Goal: Task Accomplishment & Management: Manage account settings

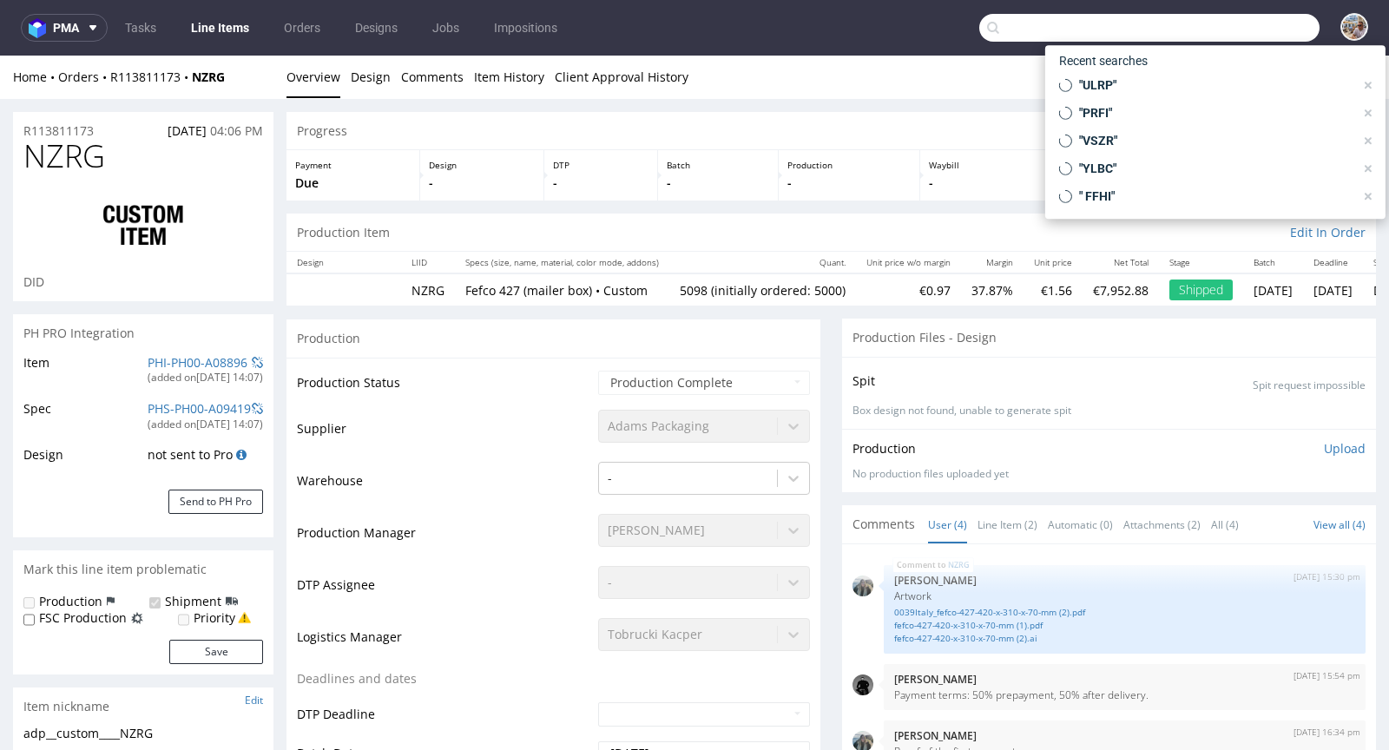
click at [1240, 34] on input "text" at bounding box center [1149, 28] width 340 height 28
paste input "PRFI"
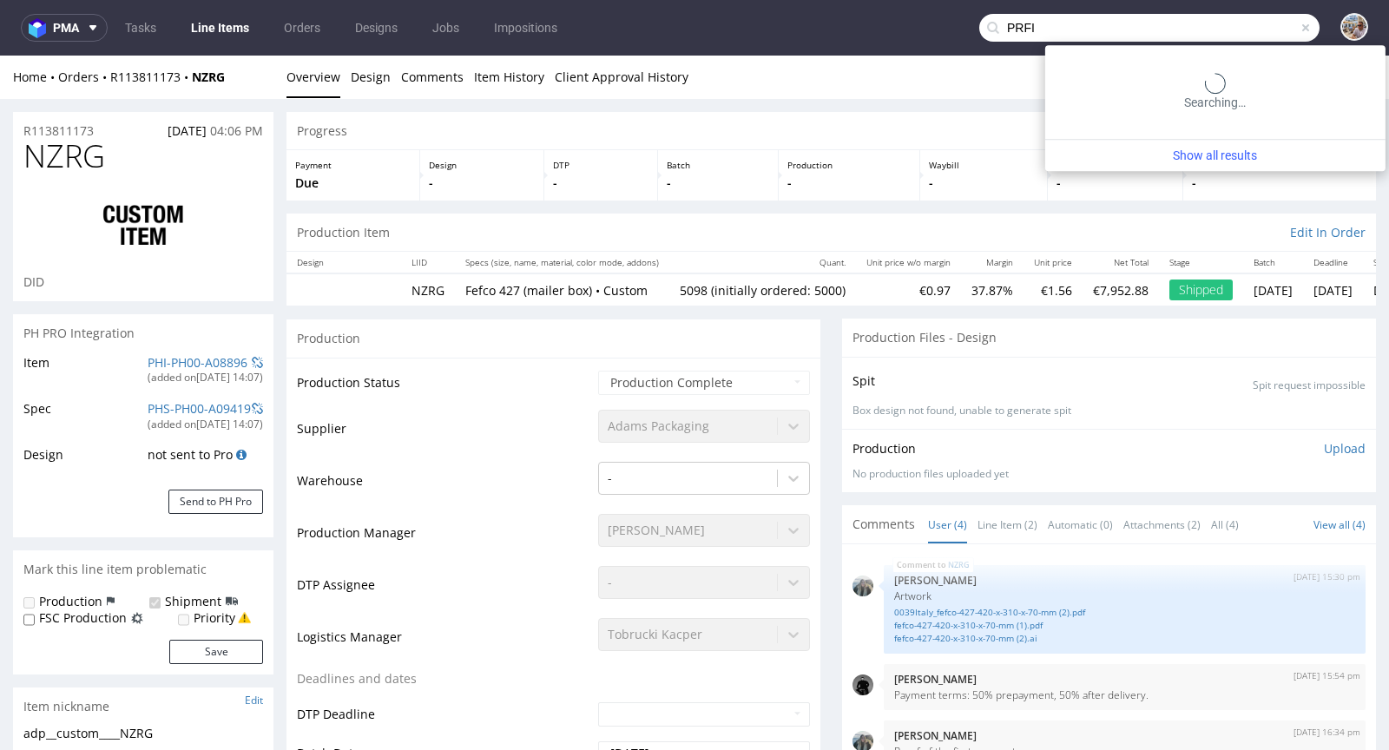
type input "PRFI"
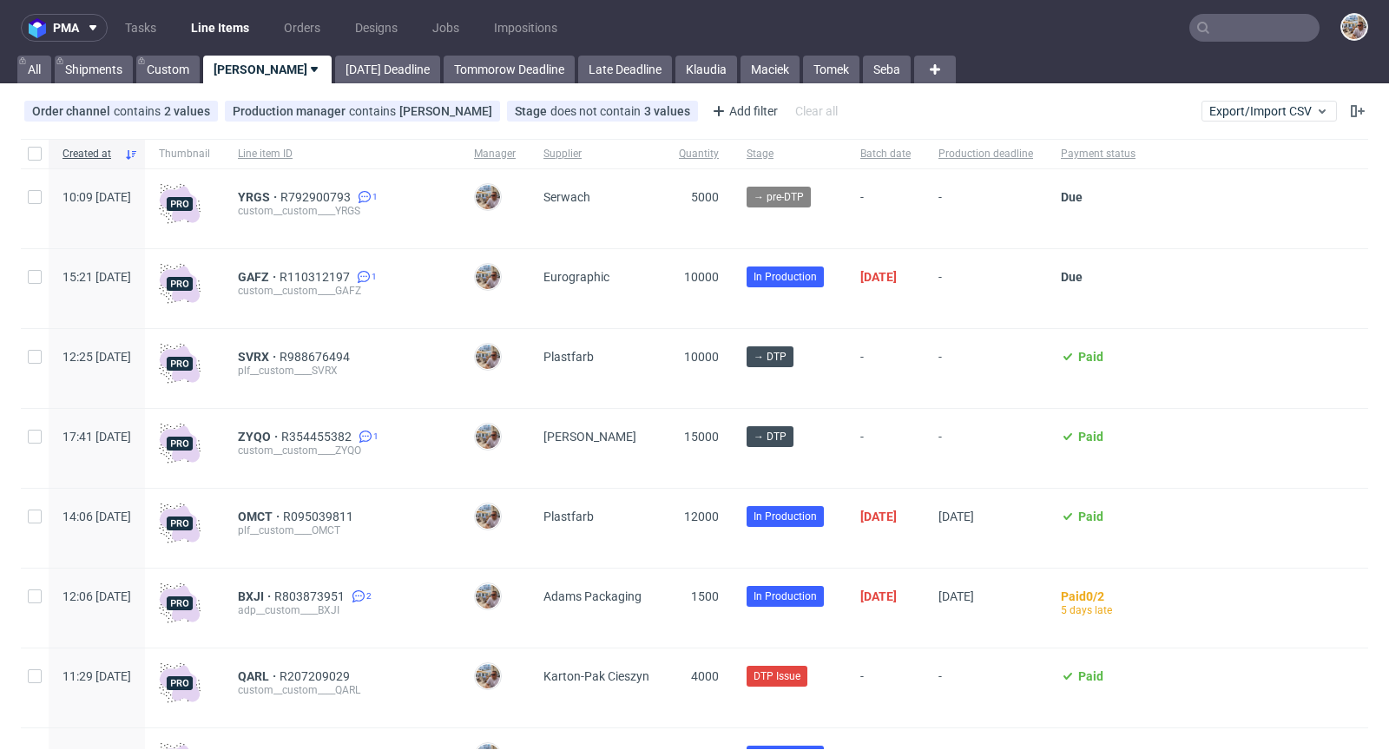
click at [1250, 18] on input "text" at bounding box center [1254, 28] width 130 height 28
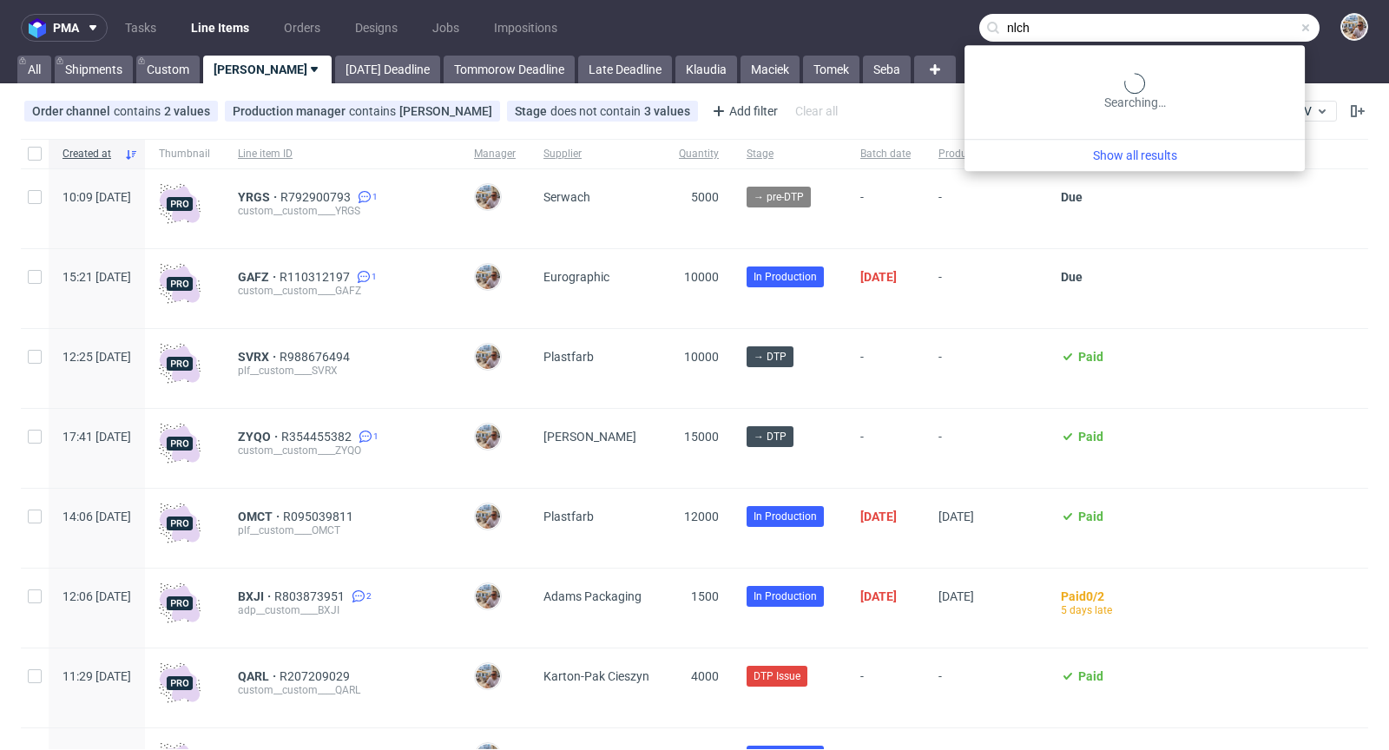
type input "nlch"
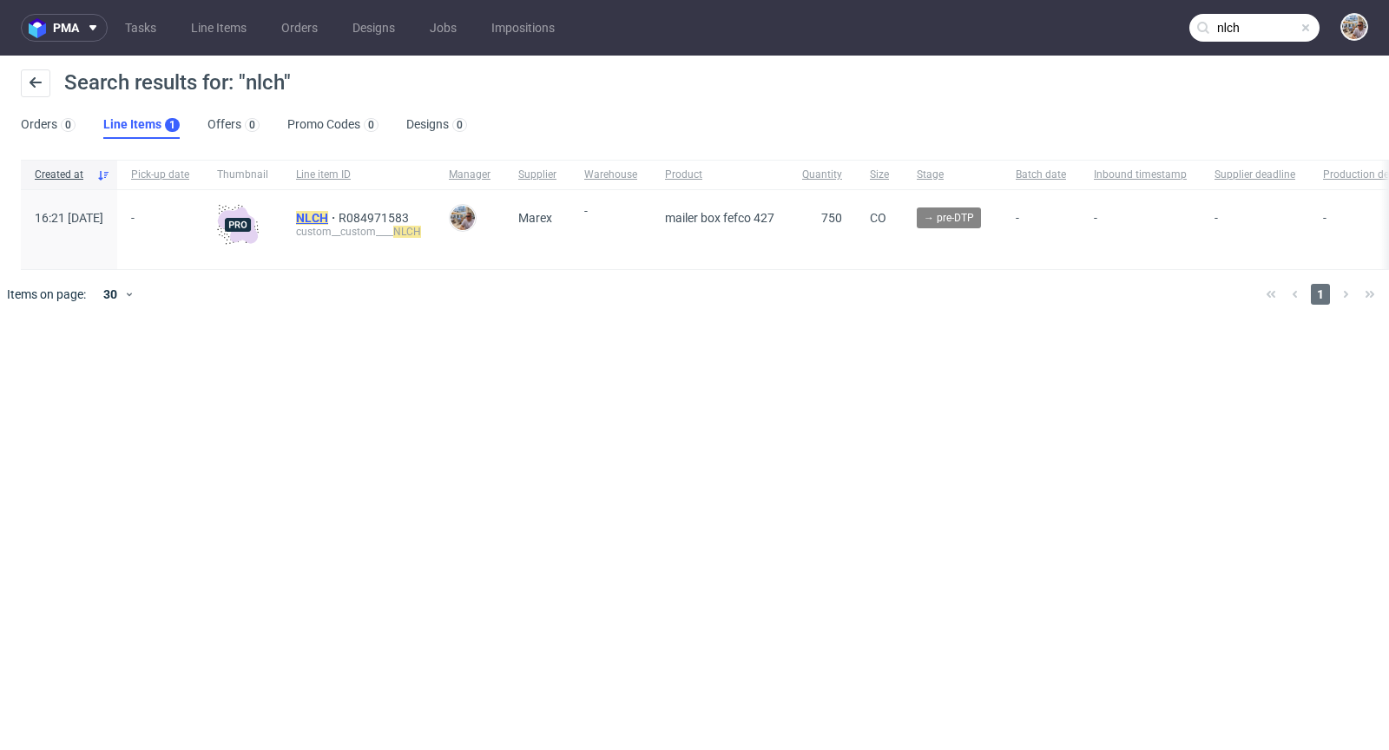
click at [328, 218] on mark "NLCH" at bounding box center [312, 218] width 32 height 14
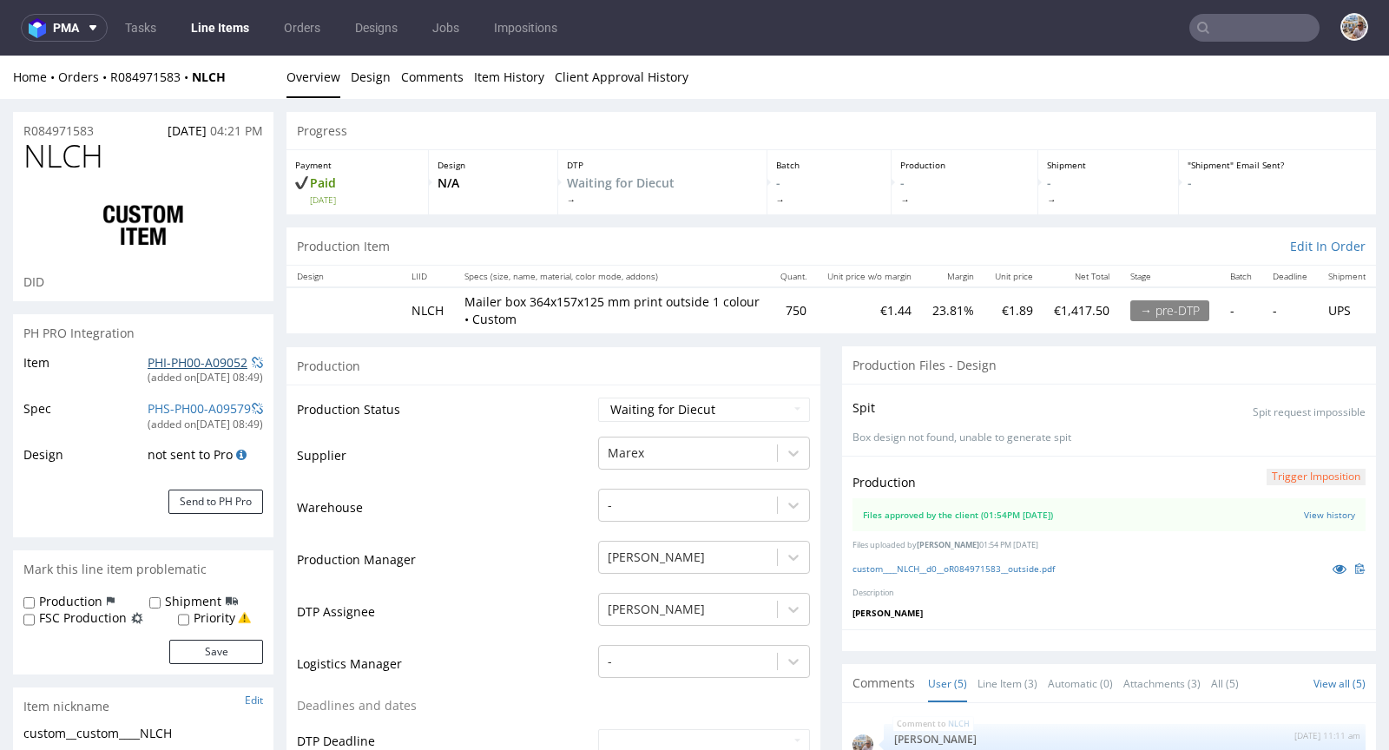
click at [210, 360] on link "PHI-PH00-A09052" at bounding box center [198, 362] width 100 height 16
click at [1332, 568] on icon at bounding box center [1339, 568] width 14 height 12
drag, startPoint x: 144, startPoint y: 150, endPoint x: 9, endPoint y: 158, distance: 135.6
copy span "NLCH"
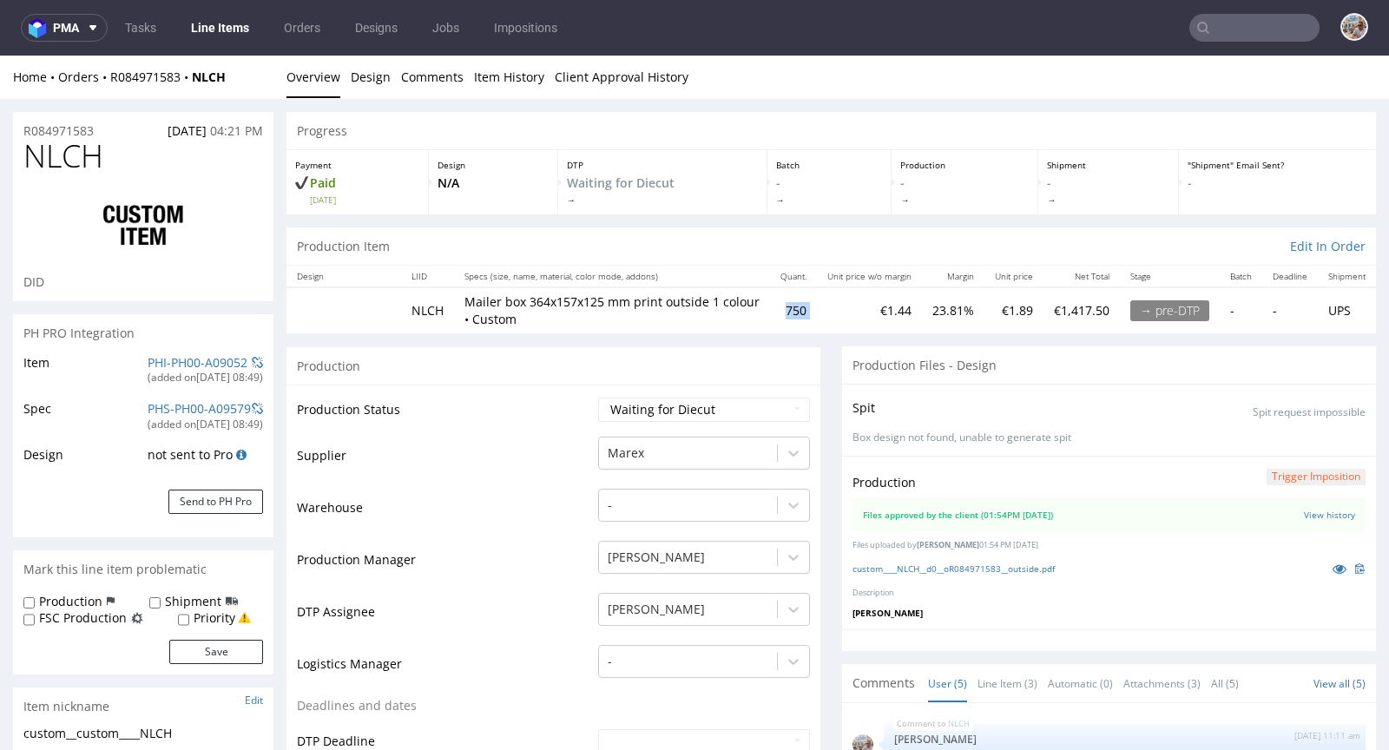
drag, startPoint x: 791, startPoint y: 315, endPoint x: 748, endPoint y: 311, distance: 43.6
click at [748, 311] on tr "NLCH Mailer box 364x157x125 mm print outside 1 colour • Custom 750 €1.44 23.81%…" at bounding box center [830, 309] width 1089 height 45
copy td "750"
click at [205, 364] on link "PHI-PH00-A09052" at bounding box center [198, 362] width 100 height 16
drag, startPoint x: 110, startPoint y: 154, endPoint x: 24, endPoint y: 154, distance: 85.9
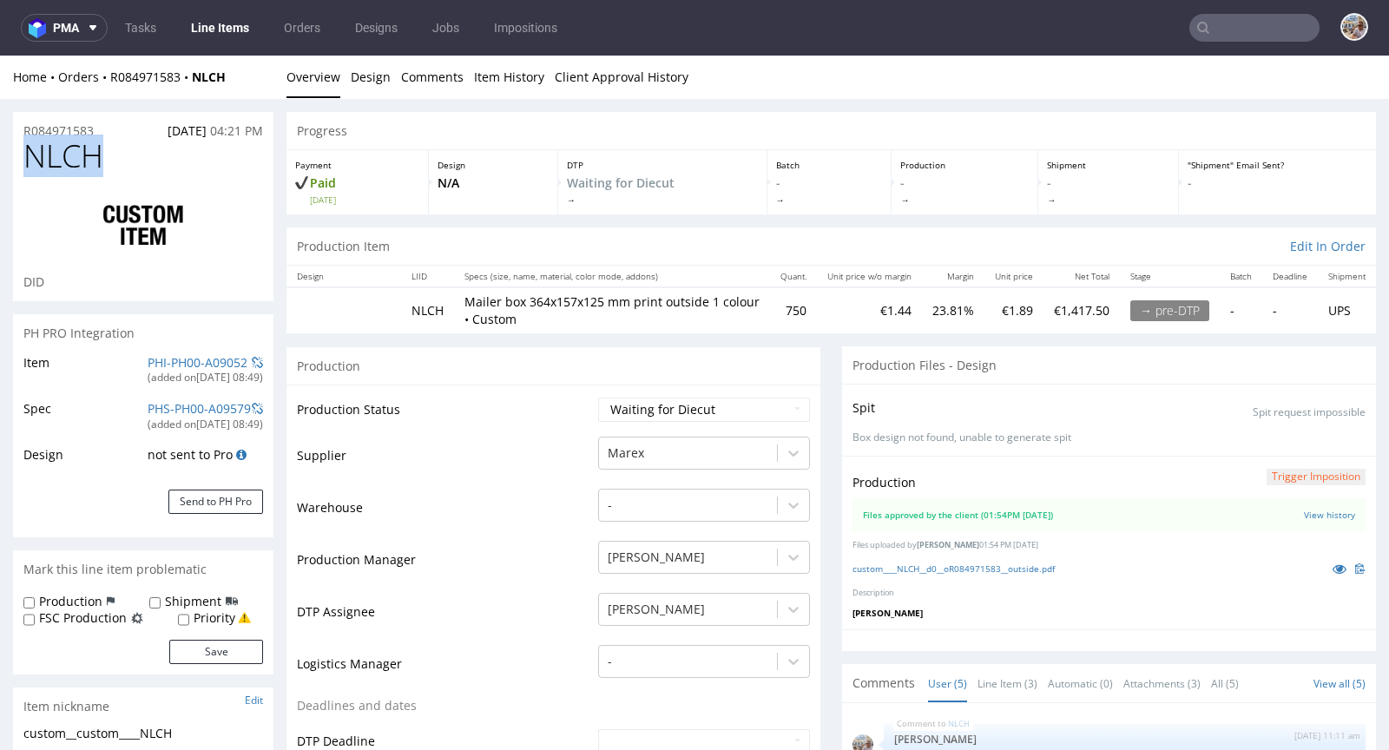
click at [24, 154] on h1 "NLCH" at bounding box center [143, 156] width 240 height 35
copy span "NLCH"
drag, startPoint x: 108, startPoint y: 129, endPoint x: 8, endPoint y: 128, distance: 100.7
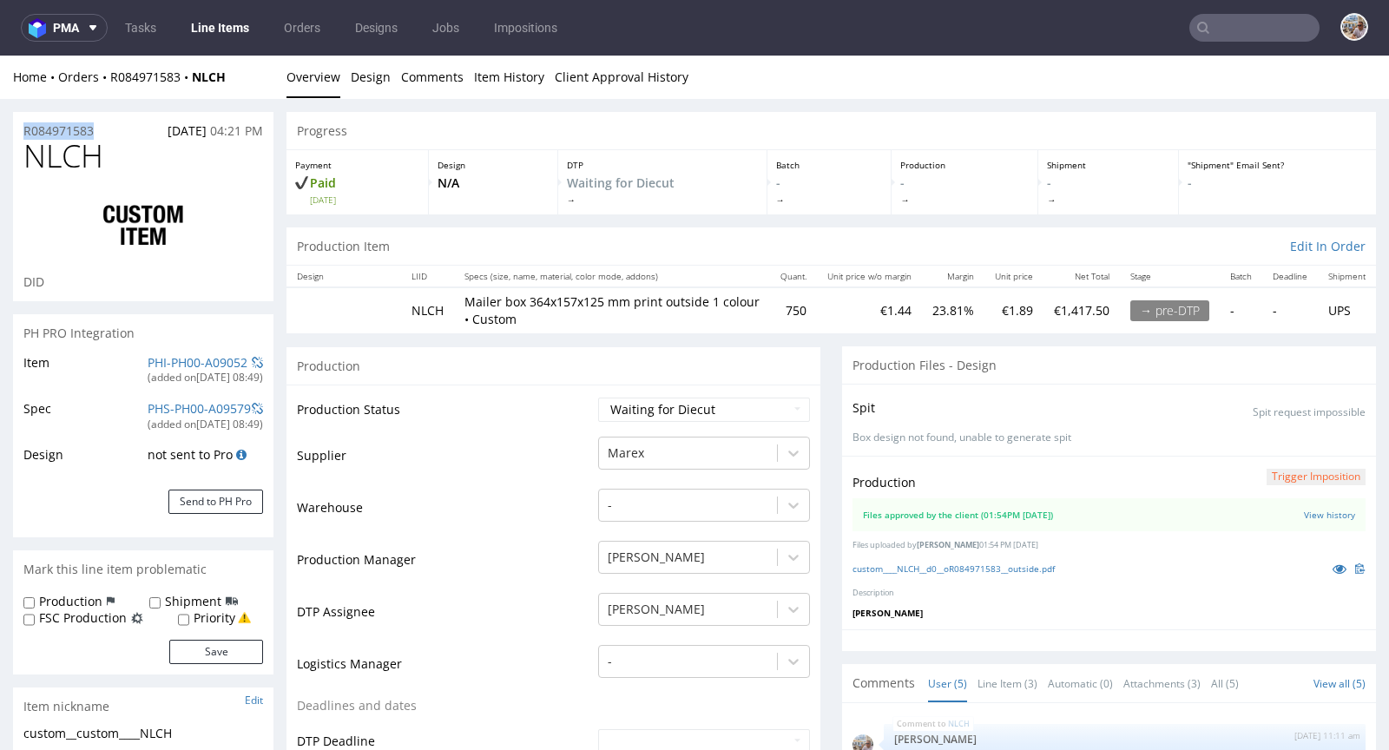
copy p "R084971583"
drag, startPoint x: 115, startPoint y: 166, endPoint x: 24, endPoint y: 164, distance: 91.1
click at [24, 164] on h1 "NLCH" at bounding box center [143, 156] width 240 height 35
copy span "NLCH"
click at [657, 404] on select "Waiting for Artwork Waiting for Diecut Waiting for Mockup Waiting for DTP Waiti…" at bounding box center [704, 409] width 212 height 24
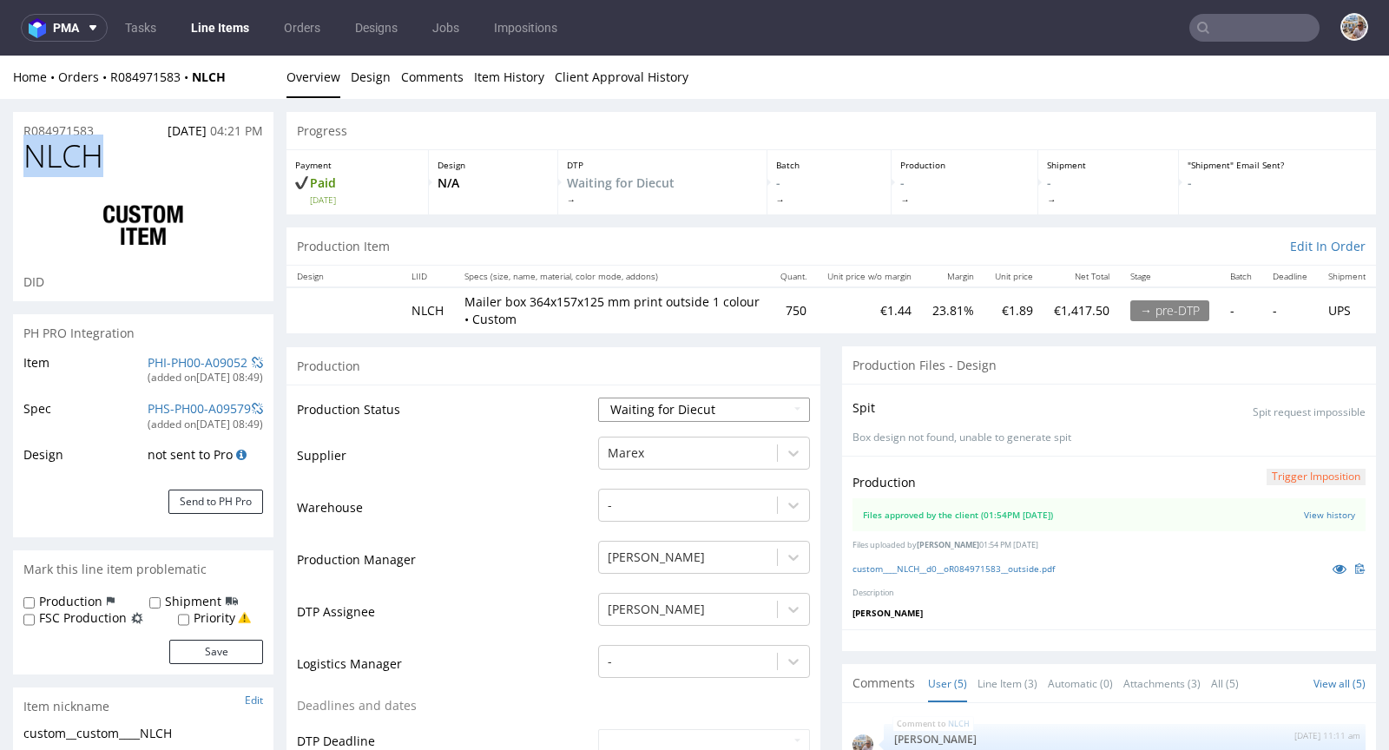
select select "production_in_process"
click at [598, 397] on select "Waiting for Artwork Waiting for Diecut Waiting for Mockup Waiting for DTP Waiti…" at bounding box center [704, 409] width 212 height 24
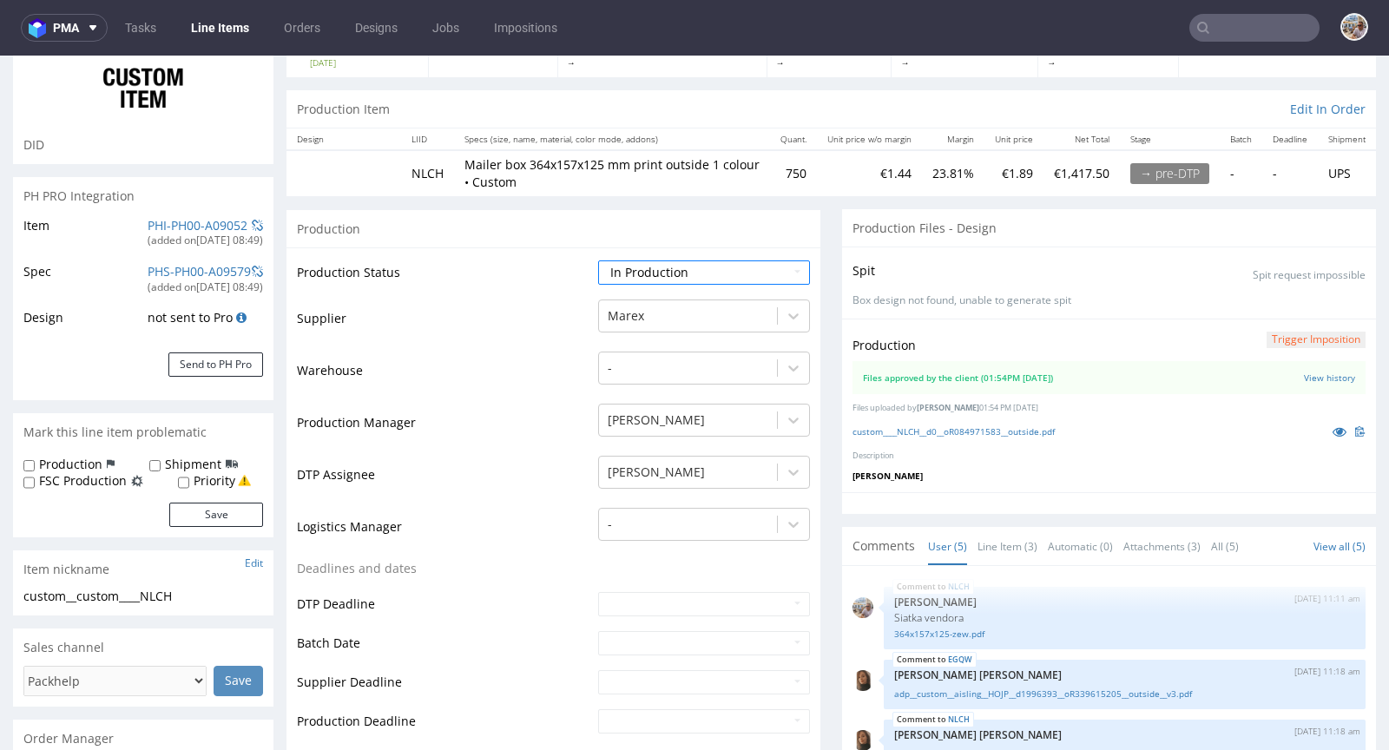
scroll to position [303, 0]
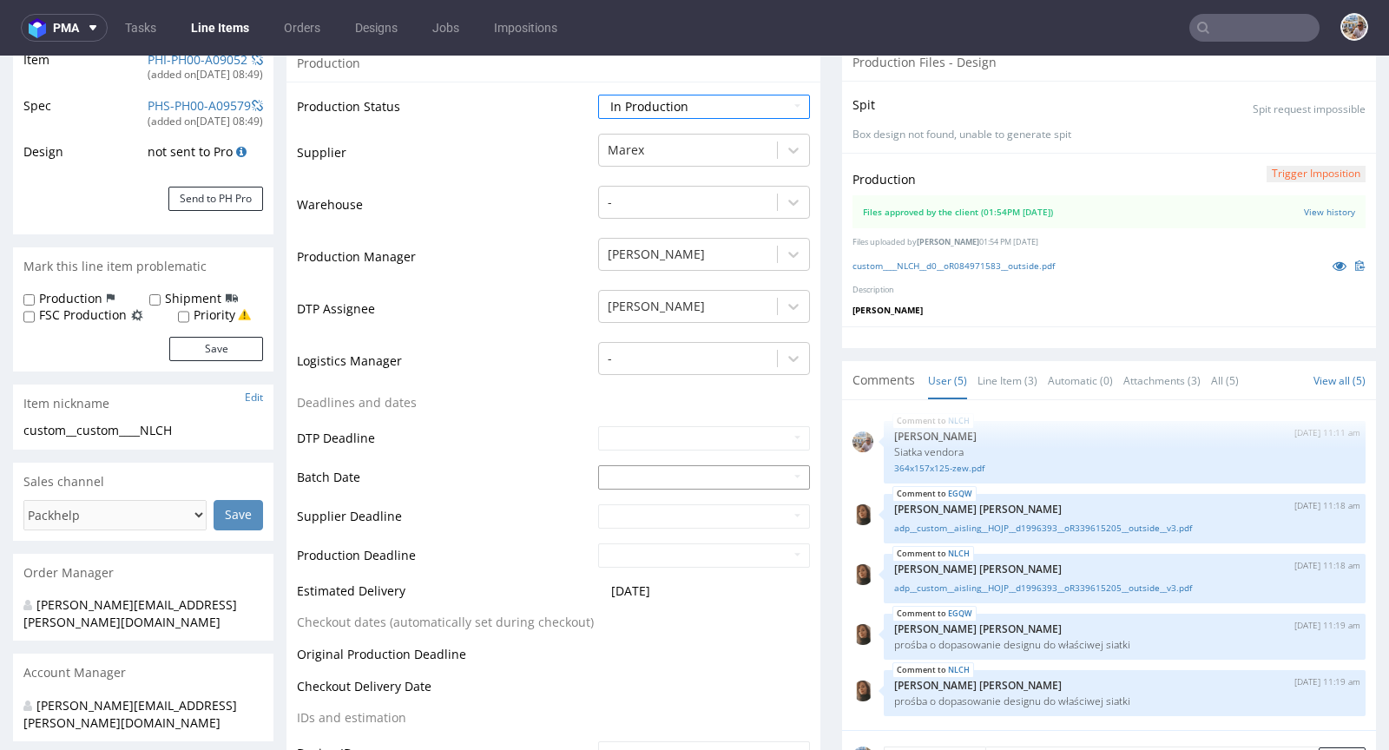
click at [610, 480] on input "text" at bounding box center [704, 477] width 212 height 24
click at [686, 401] on td "24" at bounding box center [688, 398] width 27 height 26
type input "[DATE]"
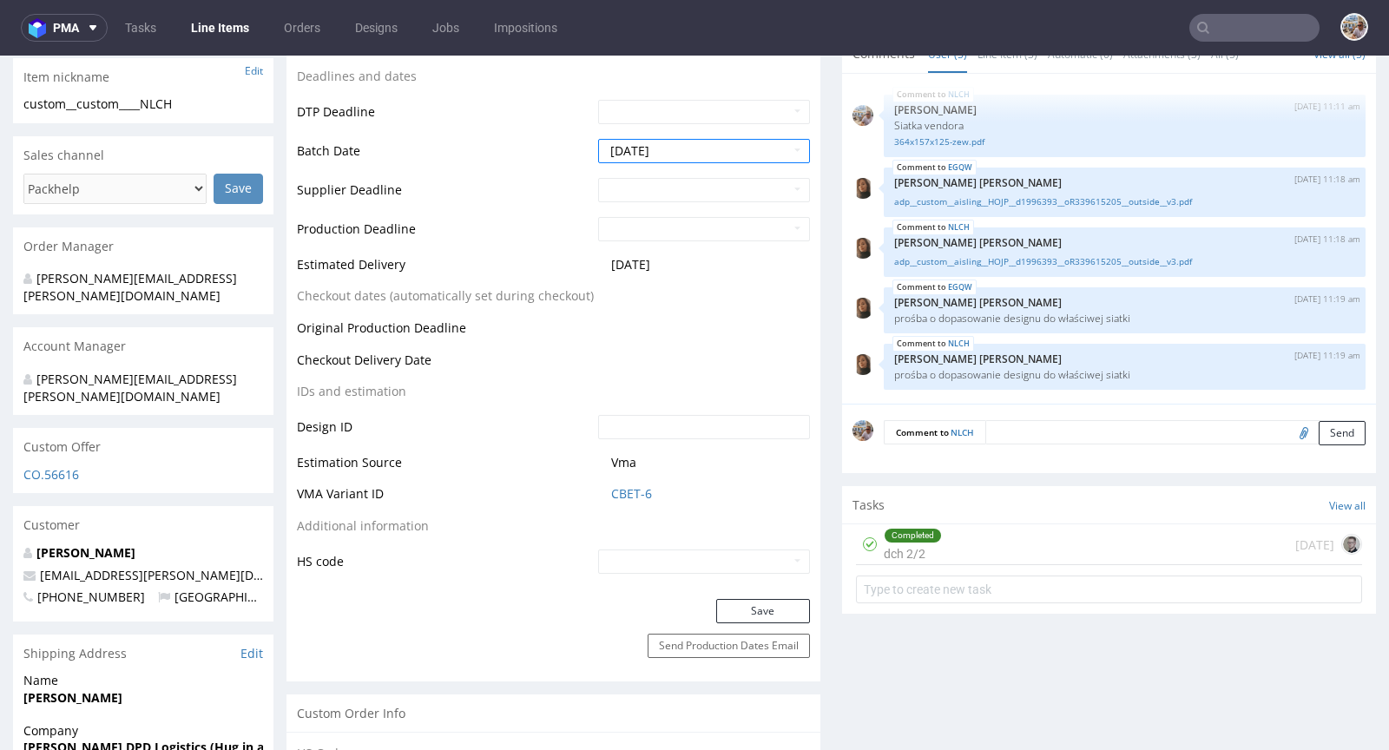
scroll to position [886, 0]
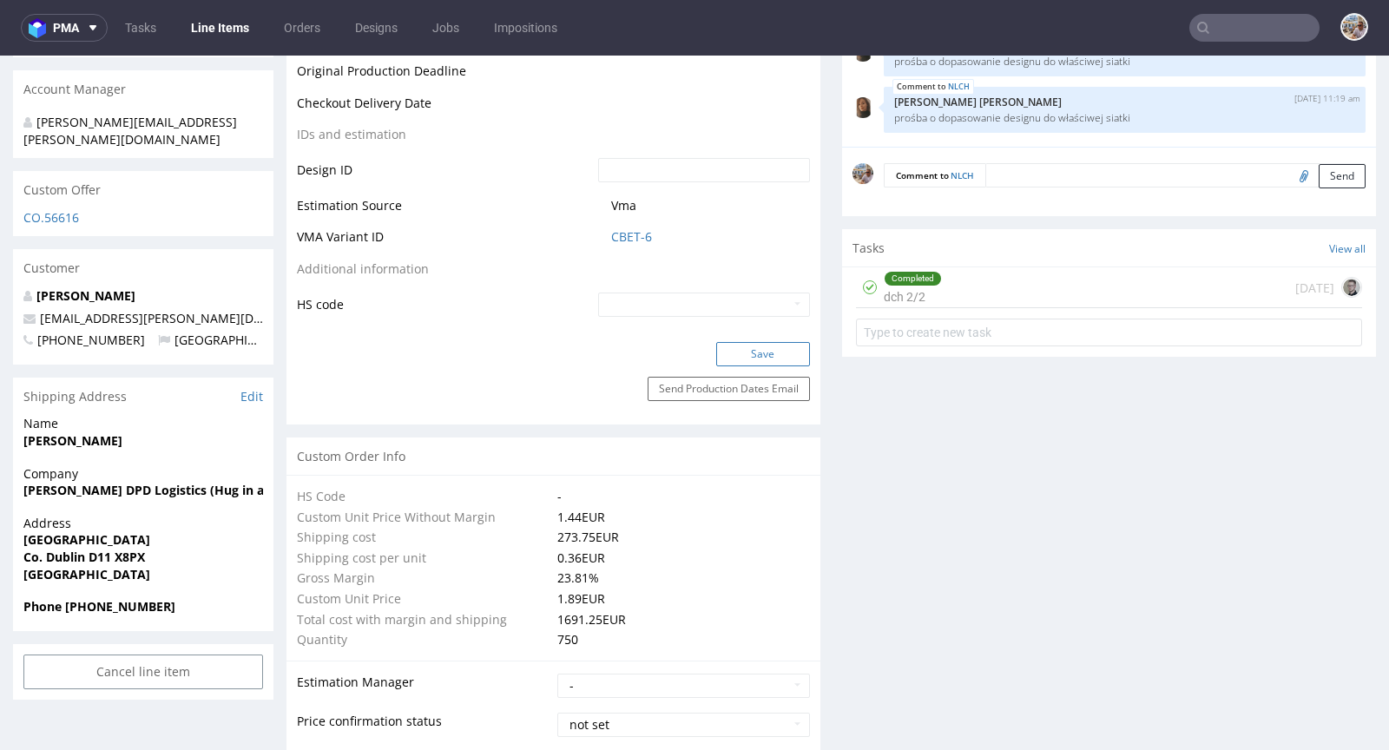
click at [746, 354] on button "Save" at bounding box center [763, 354] width 94 height 24
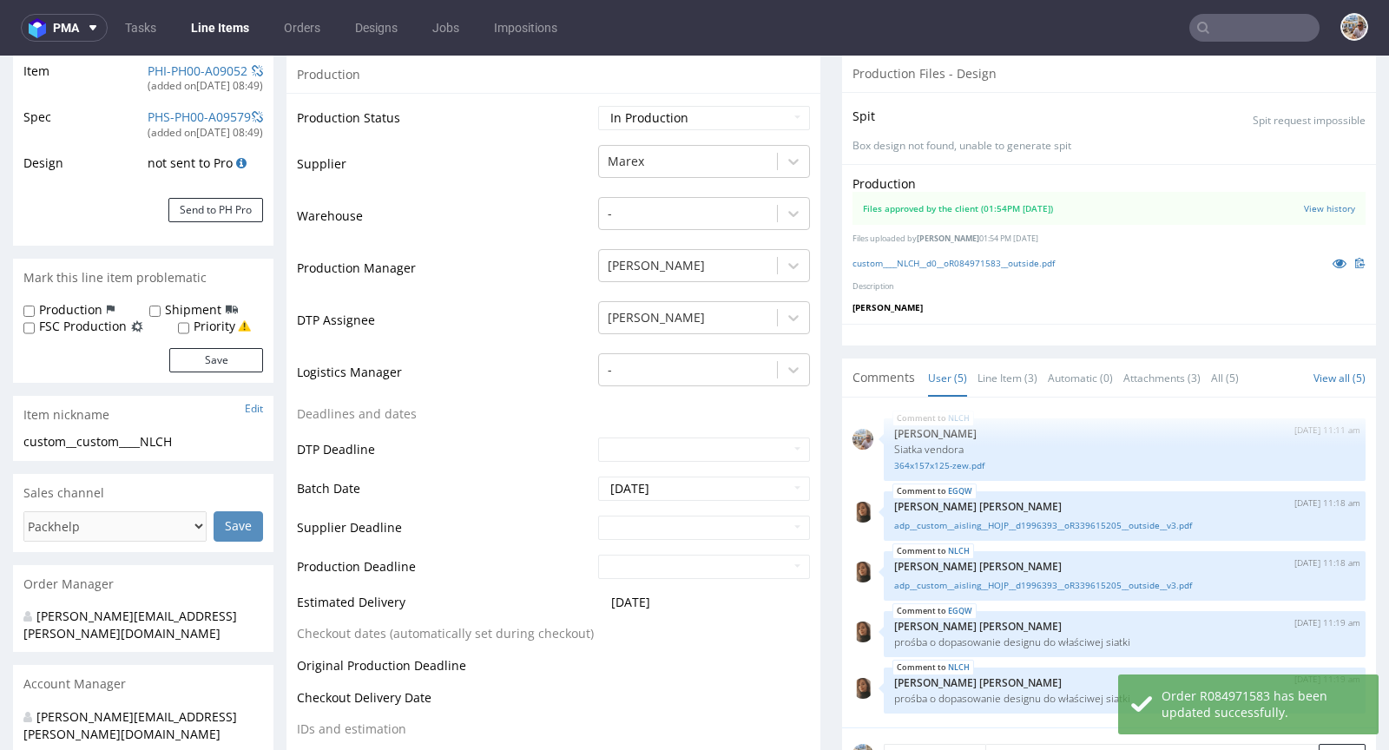
scroll to position [0, 0]
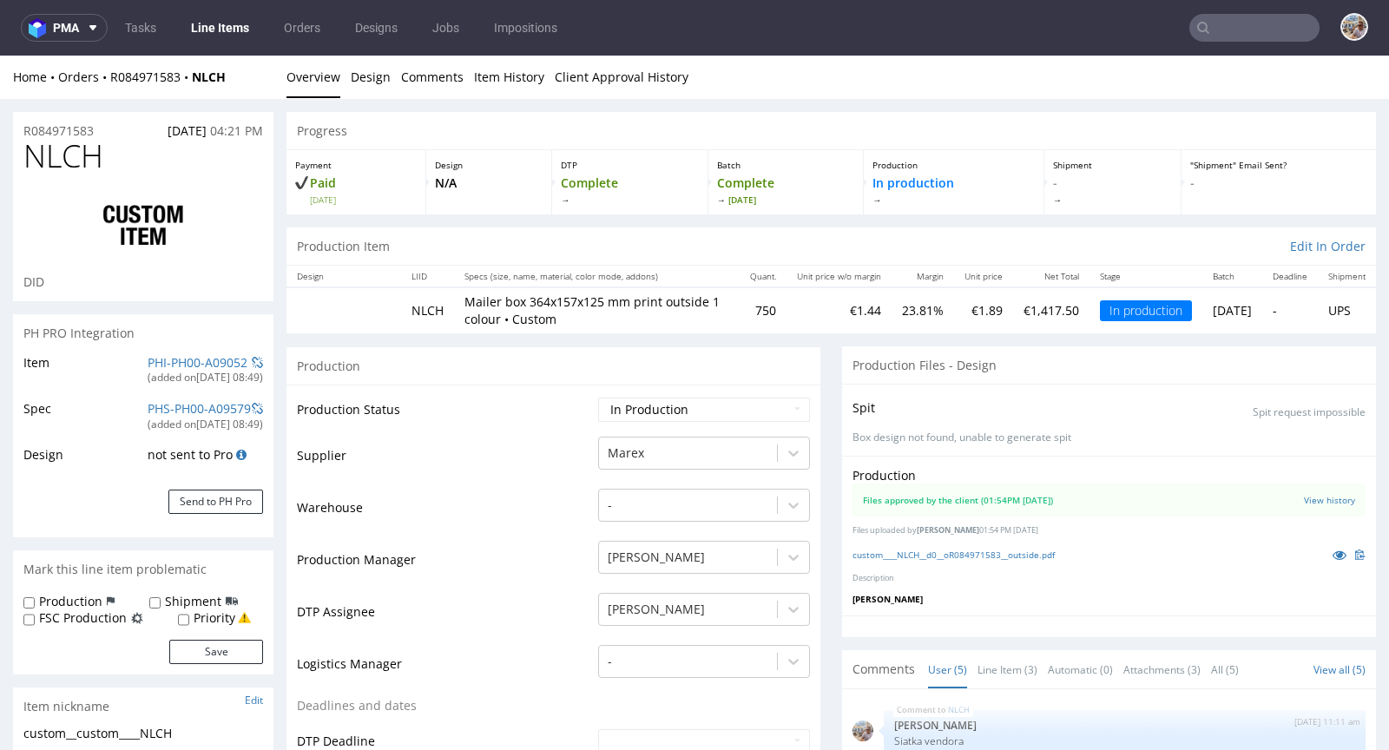
click at [1232, 30] on input "text" at bounding box center [1254, 28] width 130 height 28
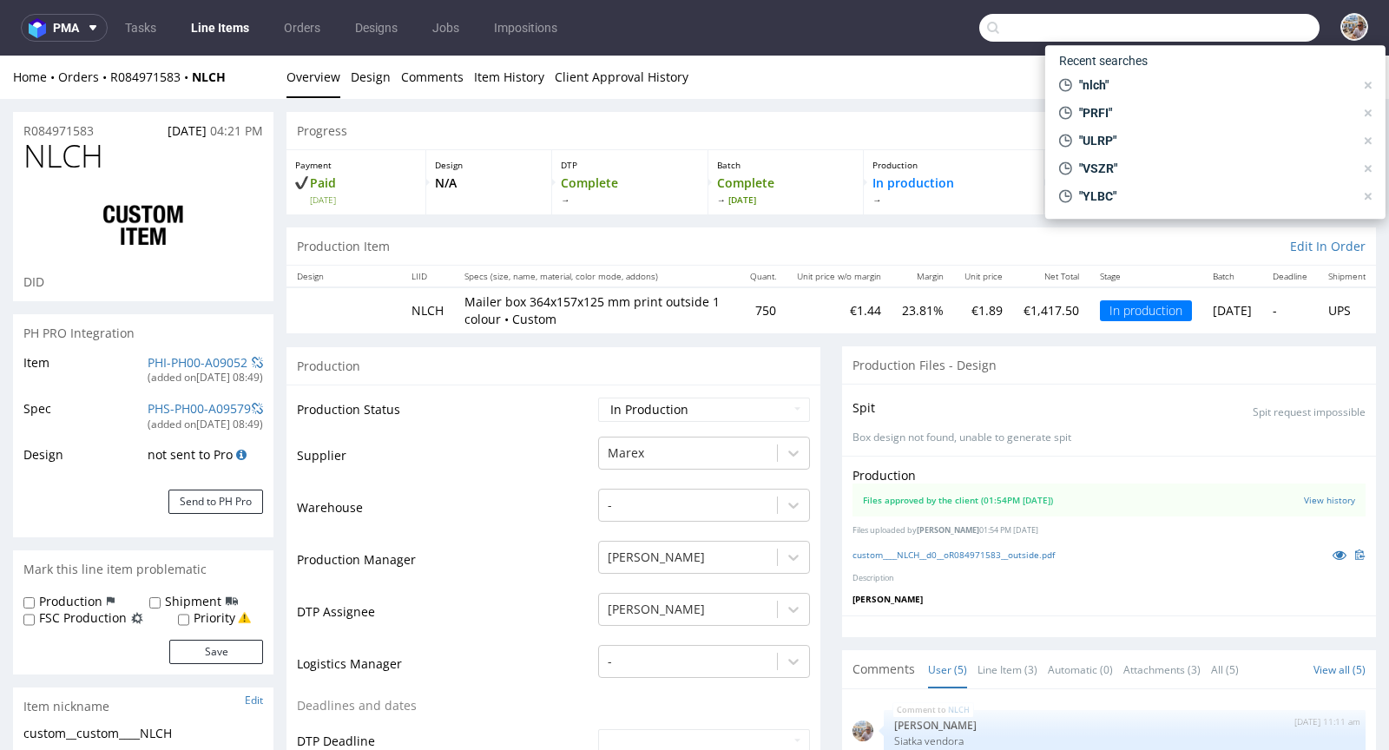
paste input "UZEK"
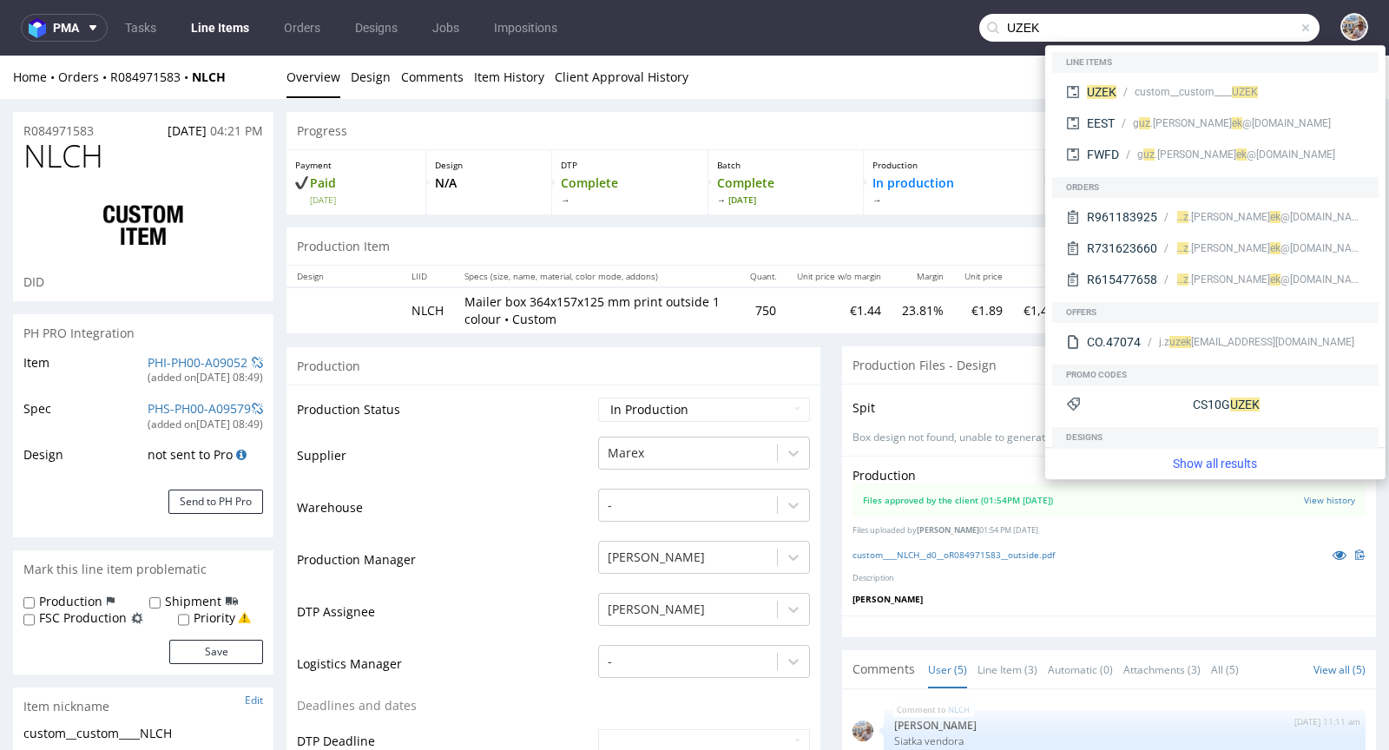
type input "UZEK"
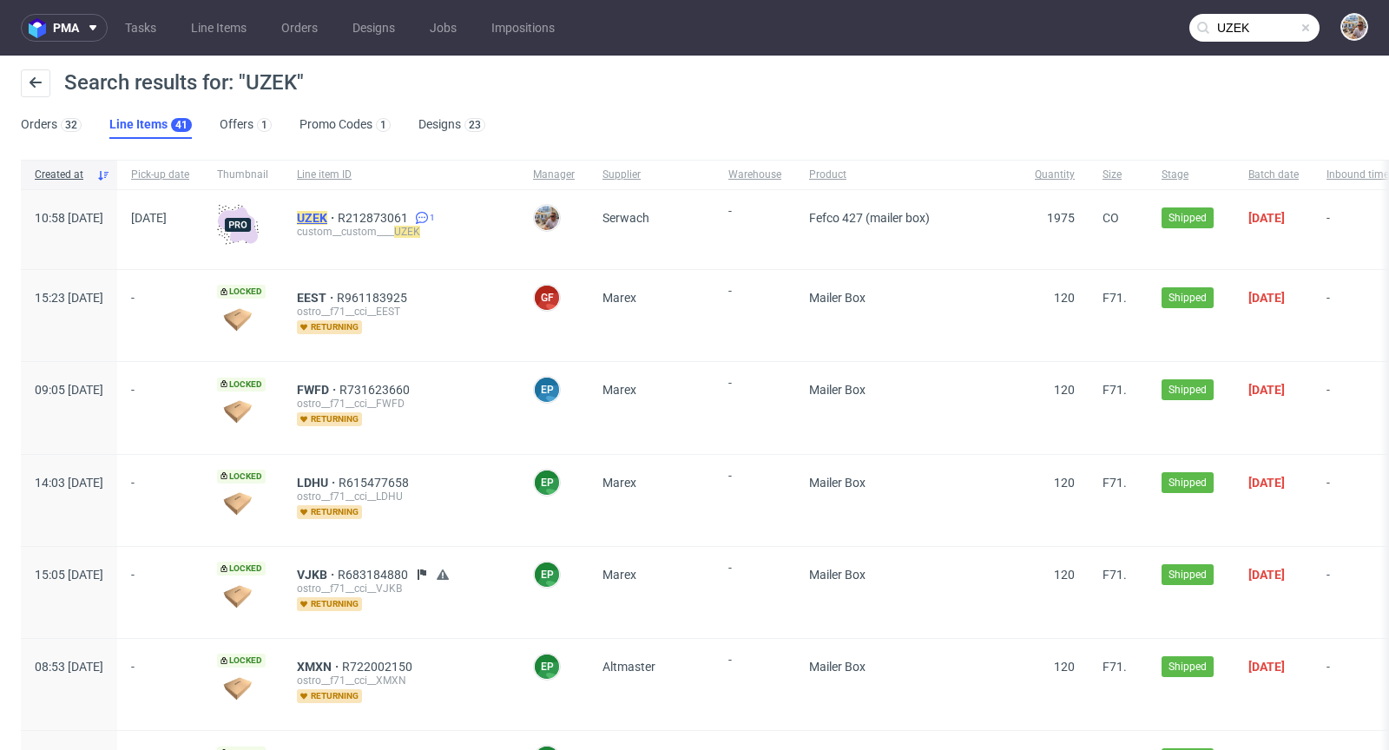
click at [327, 218] on mark "UZEK" at bounding box center [312, 218] width 30 height 14
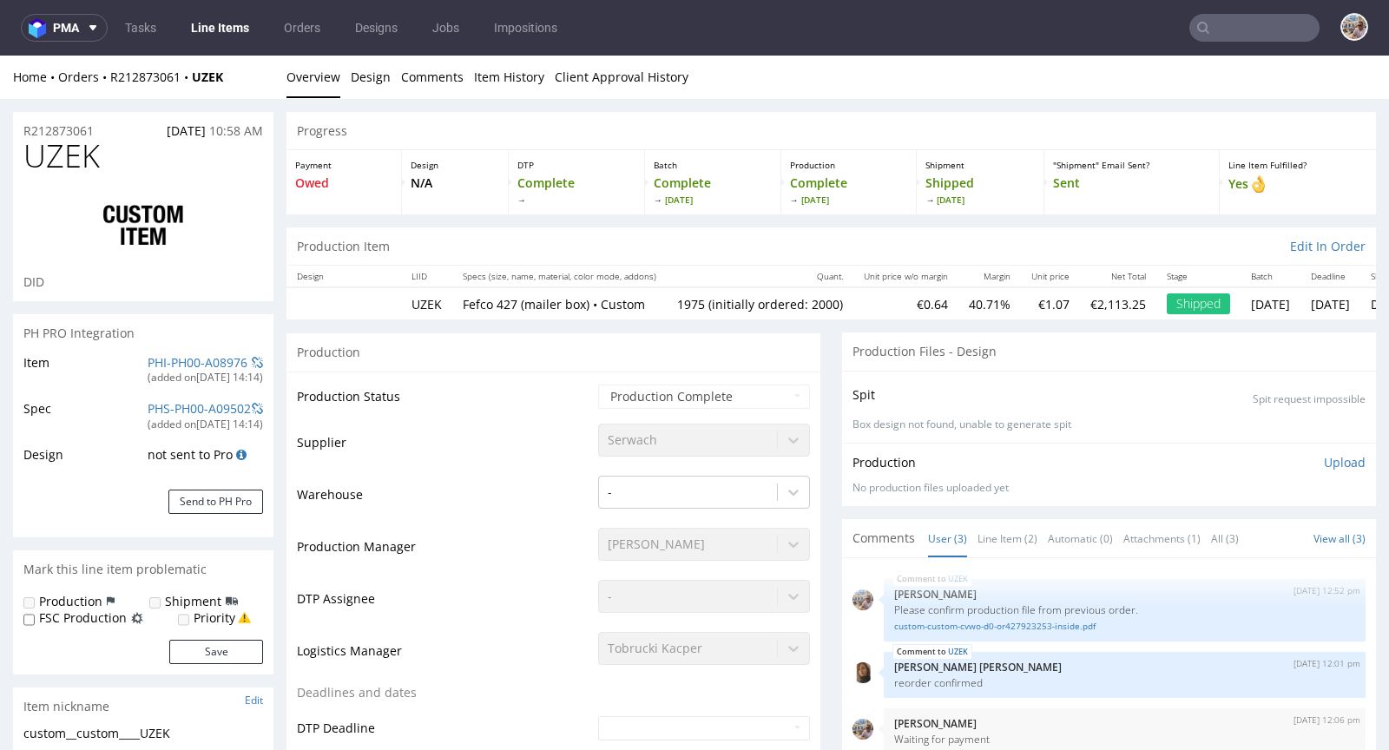
click at [105, 129] on div "R212873061 22.08.2025 10:58 AM" at bounding box center [143, 126] width 260 height 28
drag, startPoint x: 108, startPoint y: 128, endPoint x: 22, endPoint y: 122, distance: 86.1
click at [22, 122] on div "R212873061 22.08.2025 10:58 AM" at bounding box center [143, 126] width 260 height 28
copy p "R212873061"
click at [122, 168] on h1 "UZEK" at bounding box center [143, 156] width 240 height 35
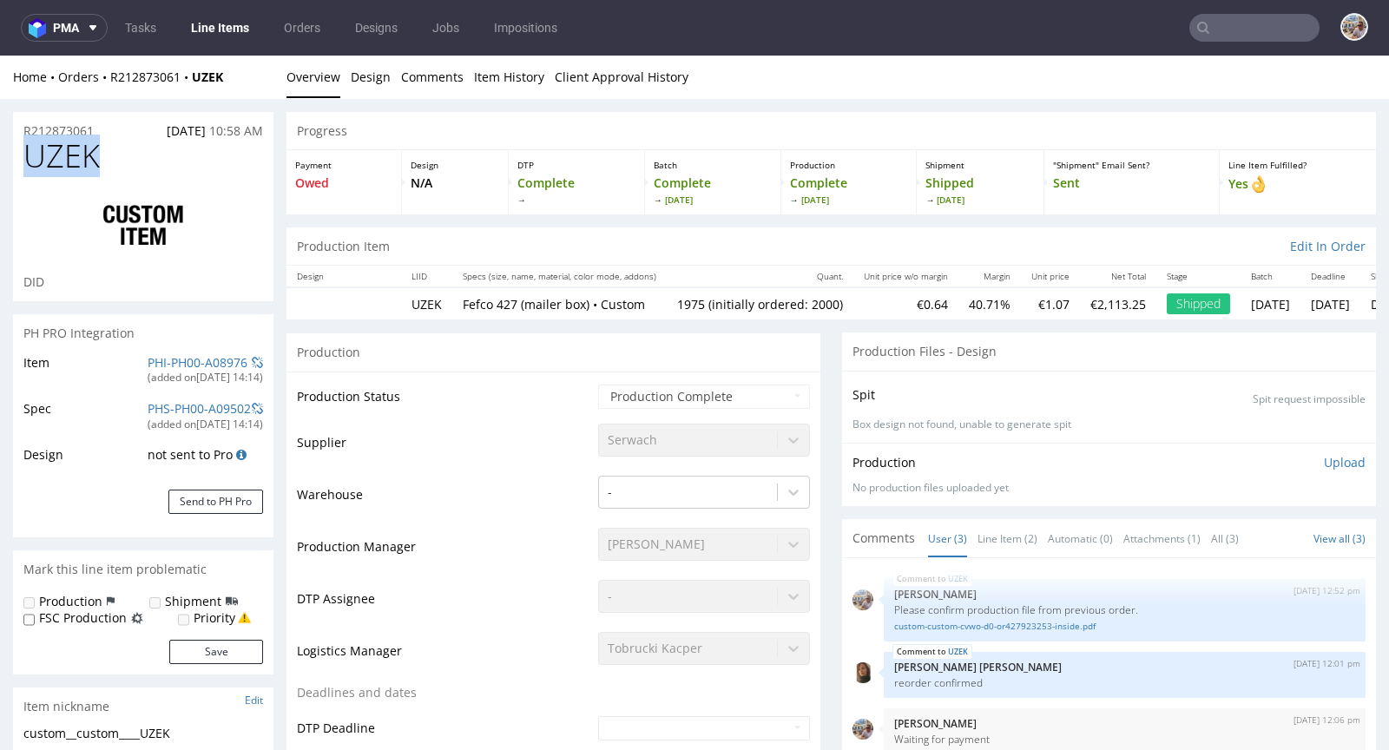
drag, startPoint x: 117, startPoint y: 164, endPoint x: 23, endPoint y: 163, distance: 94.6
click at [23, 163] on div "UZEK DID" at bounding box center [143, 220] width 260 height 162
copy span "UZEK"
click at [474, 388] on td "Production Status" at bounding box center [445, 402] width 297 height 39
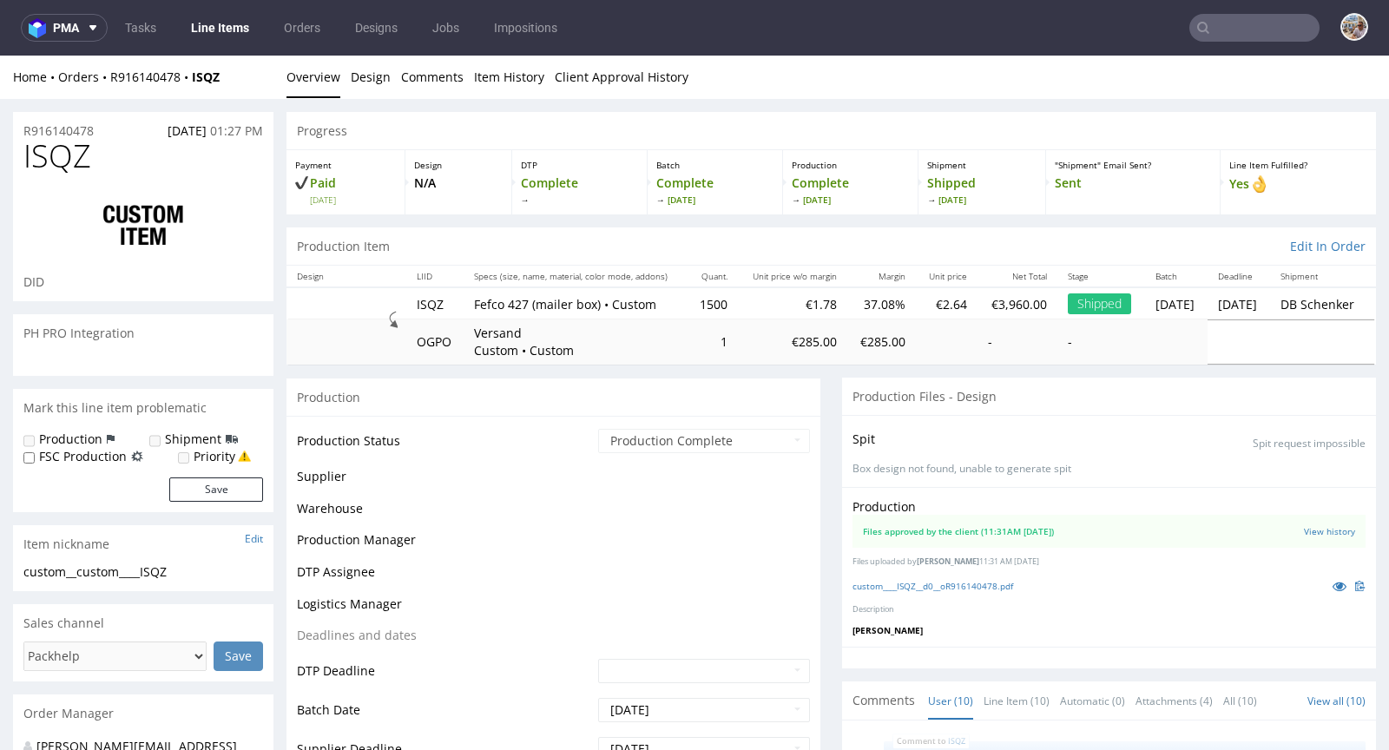
scroll to position [426, 0]
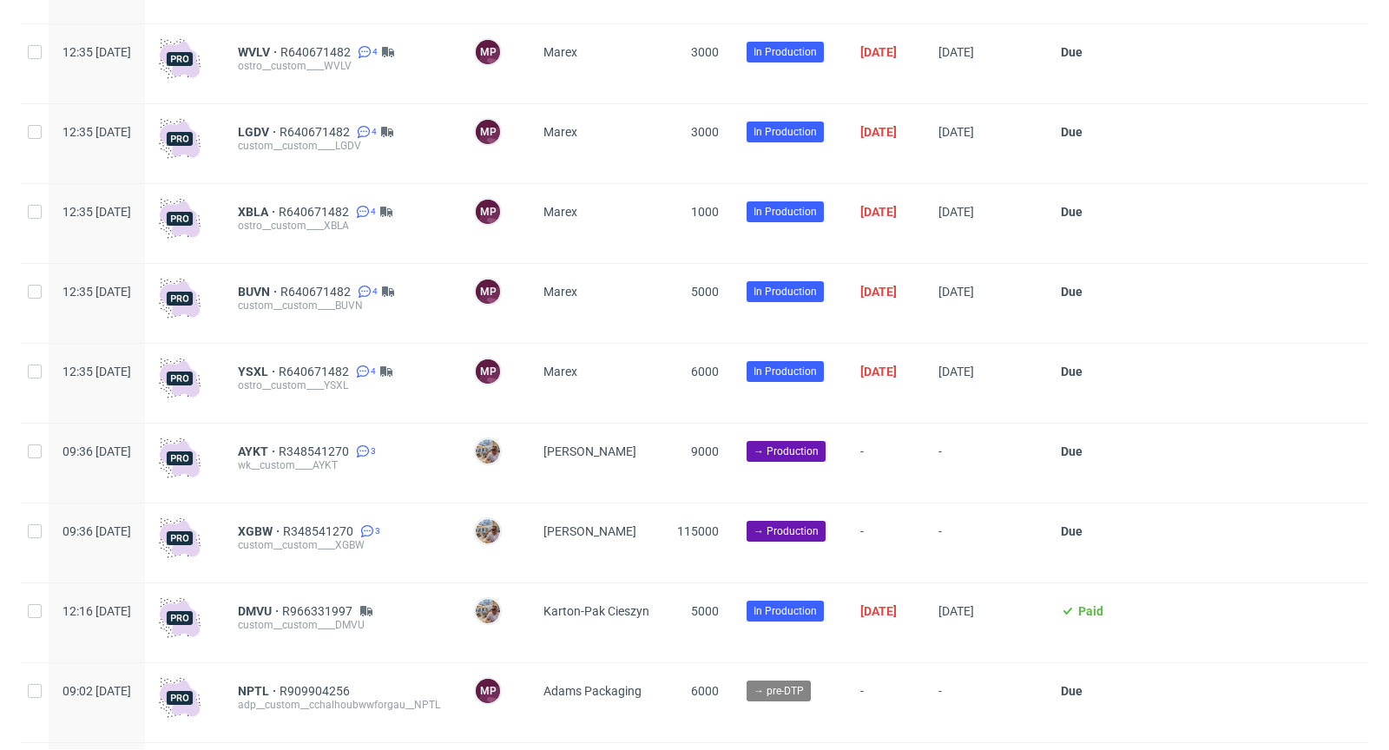
scroll to position [4442, 0]
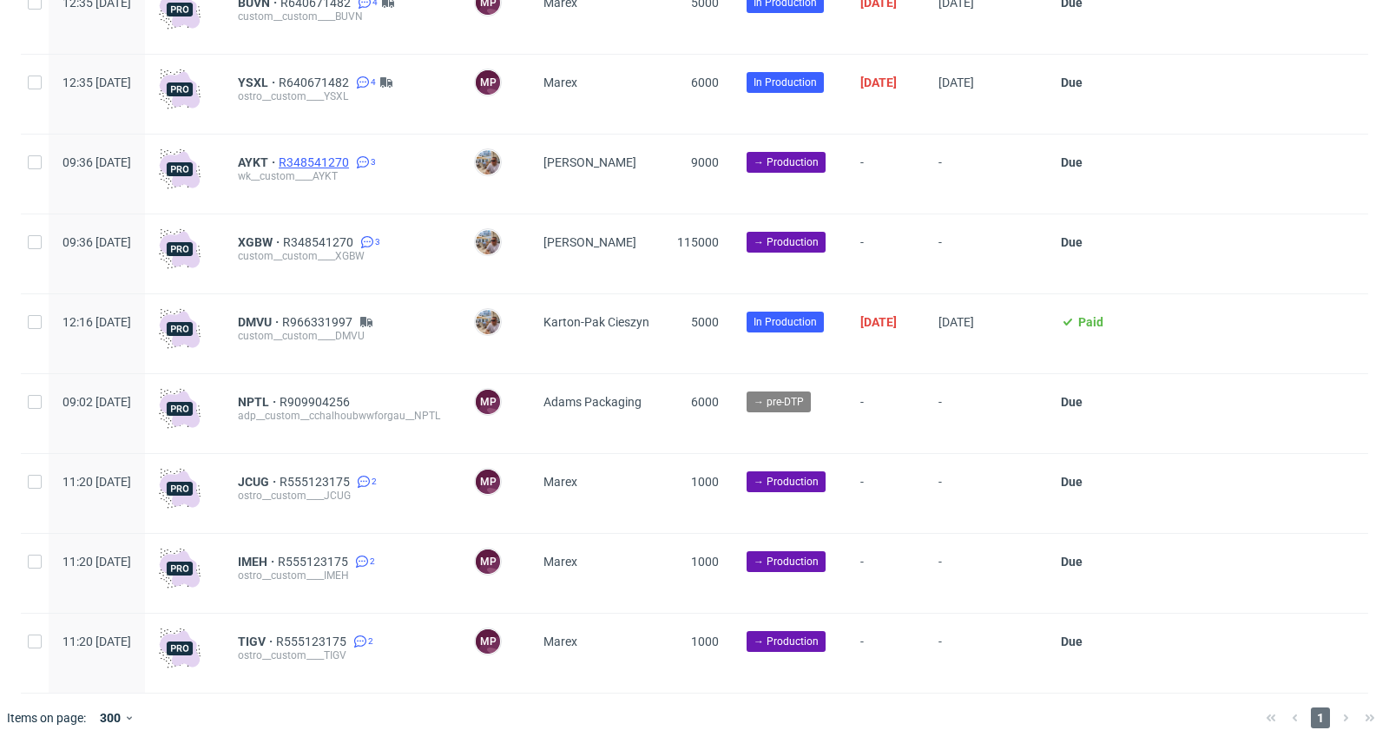
click at [352, 161] on span "R348541270" at bounding box center [316, 162] width 74 height 14
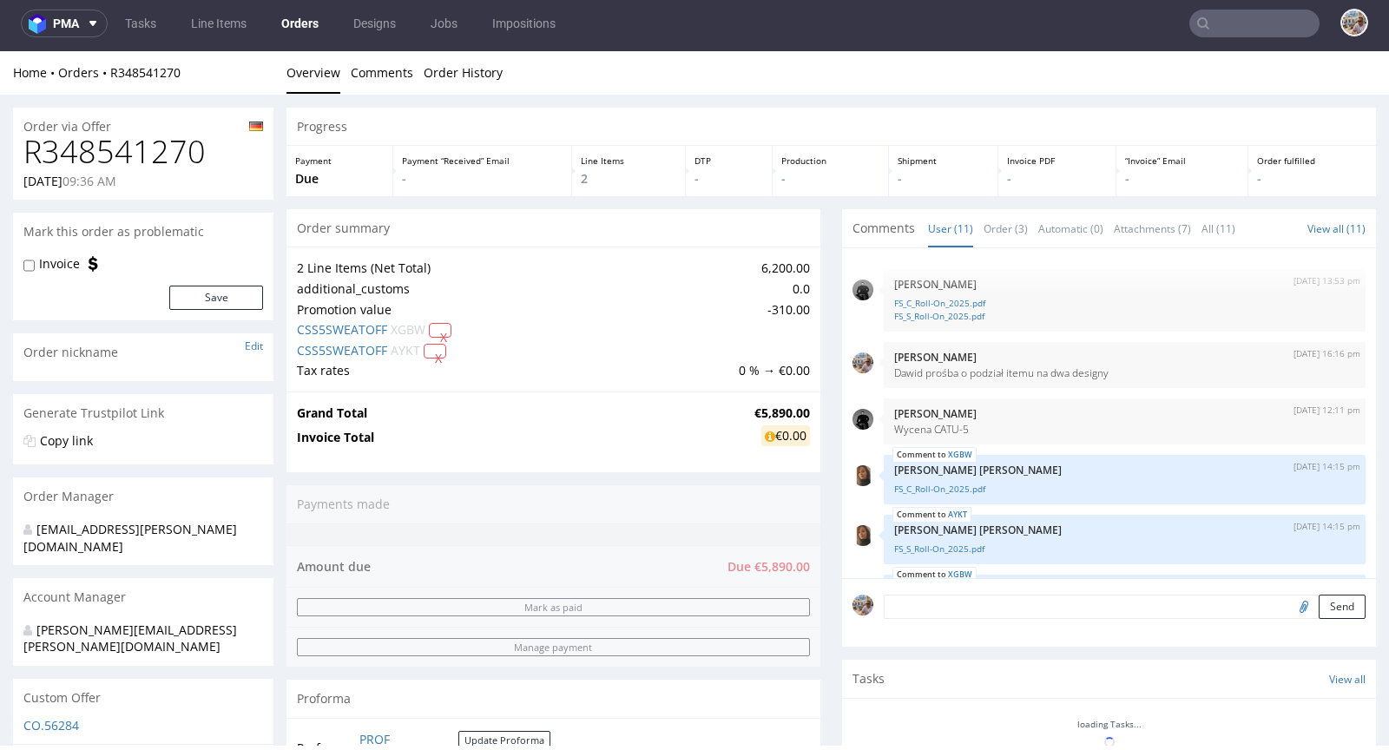
scroll to position [464, 0]
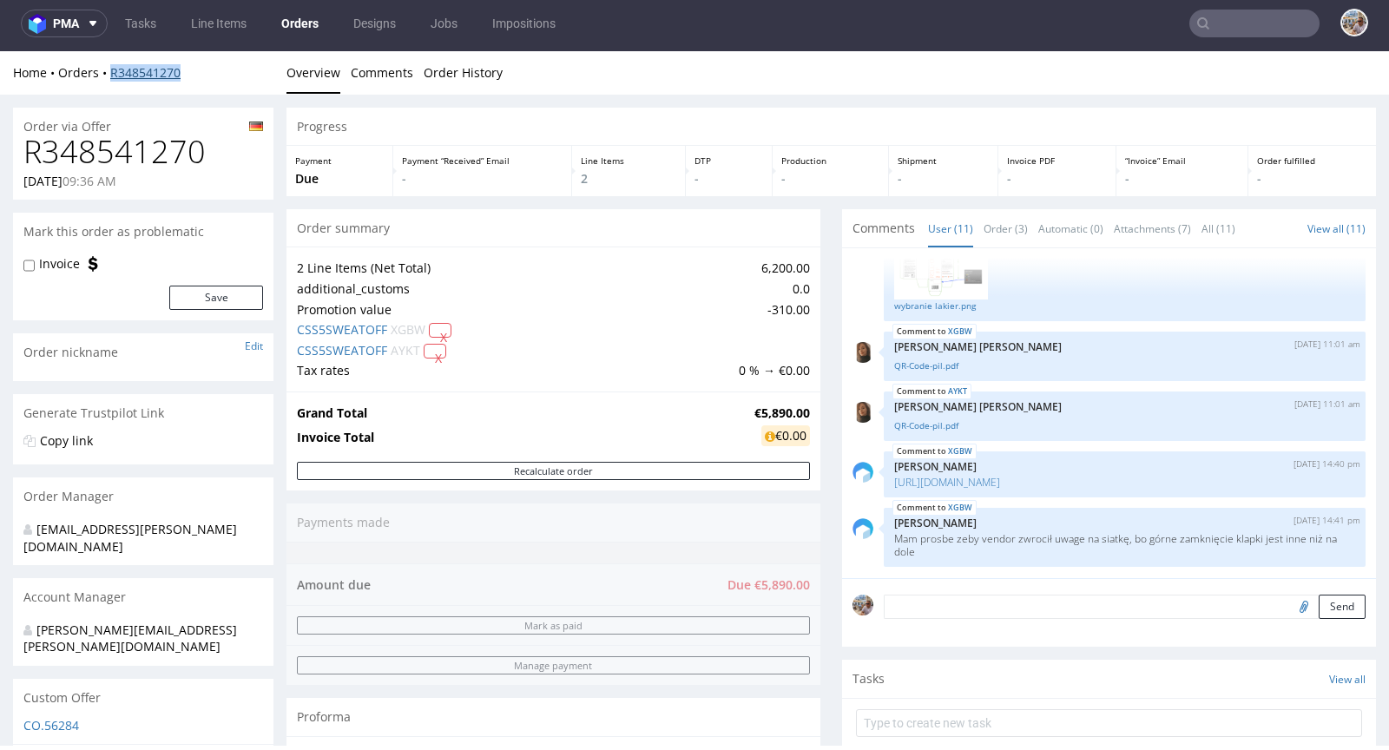
drag, startPoint x: 192, startPoint y: 70, endPoint x: 111, endPoint y: 66, distance: 80.8
click at [111, 66] on div "Home Orders R348541270" at bounding box center [143, 72] width 260 height 17
copy link "R348541270"
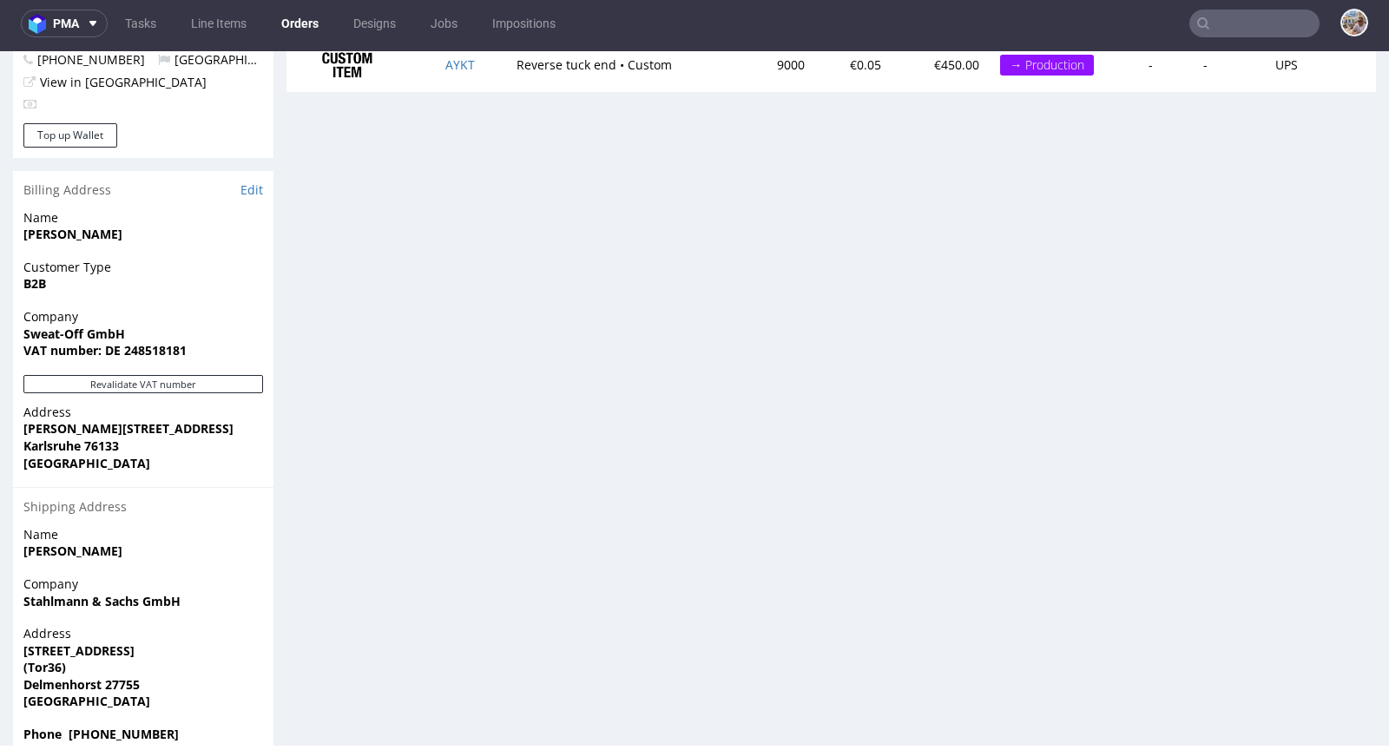
scroll to position [0, 0]
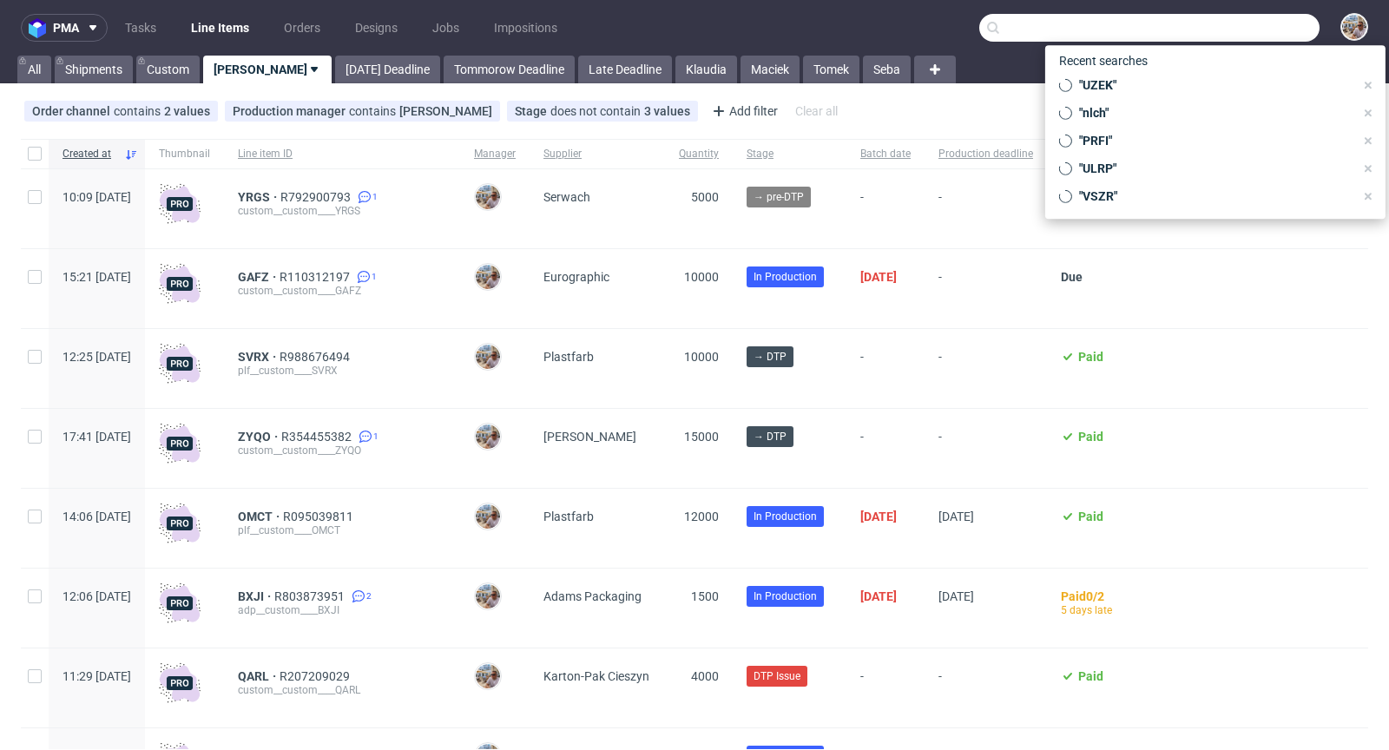
click at [1271, 36] on input "text" at bounding box center [1149, 28] width 340 height 28
paste input "UZEK"
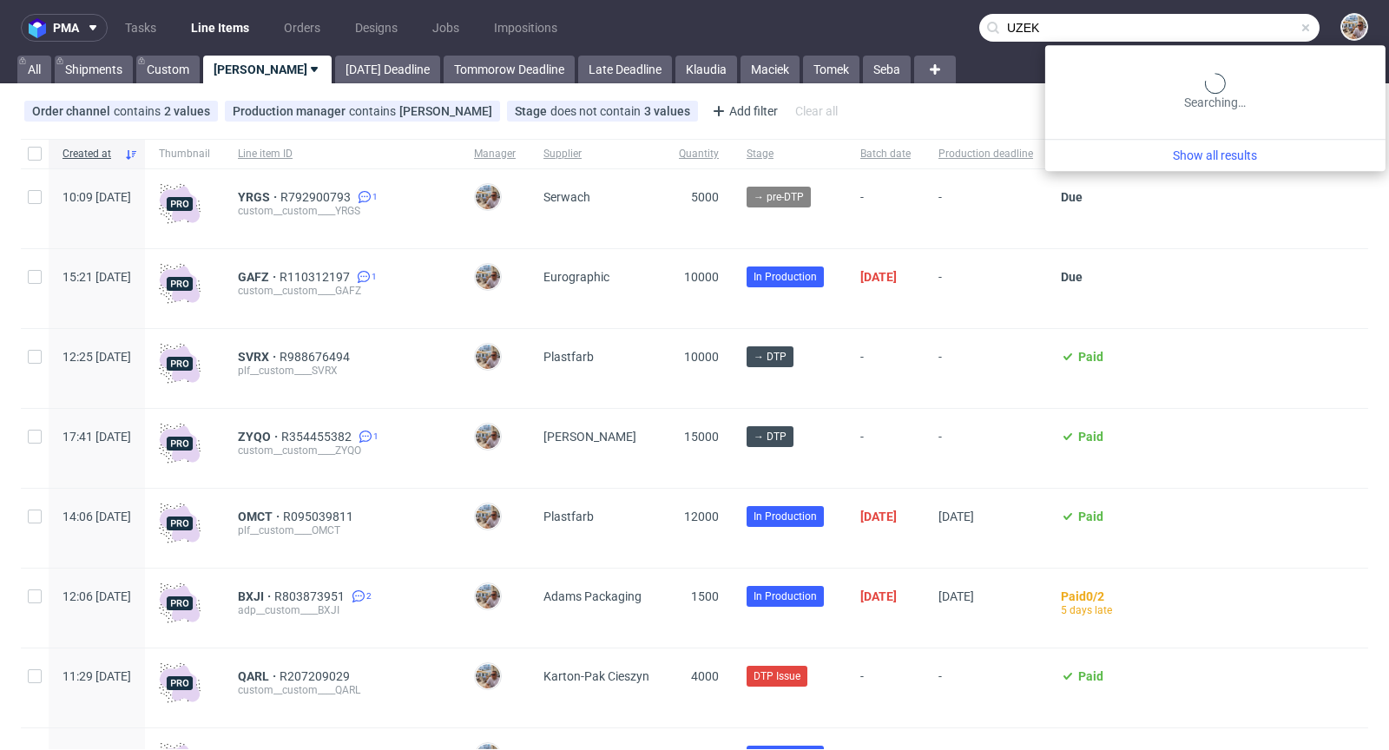
type input "UZEK"
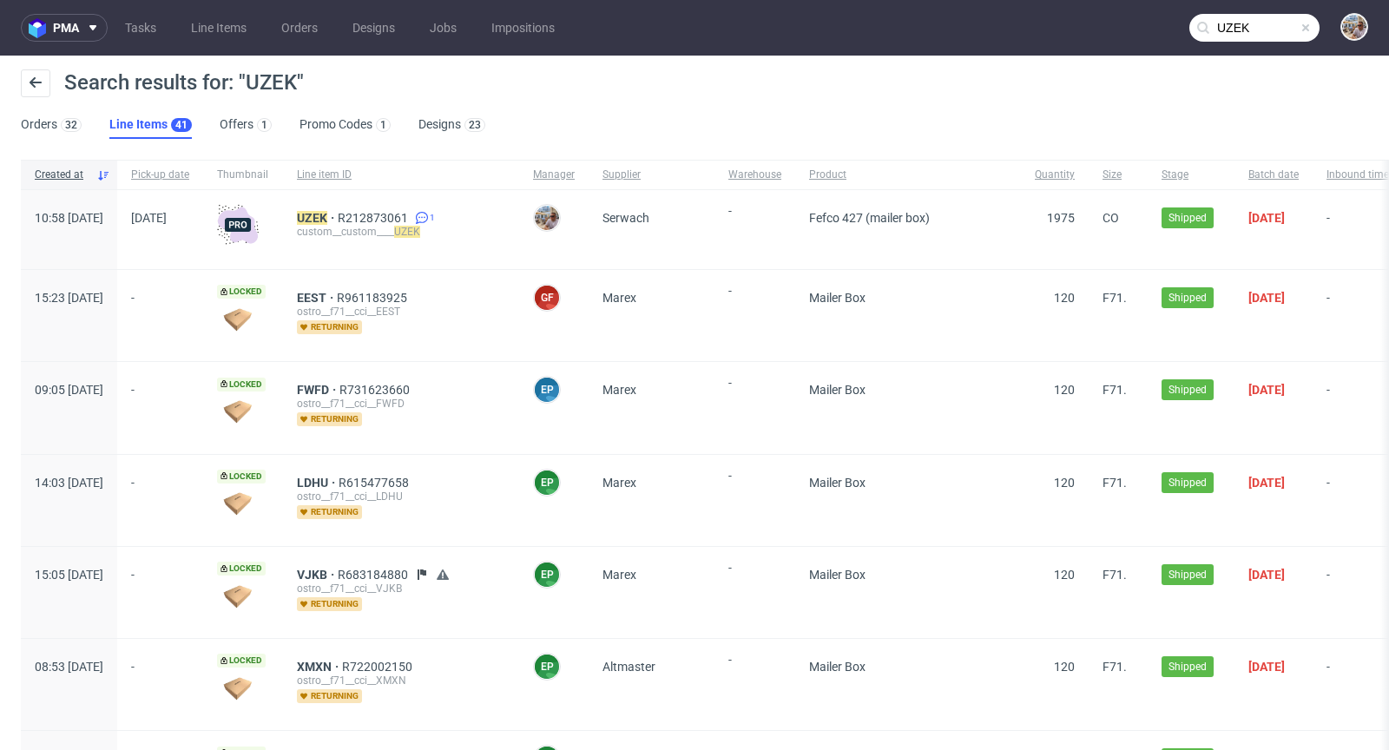
click at [365, 225] on div "custom__custom____ UZEK" at bounding box center [401, 232] width 208 height 14
click at [327, 214] on mark "UZEK" at bounding box center [312, 218] width 30 height 14
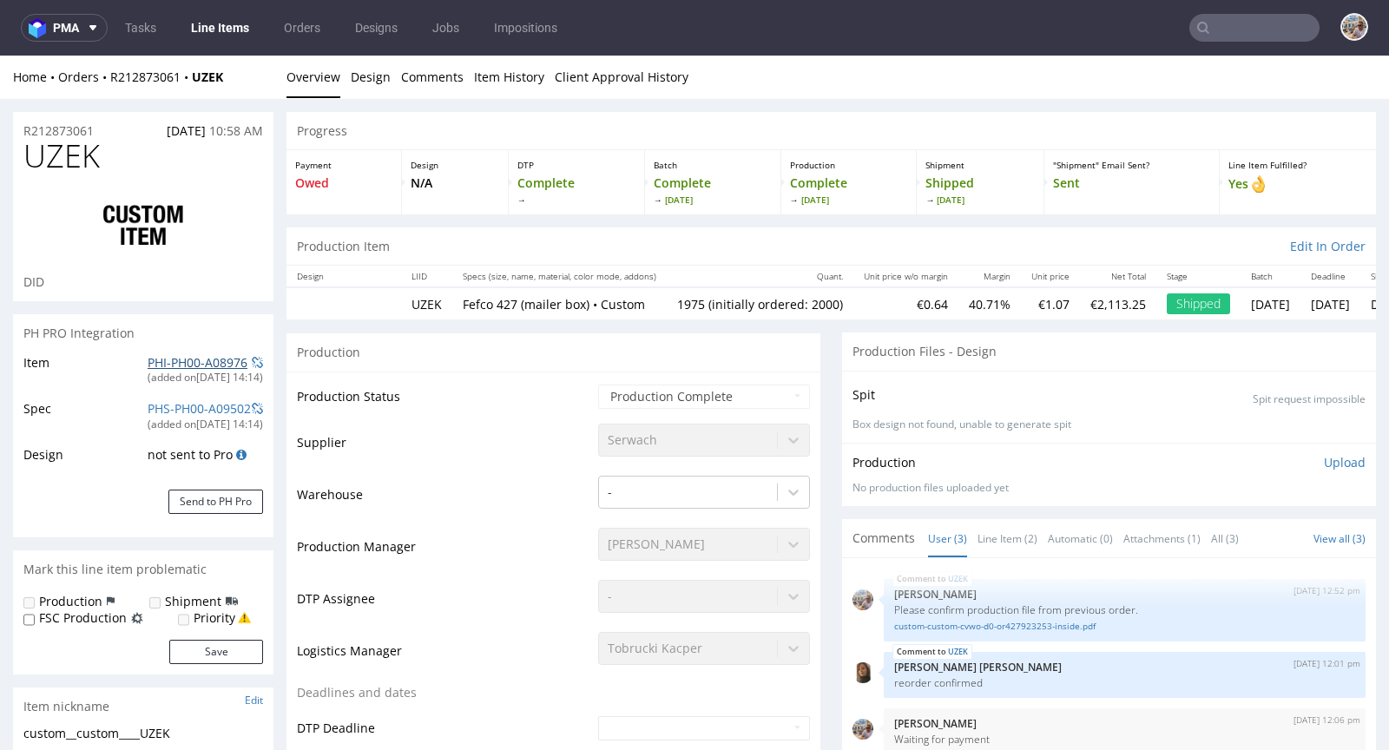
click at [207, 368] on link "PHI-PH00-A08976" at bounding box center [198, 362] width 100 height 16
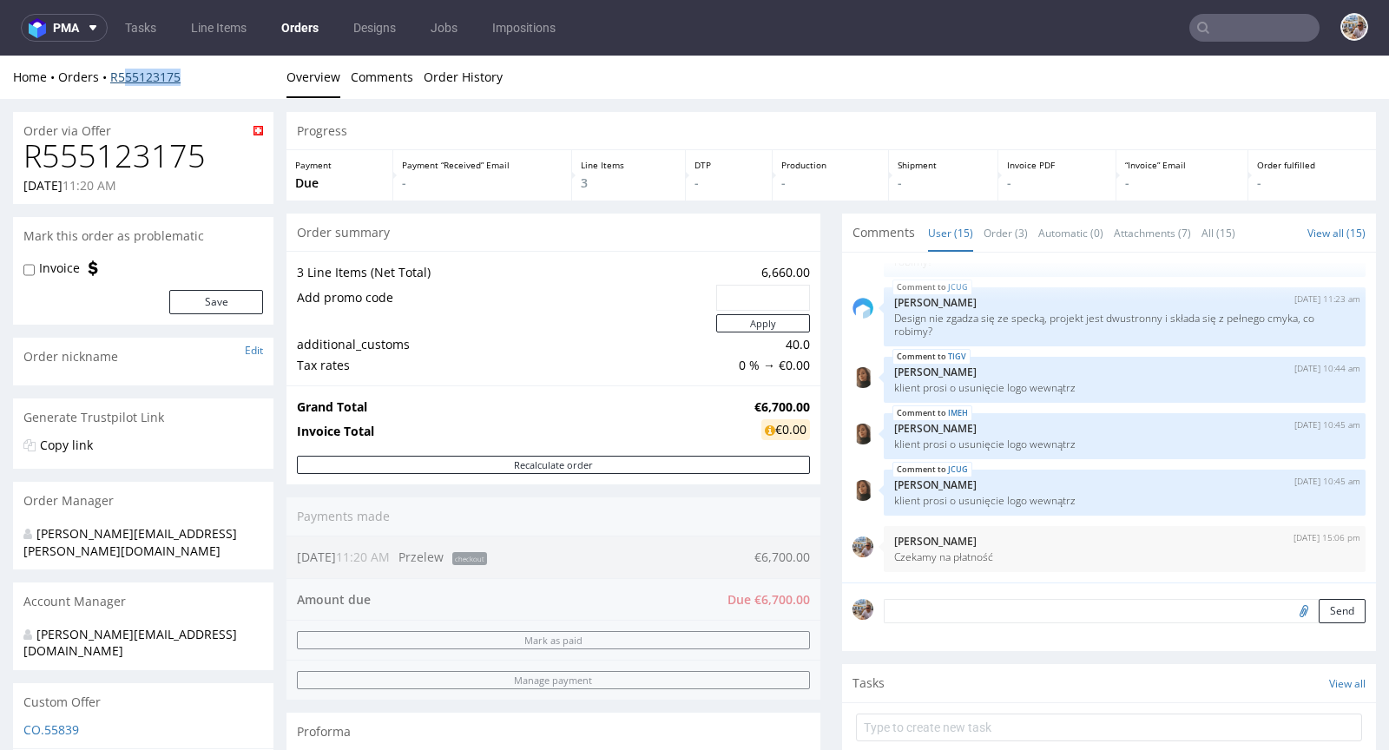
drag, startPoint x: 196, startPoint y: 74, endPoint x: 121, endPoint y: 82, distance: 75.0
click at [121, 82] on div "Home Orders R555123175" at bounding box center [143, 77] width 260 height 17
click at [207, 81] on div "Home Orders R555123175" at bounding box center [143, 77] width 260 height 17
drag, startPoint x: 201, startPoint y: 81, endPoint x: 111, endPoint y: 78, distance: 90.3
click at [111, 78] on div "Home Orders R555123175" at bounding box center [143, 77] width 260 height 17
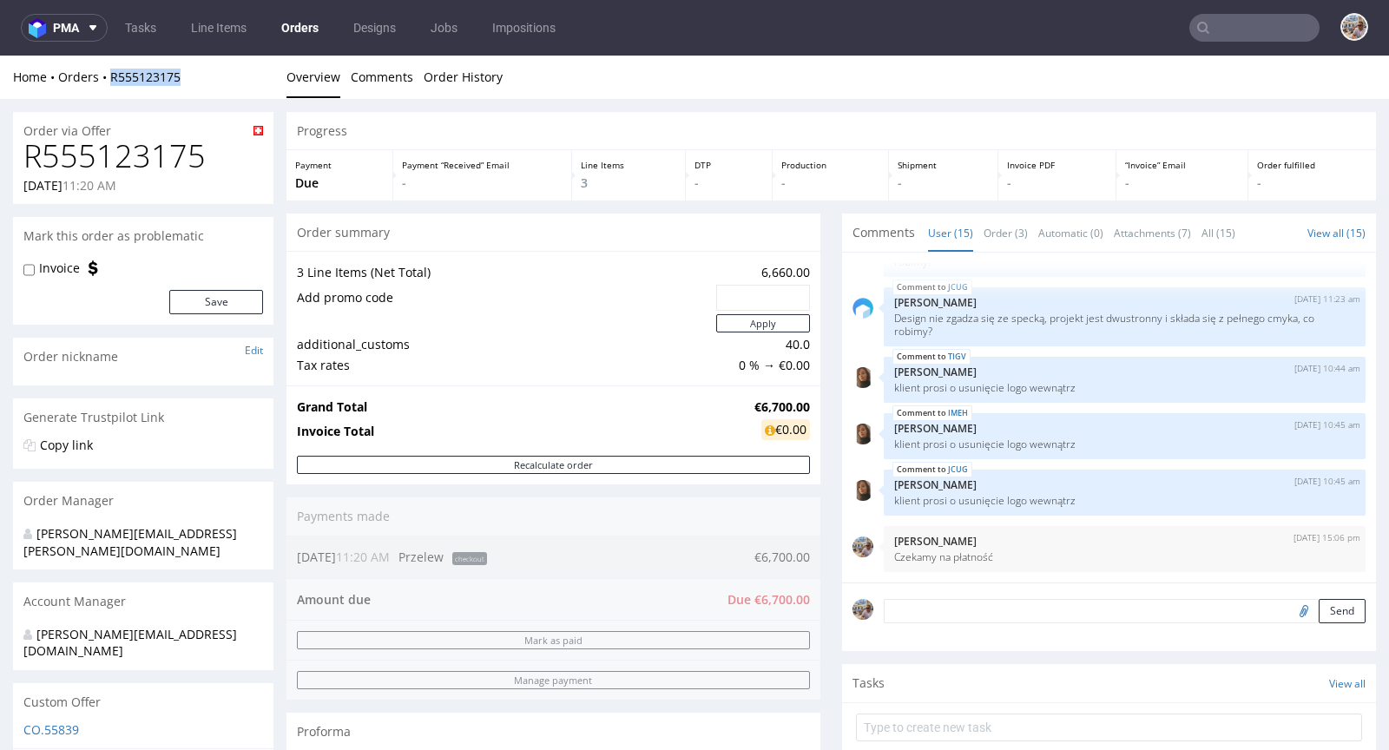
copy link "R555123175"
click at [733, 216] on div "Order summary" at bounding box center [553, 232] width 534 height 38
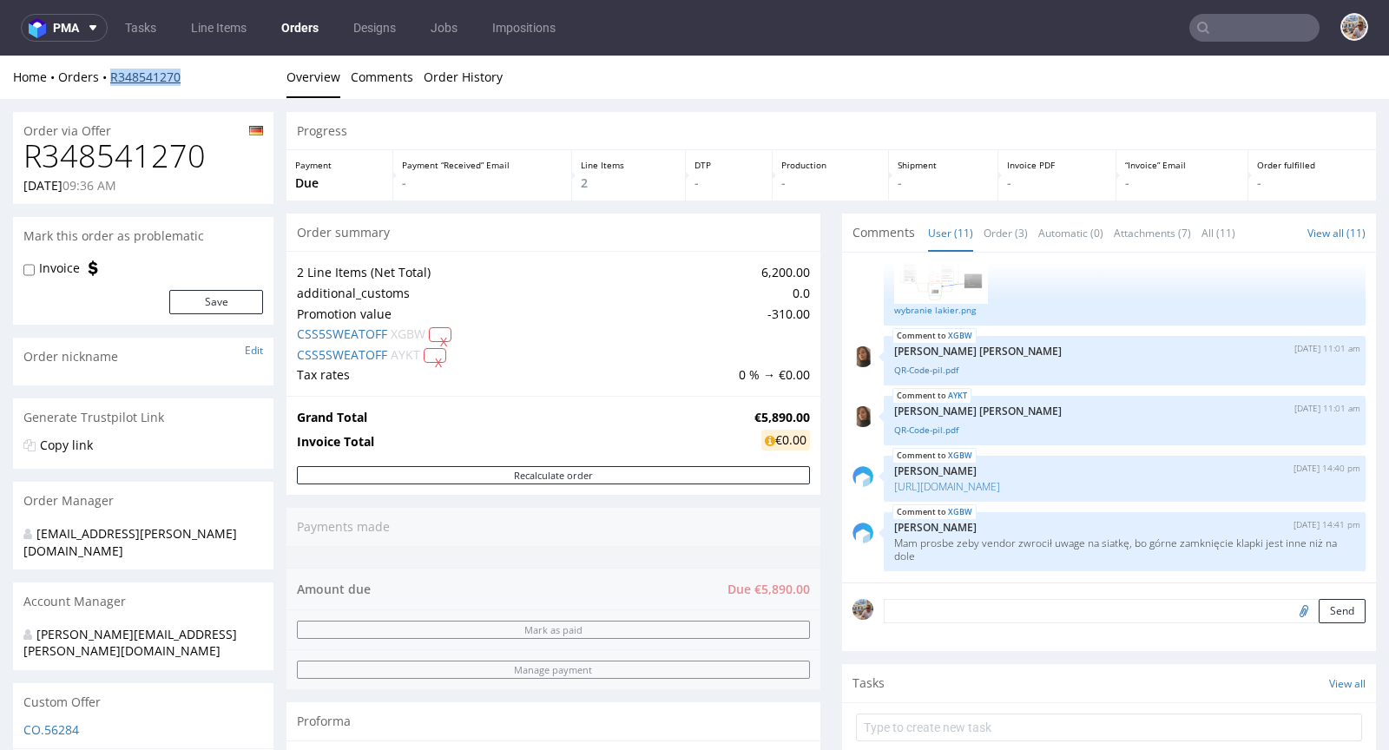
drag, startPoint x: 211, startPoint y: 75, endPoint x: 110, endPoint y: 79, distance: 100.8
click at [110, 79] on div "Home Orders R348541270" at bounding box center [143, 77] width 260 height 17
copy link "R348541270"
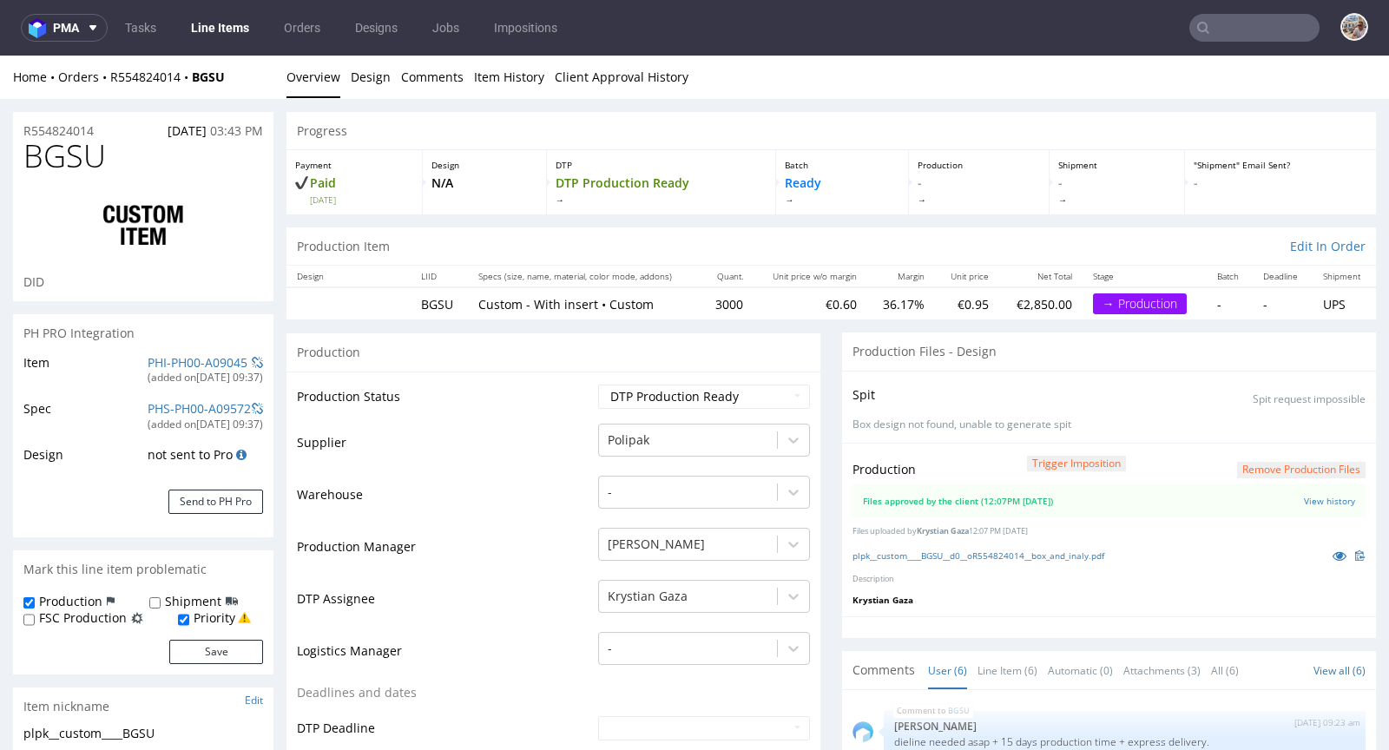
scroll to position [105, 0]
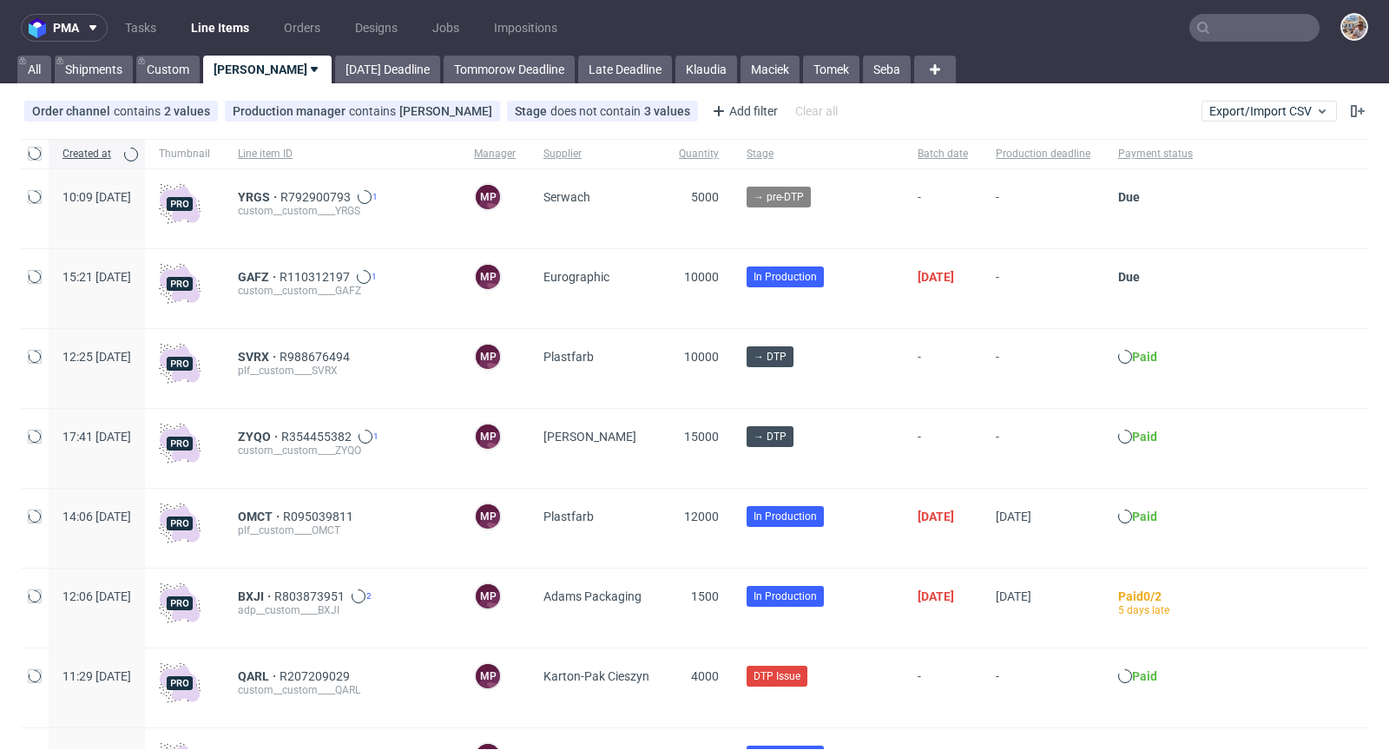
click at [1251, 30] on input "text" at bounding box center [1254, 28] width 130 height 28
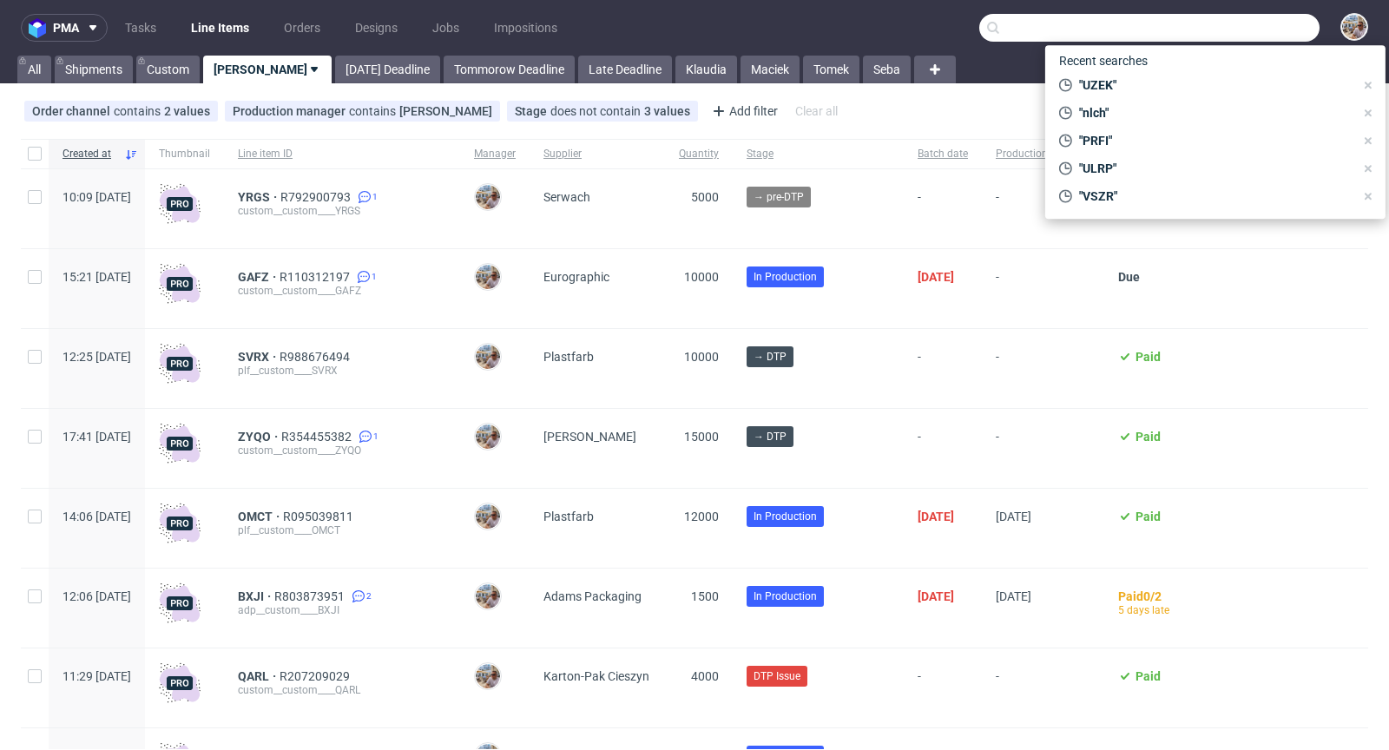
paste input "VIPI"
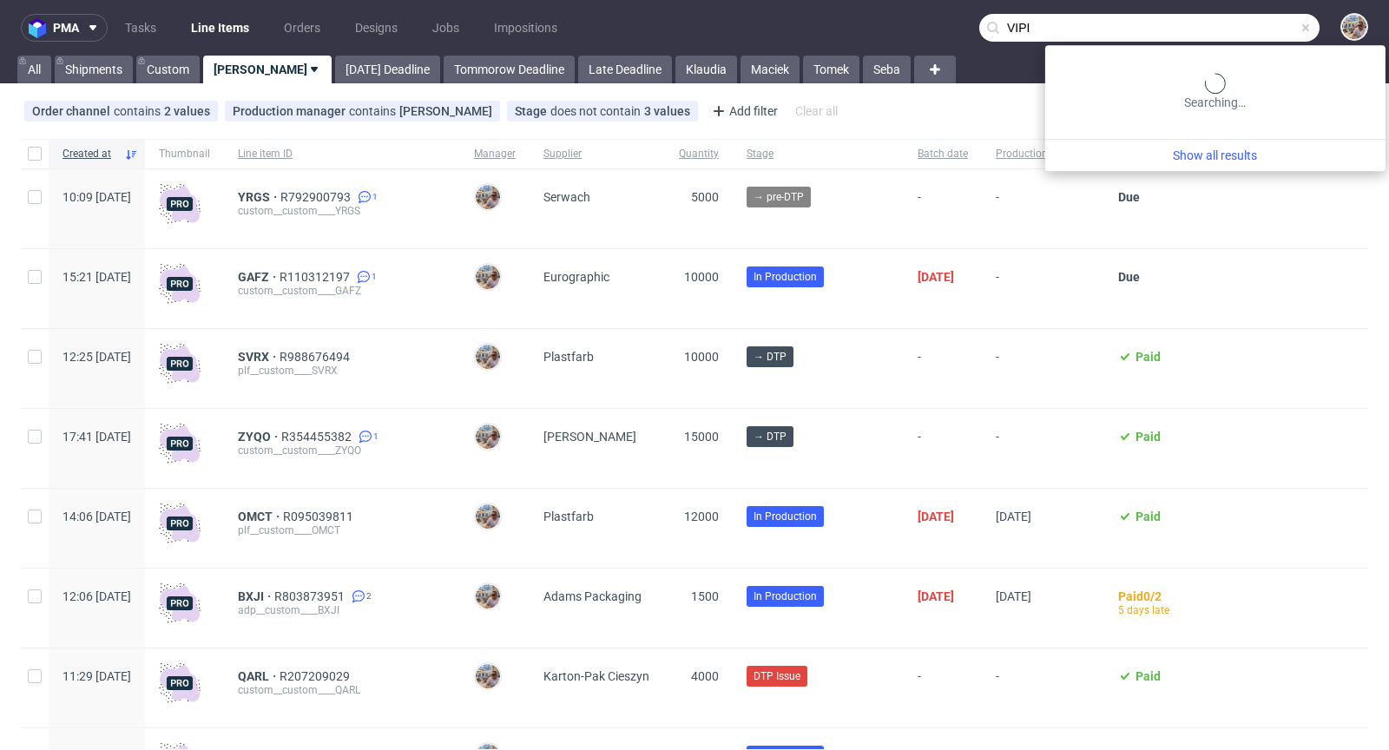
type input "VIPI"
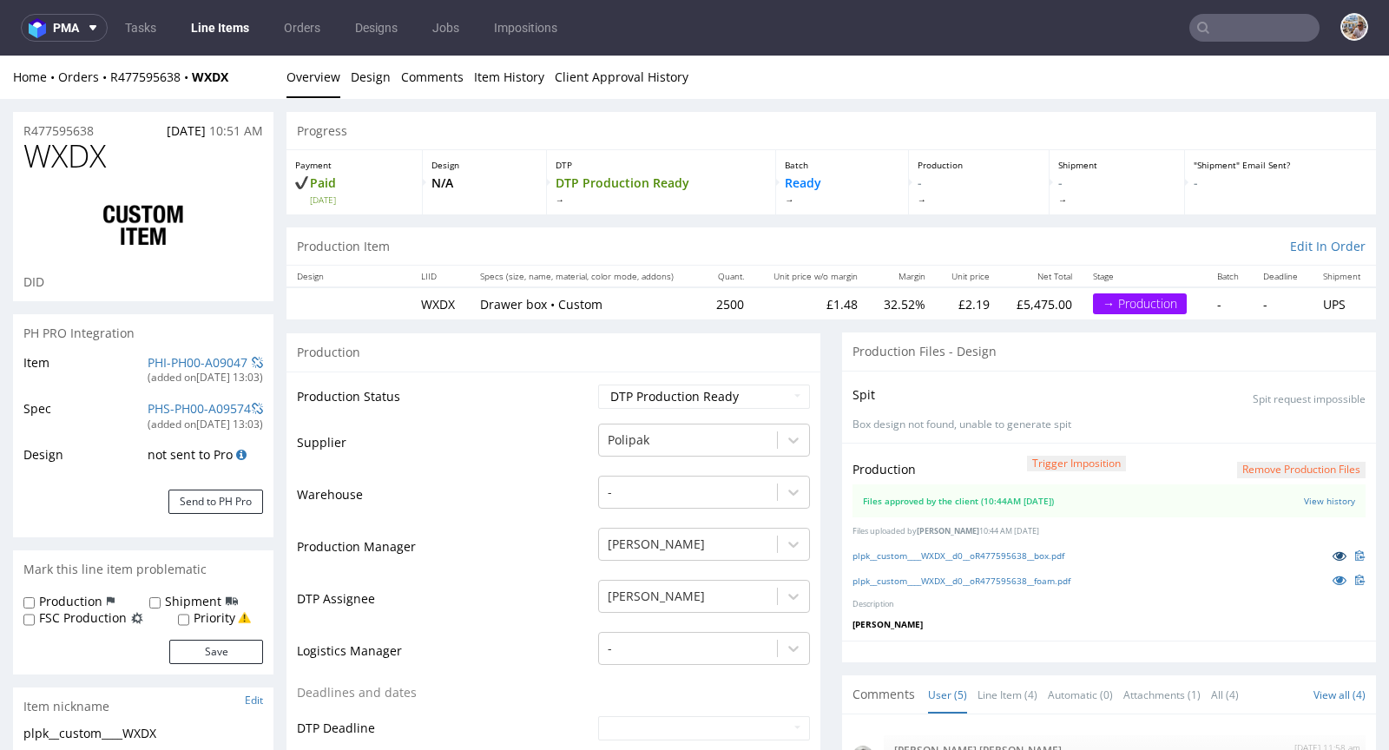
click at [1332, 555] on icon at bounding box center [1339, 555] width 14 height 12
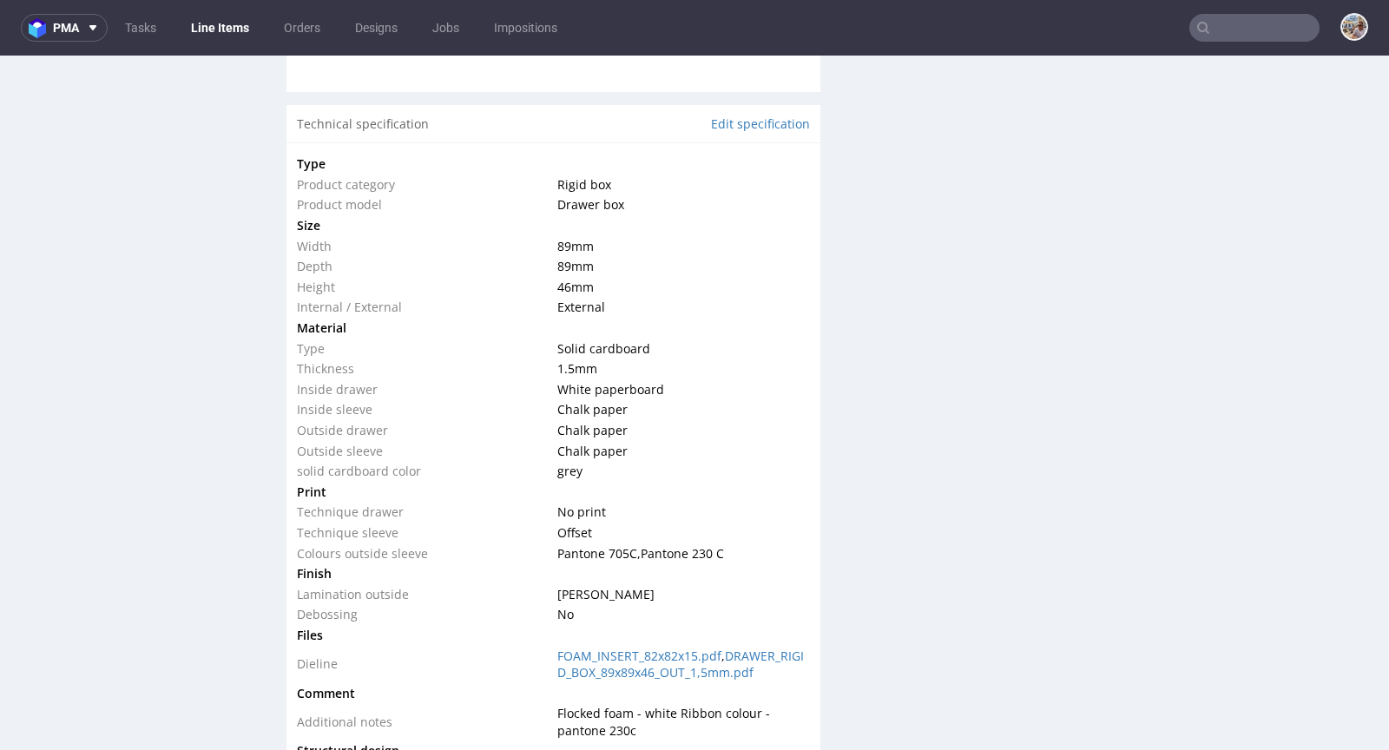
scroll to position [1686, 0]
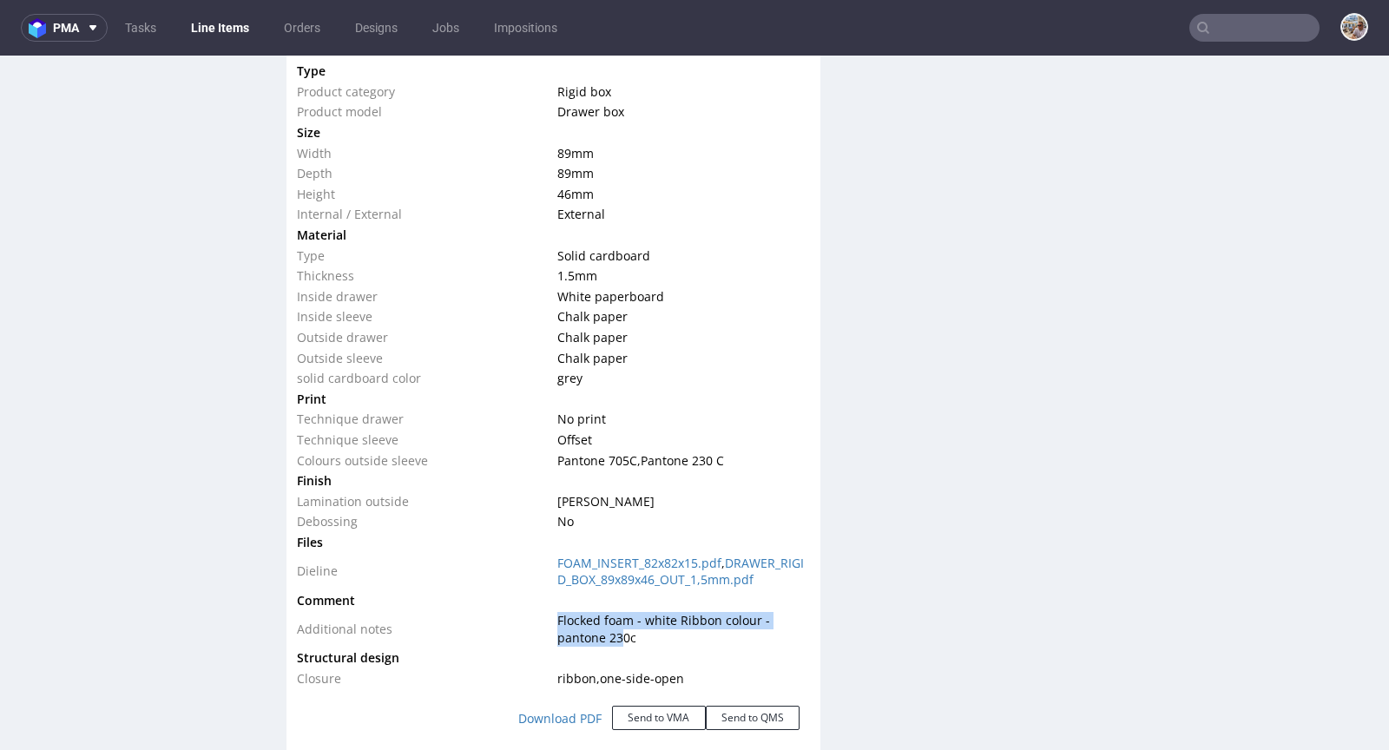
drag, startPoint x: 541, startPoint y: 647, endPoint x: 617, endPoint y: 652, distance: 76.5
click at [617, 647] on tr "Additional notes Flocked foam - white Ribbon colour - pantone 230c" at bounding box center [553, 628] width 513 height 37
click at [647, 668] on td at bounding box center [681, 657] width 256 height 21
drag, startPoint x: 625, startPoint y: 653, endPoint x: 553, endPoint y: 666, distance: 73.0
click at [553, 666] on tbody "Type Product category Rigid box Product model Drawer box Size Width 89 mm Depth…" at bounding box center [553, 374] width 513 height 627
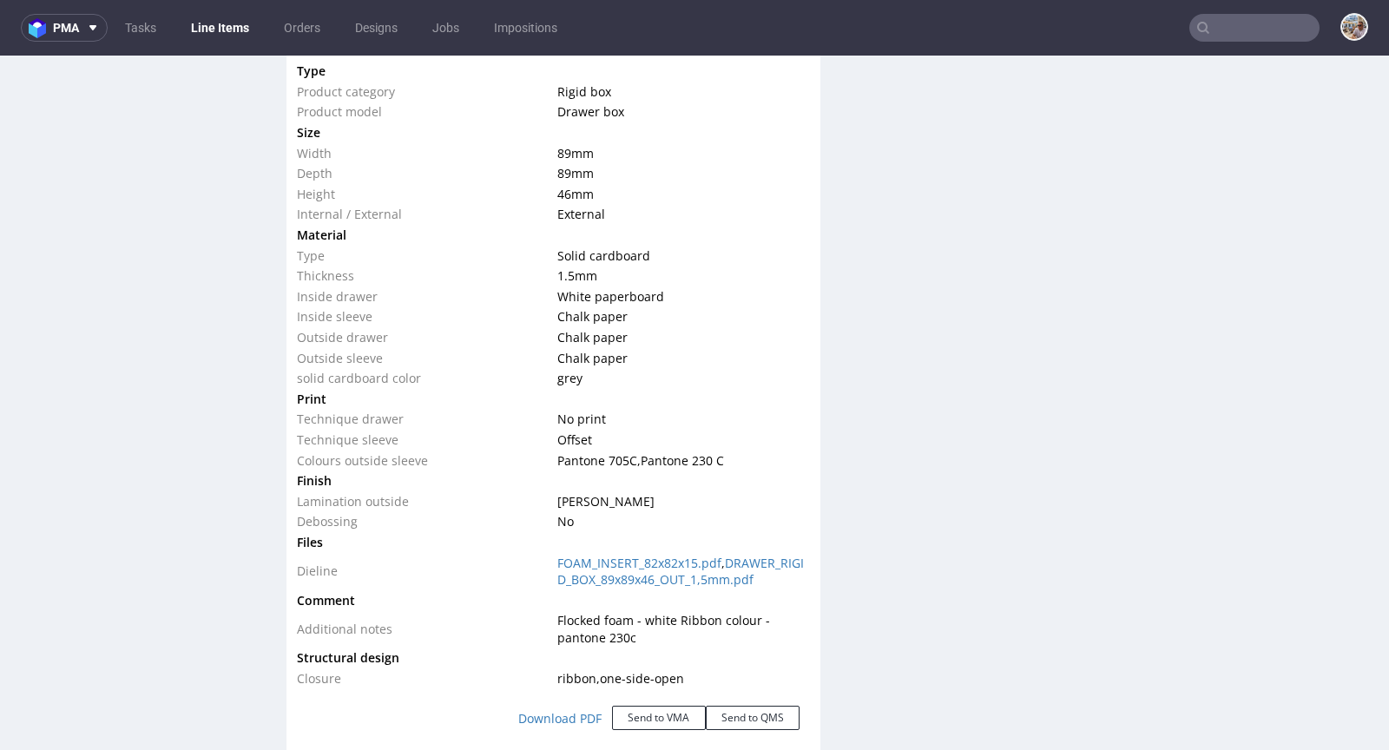
click at [558, 664] on td at bounding box center [681, 657] width 256 height 21
drag, startPoint x: 628, startPoint y: 652, endPoint x: 552, endPoint y: 654, distance: 76.4
click at [553, 647] on td "Flocked foam - white Ribbon colour - pantone 230c" at bounding box center [681, 628] width 256 height 37
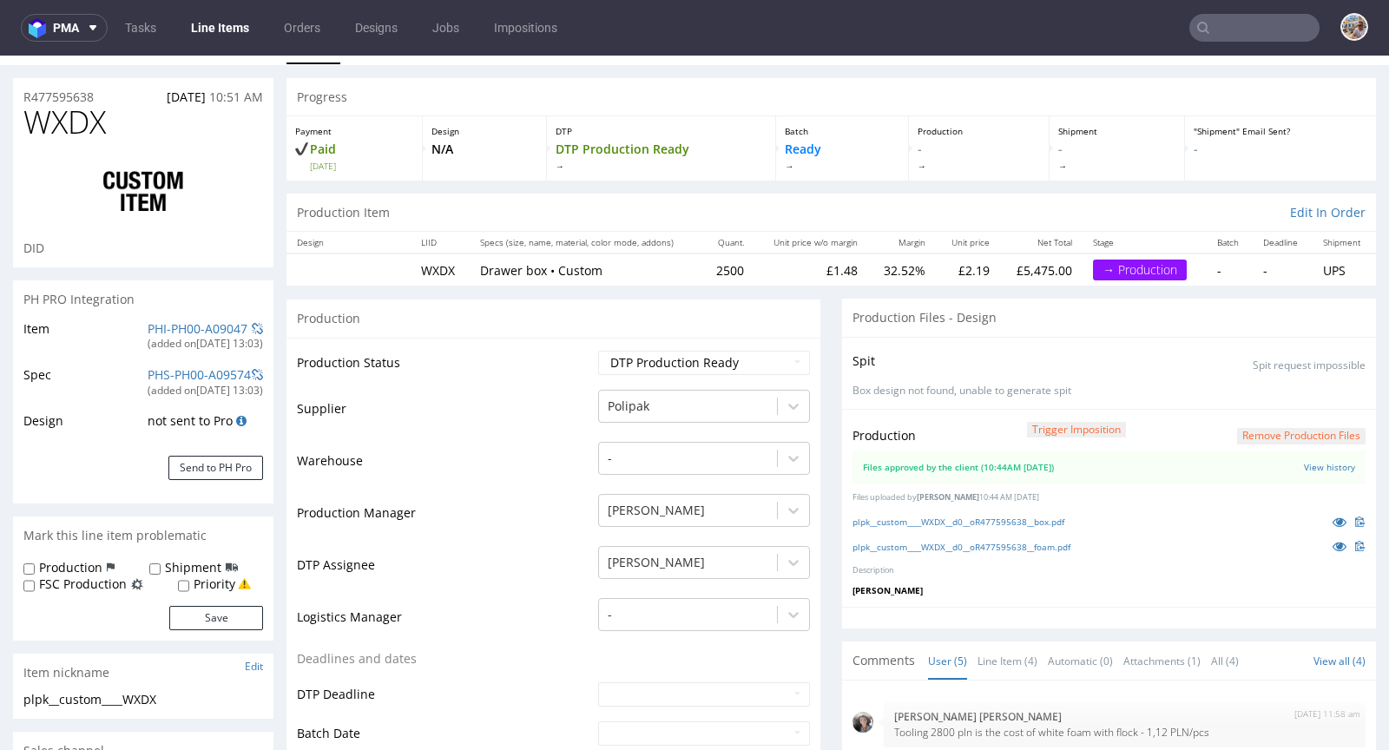
scroll to position [0, 0]
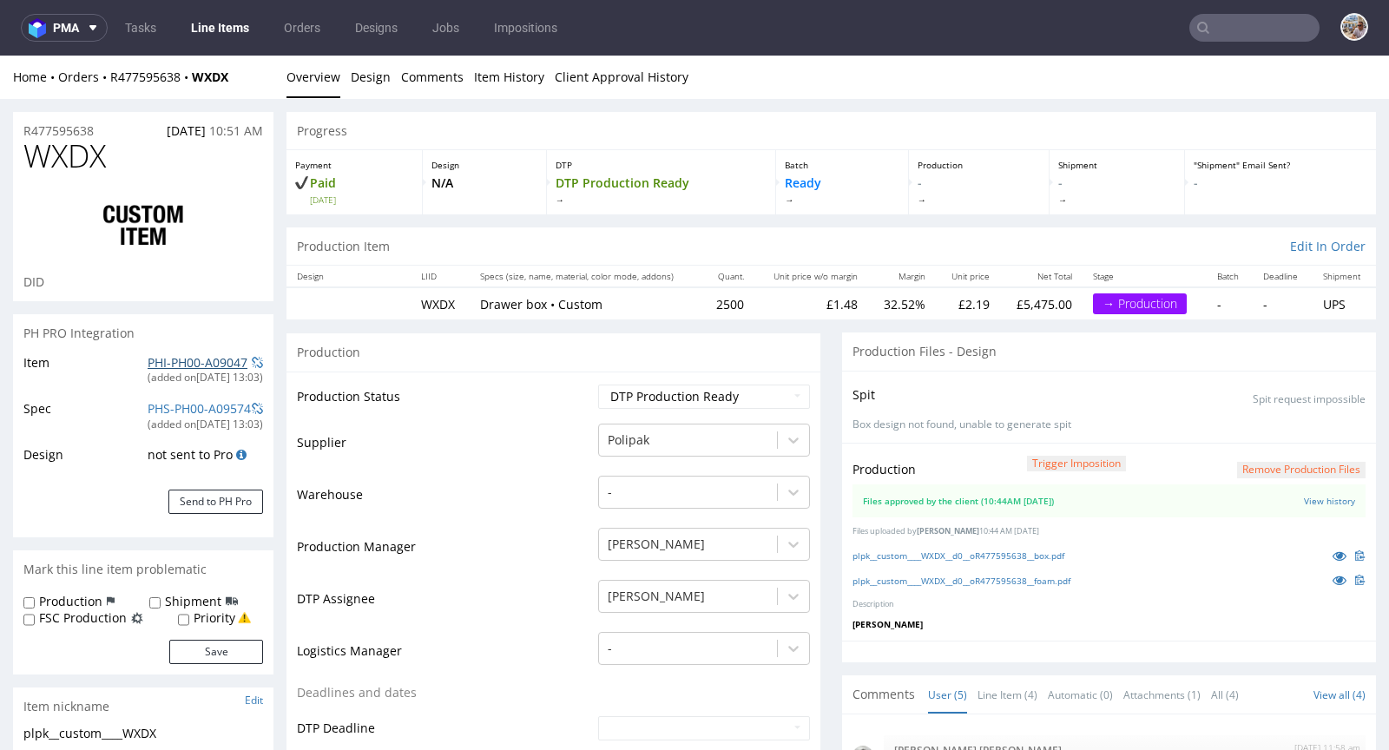
click at [199, 361] on link "PHI-PH00-A09047" at bounding box center [198, 362] width 100 height 16
click at [968, 554] on link "plpk__custom____WXDX__d0__oR477595638__box.pdf" at bounding box center [958, 555] width 212 height 12
click at [971, 581] on link "plpk__custom____WXDX__d0__oR477595638__foam.pdf" at bounding box center [961, 581] width 218 height 12
drag, startPoint x: 744, startPoint y: 300, endPoint x: 704, endPoint y: 301, distance: 39.9
click at [704, 301] on tr "WXDX Drawer box • Custom 2500 £1.48 32.52% £2.19 £5,475.00 → Production - - UPS" at bounding box center [830, 303] width 1089 height 32
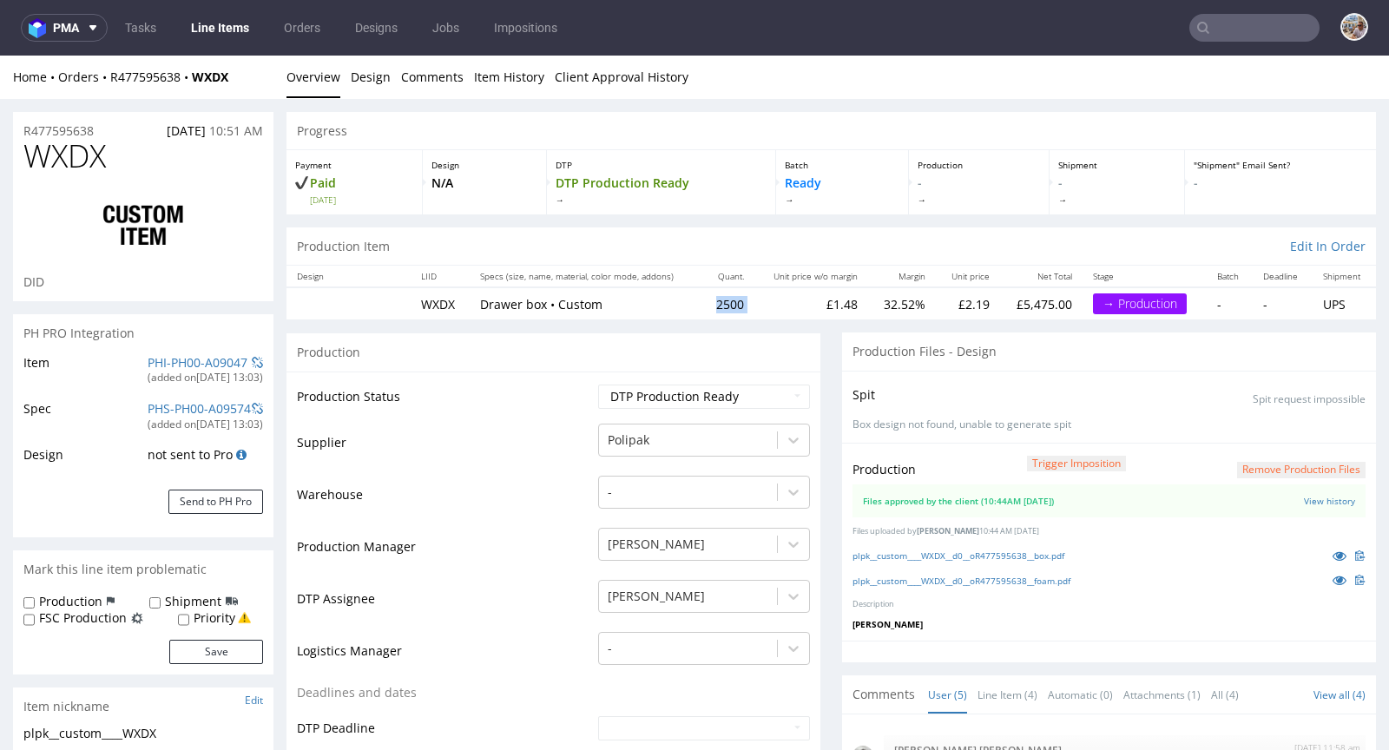
copy td "2500"
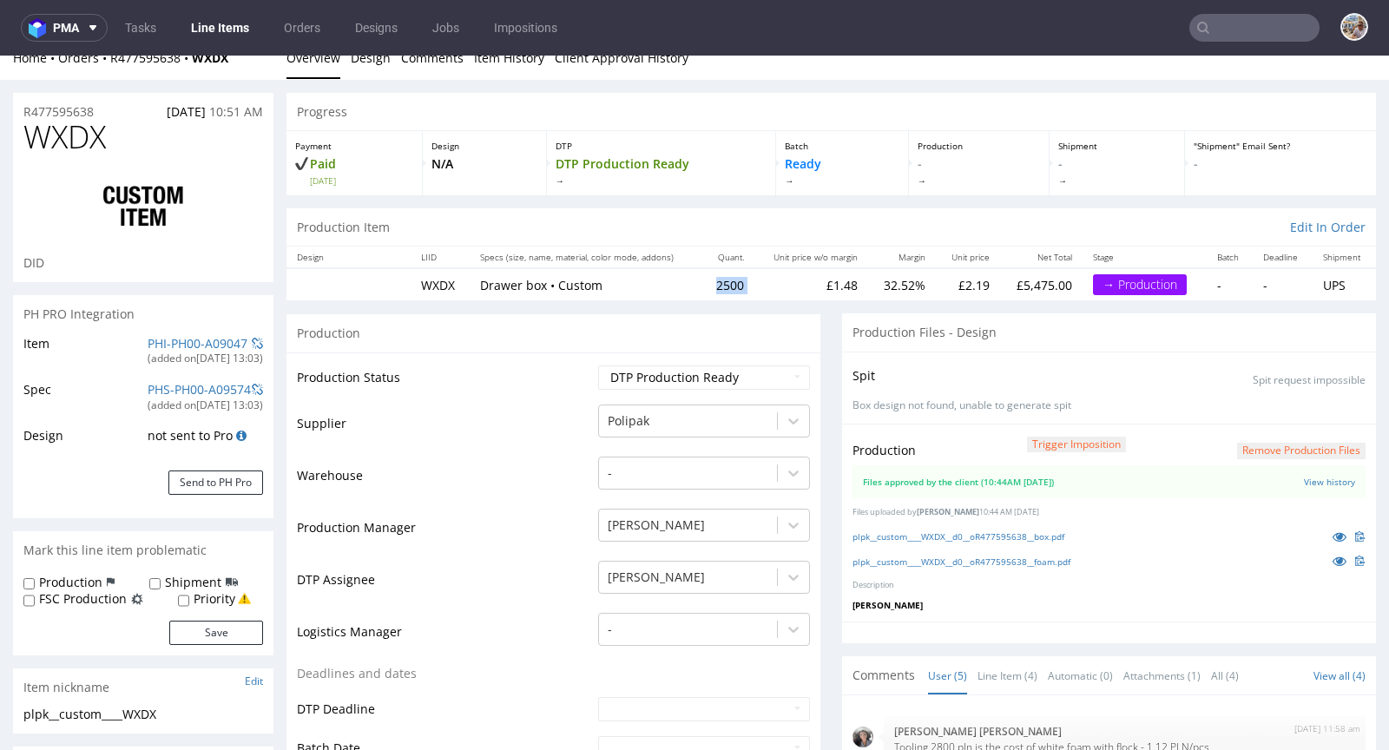
scroll to position [622, 0]
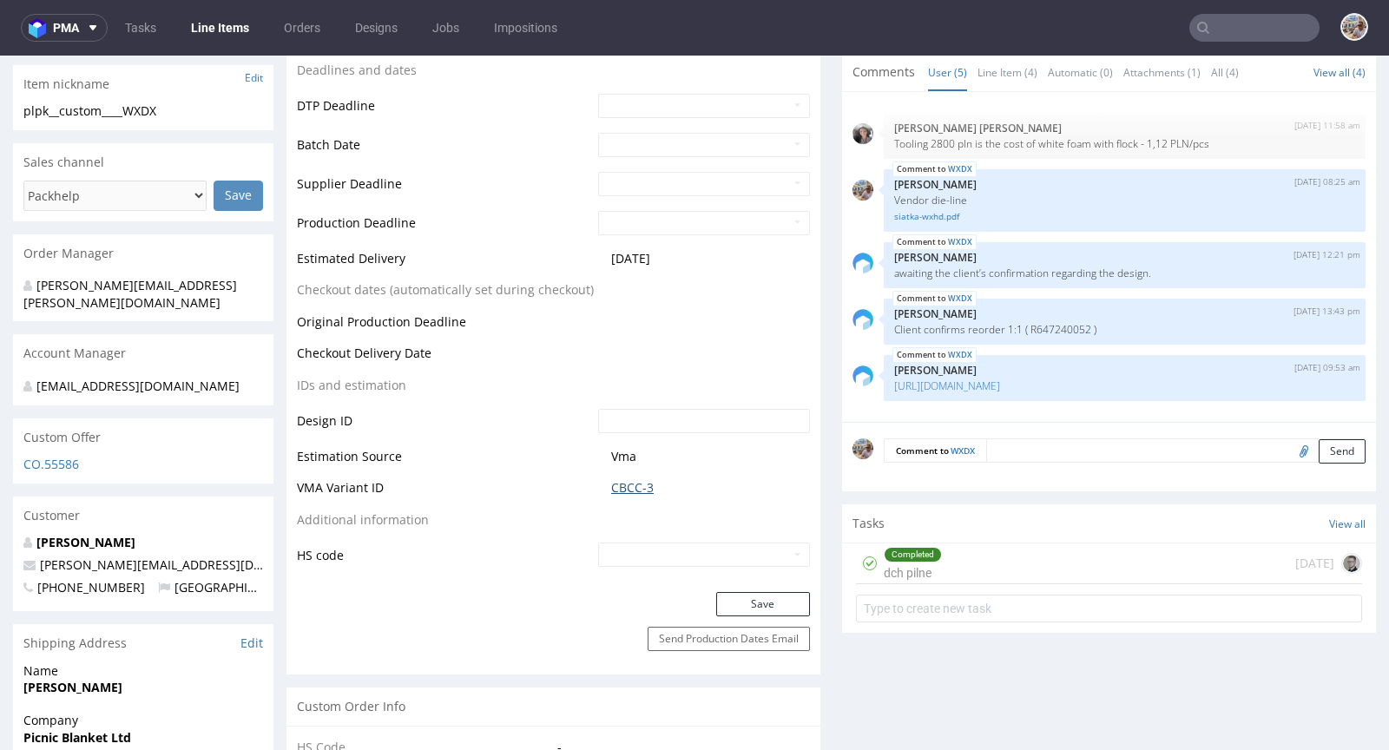
click at [634, 481] on link "CBCC-3" at bounding box center [632, 487] width 43 height 17
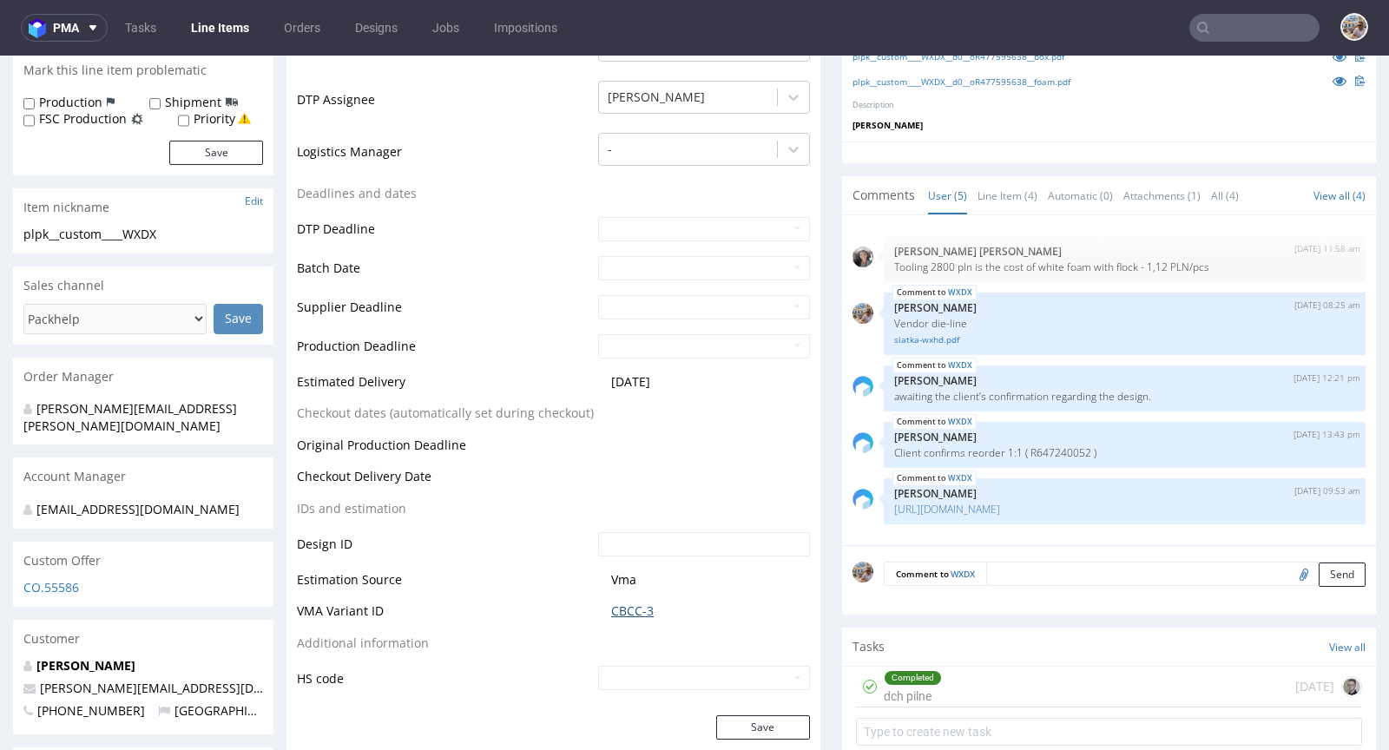
scroll to position [0, 0]
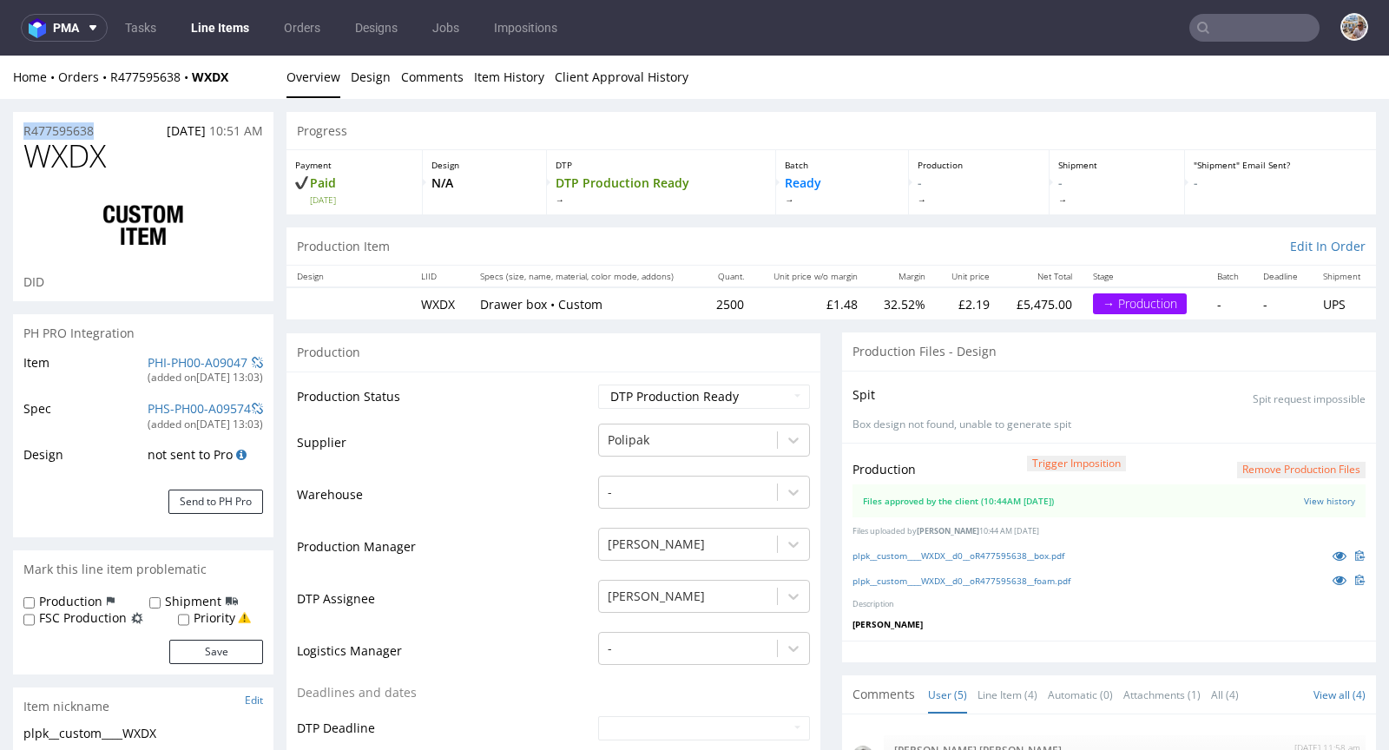
drag, startPoint x: 113, startPoint y: 133, endPoint x: 16, endPoint y: 129, distance: 96.4
click at [16, 129] on div "R477595638 10.09.2025 10:51 AM" at bounding box center [143, 126] width 260 height 28
copy p "R477595638"
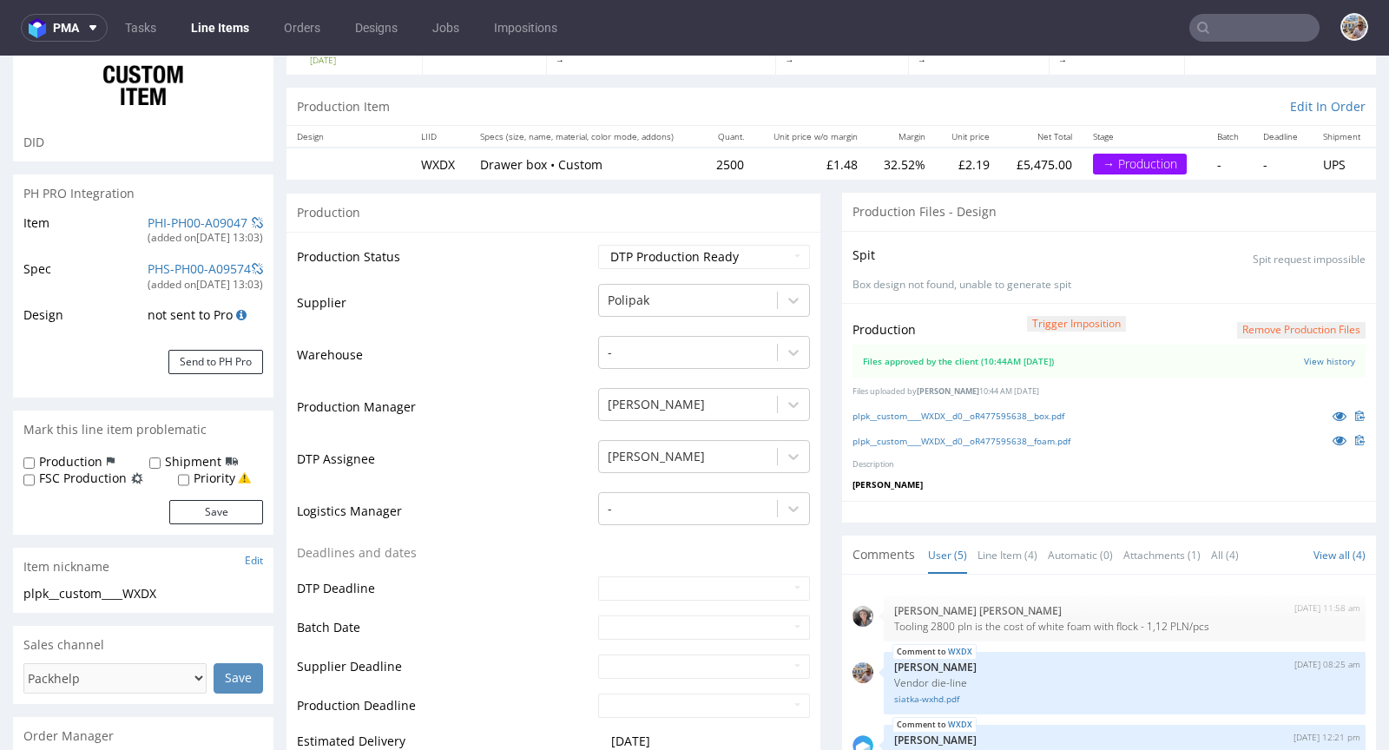
scroll to position [646, 0]
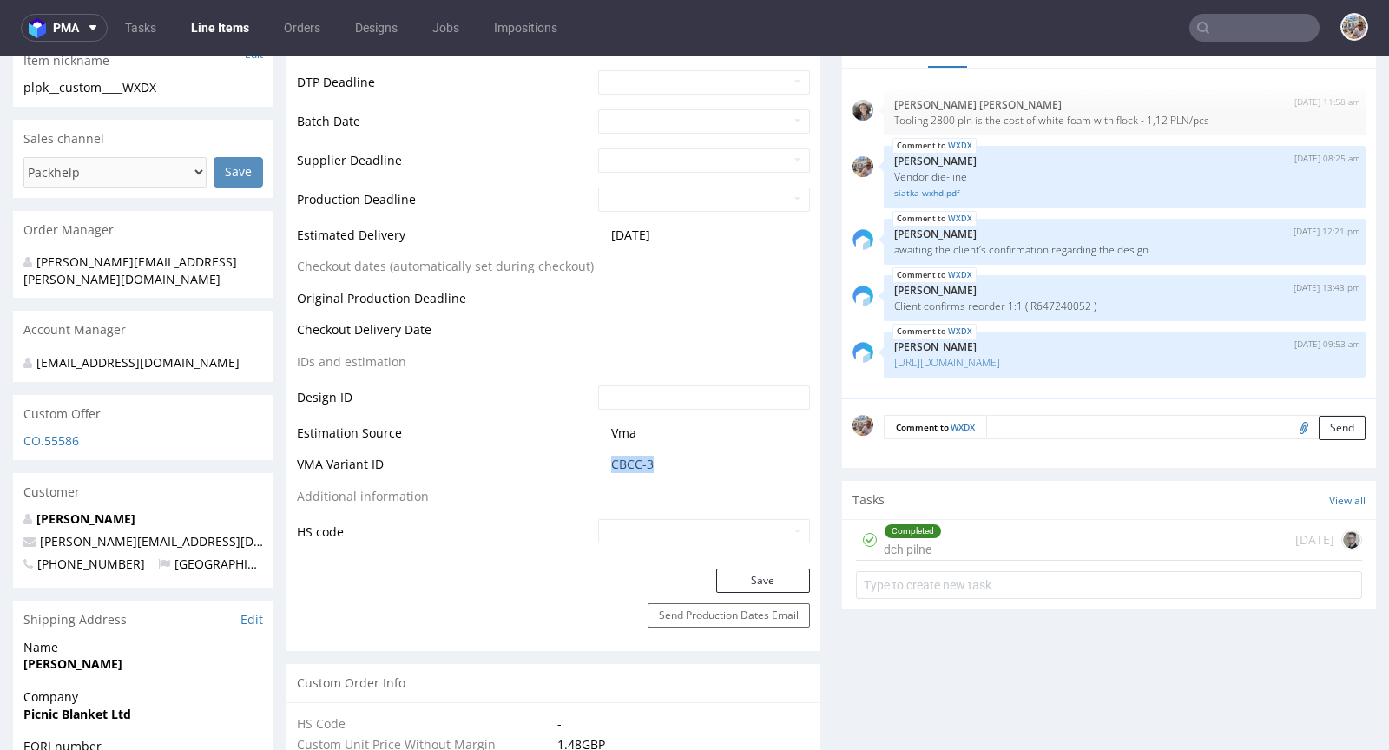
drag, startPoint x: 667, startPoint y: 470, endPoint x: 605, endPoint y: 467, distance: 62.6
click at [605, 467] on td "CBCC-3" at bounding box center [702, 470] width 216 height 32
copy link "CBCC-3"
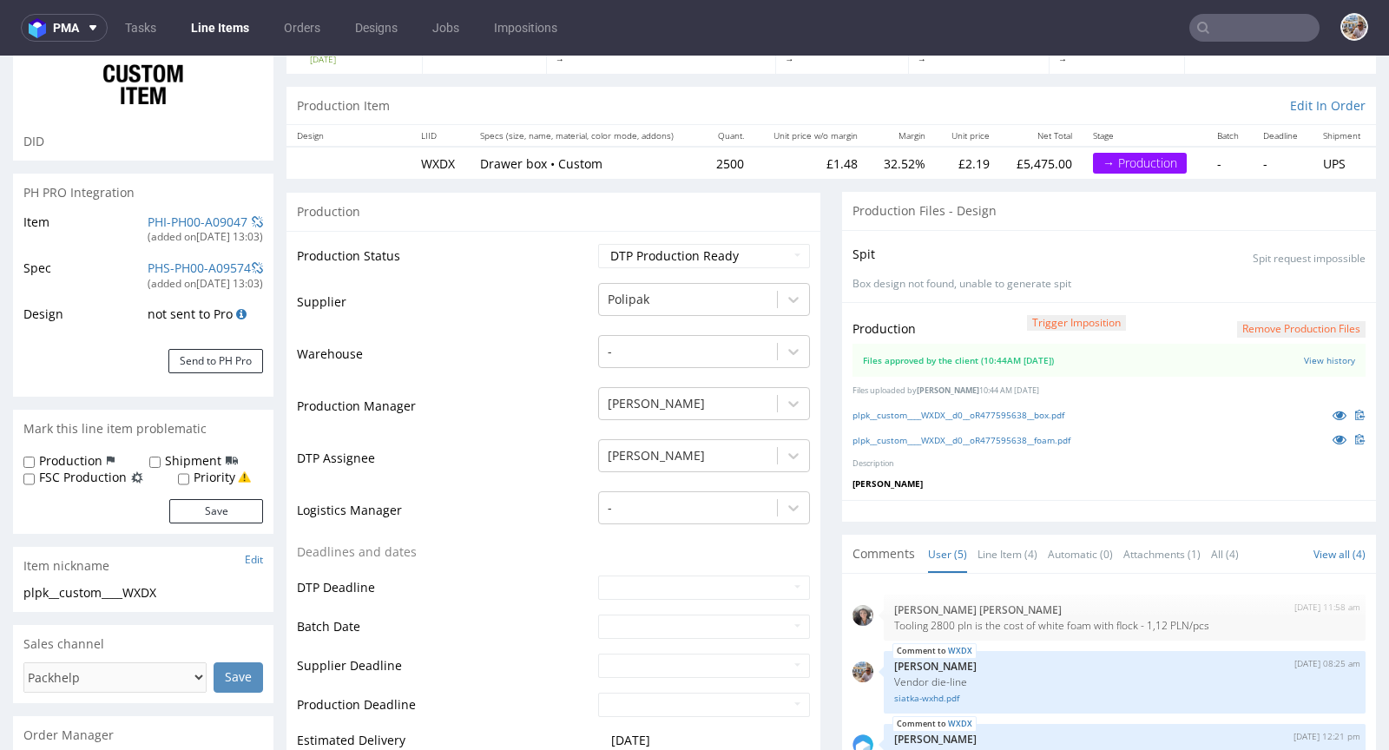
scroll to position [0, 0]
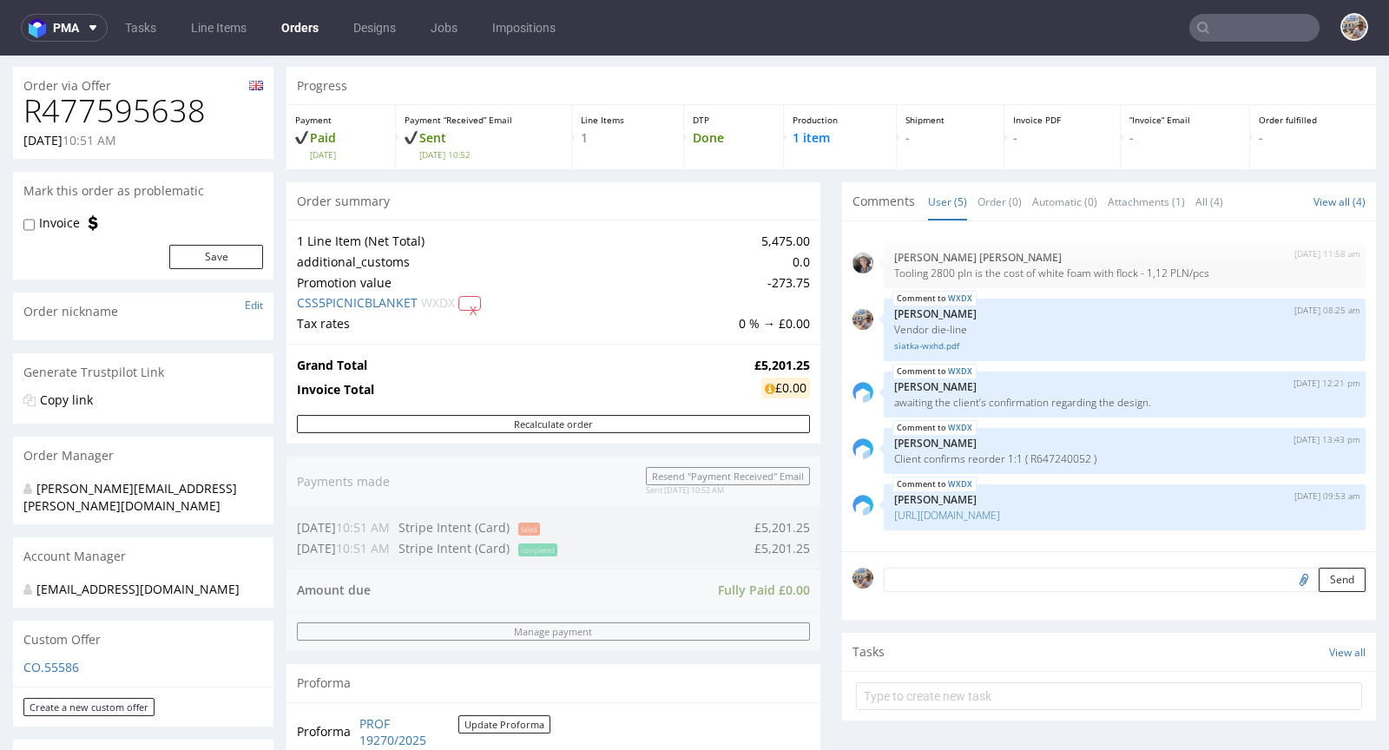
scroll to position [391, 0]
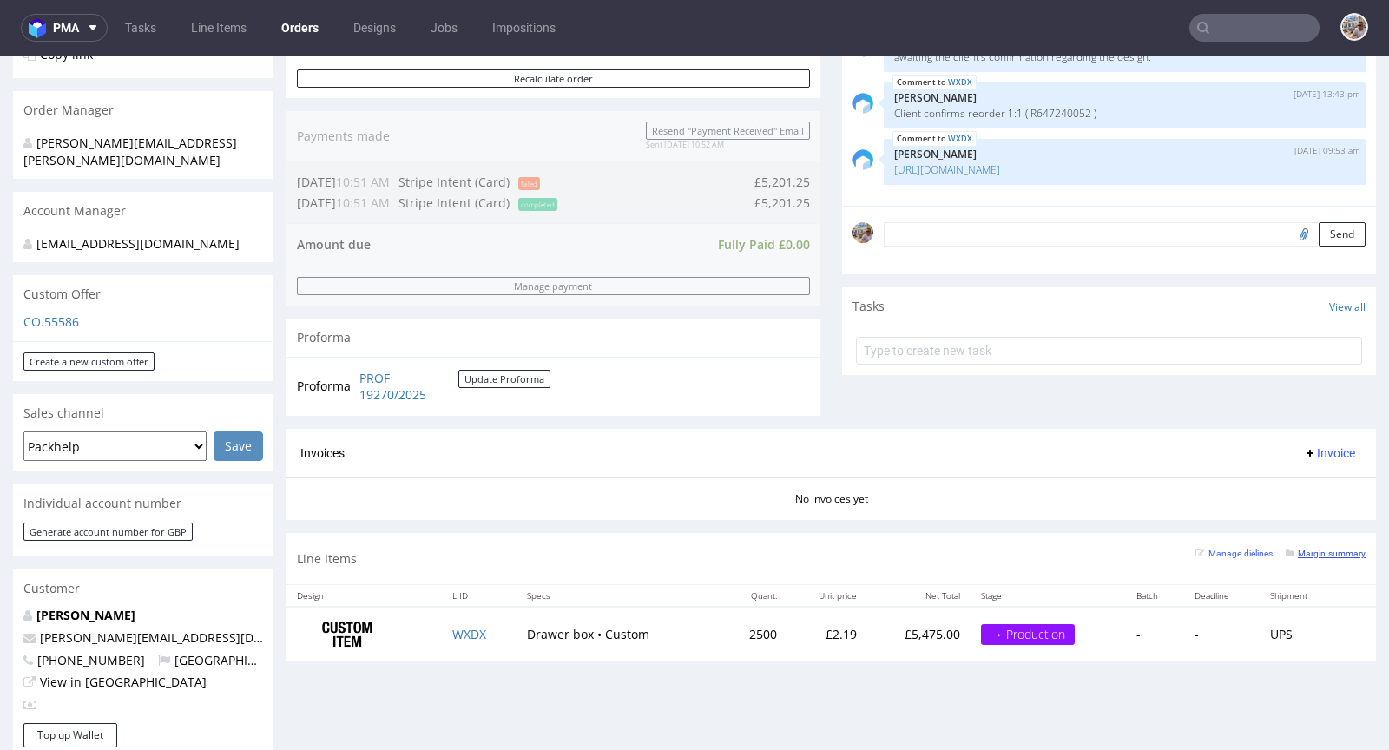
click at [1297, 548] on small "Margin summary" at bounding box center [1325, 553] width 80 height 10
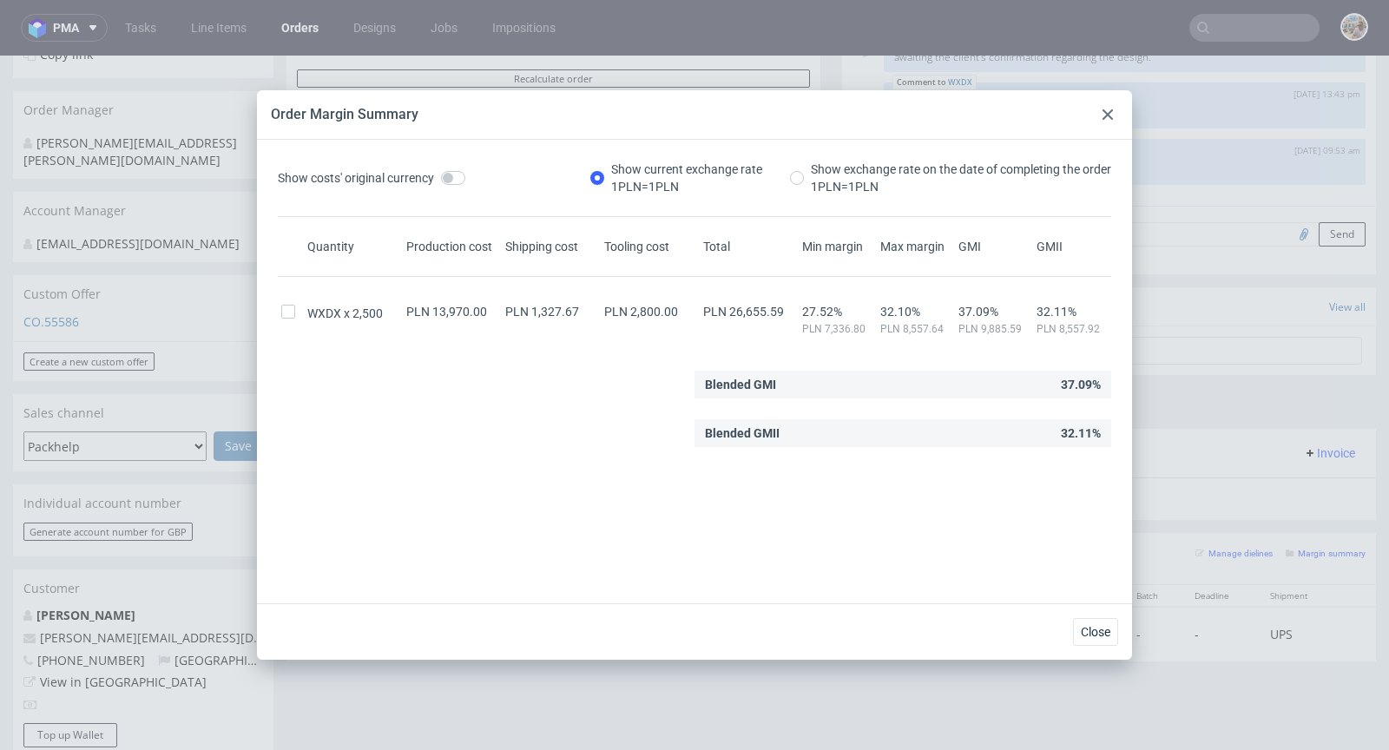
click at [1105, 112] on use at bounding box center [1107, 114] width 10 height 10
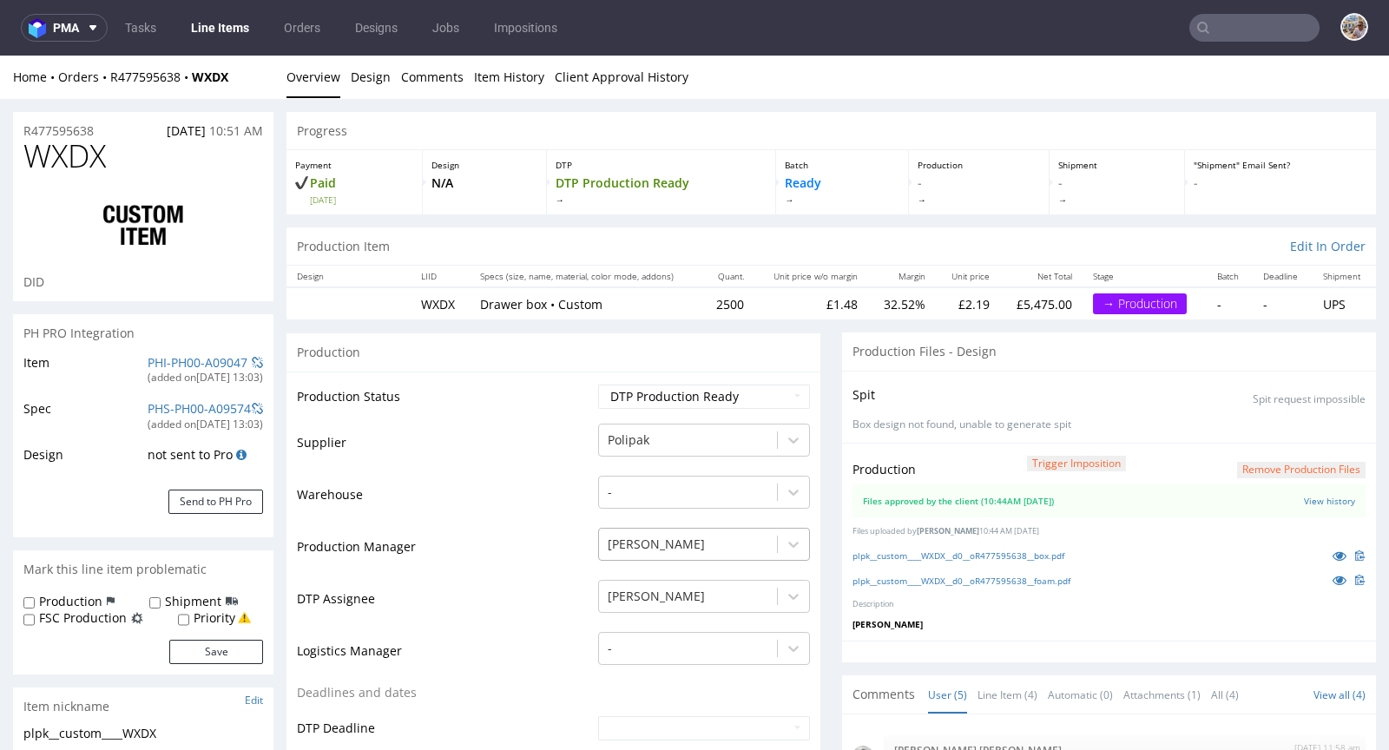
scroll to position [661, 0]
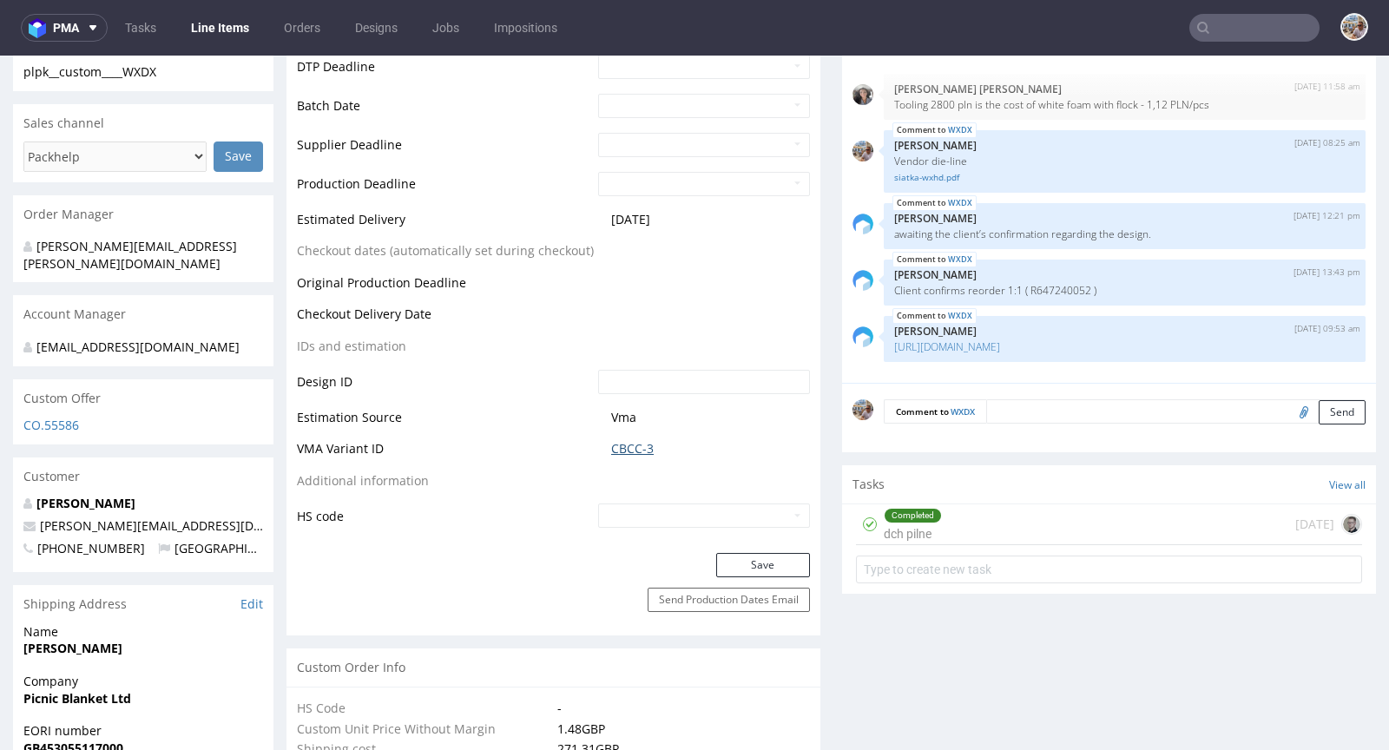
click at [620, 440] on link "CBCC-3" at bounding box center [632, 448] width 43 height 17
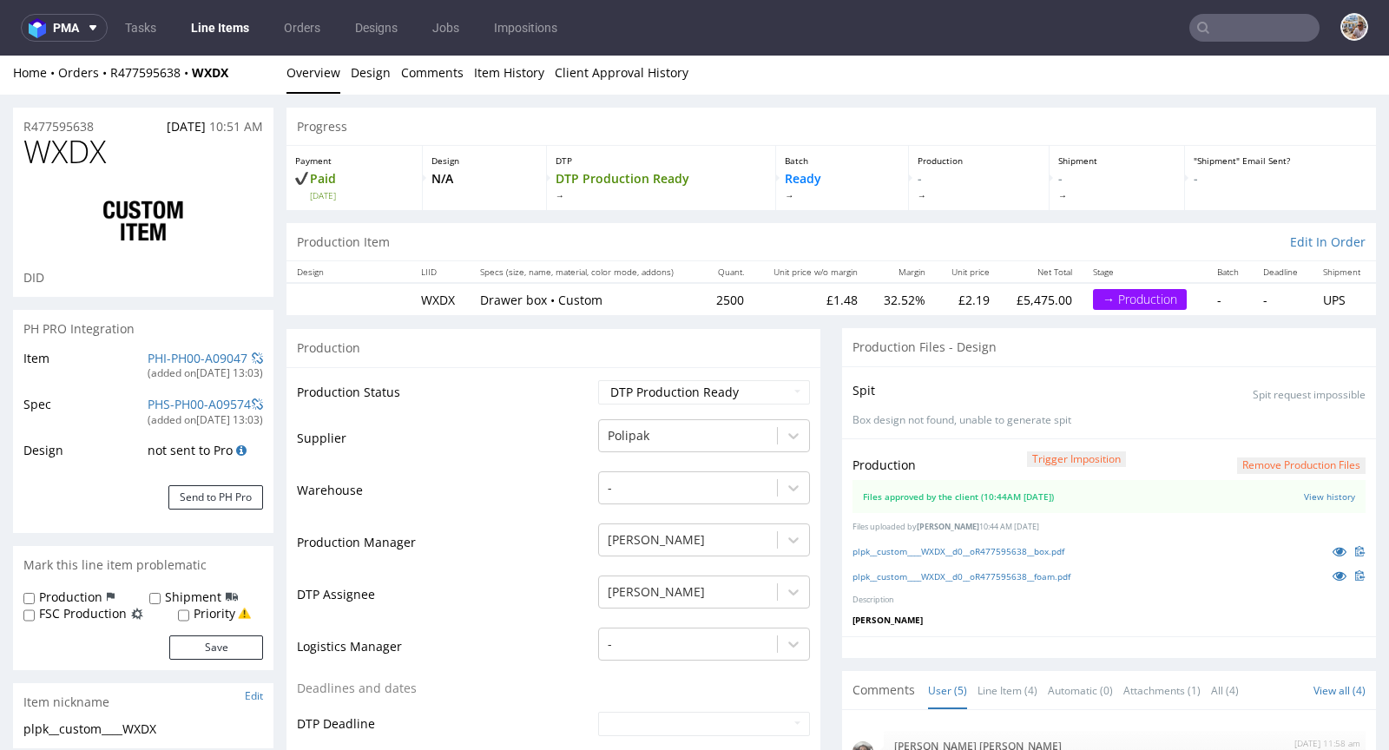
scroll to position [0, 0]
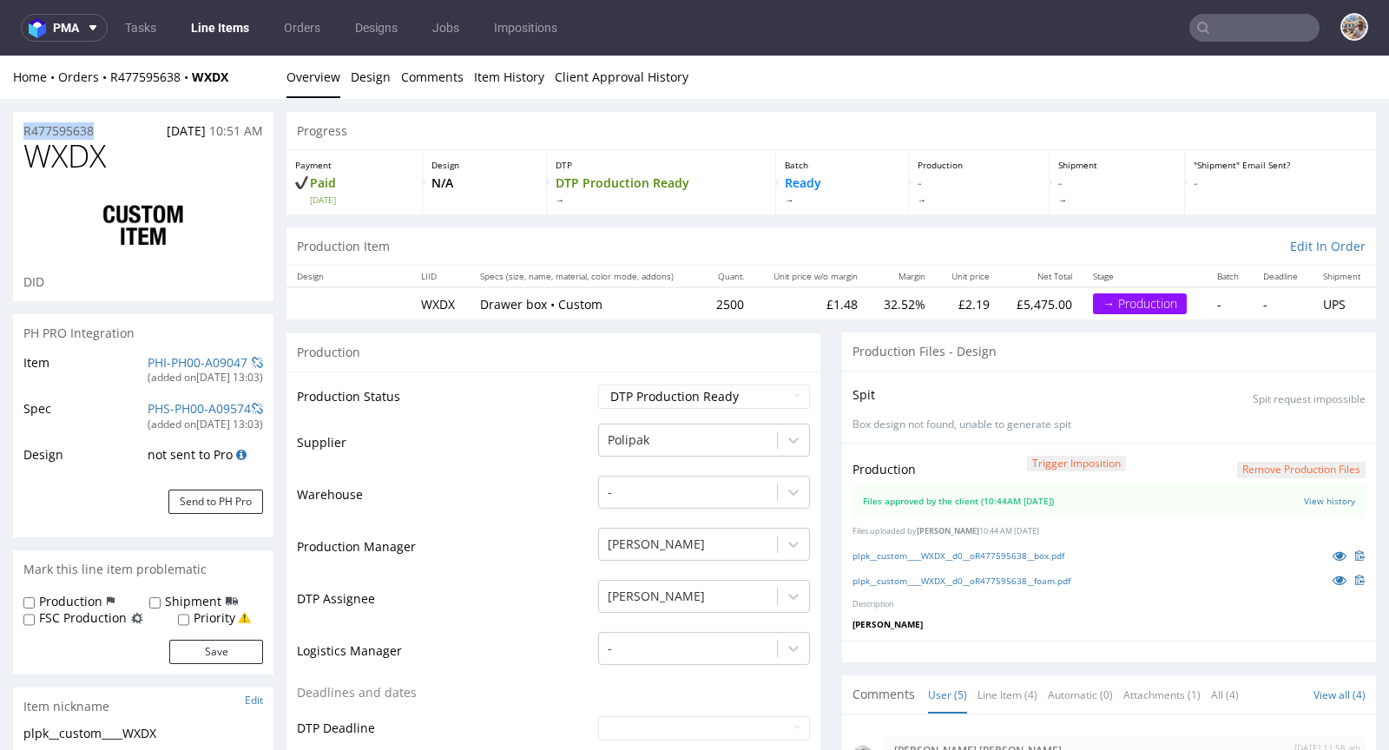
drag, startPoint x: 115, startPoint y: 128, endPoint x: 40, endPoint y: 120, distance: 75.9
click at [40, 120] on div "R477595638 10.09.2025 10:51 AM" at bounding box center [143, 126] width 260 height 28
copy p "R477595638"
drag, startPoint x: 115, startPoint y: 150, endPoint x: 23, endPoint y: 154, distance: 92.1
click at [23, 154] on h1 "WXDX" at bounding box center [143, 156] width 240 height 35
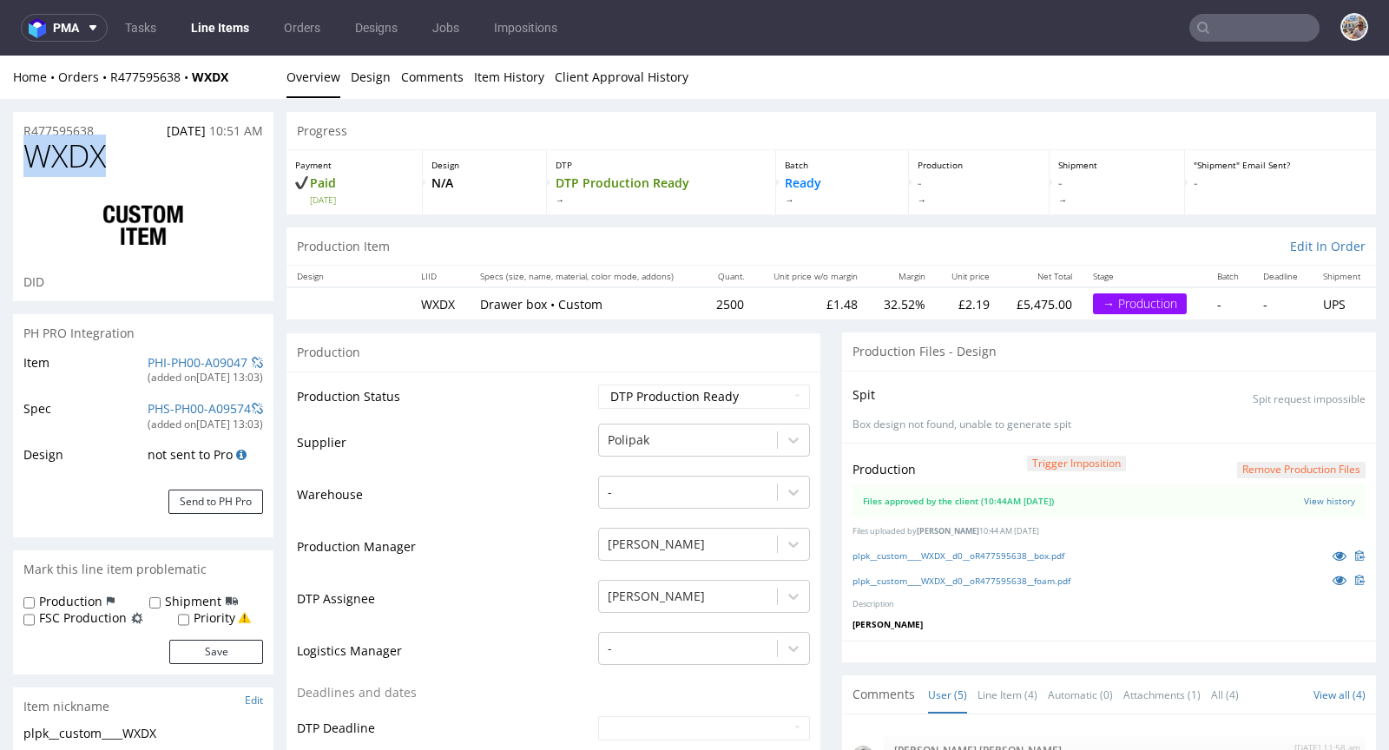
copy span "WXDX"
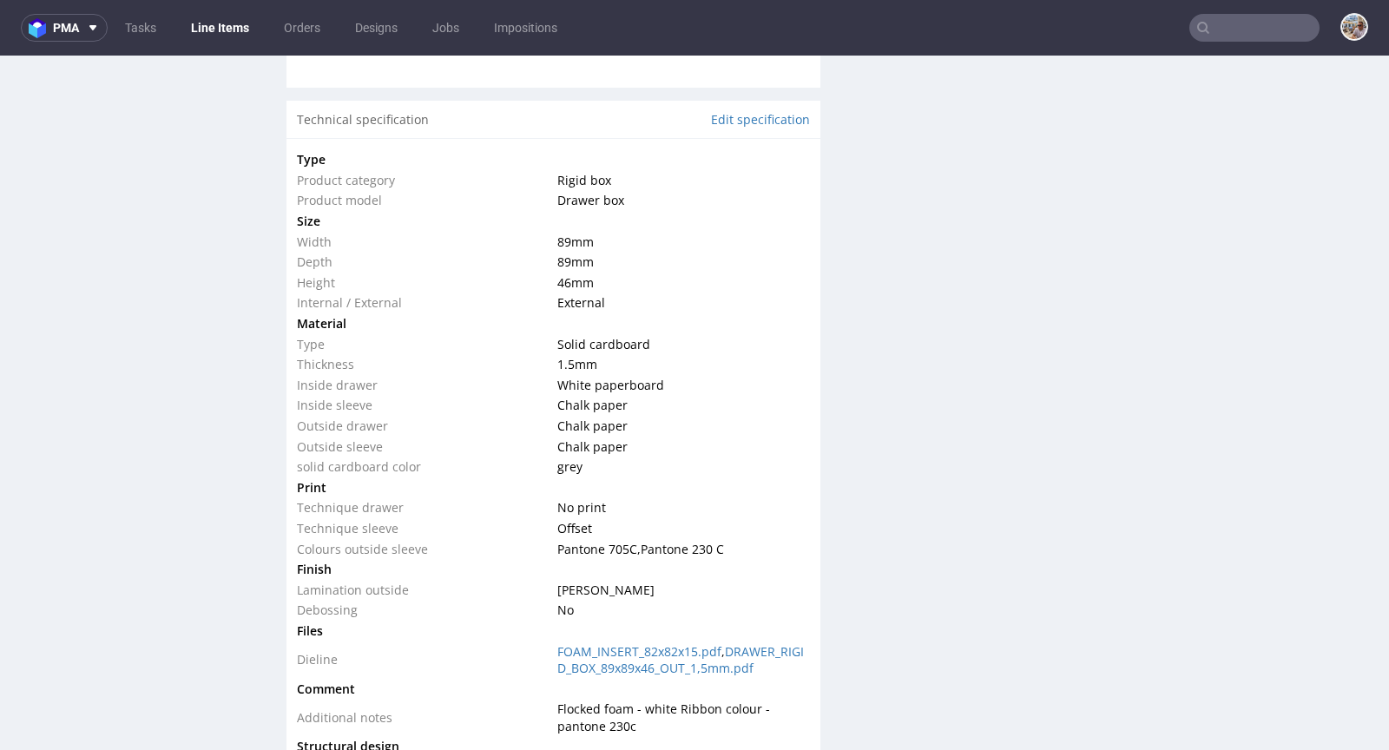
scroll to position [1870, 0]
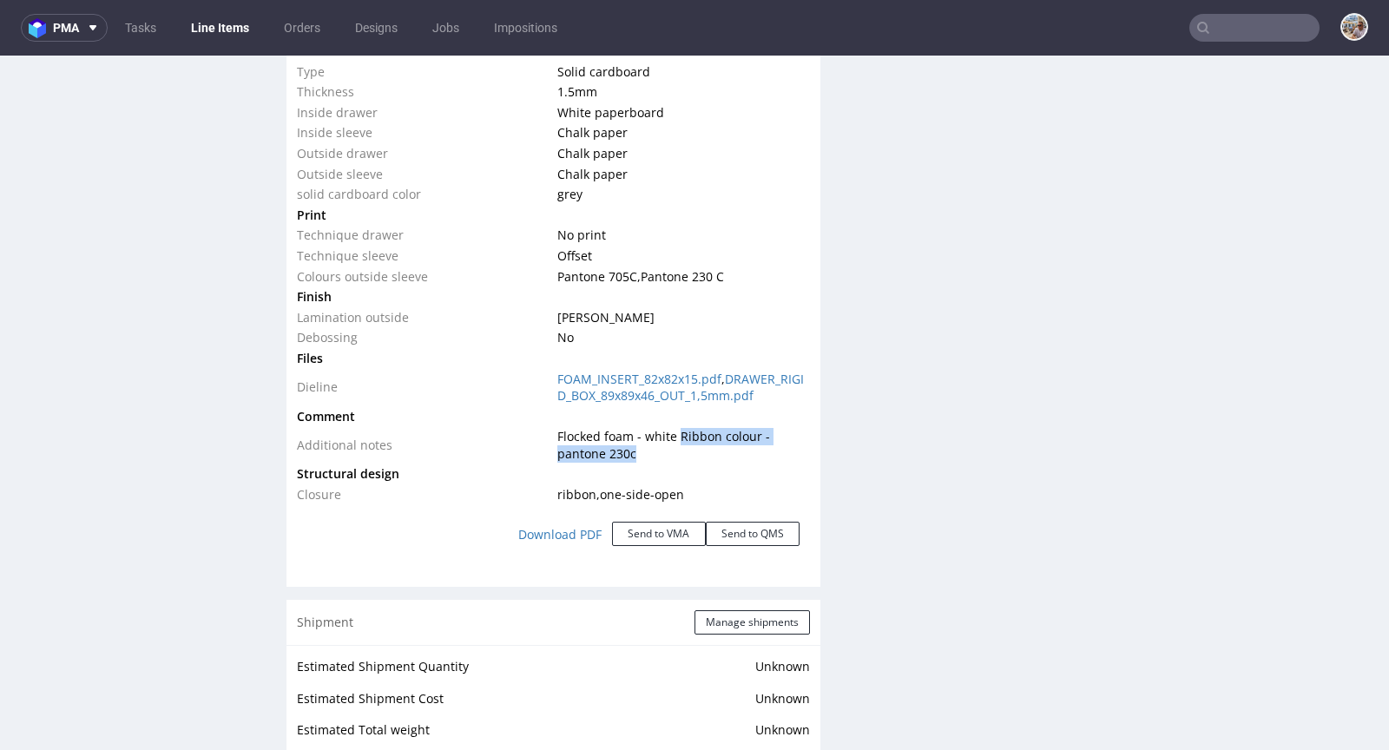
drag, startPoint x: 672, startPoint y: 447, endPoint x: 721, endPoint y: 467, distance: 53.3
click at [721, 463] on td "Flocked foam - white Ribbon colour - pantone 230c" at bounding box center [681, 444] width 256 height 37
copy span "Ribbon colour - pantone 230c"
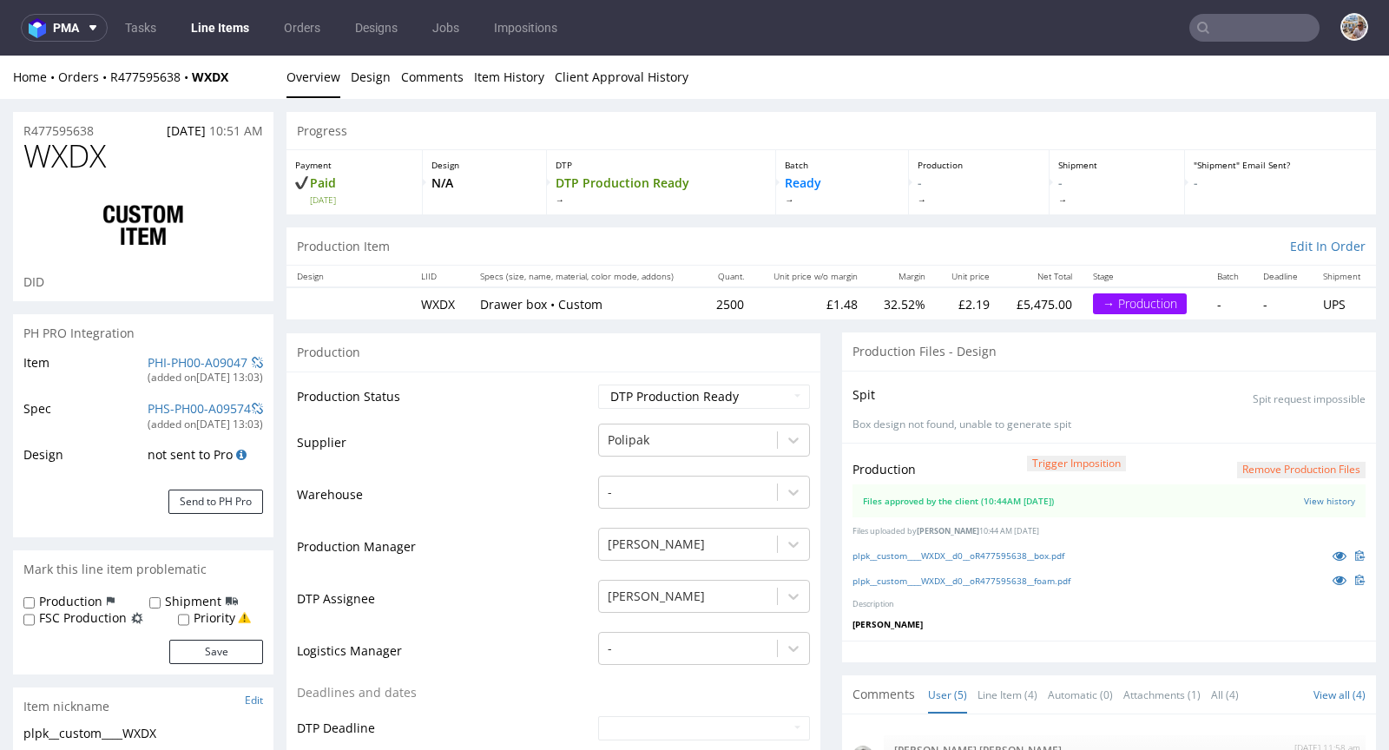
scroll to position [0, 0]
click at [678, 393] on select "Waiting for Artwork Waiting for Diecut Waiting for Mockup Waiting for DTP Waiti…" at bounding box center [704, 396] width 212 height 24
select select "production_in_process"
click at [598, 384] on select "Waiting for Artwork Waiting for Diecut Waiting for Mockup Waiting for DTP Waiti…" at bounding box center [704, 396] width 212 height 24
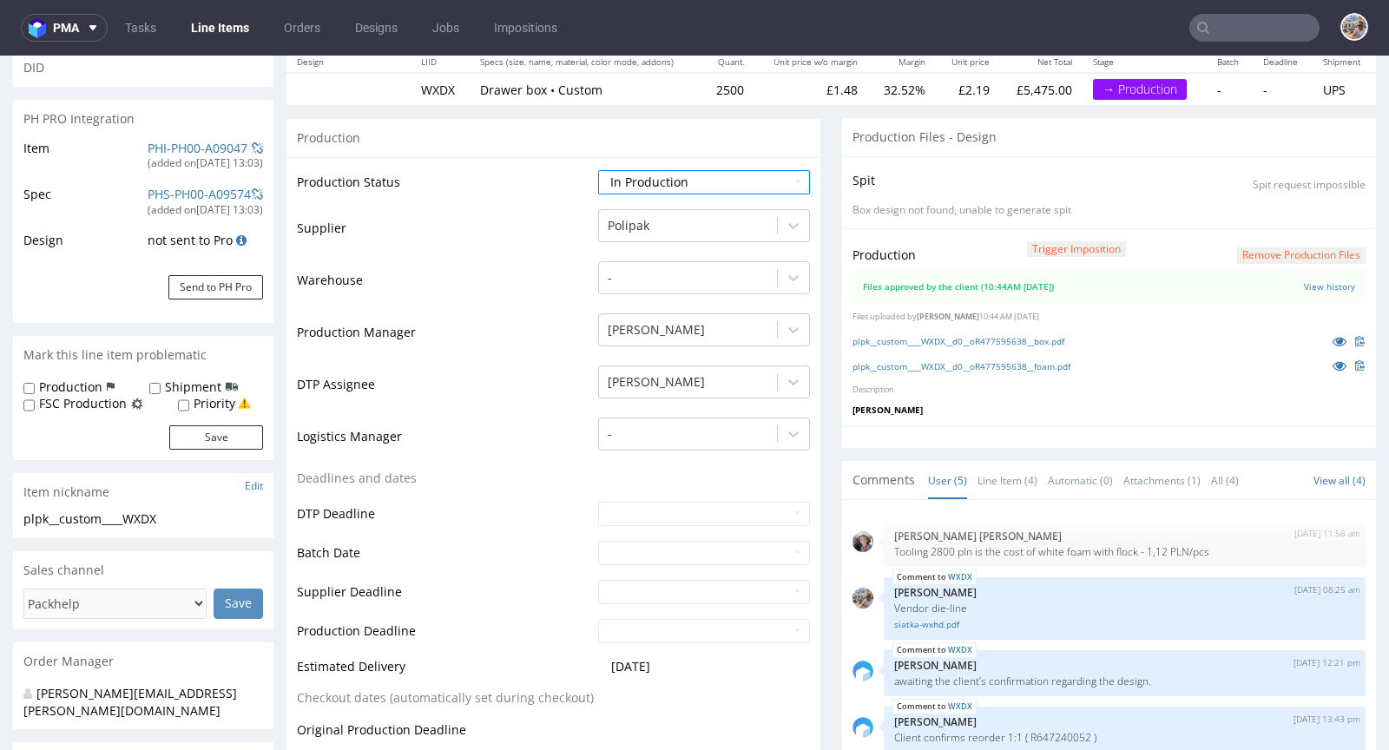
scroll to position [358, 0]
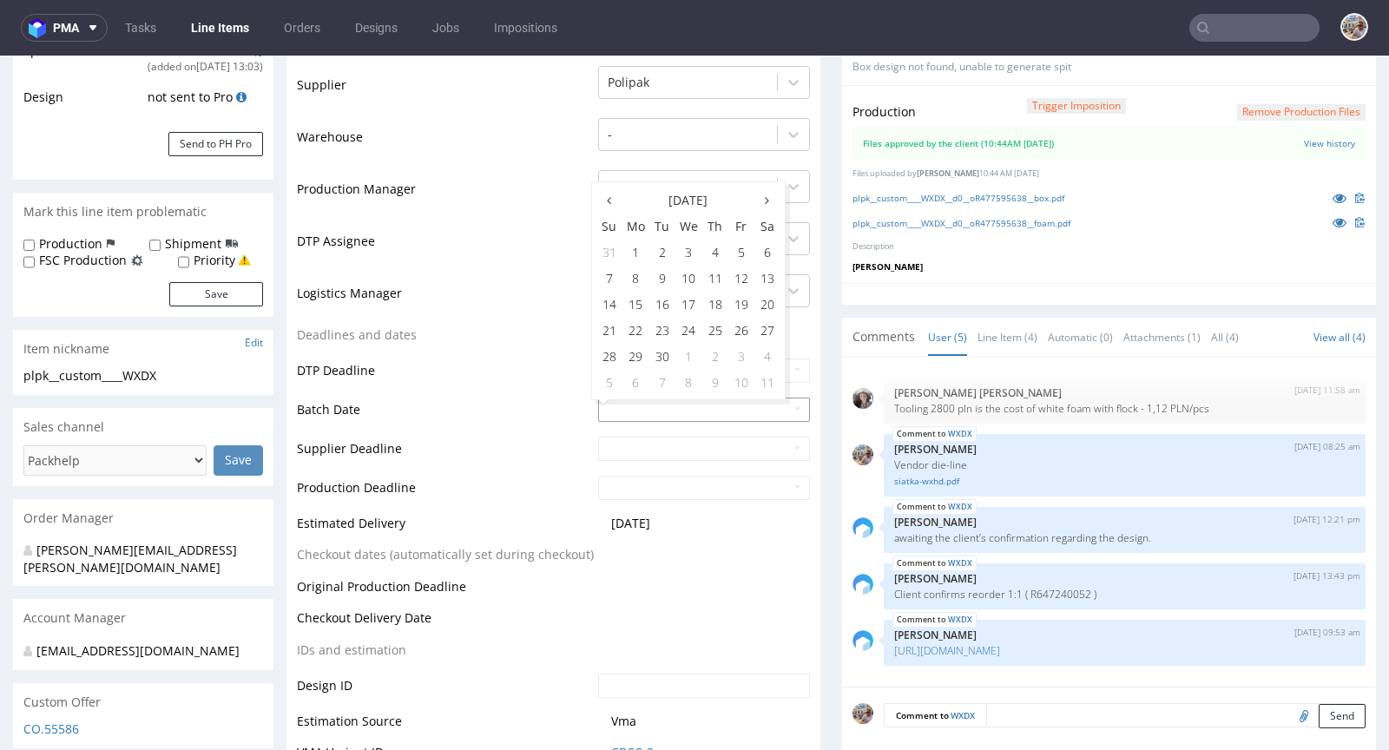
click at [613, 403] on input "text" at bounding box center [704, 409] width 212 height 24
click at [692, 328] on td "24" at bounding box center [688, 330] width 27 height 26
type input "2025-09-24"
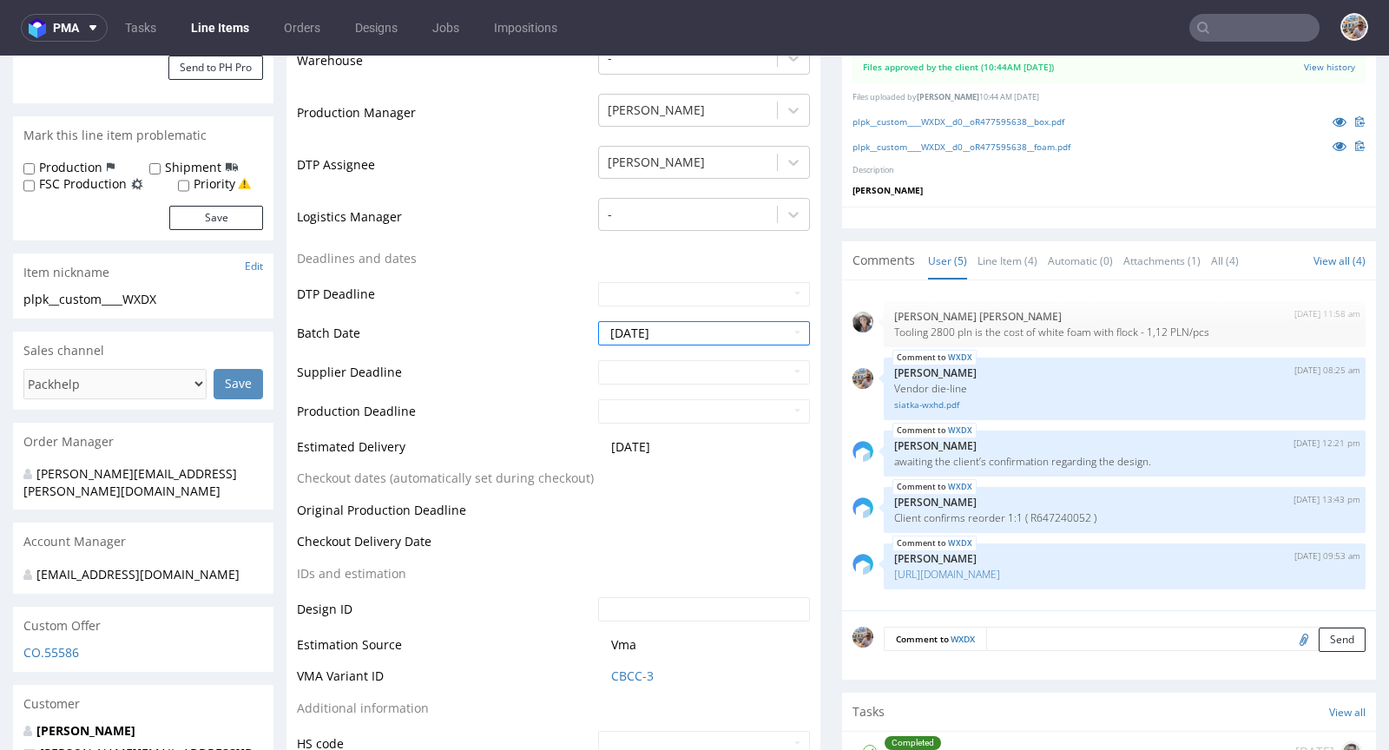
scroll to position [687, 0]
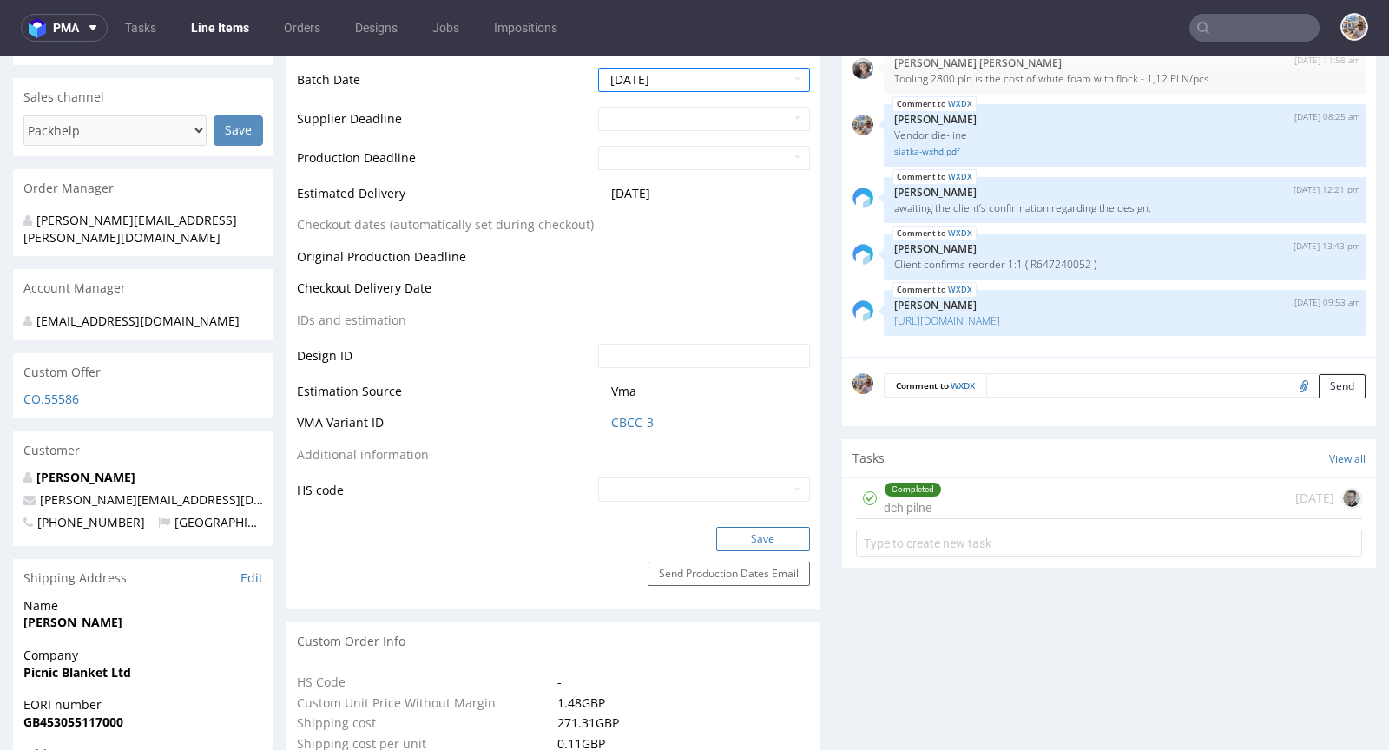
click at [767, 535] on button "Save" at bounding box center [763, 539] width 94 height 24
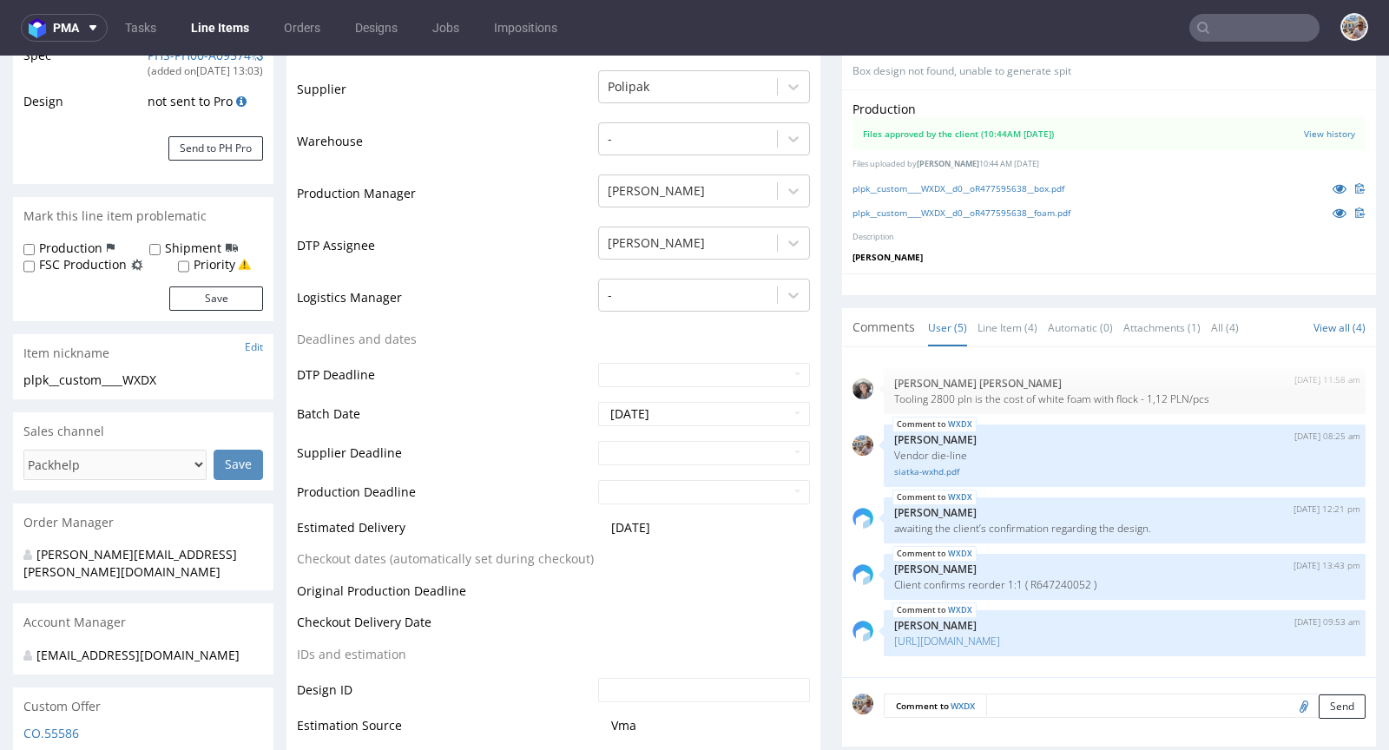
scroll to position [0, 0]
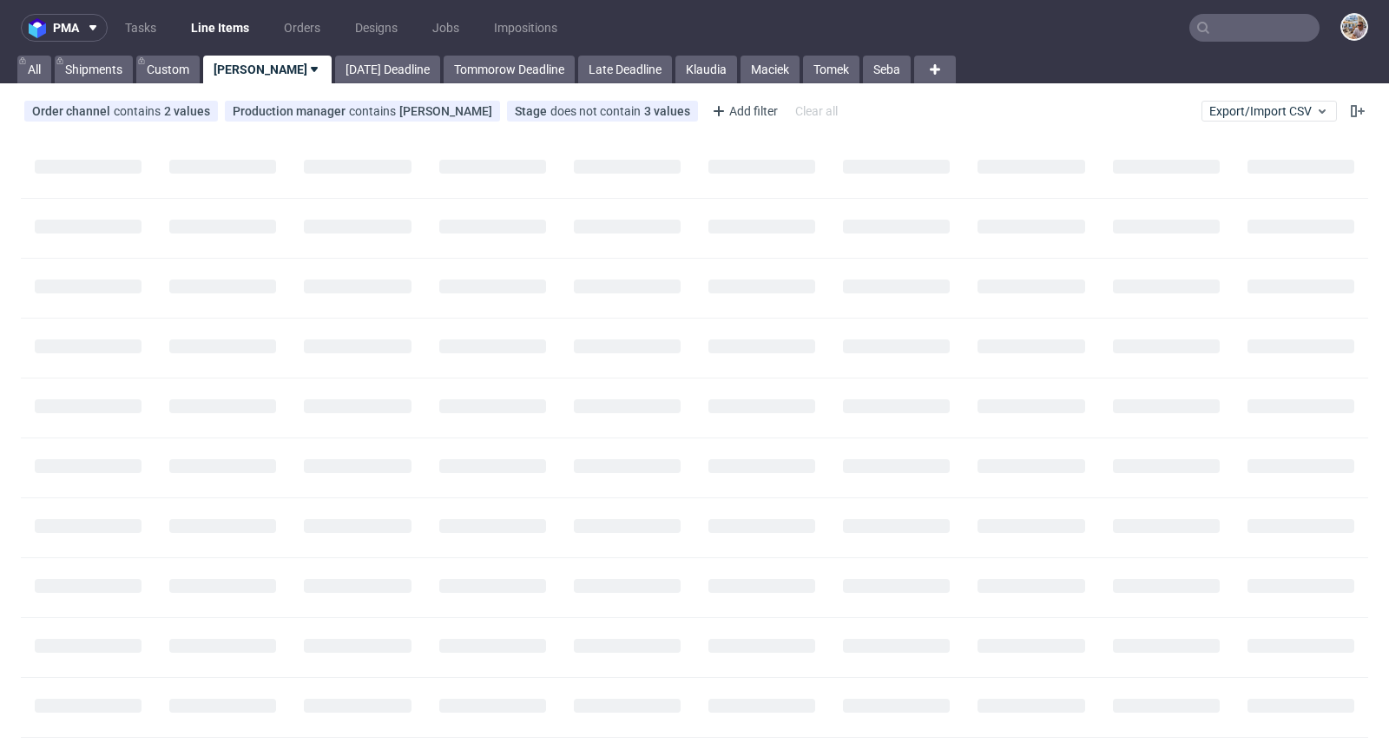
click at [1269, 21] on input "text" at bounding box center [1254, 28] width 130 height 28
paste input "NLCH"
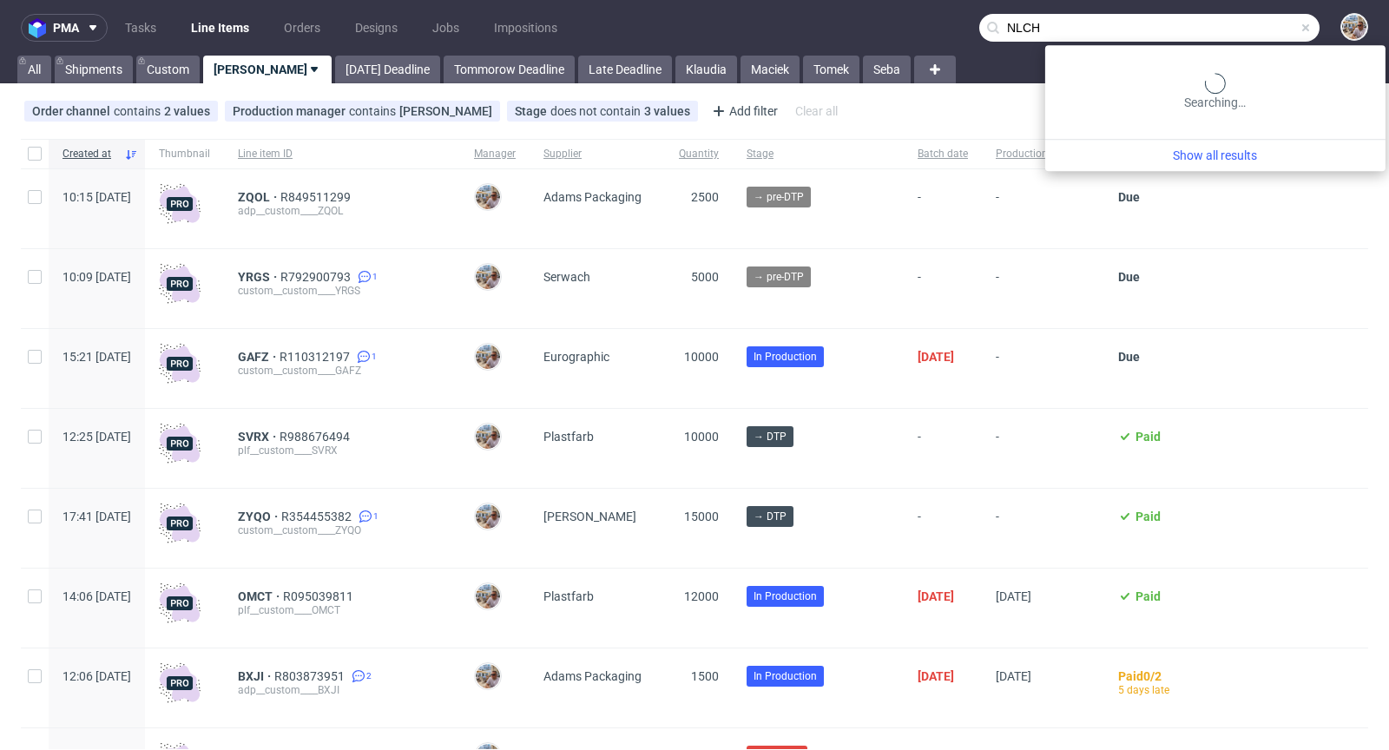
type input "NLCH"
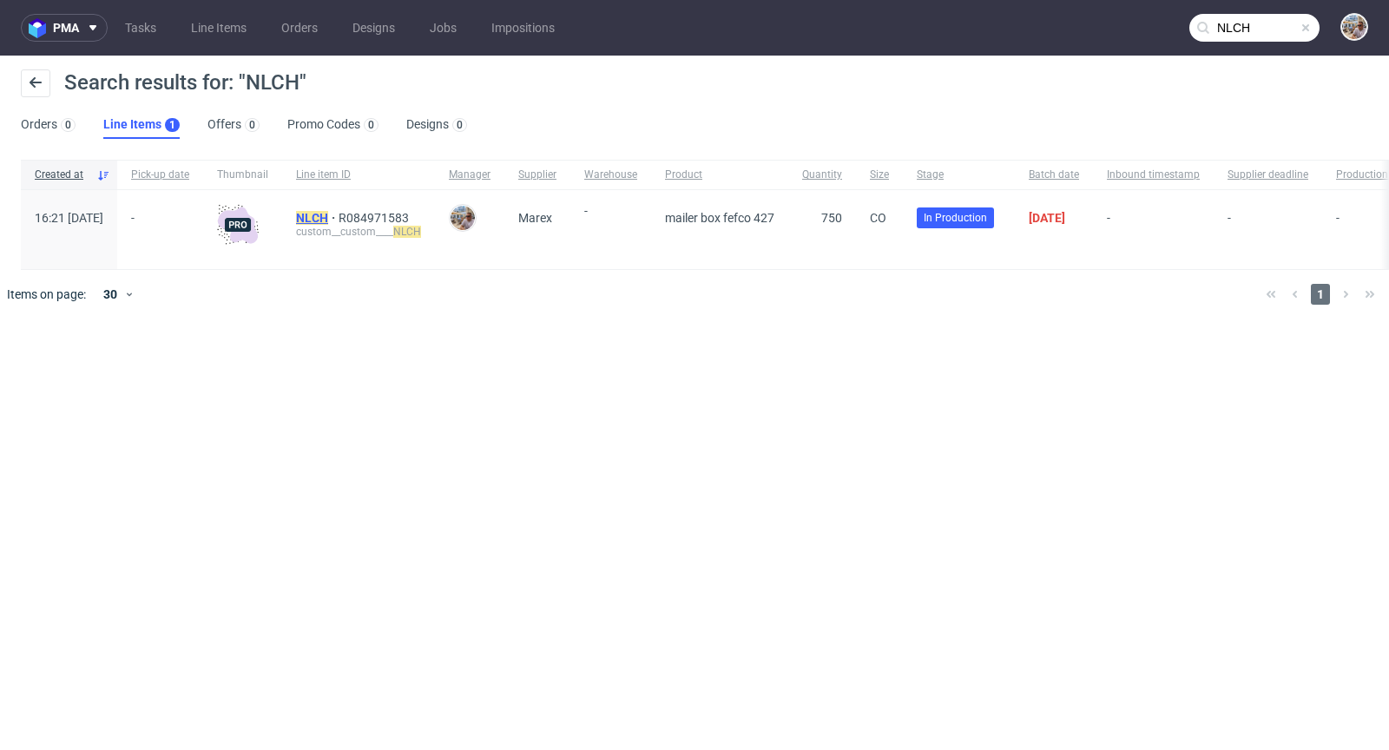
click at [328, 215] on mark "NLCH" at bounding box center [312, 218] width 32 height 14
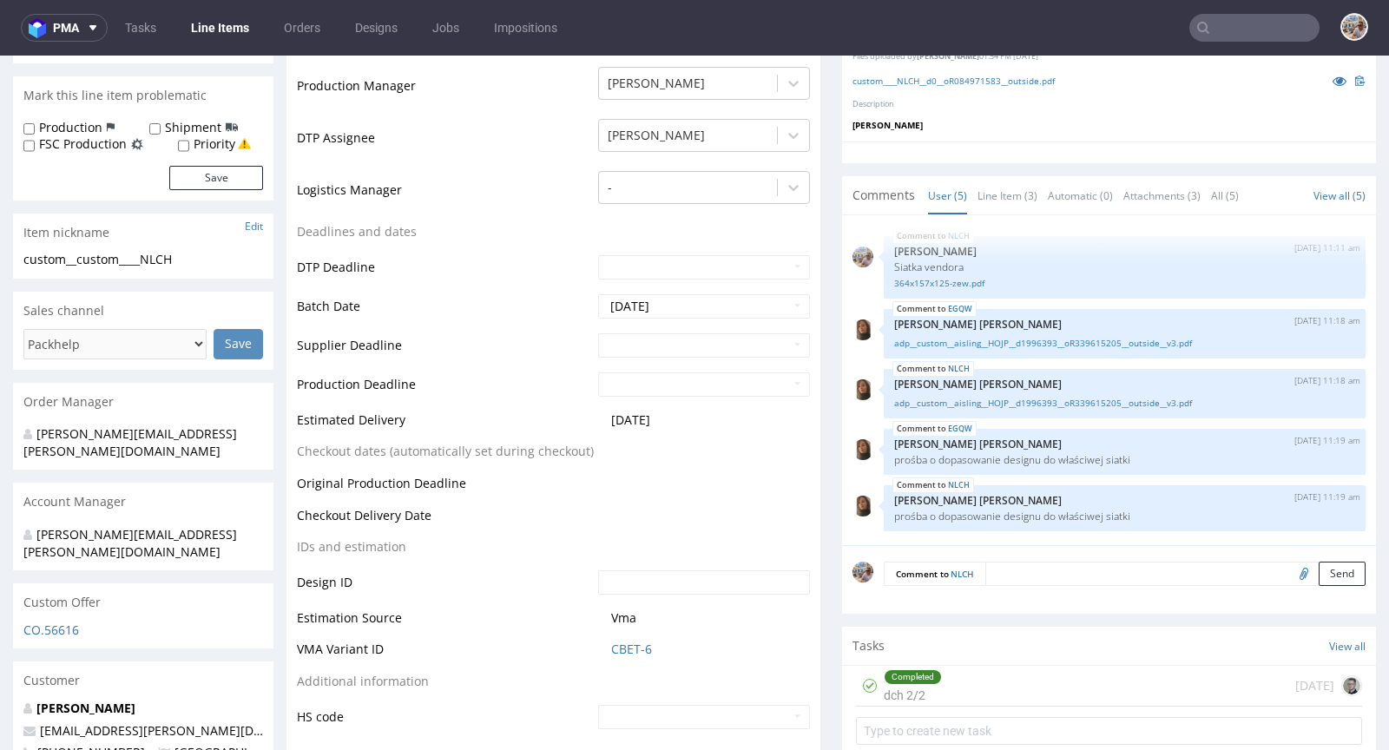
scroll to position [478, 0]
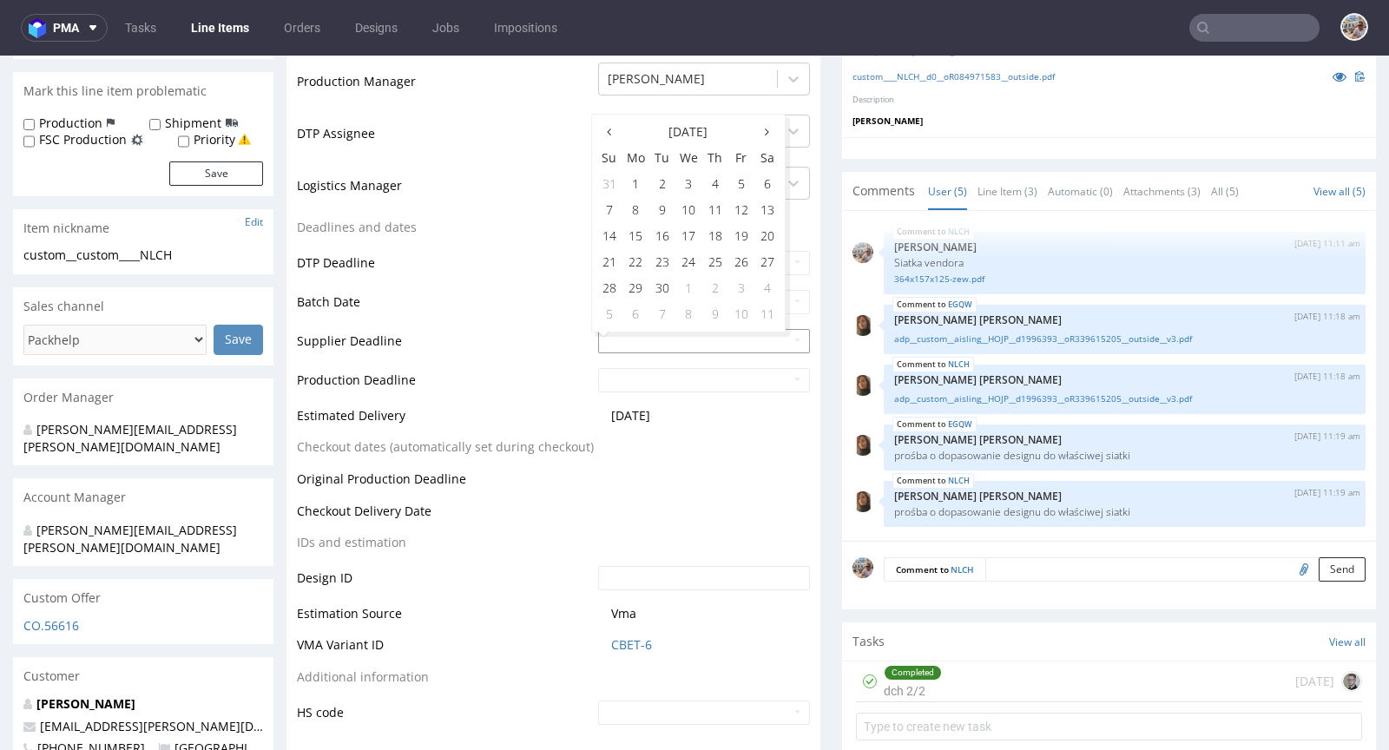
click at [660, 337] on input "text" at bounding box center [704, 341] width 212 height 24
click at [773, 130] on th at bounding box center [767, 132] width 26 height 26
click at [710, 231] on td "16" at bounding box center [715, 236] width 26 height 26
type input "2025-10-16"
click at [673, 374] on input "text" at bounding box center [704, 380] width 212 height 24
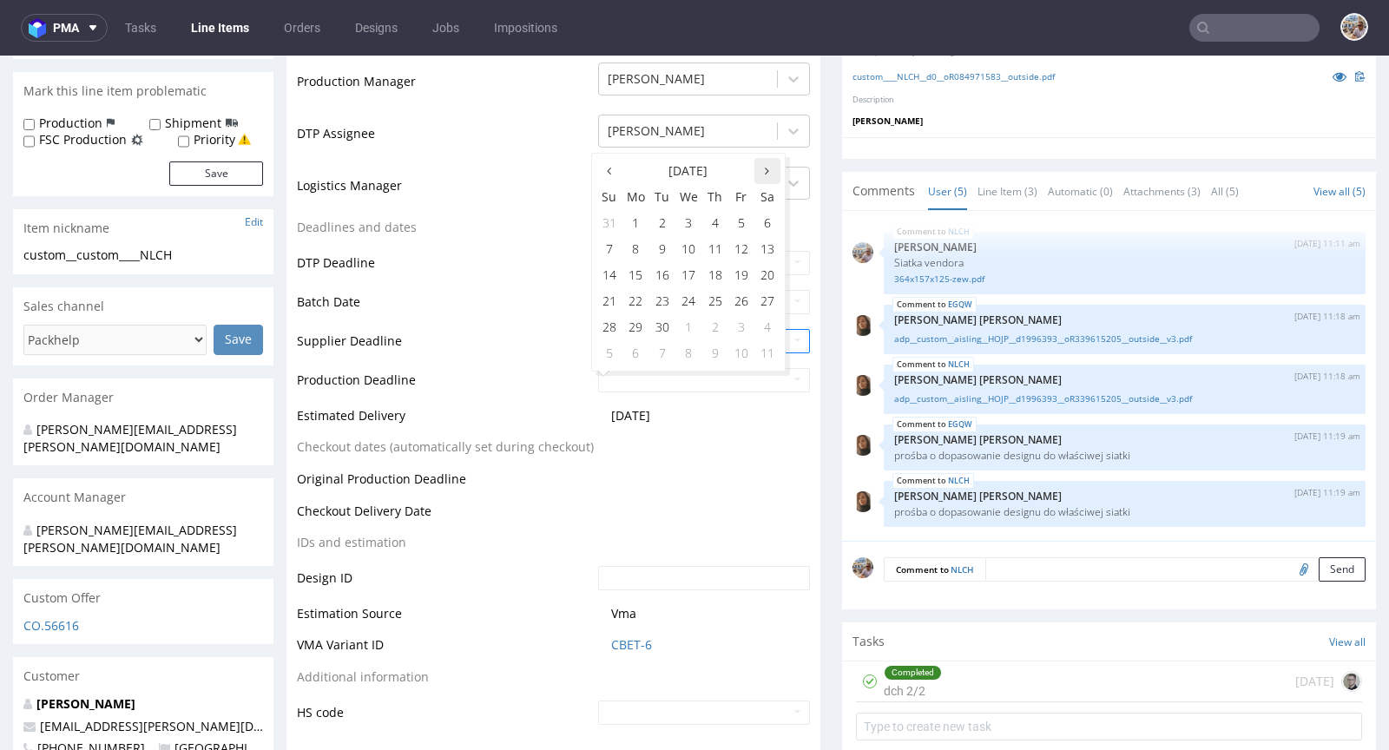
click at [768, 169] on icon at bounding box center [767, 171] width 4 height 12
click at [644, 297] on td "20" at bounding box center [635, 301] width 27 height 26
type input "2025-10-20"
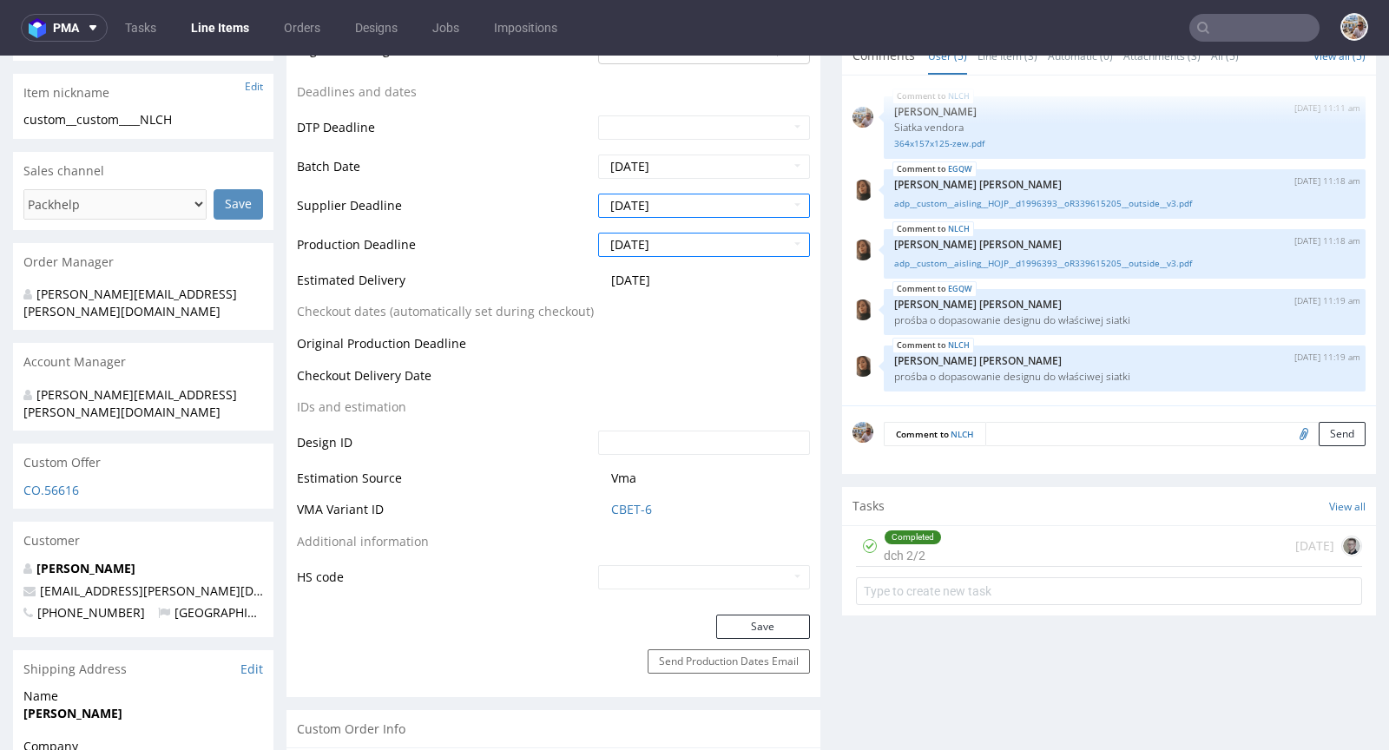
scroll to position [386, 0]
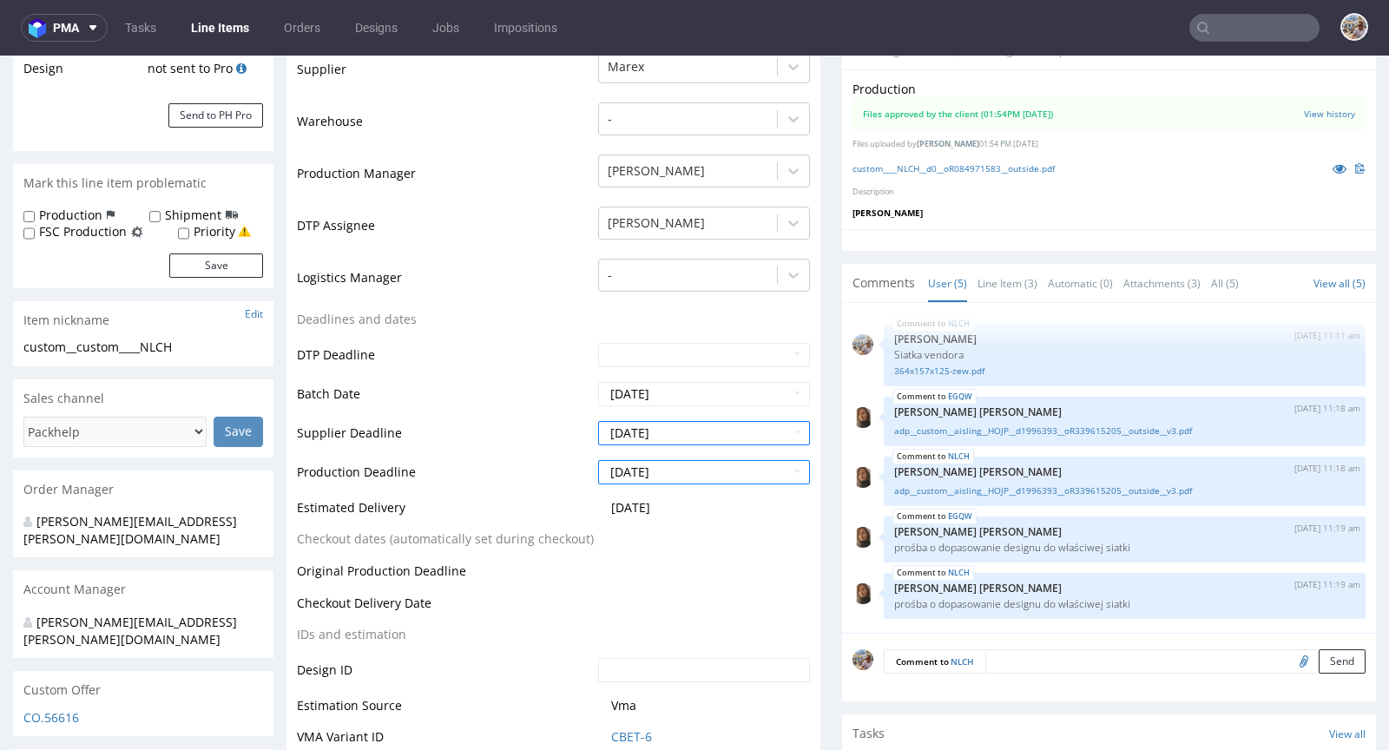
click at [701, 483] on td "2025-10-20" at bounding box center [702, 477] width 216 height 39
click at [701, 475] on input "2025-10-20" at bounding box center [704, 472] width 212 height 24
click at [631, 391] on td "20" at bounding box center [635, 393] width 27 height 26
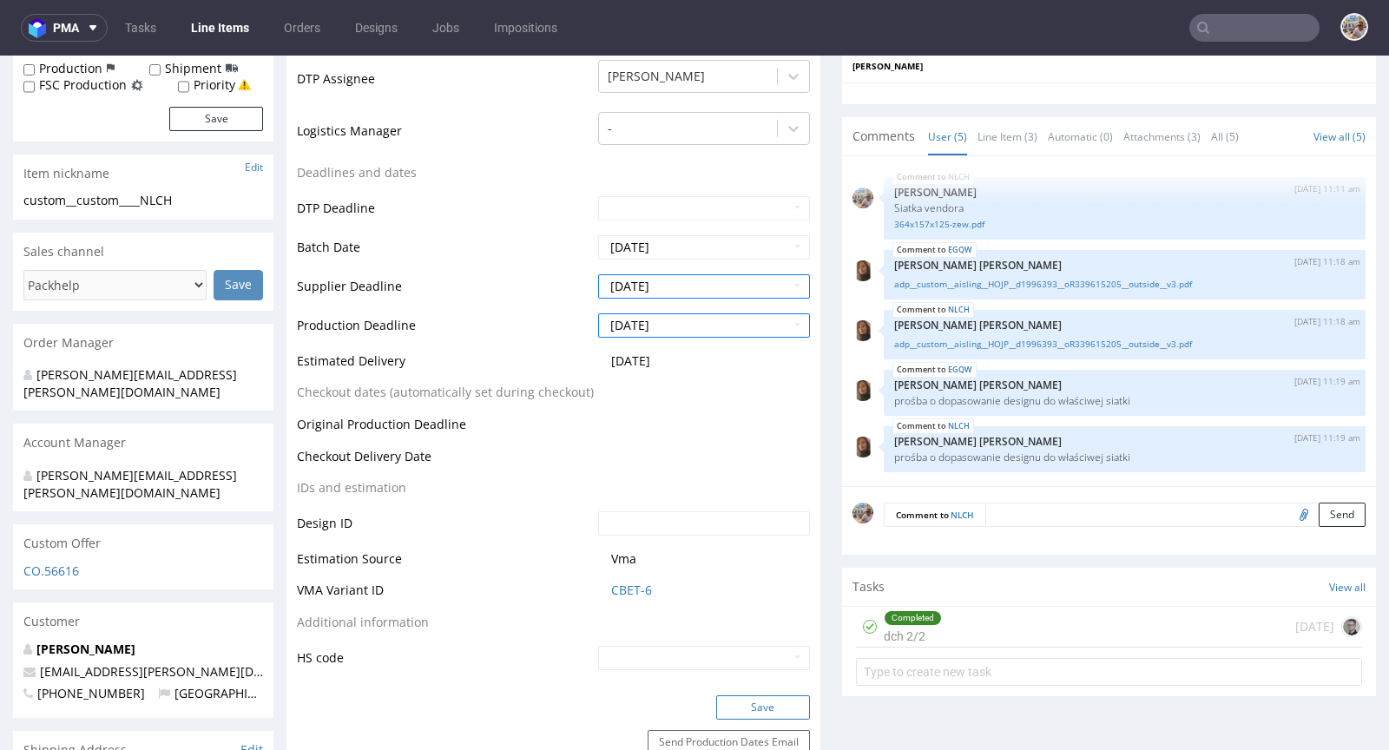
click at [760, 699] on button "Save" at bounding box center [763, 707] width 94 height 24
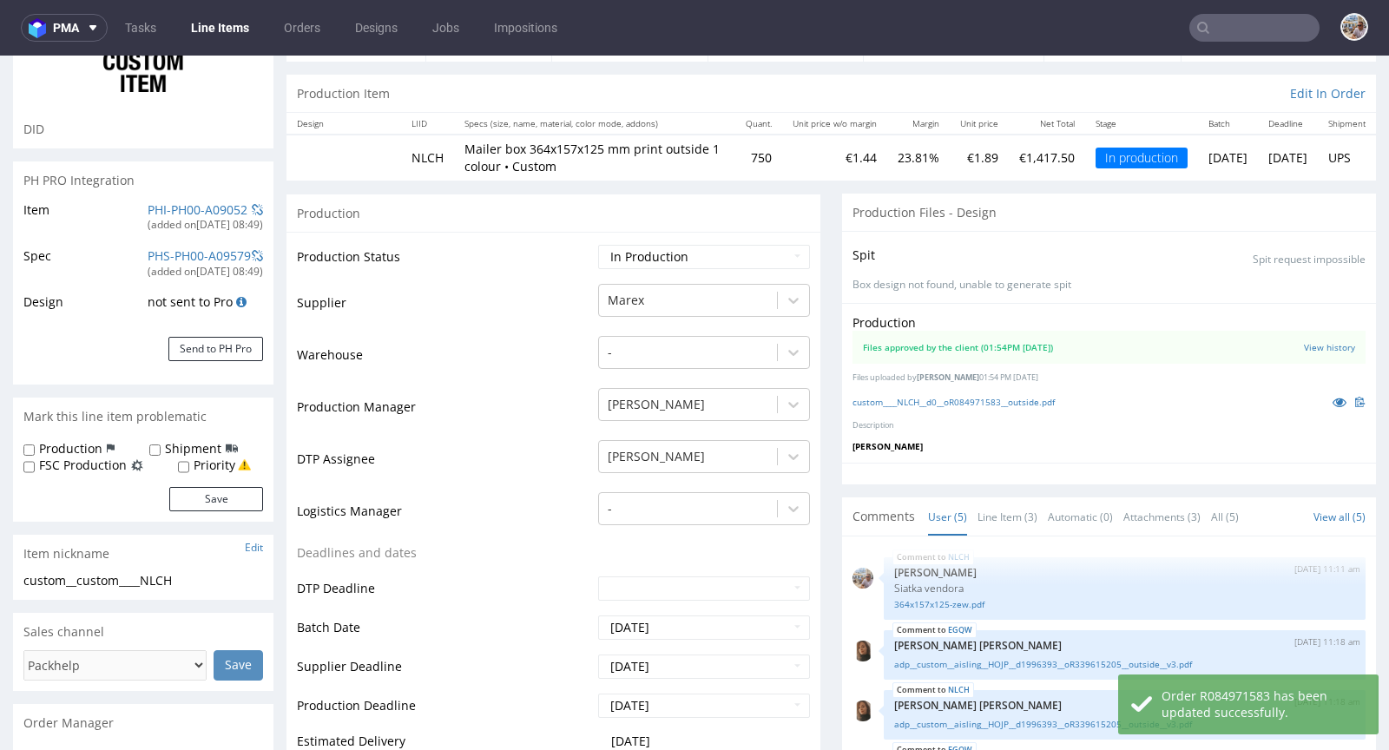
scroll to position [0, 0]
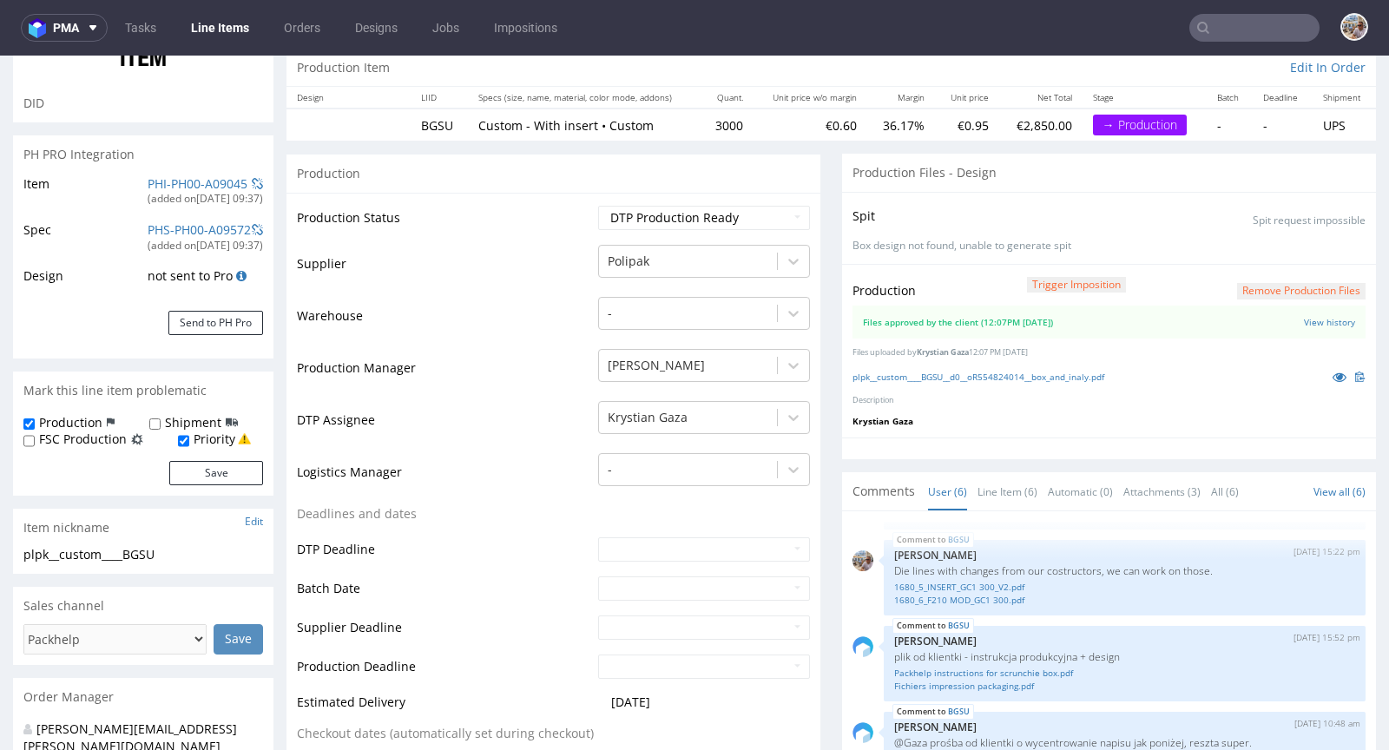
scroll to position [176, 0]
click at [1332, 374] on icon at bounding box center [1339, 379] width 14 height 12
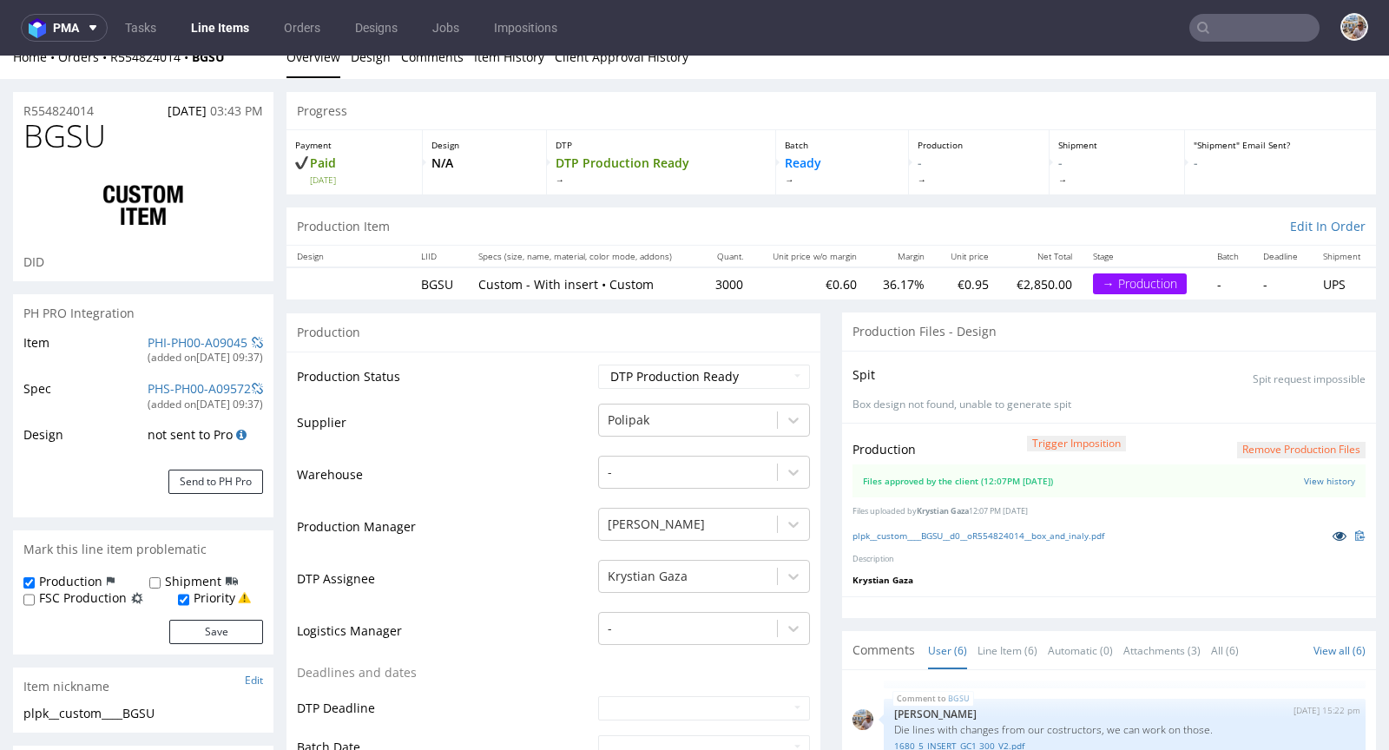
scroll to position [0, 0]
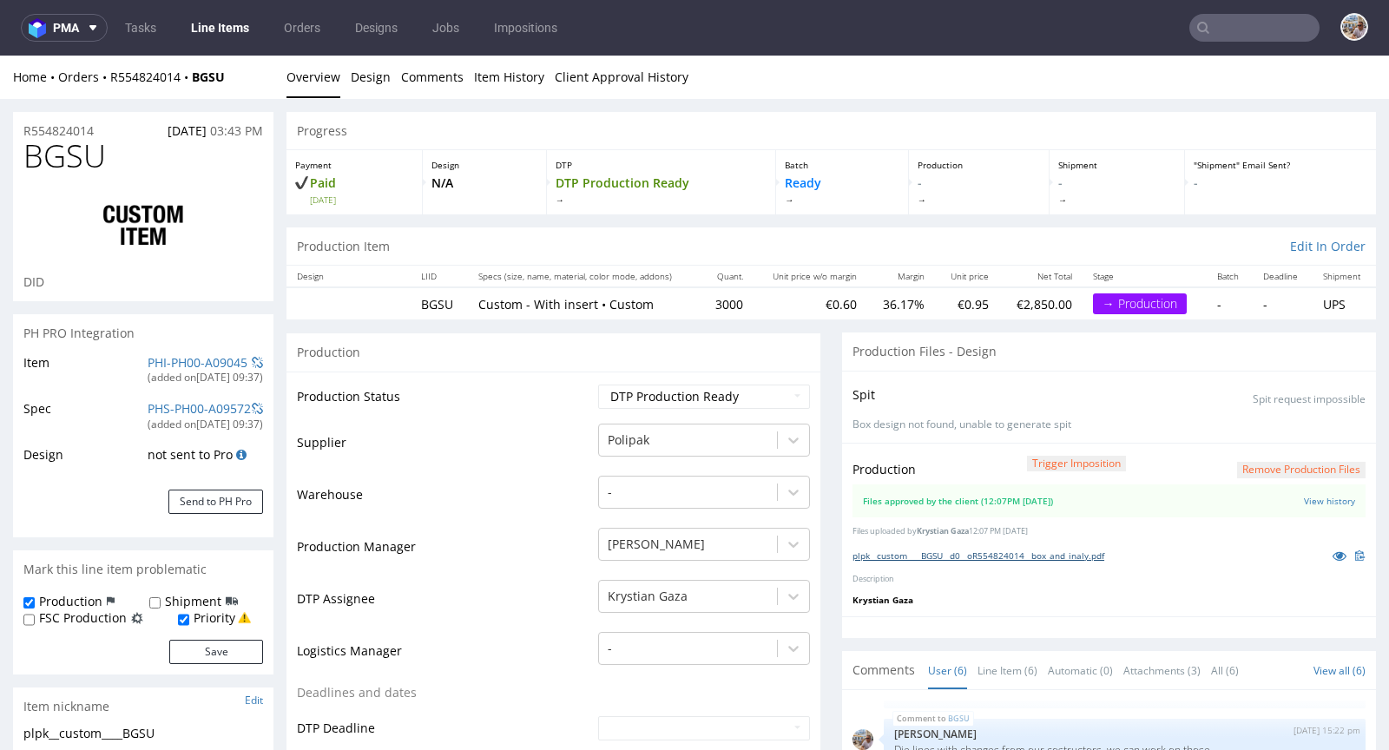
click at [937, 550] on link "plpk__custom____BGSU__d0__oR554824014__box_and_inaly.pdf" at bounding box center [978, 555] width 252 height 12
click at [220, 364] on link "PHI-PH00-A09045" at bounding box center [198, 362] width 100 height 16
click at [944, 549] on link "plpk__custom____BGSU__d0__oR554824014__box_and_inaly.pdf" at bounding box center [978, 555] width 252 height 12
click at [1332, 558] on icon at bounding box center [1339, 555] width 14 height 12
drag, startPoint x: 749, startPoint y: 311, endPoint x: 701, endPoint y: 300, distance: 48.9
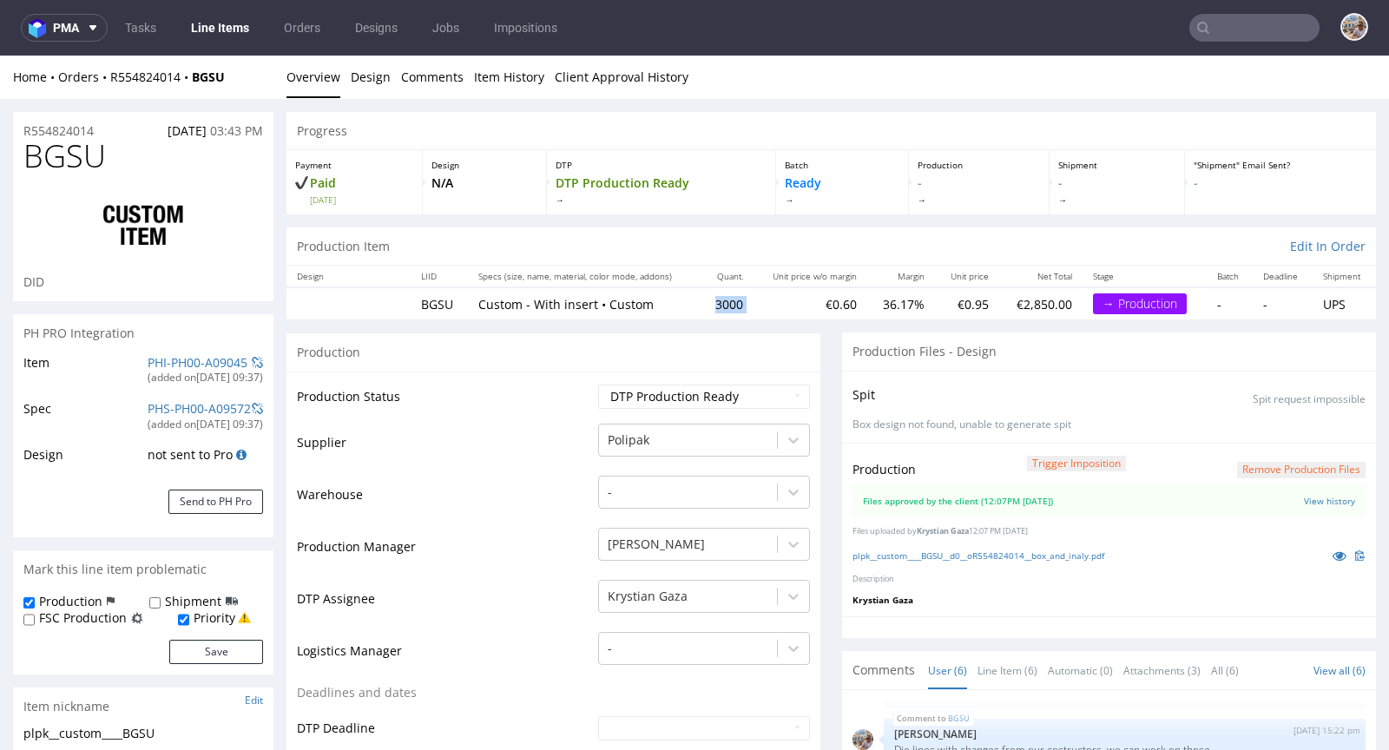
click at [701, 300] on tr "BGSU Custom - With insert • Custom 3000 €0.60 36.17% €0.95 €2,850.00 → Producti…" at bounding box center [830, 303] width 1089 height 32
copy td "3000"
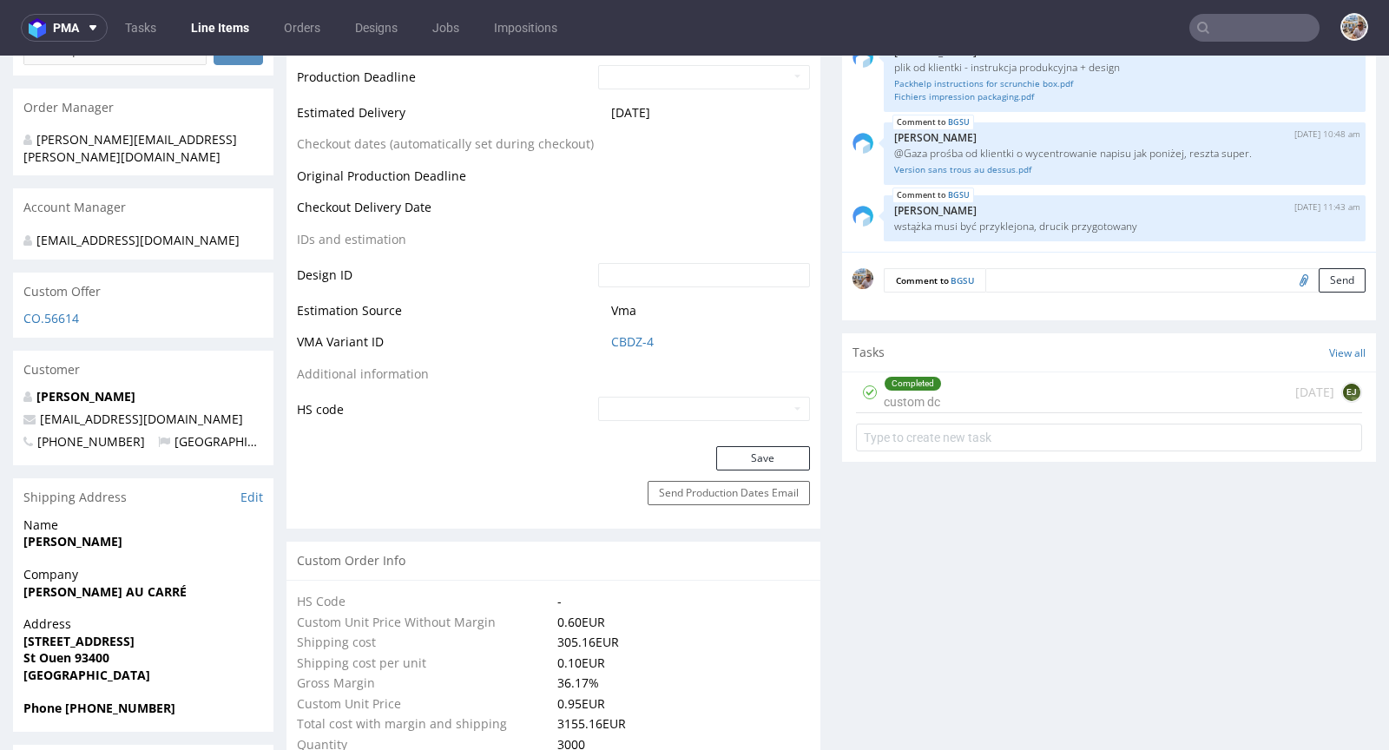
scroll to position [962, 0]
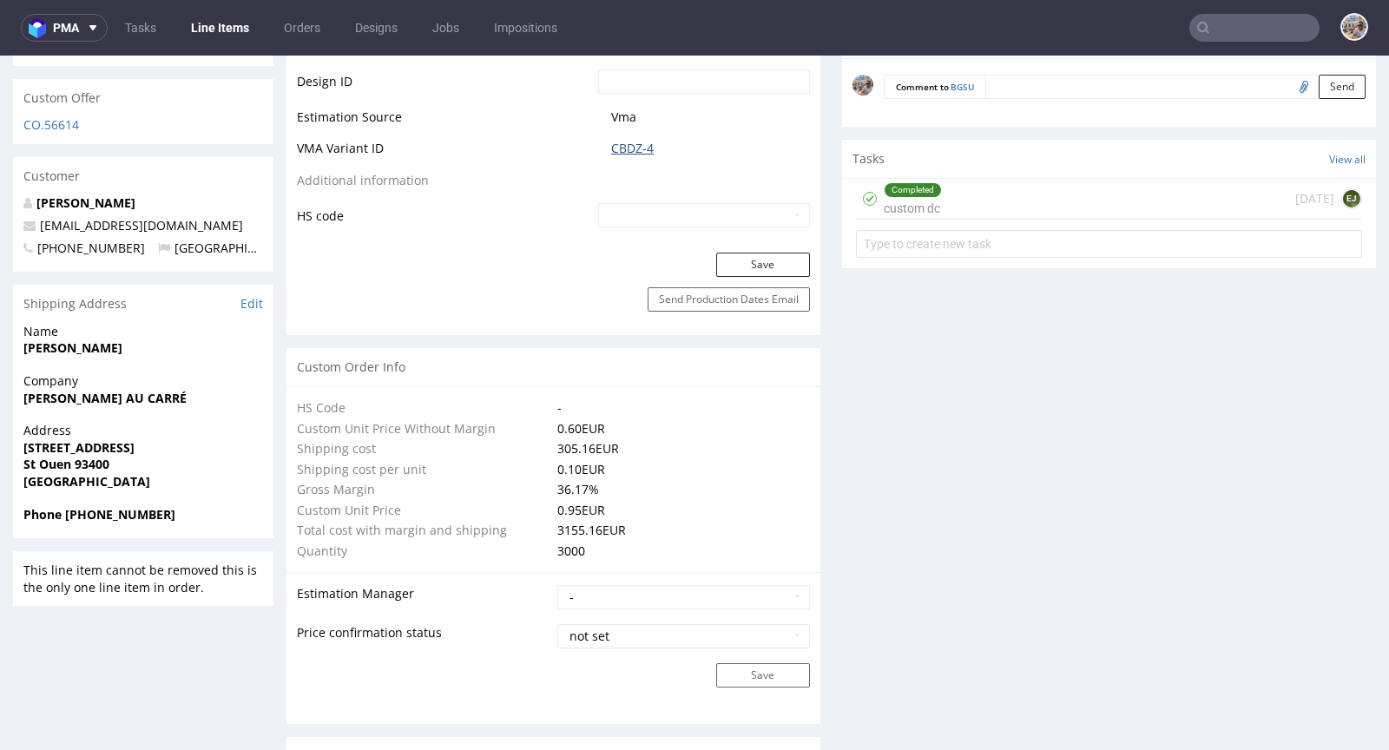
click at [632, 143] on link "CBDZ-4" at bounding box center [632, 148] width 43 height 17
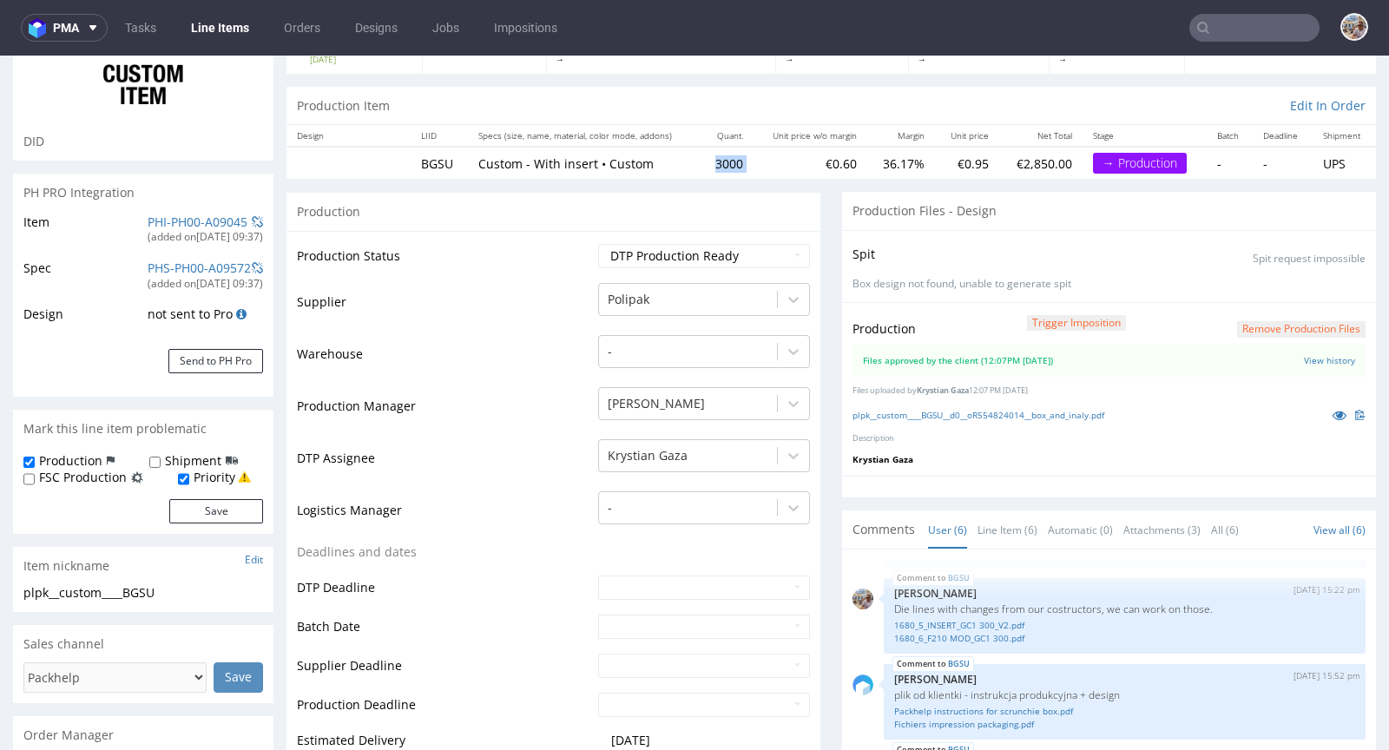
scroll to position [0, 0]
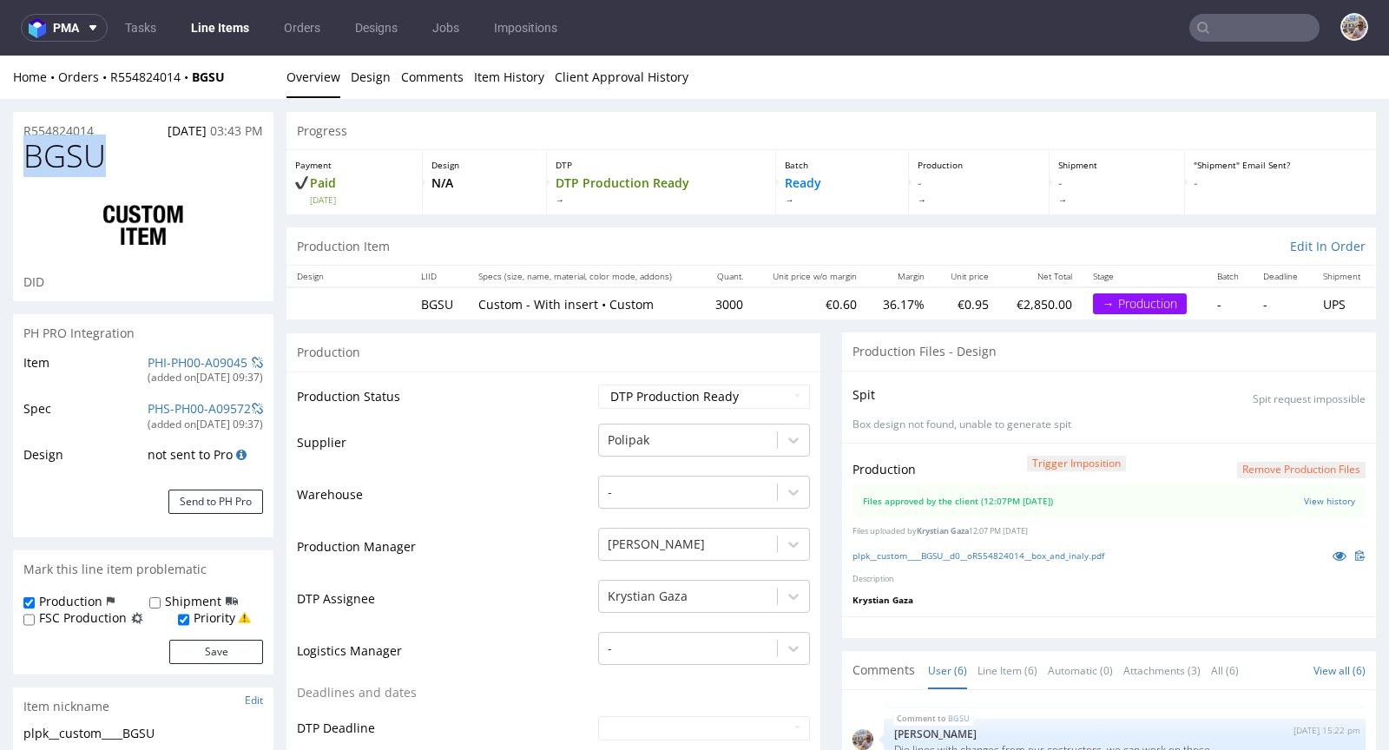
drag, startPoint x: 112, startPoint y: 167, endPoint x: 16, endPoint y: 166, distance: 95.5
click at [16, 166] on div "BGSU DID" at bounding box center [143, 220] width 260 height 162
copy span "BGSU"
click at [191, 366] on link "PHI-PH00-A09045" at bounding box center [198, 362] width 100 height 16
click at [154, 141] on h1 "BGSU" at bounding box center [143, 156] width 240 height 35
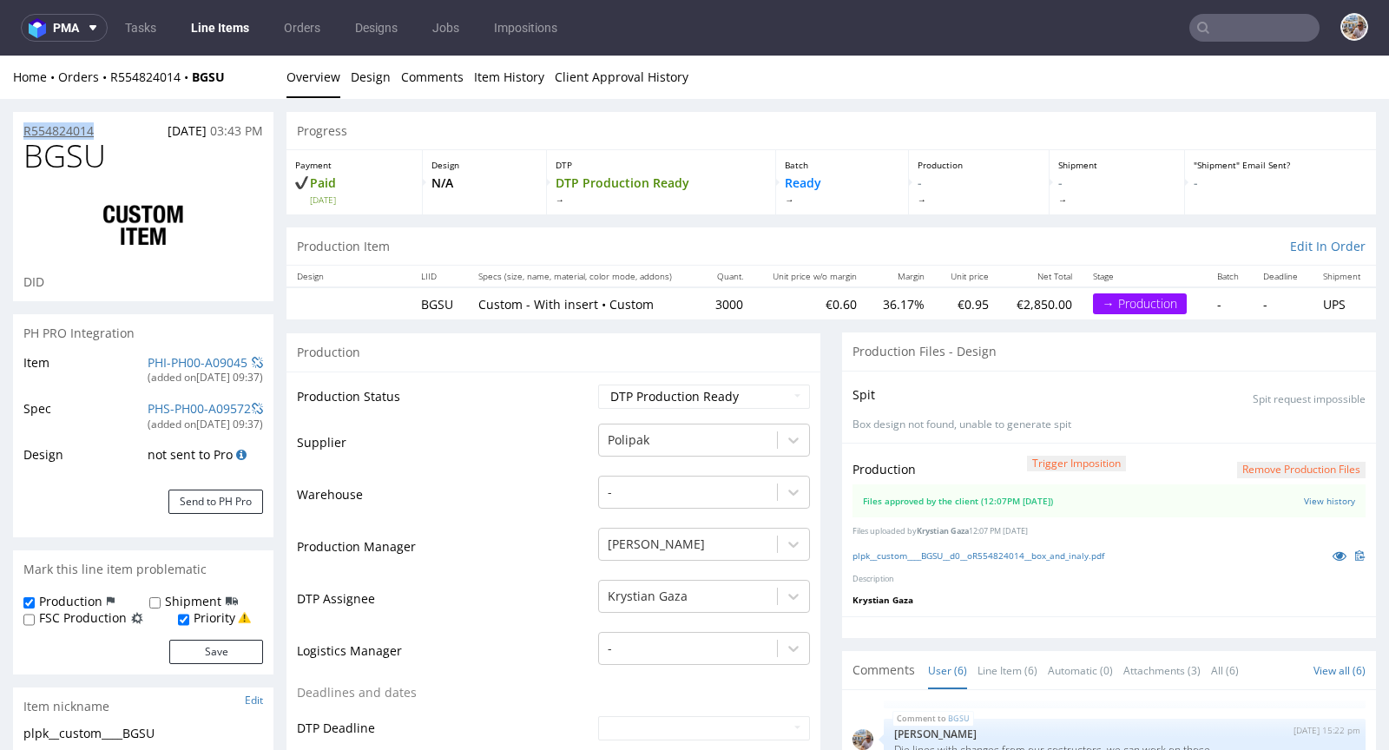
drag, startPoint x: 104, startPoint y: 131, endPoint x: 24, endPoint y: 131, distance: 79.8
click at [24, 131] on div "R554824014 09.09.2025 03:43 PM" at bounding box center [143, 126] width 260 height 28
copy p "R554824014"
drag, startPoint x: 138, startPoint y: 160, endPoint x: 26, endPoint y: 161, distance: 112.0
click at [26, 161] on h1 "BGSU" at bounding box center [143, 156] width 240 height 35
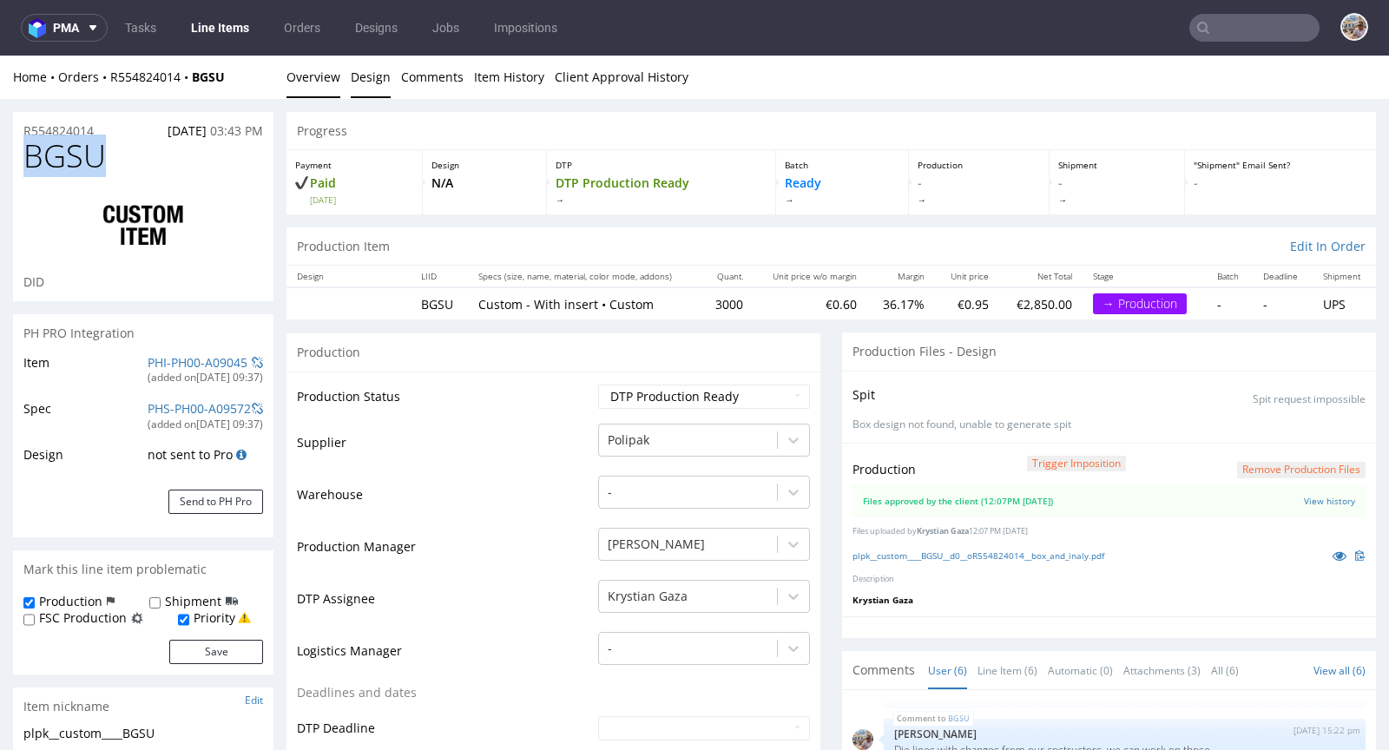
copy span "BGSU"
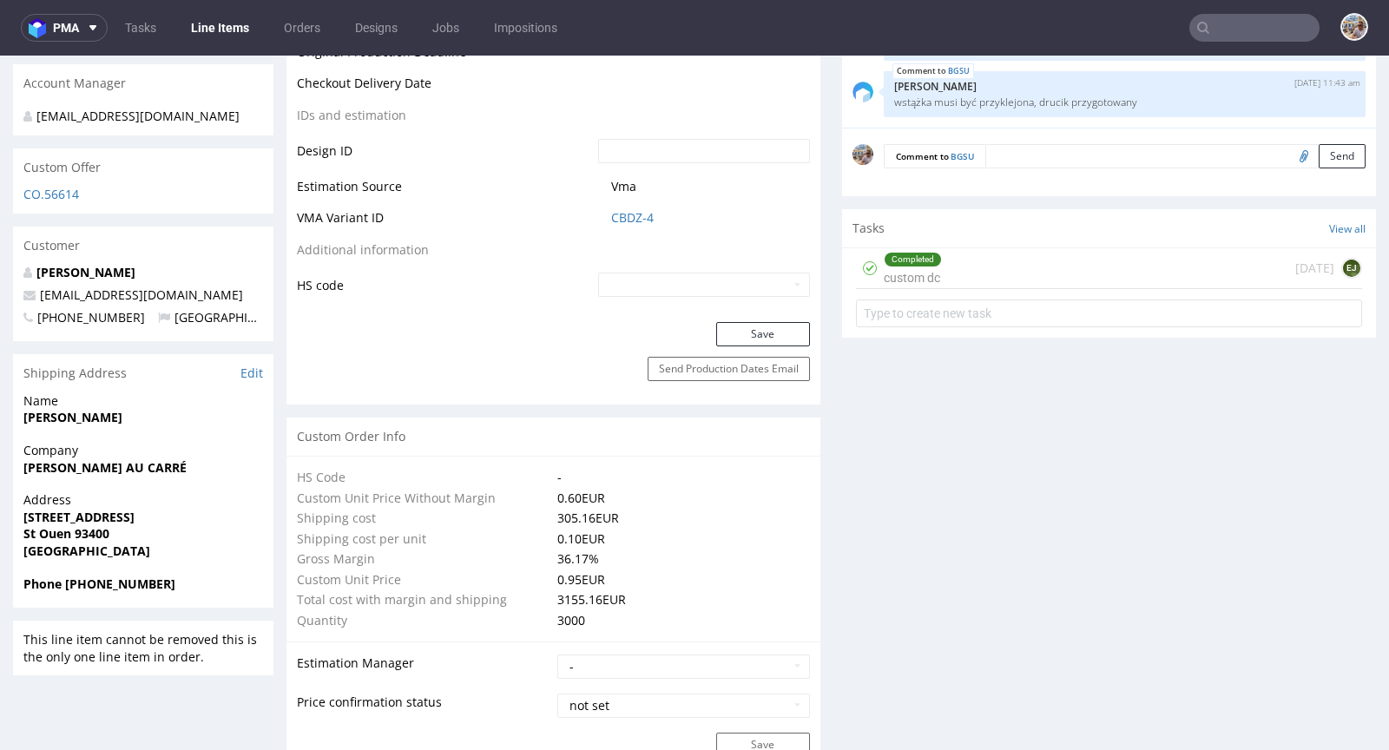
scroll to position [896, 0]
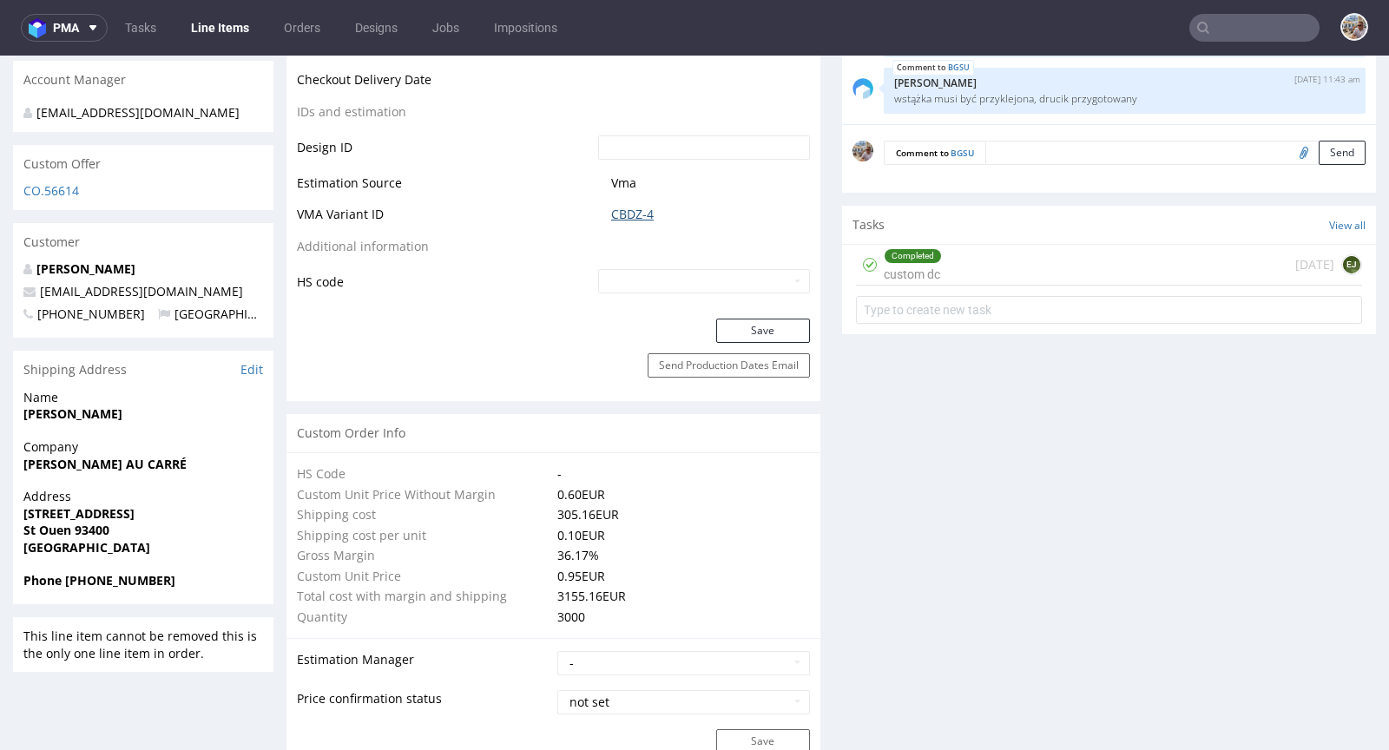
click at [638, 209] on link "CBDZ-4" at bounding box center [632, 214] width 43 height 17
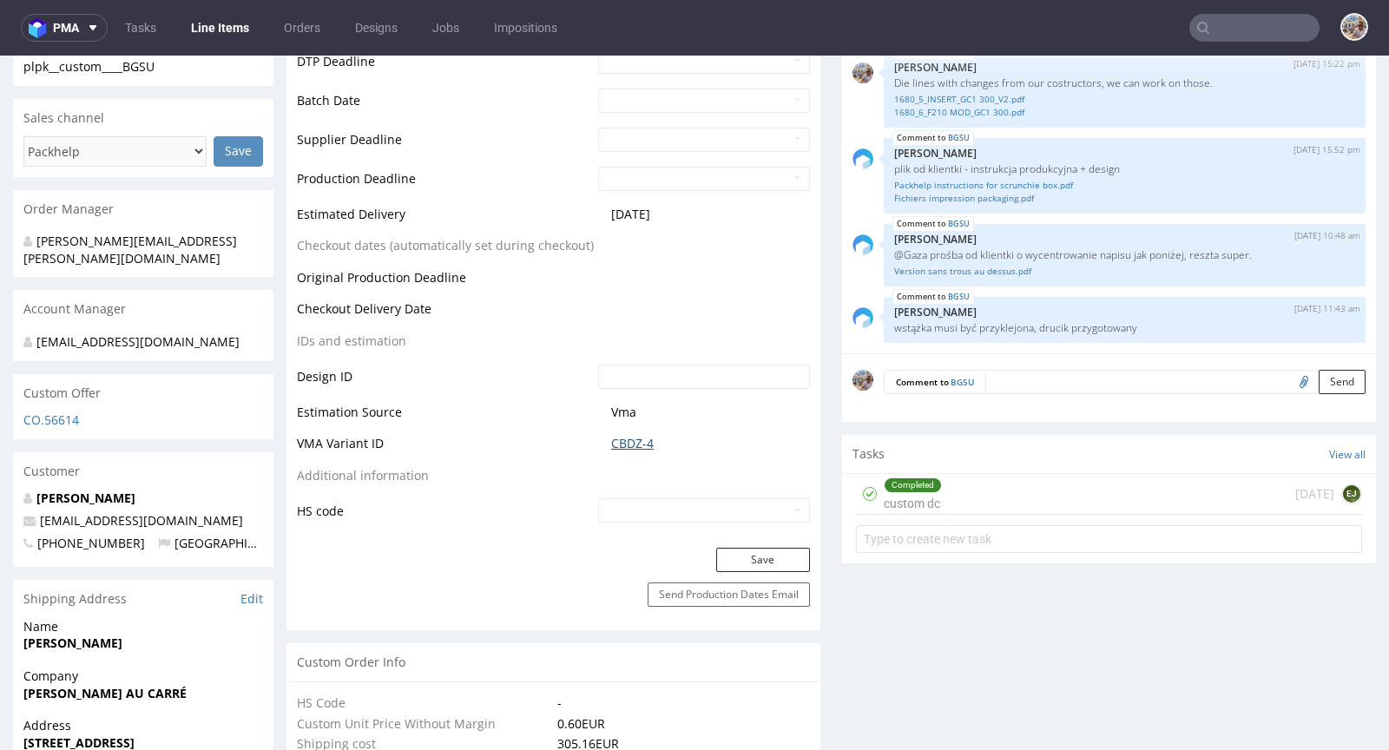
scroll to position [0, 0]
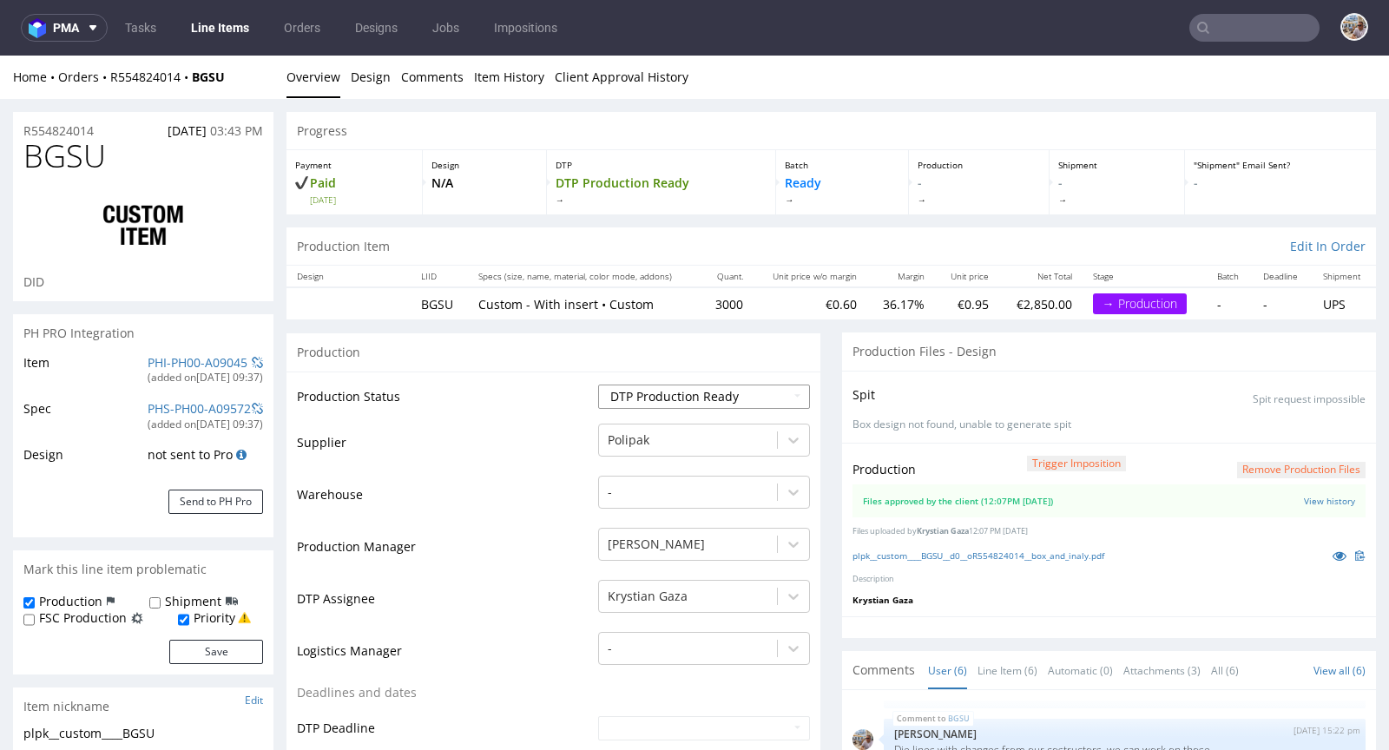
drag, startPoint x: 695, startPoint y: 376, endPoint x: 682, endPoint y: 393, distance: 21.7
click at [681, 395] on select "Waiting for Artwork Waiting for Diecut Waiting for Mockup Waiting for DTP Waiti…" at bounding box center [704, 396] width 212 height 24
select select "production_in_process"
click at [598, 384] on select "Waiting for Artwork Waiting for Diecut Waiting for Mockup Waiting for DTP Waiti…" at bounding box center [704, 396] width 212 height 24
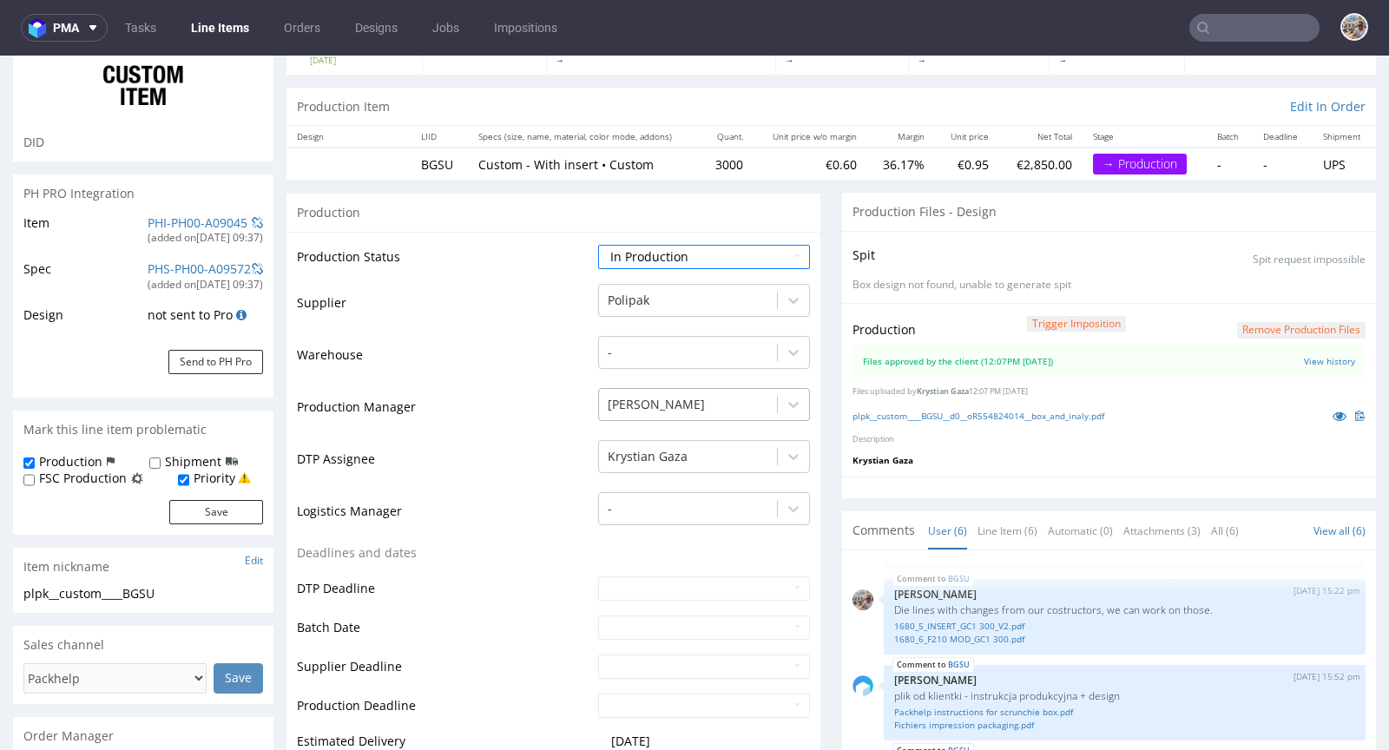
scroll to position [177, 0]
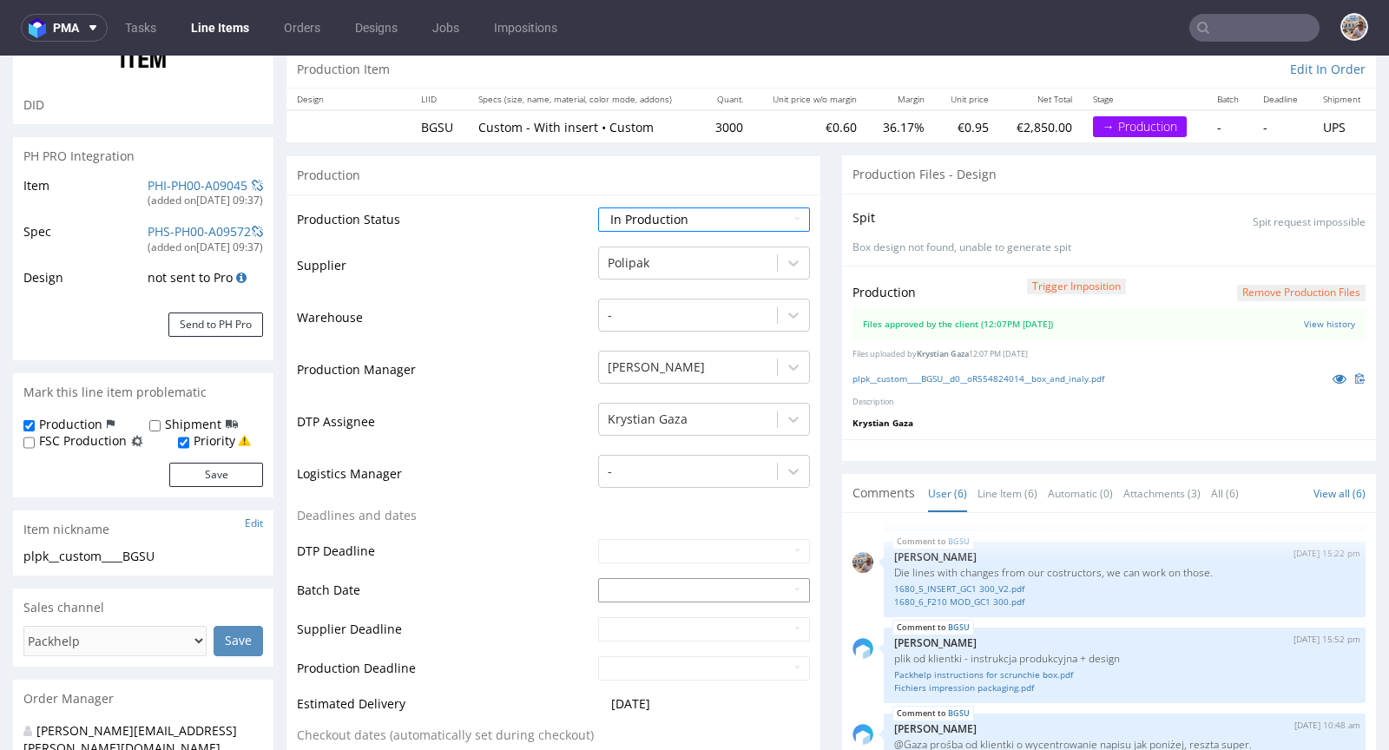
click at [617, 588] on input "text" at bounding box center [704, 590] width 212 height 24
click at [698, 513] on td "24" at bounding box center [688, 510] width 27 height 26
type input "2025-09-24"
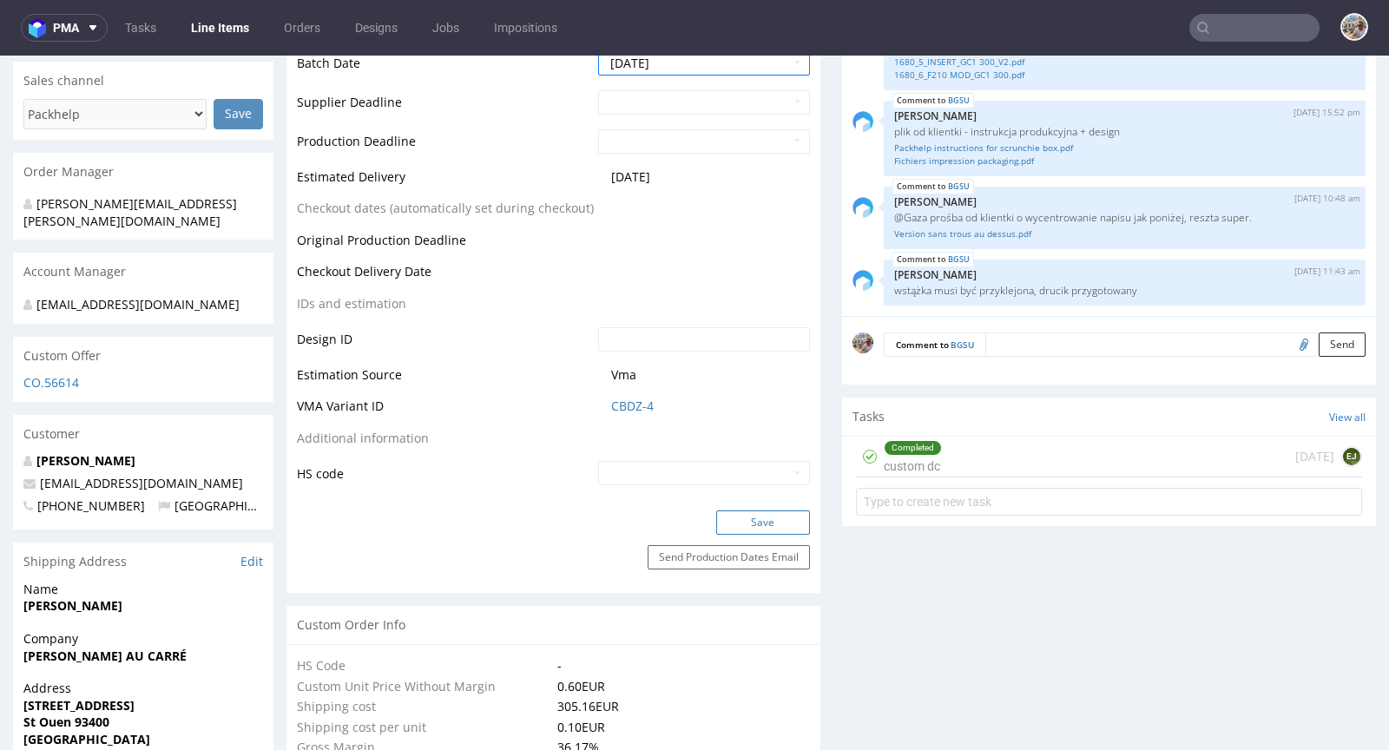
scroll to position [707, 0]
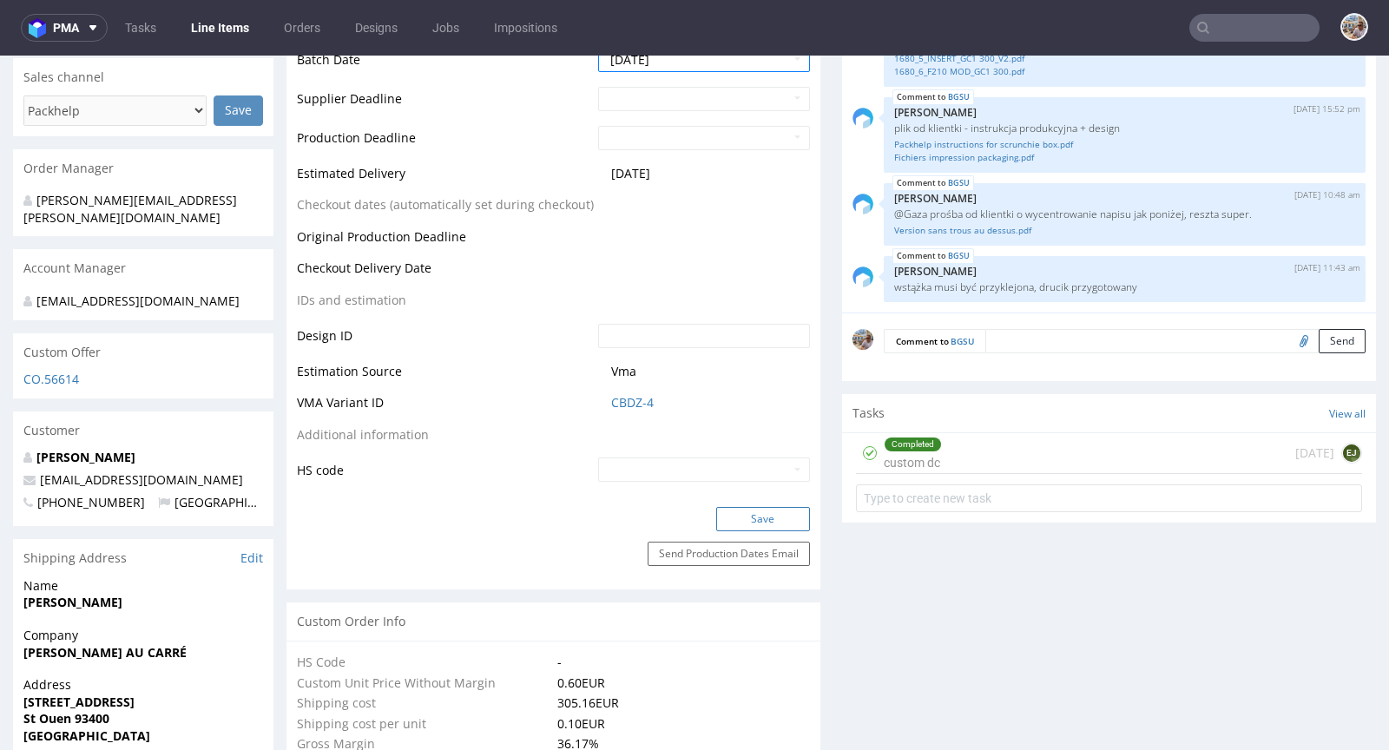
click at [758, 521] on button "Save" at bounding box center [763, 519] width 94 height 24
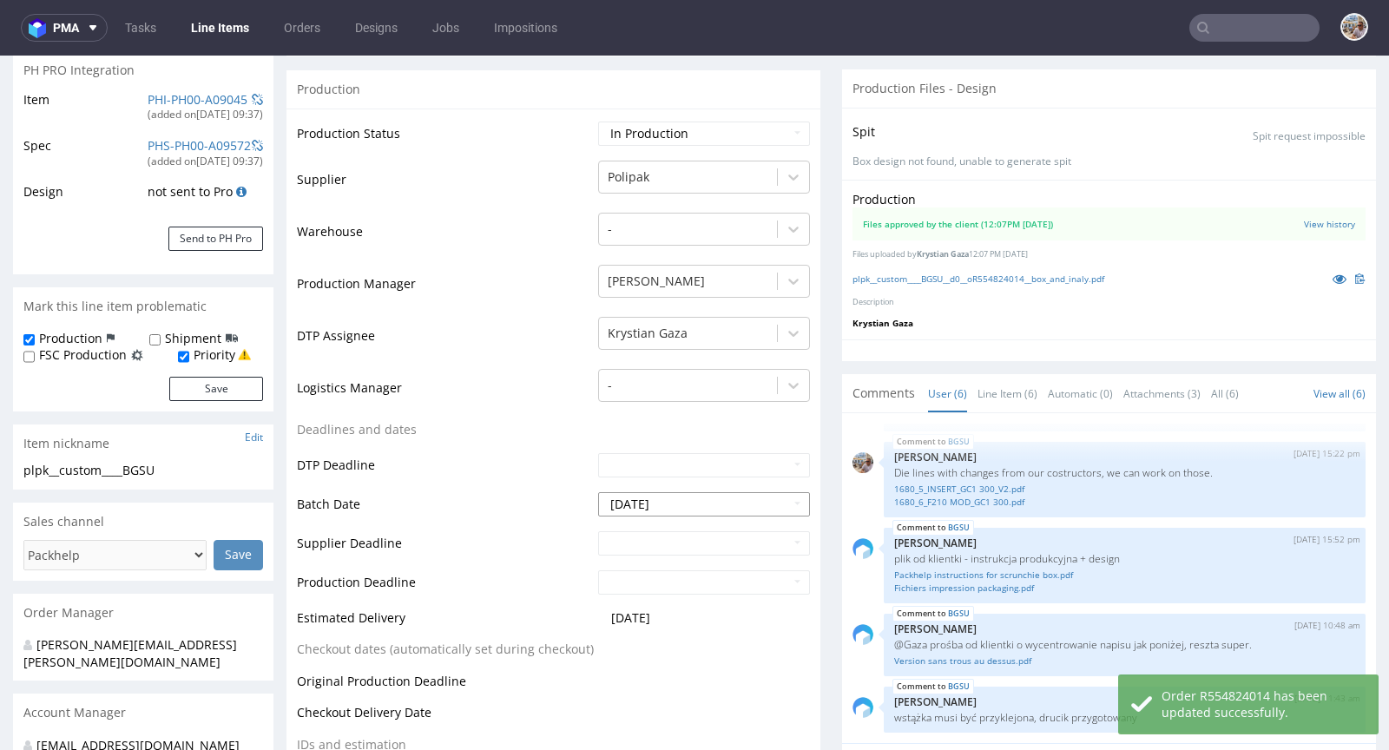
scroll to position [0, 0]
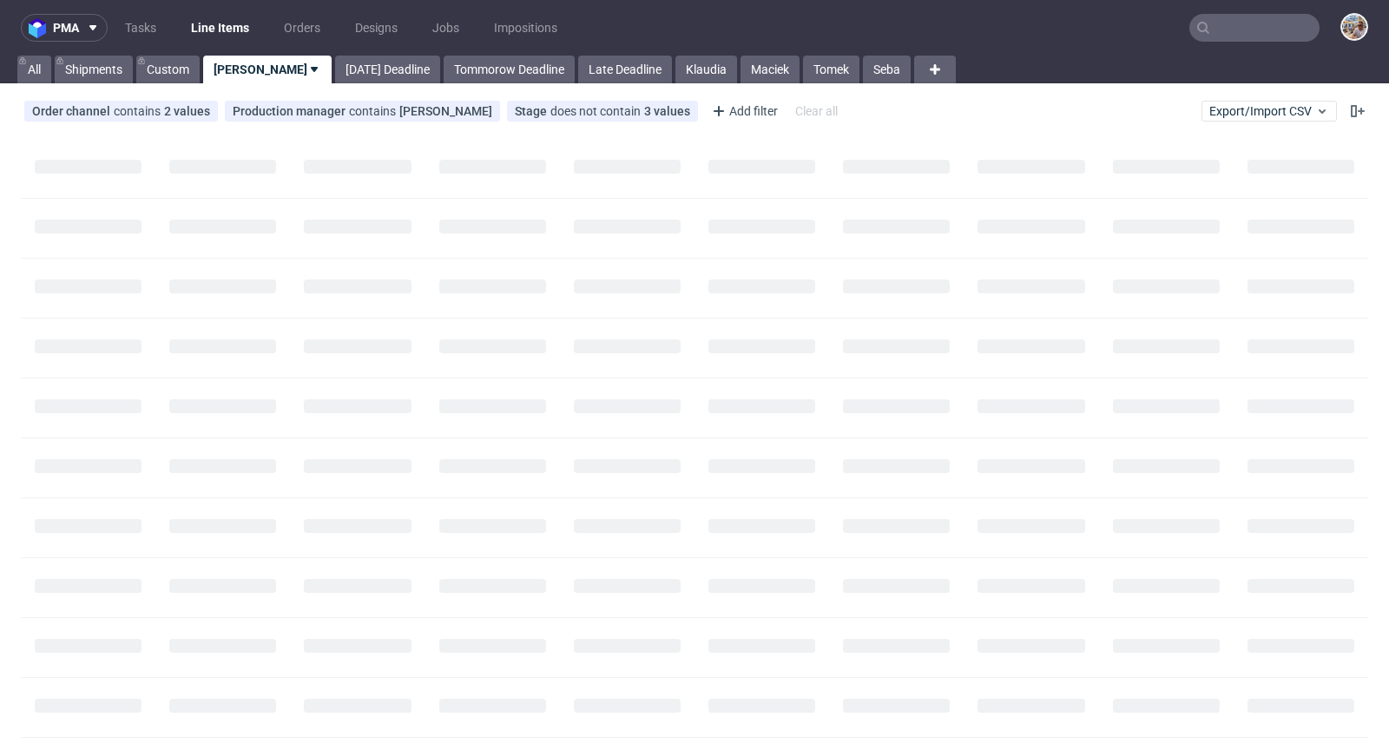
click at [1257, 36] on input "text" at bounding box center [1254, 28] width 130 height 28
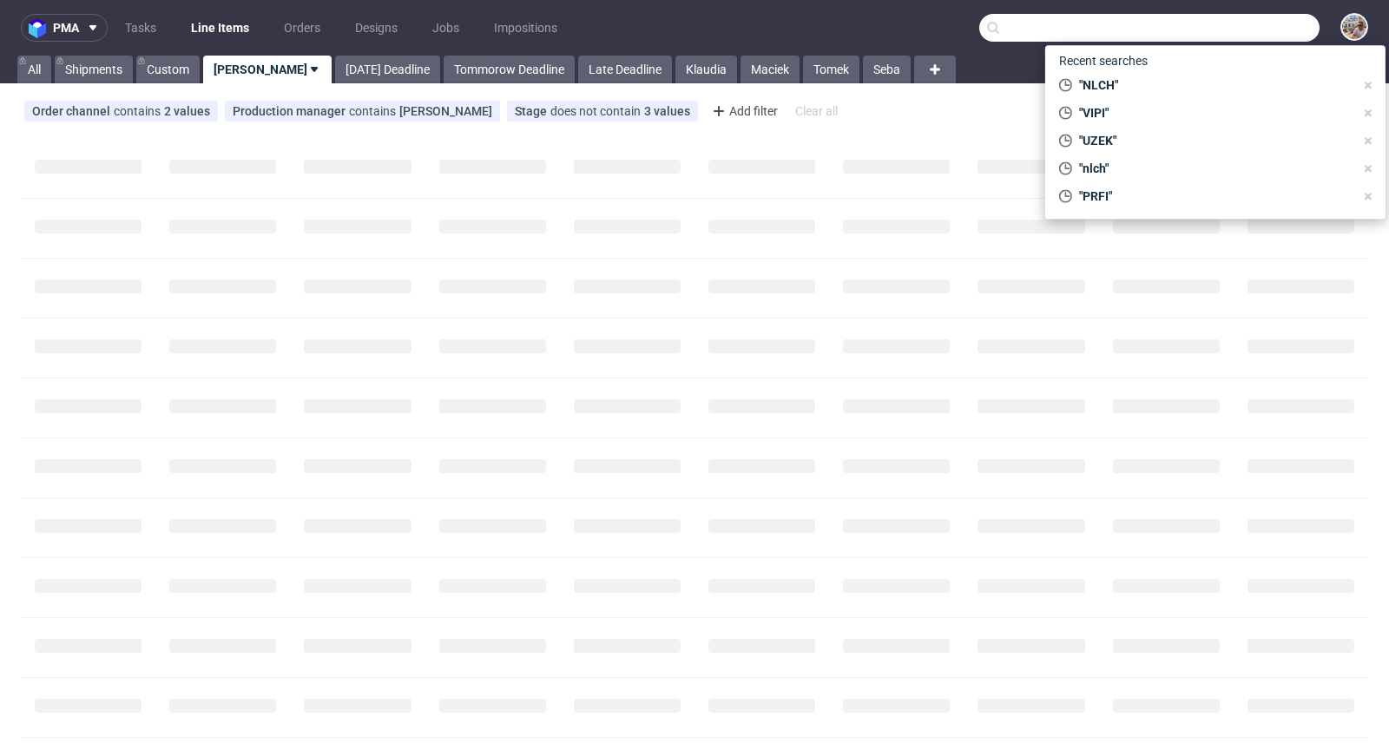
paste input "UZEK"
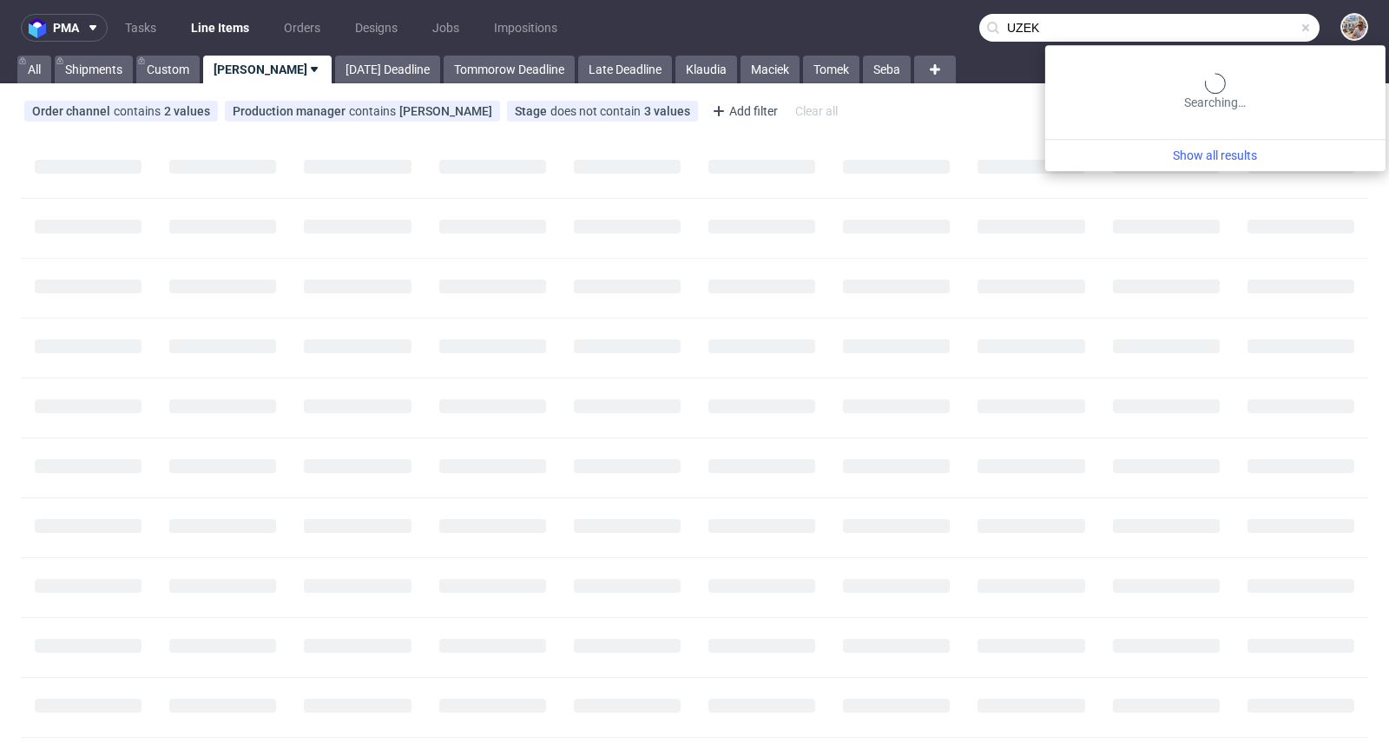
type input "UZEK"
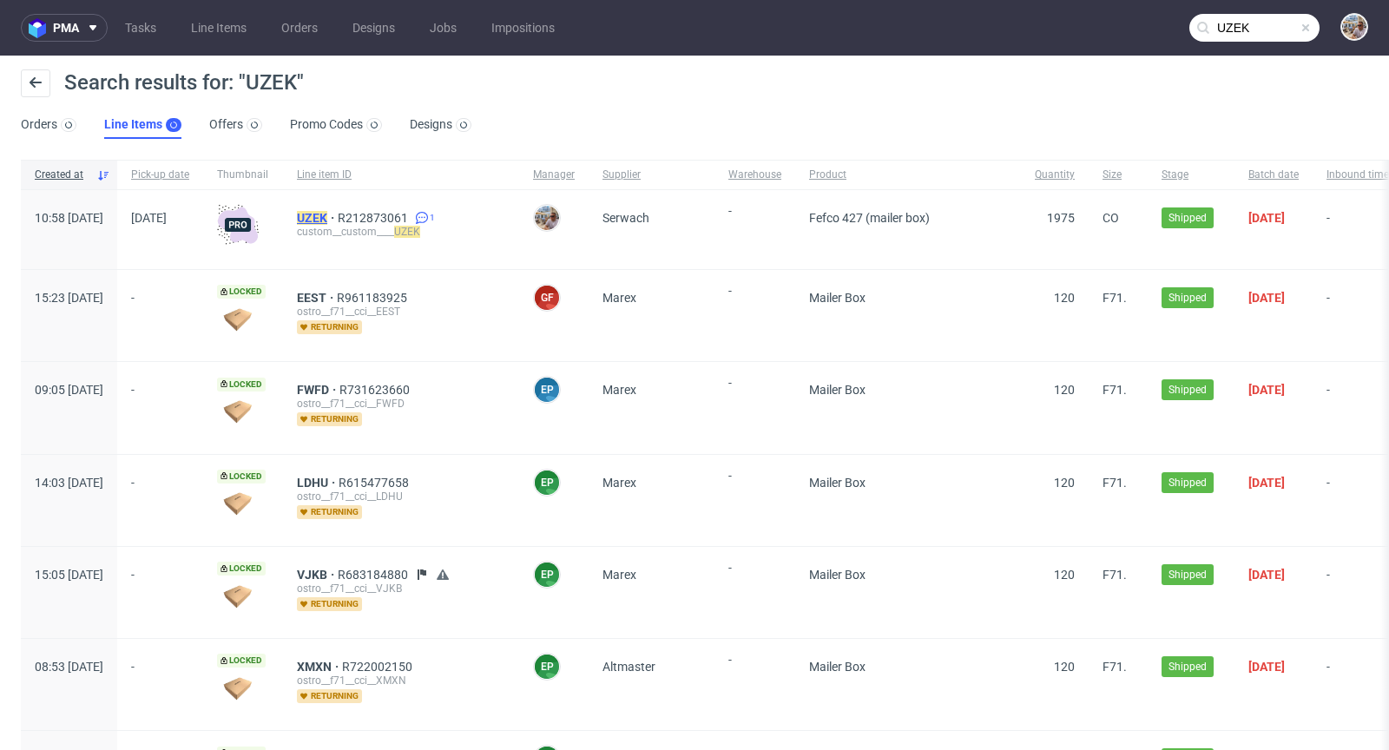
click at [327, 218] on mark "UZEK" at bounding box center [312, 218] width 30 height 14
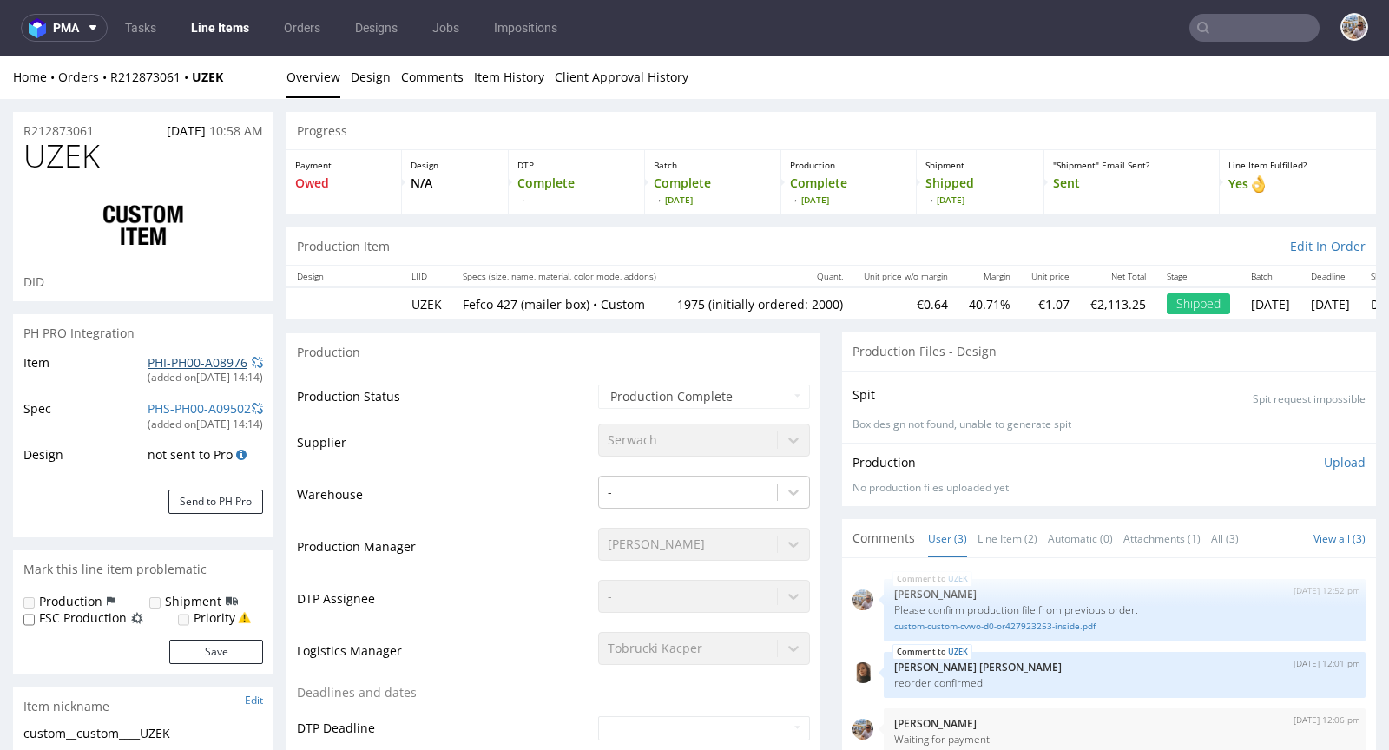
click at [209, 360] on link "PHI-PH00-A08976" at bounding box center [198, 362] width 100 height 16
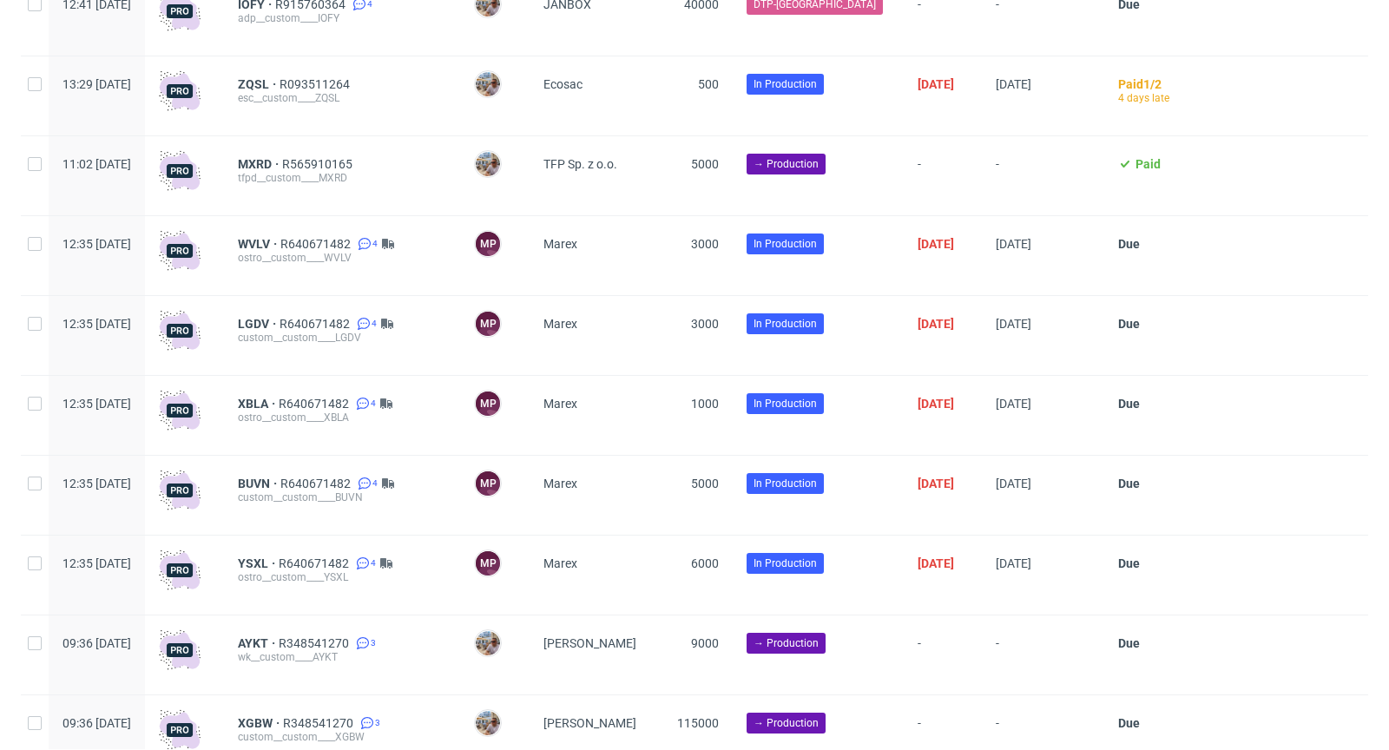
scroll to position [4025, 0]
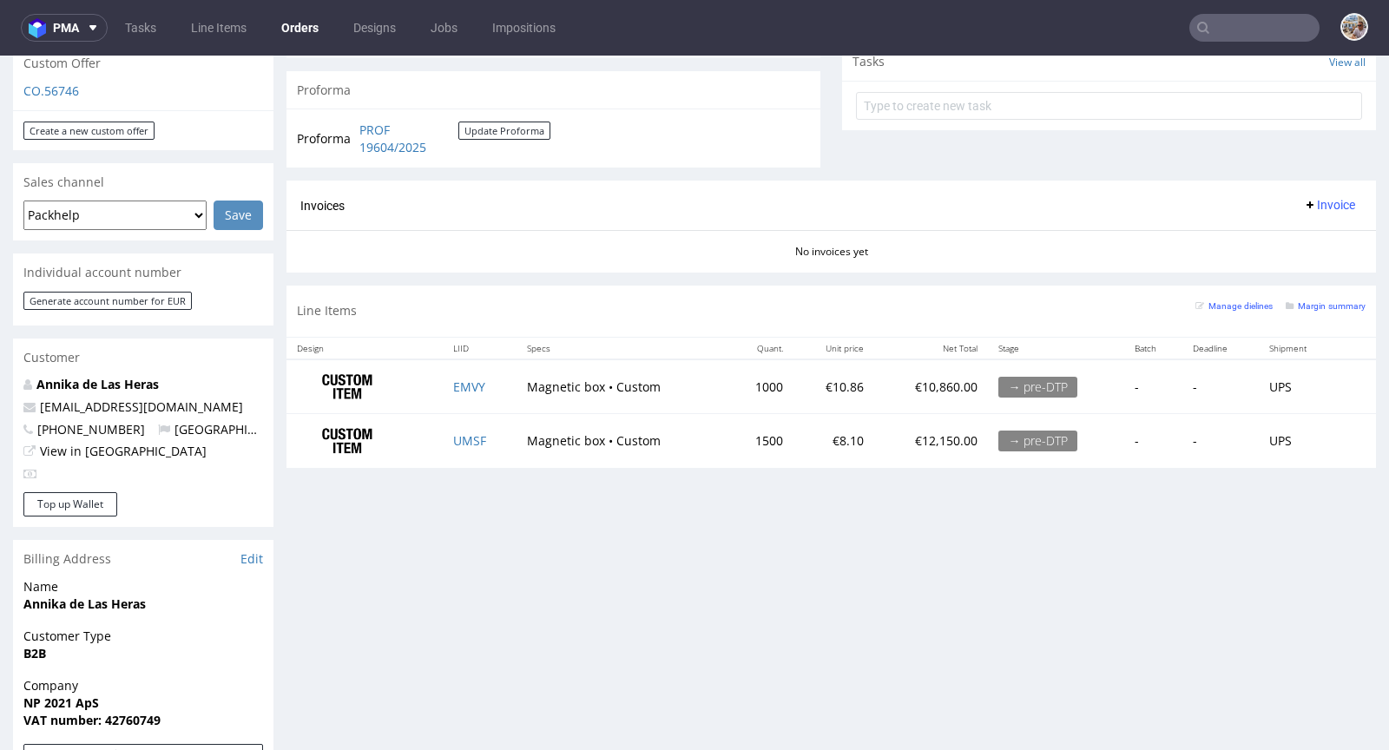
scroll to position [758, 0]
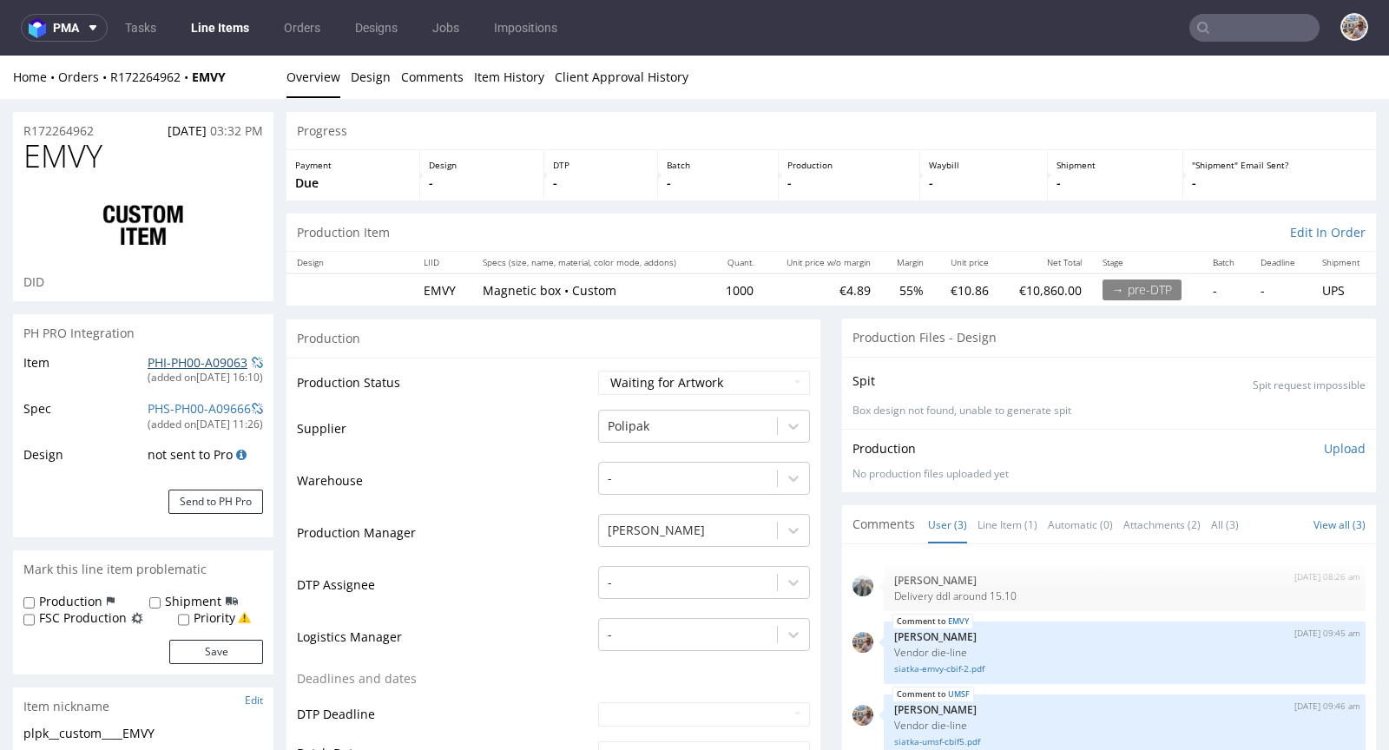
click at [202, 358] on link "PHI-PH00-A09063" at bounding box center [198, 362] width 100 height 16
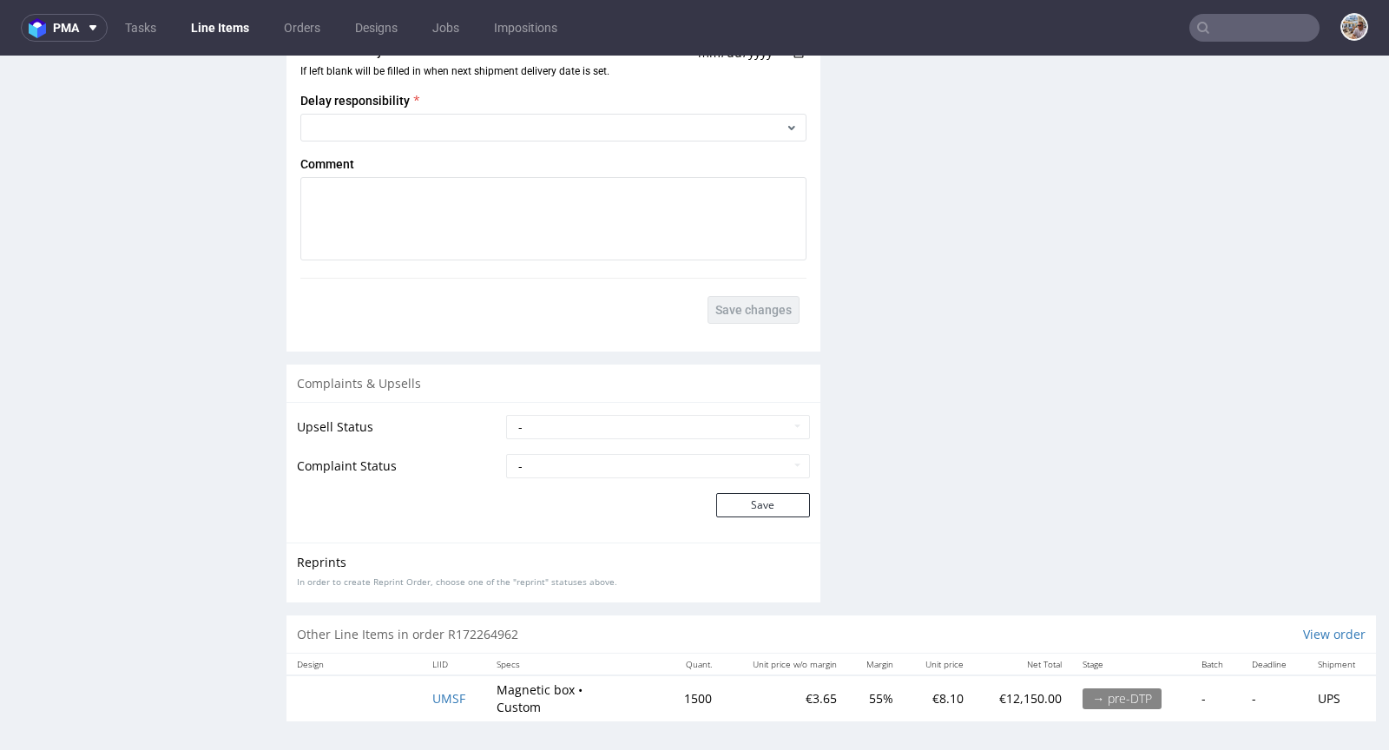
scroll to position [4, 0]
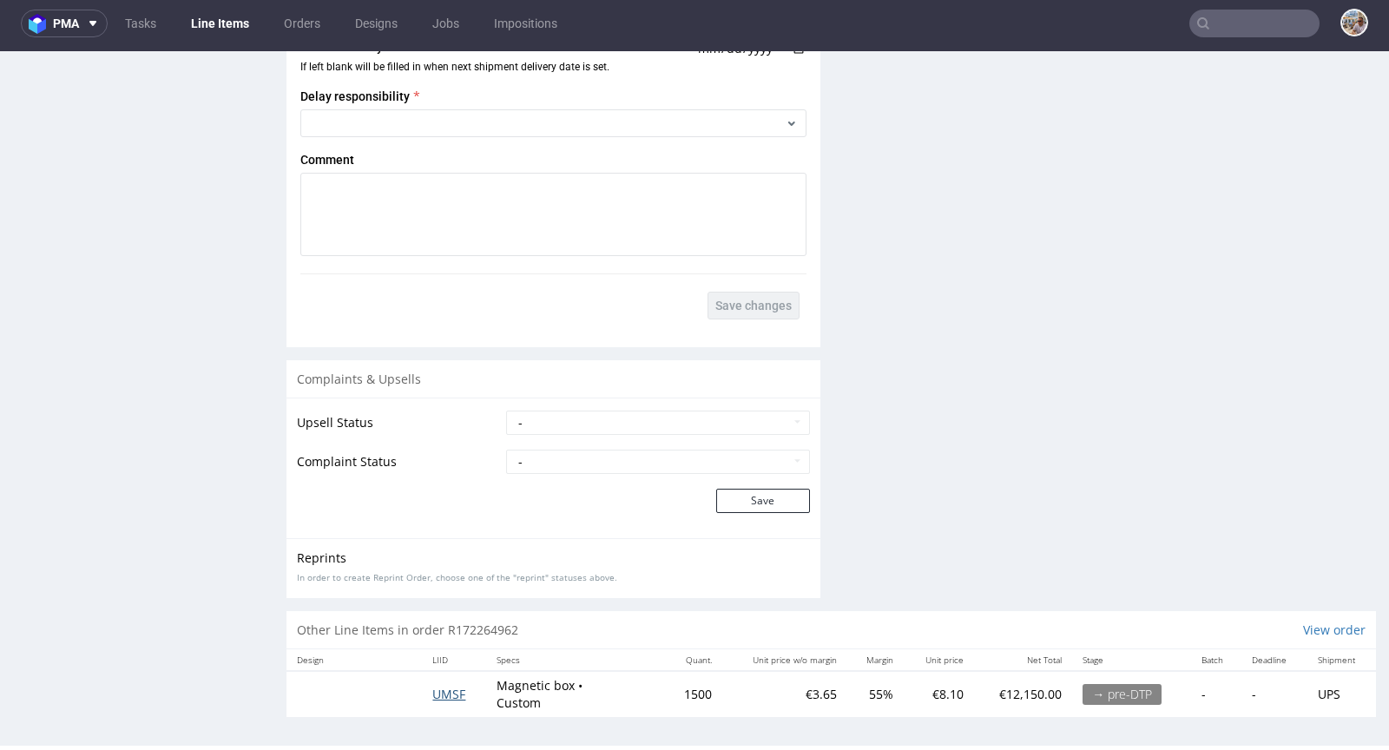
click at [447, 689] on span "UMSF" at bounding box center [448, 694] width 33 height 16
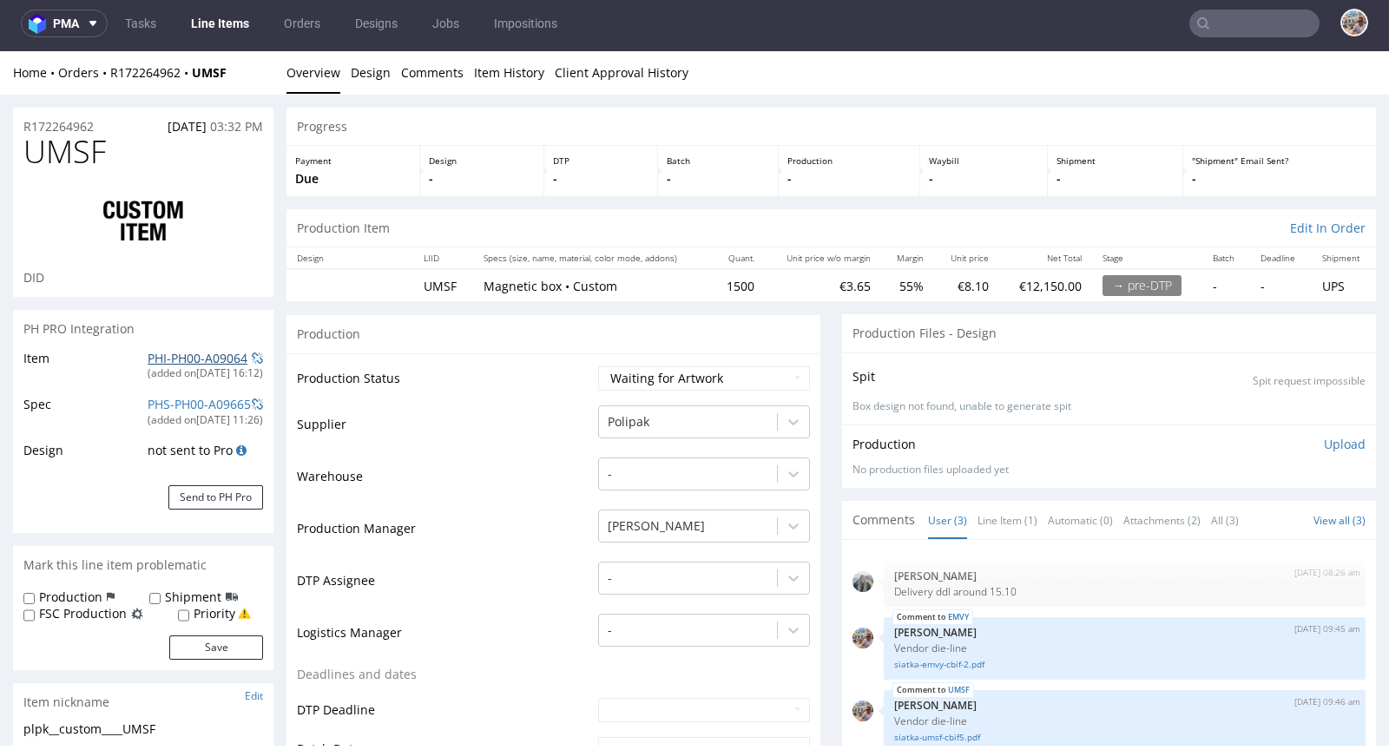
click at [183, 352] on link "PHI-PH00-A09064" at bounding box center [198, 358] width 100 height 16
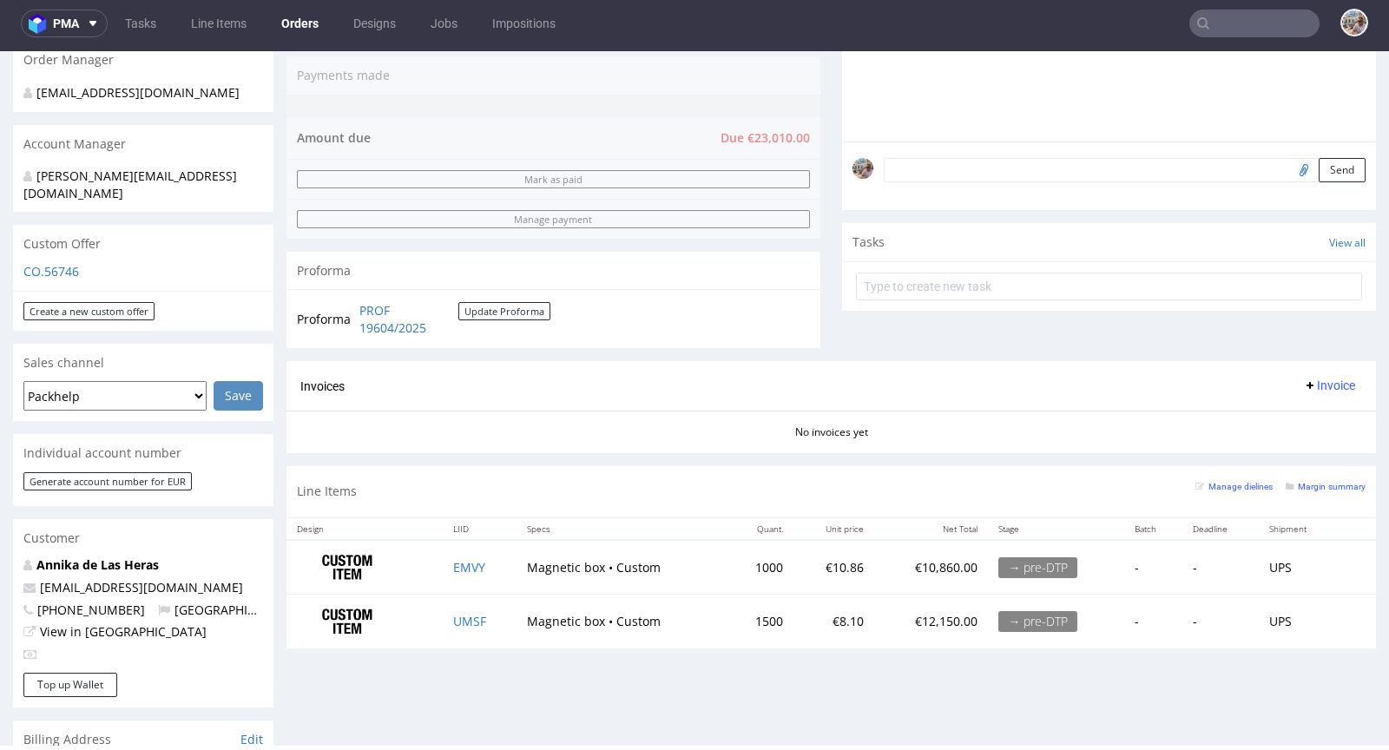
scroll to position [629, 0]
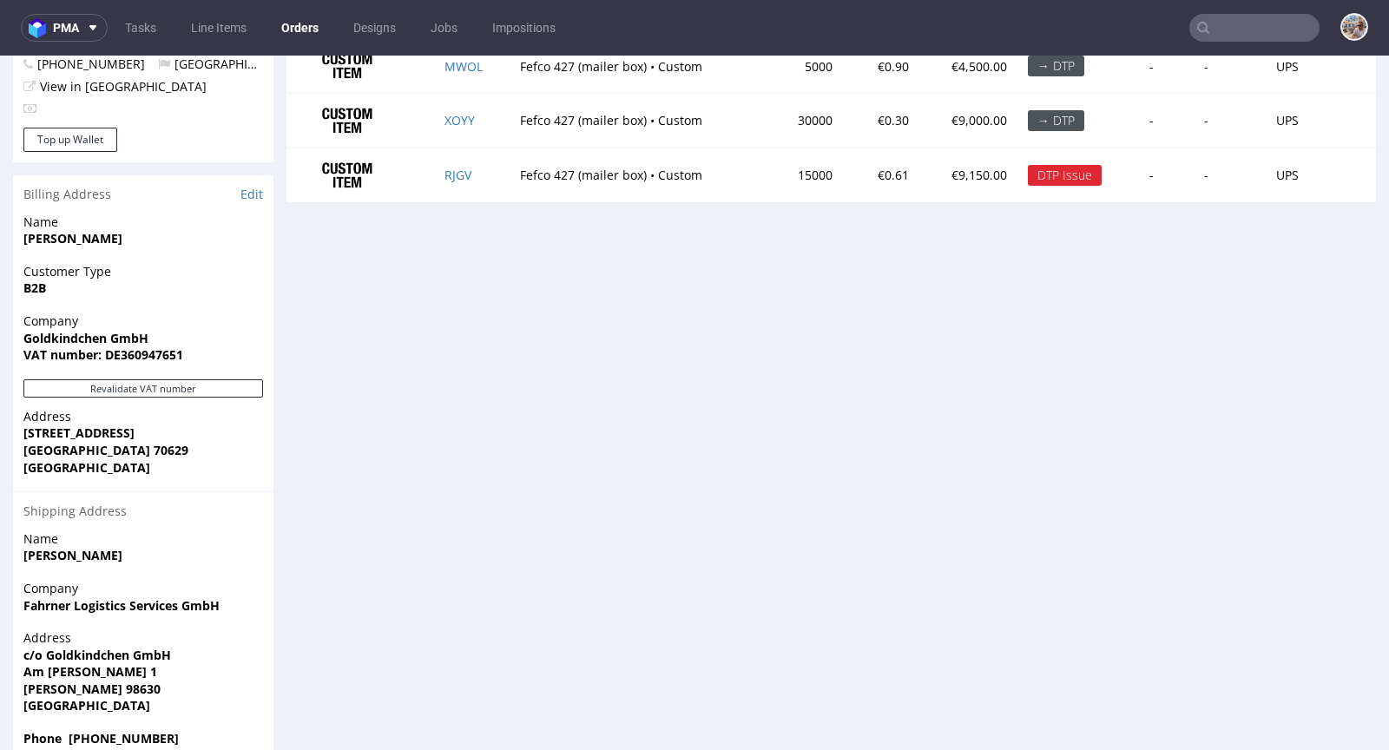
scroll to position [690, 0]
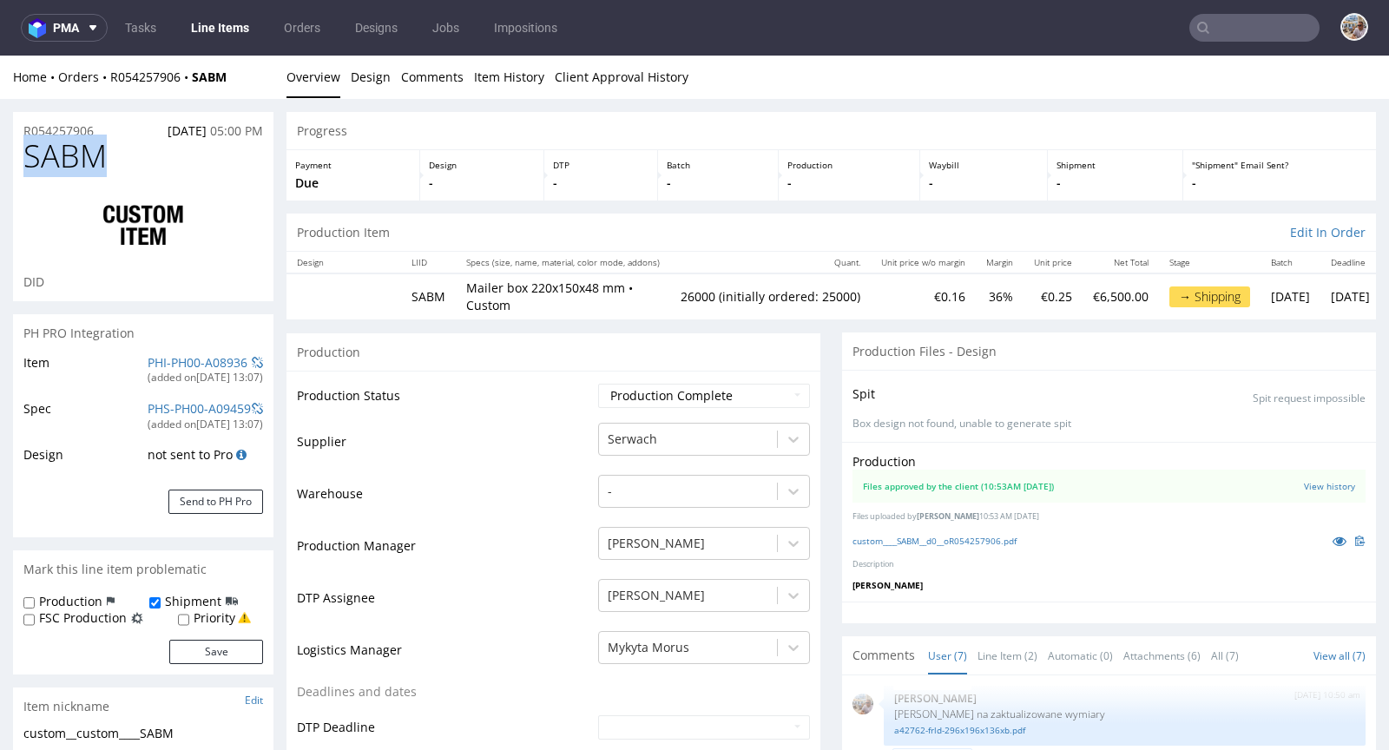
drag, startPoint x: 122, startPoint y: 165, endPoint x: 30, endPoint y: 155, distance: 93.3
click at [30, 155] on h1 "SABM" at bounding box center [143, 156] width 240 height 35
copy span "SABM"
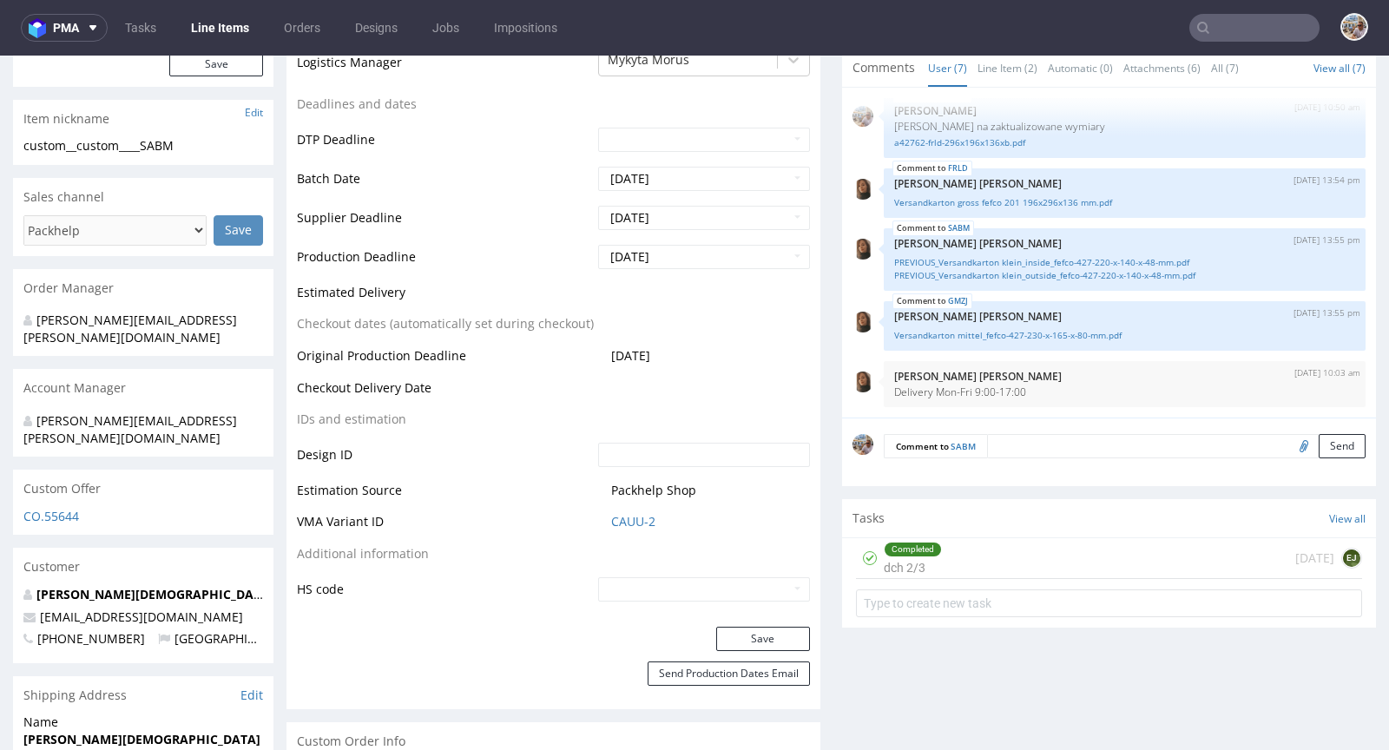
scroll to position [778, 0]
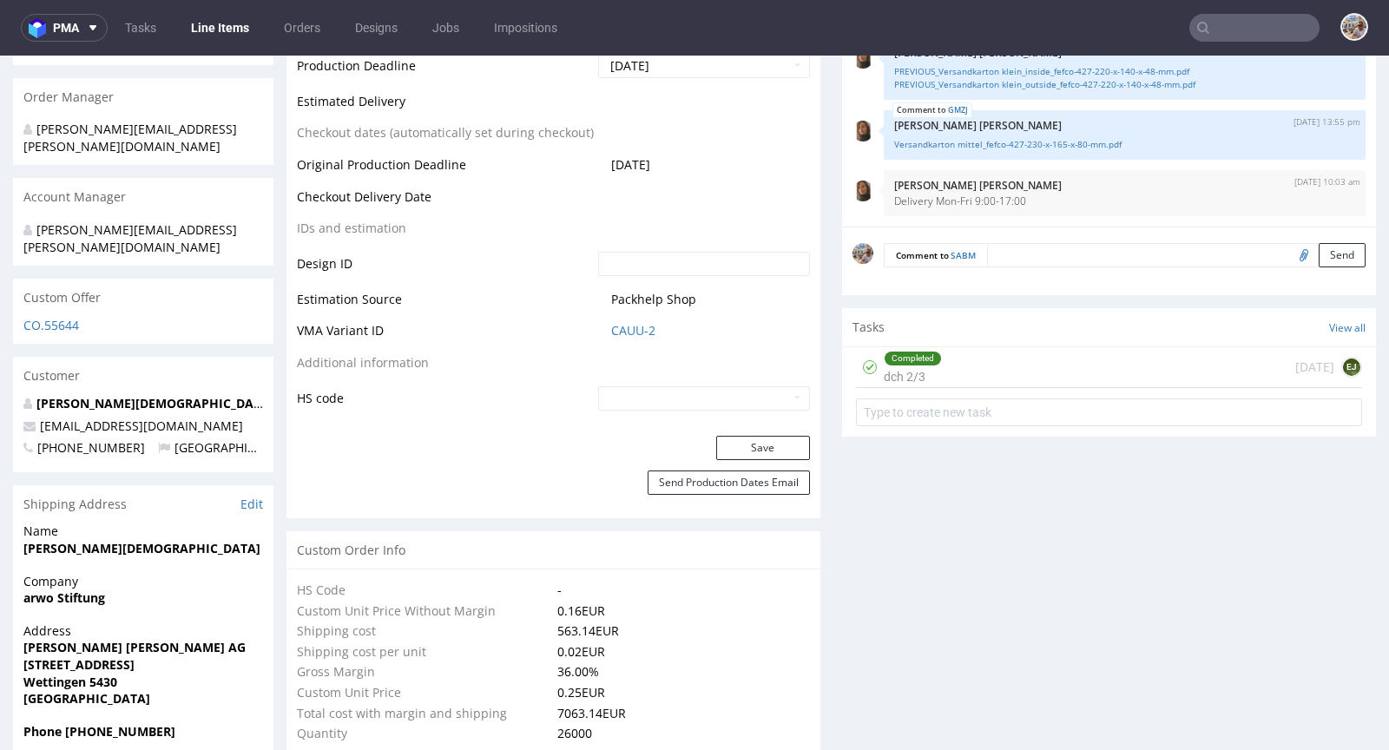
click at [639, 338] on td "CAUU-2" at bounding box center [702, 336] width 216 height 32
click at [641, 331] on link "CAUU-2" at bounding box center [633, 330] width 44 height 17
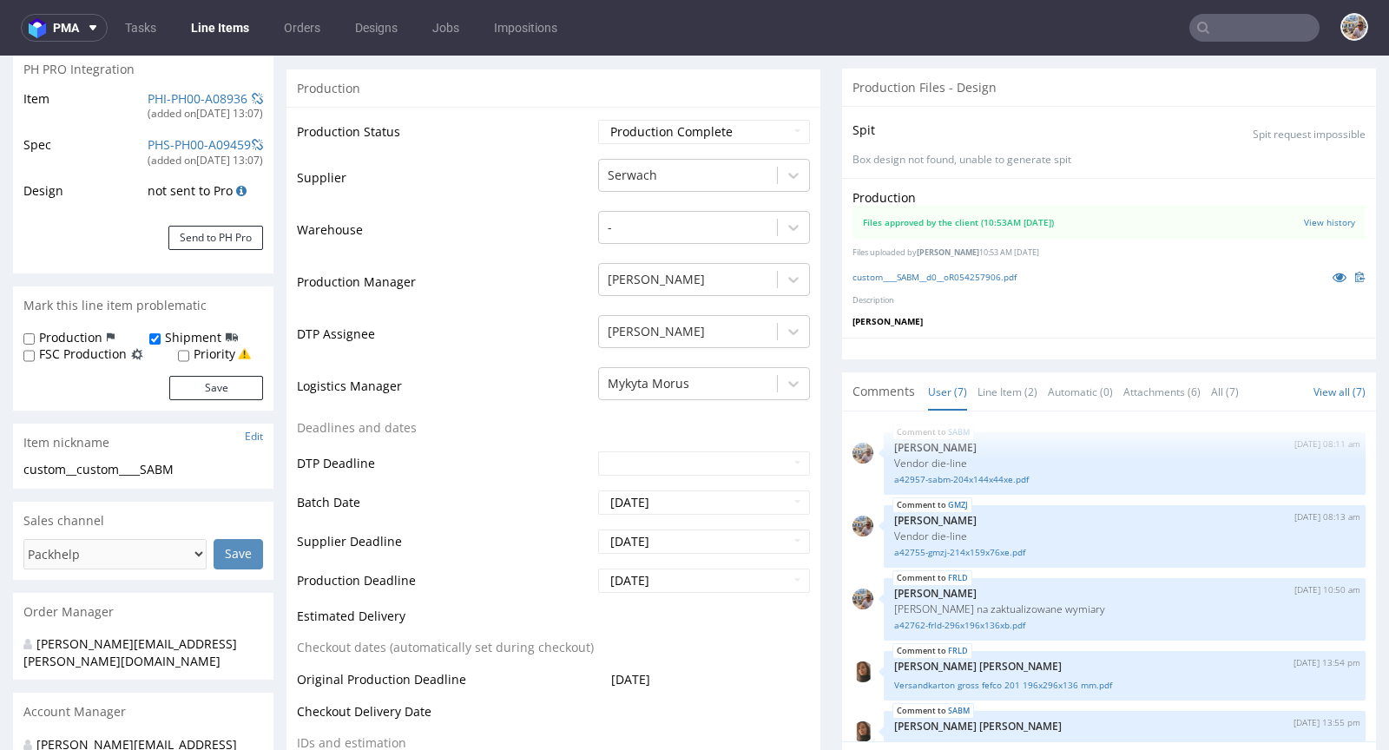
scroll to position [0, 0]
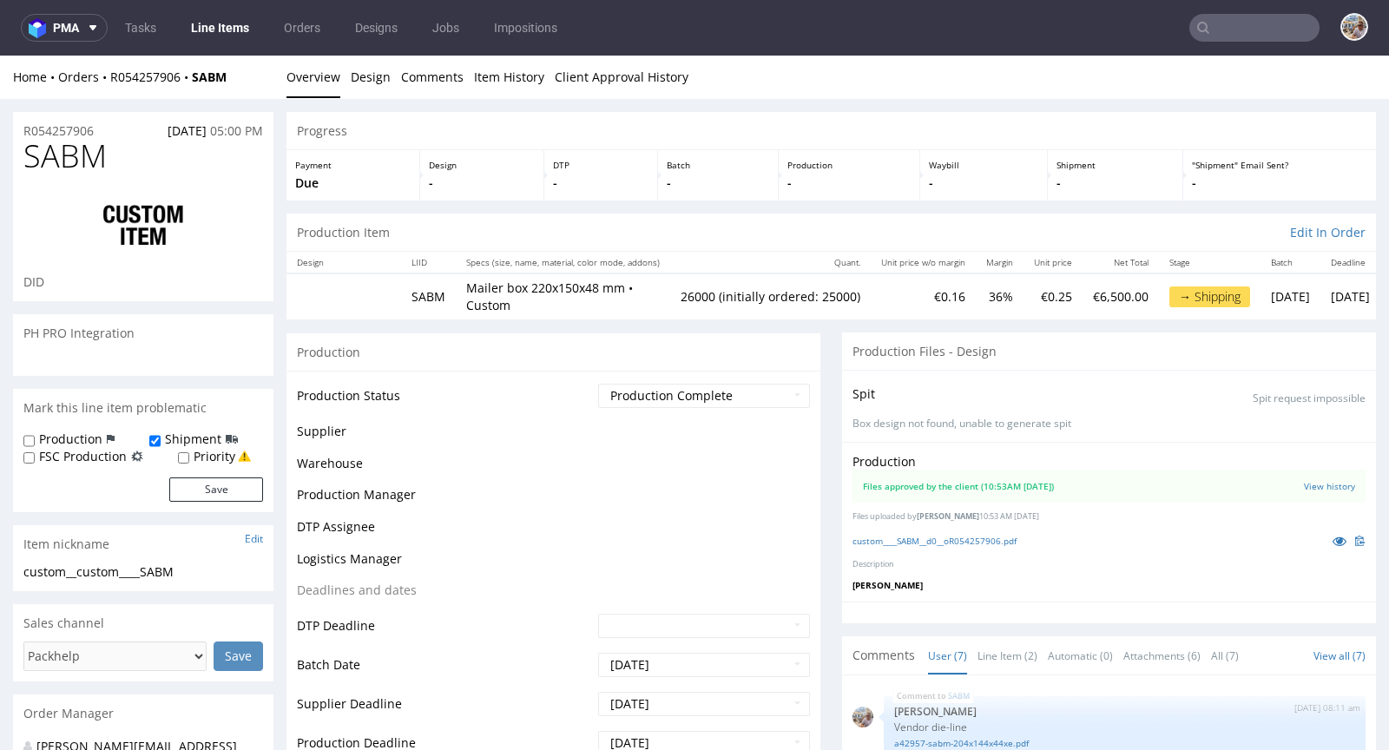
scroll to position [159, 0]
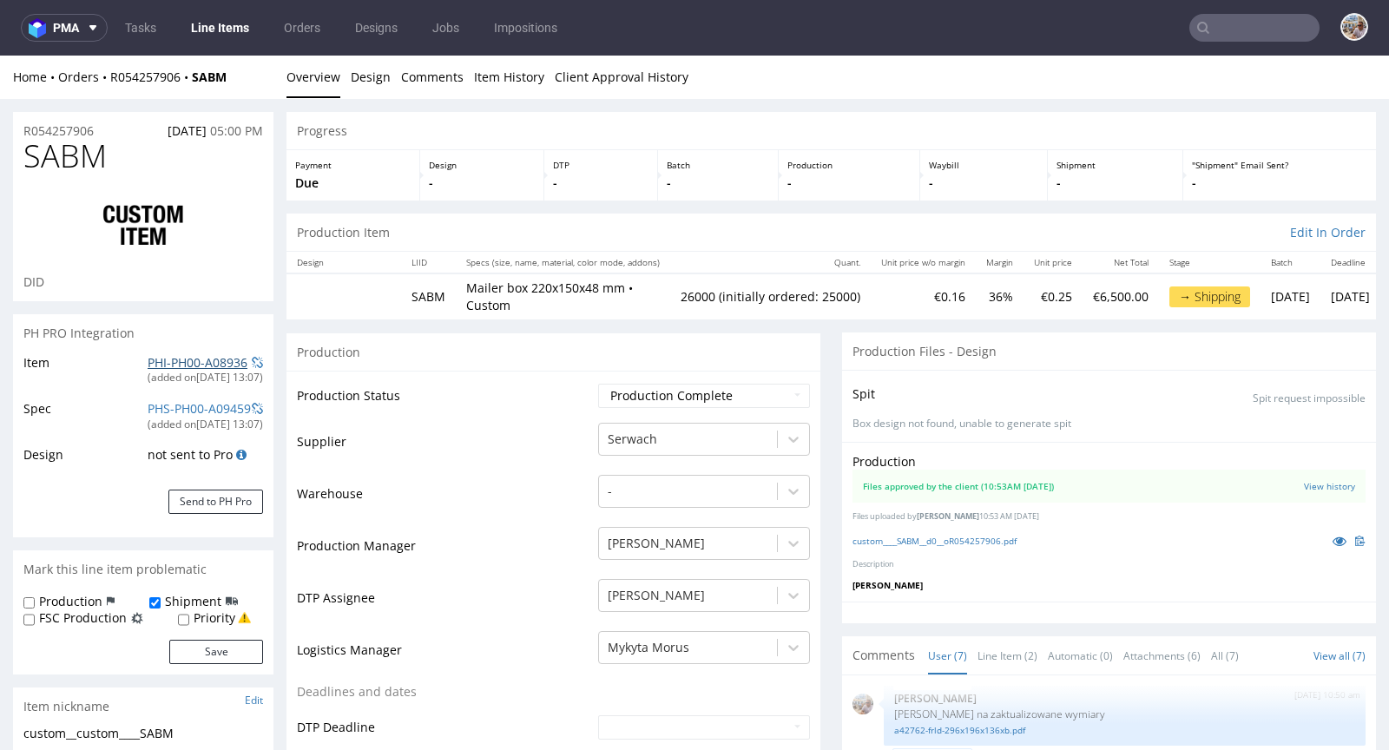
click at [162, 358] on link "PHI-PH00-A08936" at bounding box center [198, 362] width 100 height 16
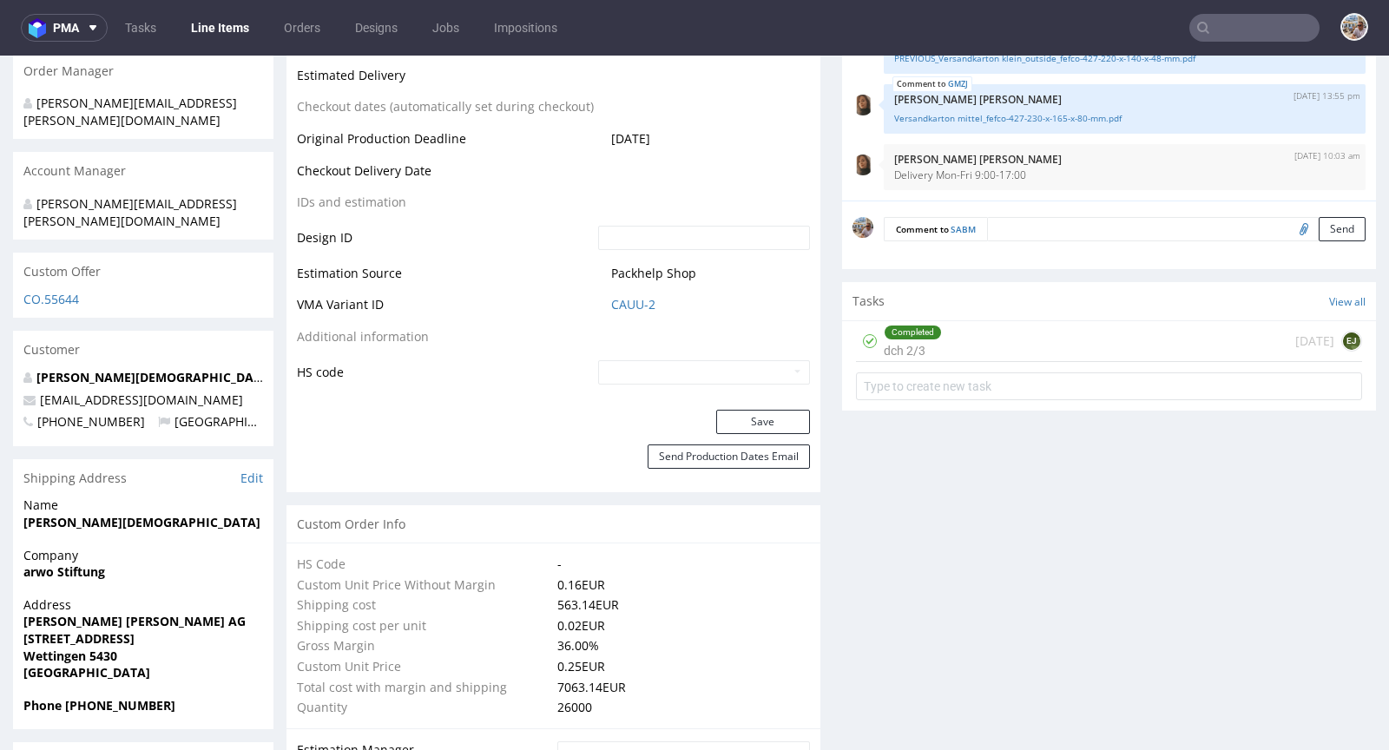
scroll to position [808, 0]
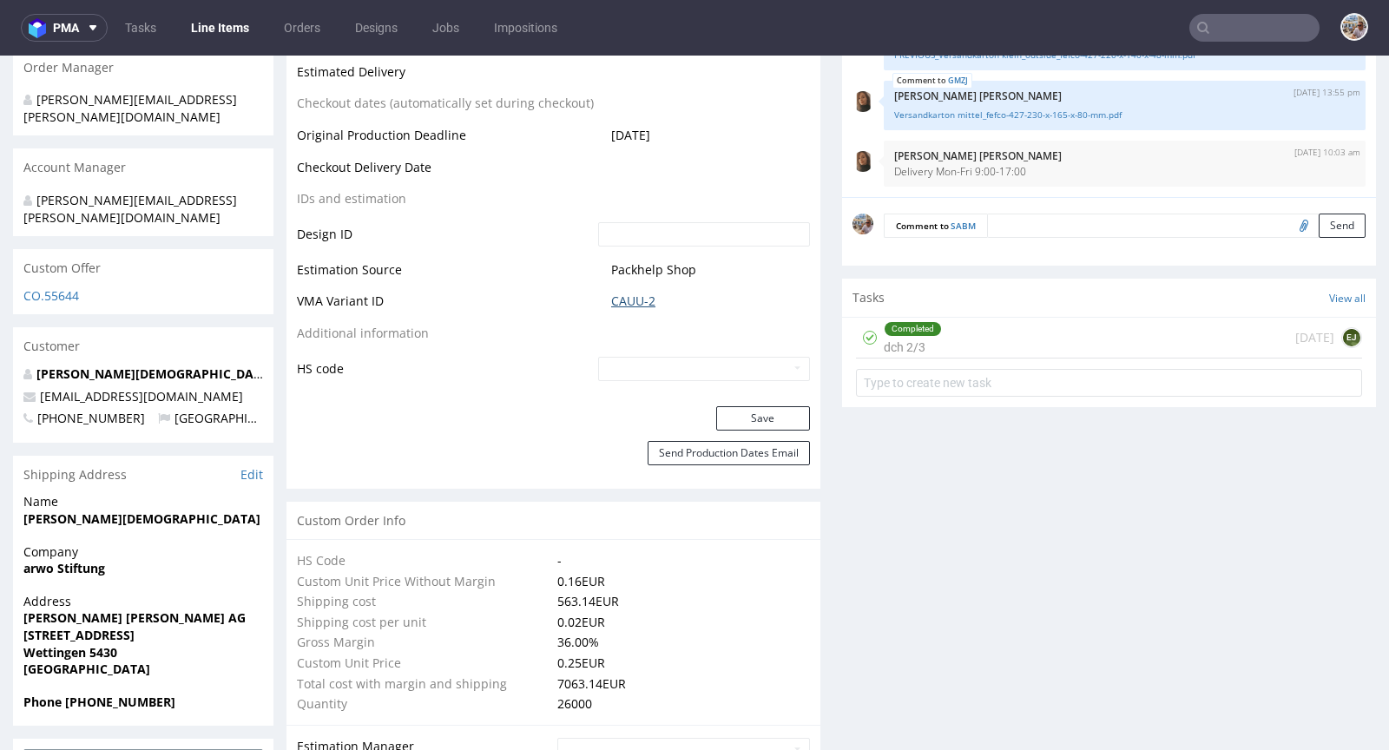
click at [646, 301] on link "CAUU-2" at bounding box center [633, 300] width 44 height 17
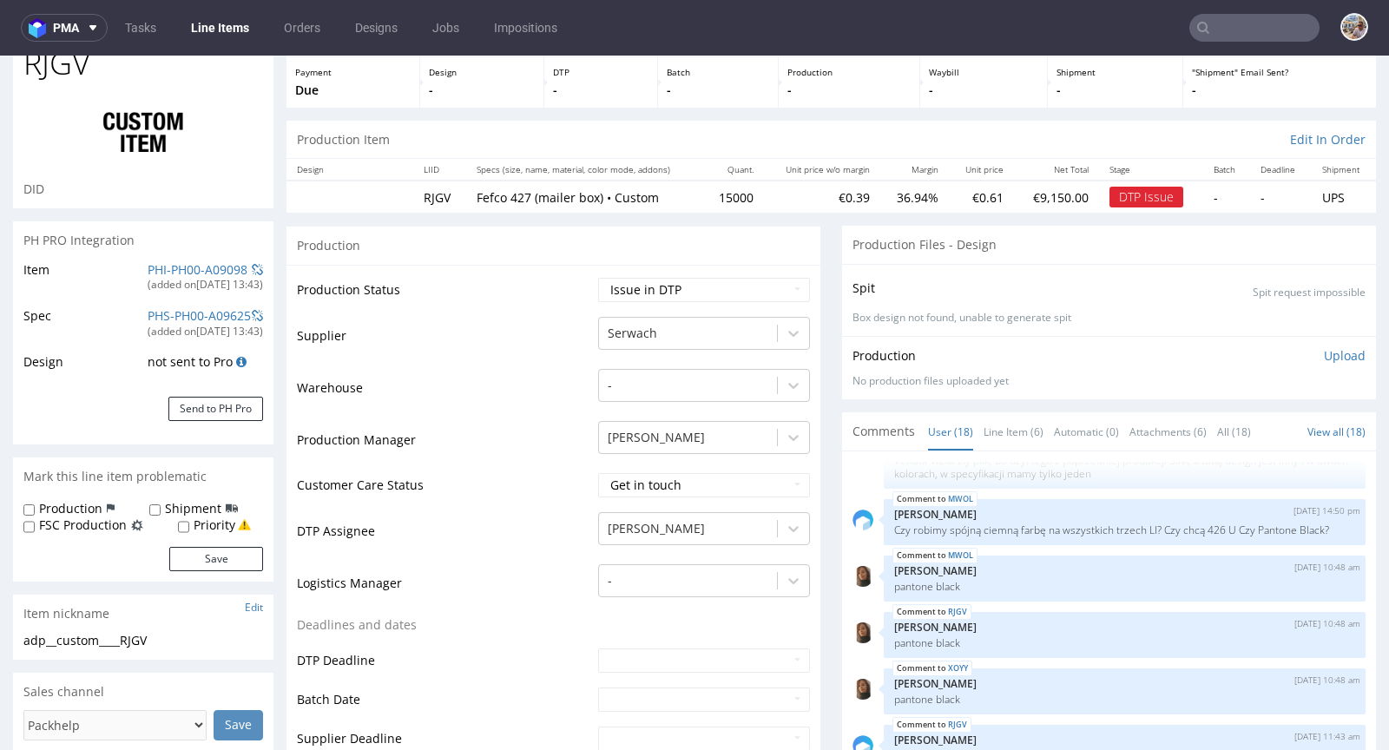
scroll to position [334, 0]
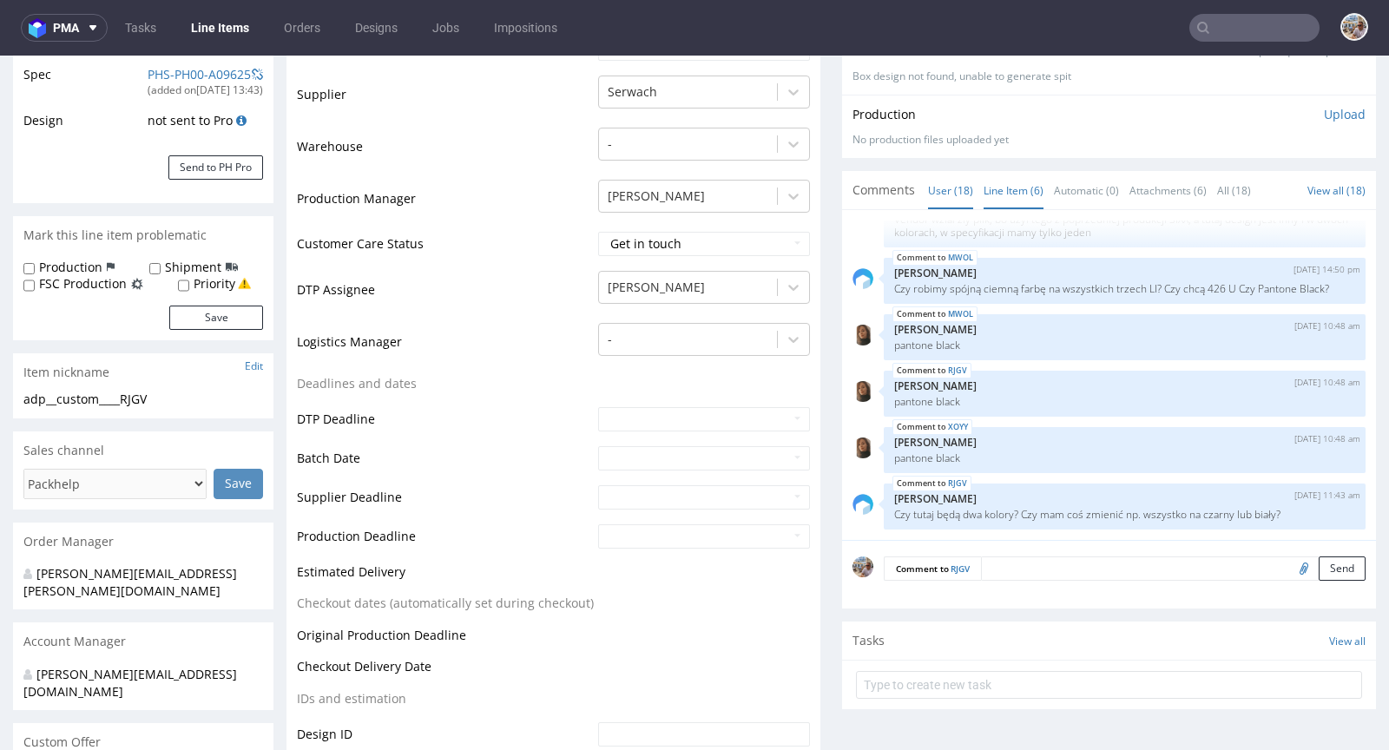
click at [983, 191] on link "Line Item (6)" at bounding box center [1013, 190] width 60 height 37
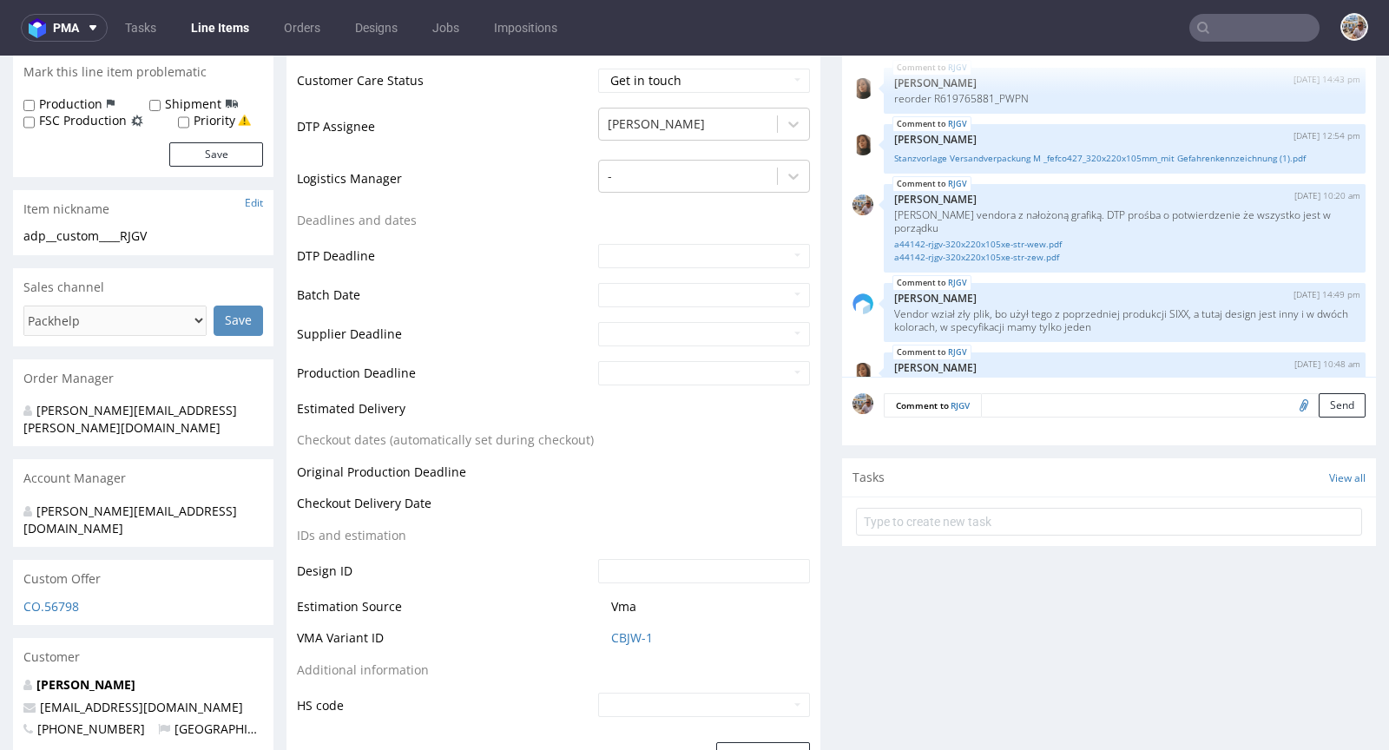
scroll to position [653, 0]
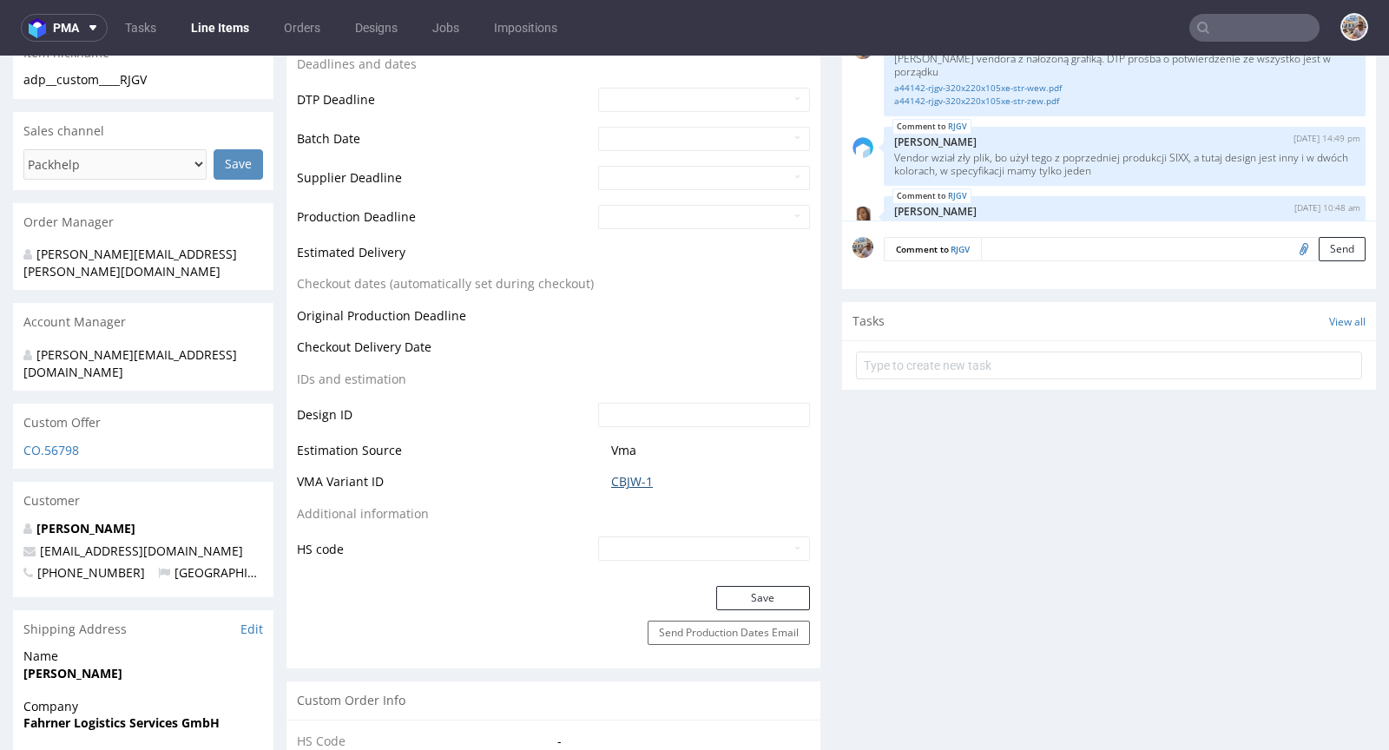
click at [644, 478] on link "CBJW-1" at bounding box center [632, 481] width 42 height 17
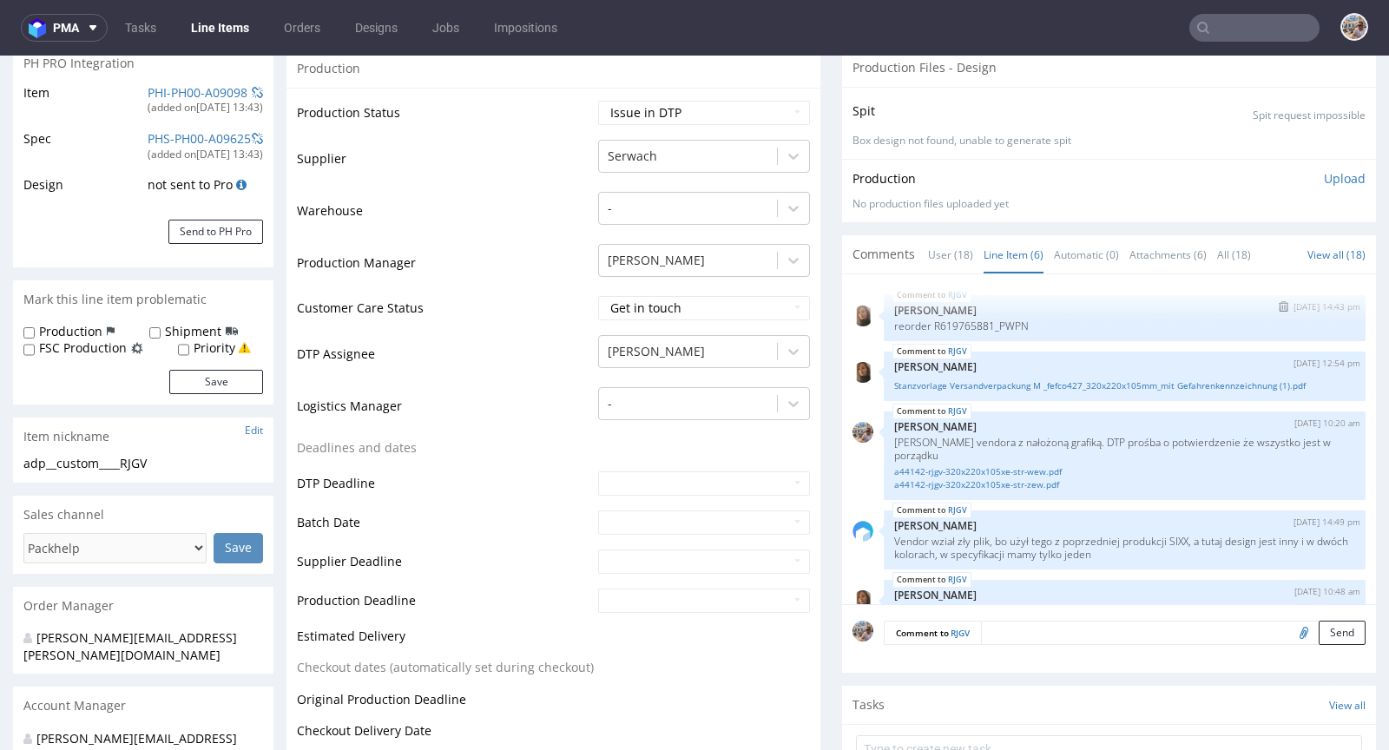
scroll to position [270, 0]
click at [1054, 380] on link "Stanzvorlage Versandverpackung M _fefco427_320x220x105mm_mit Gefahrenkennzeichn…" at bounding box center [1124, 385] width 461 height 13
click at [976, 469] on link "a44142-rjgv-320x220x105xe-str-wew.pdf" at bounding box center [1124, 471] width 461 height 13
click at [1021, 486] on link "a44142-rjgv-320x220x105xe-str-zew.pdf" at bounding box center [1124, 484] width 461 height 13
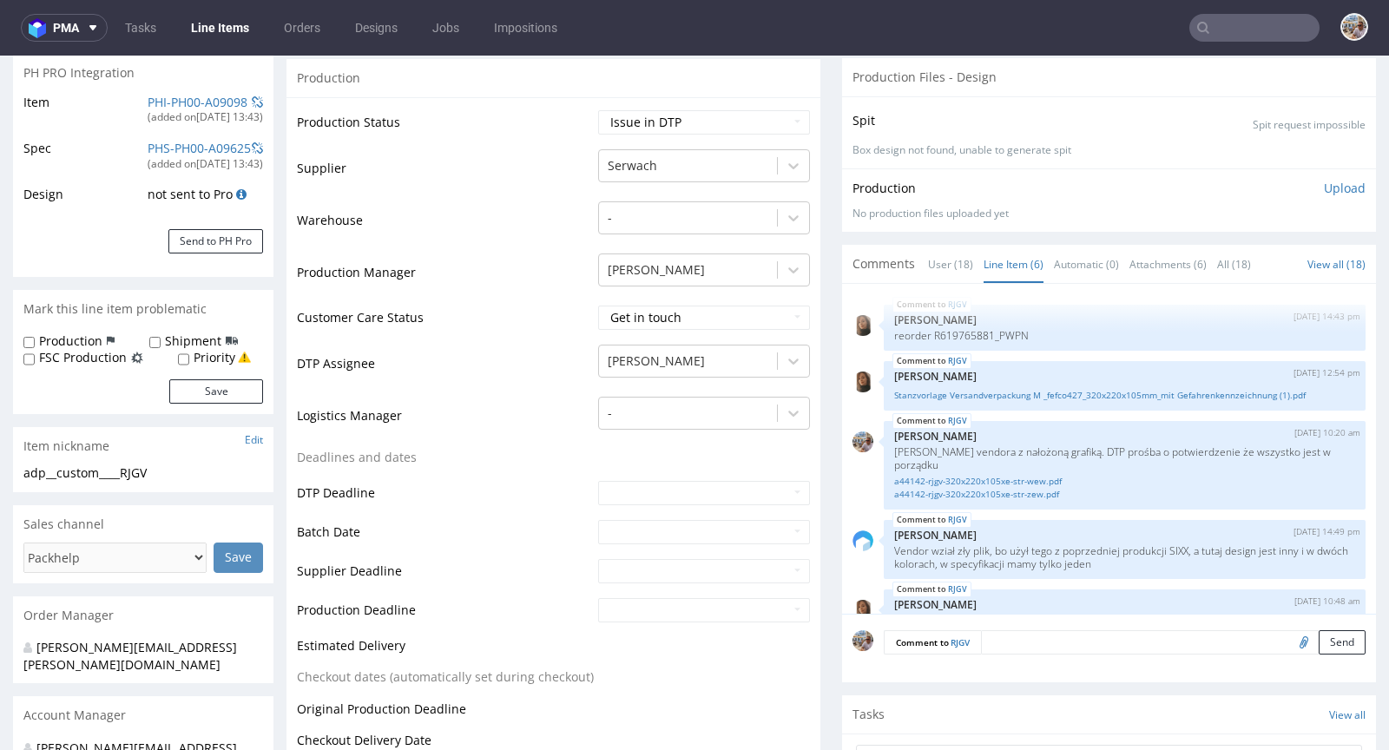
scroll to position [0, 0]
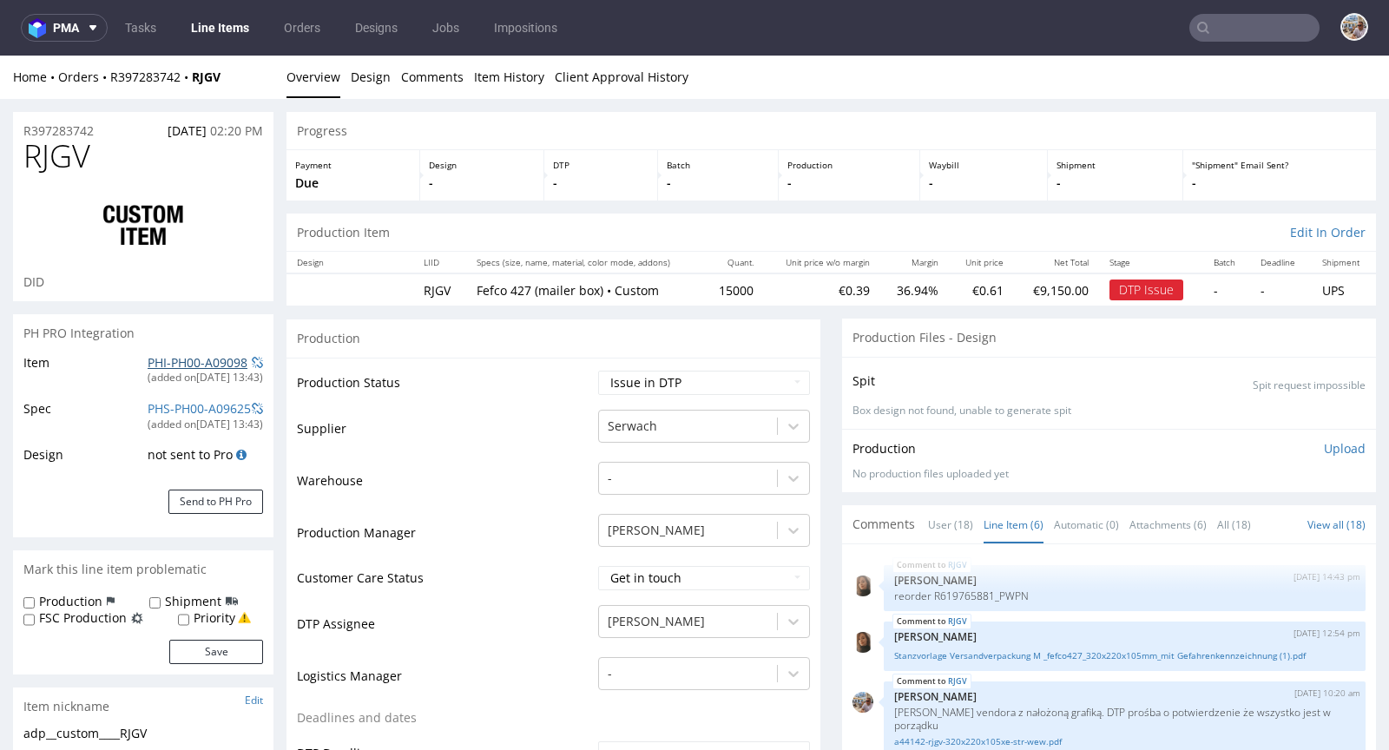
click at [179, 364] on link "PHI-PH00-A09098" at bounding box center [198, 362] width 100 height 16
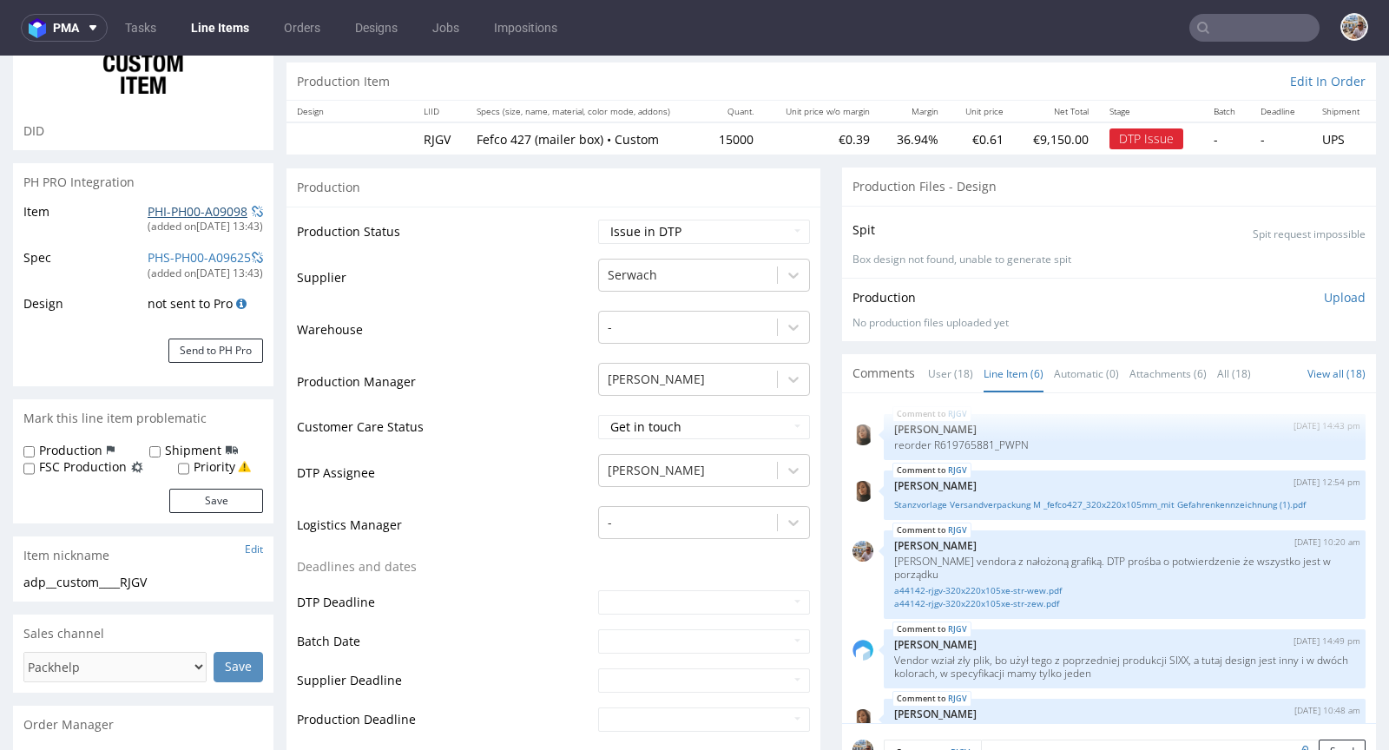
scroll to position [188, 0]
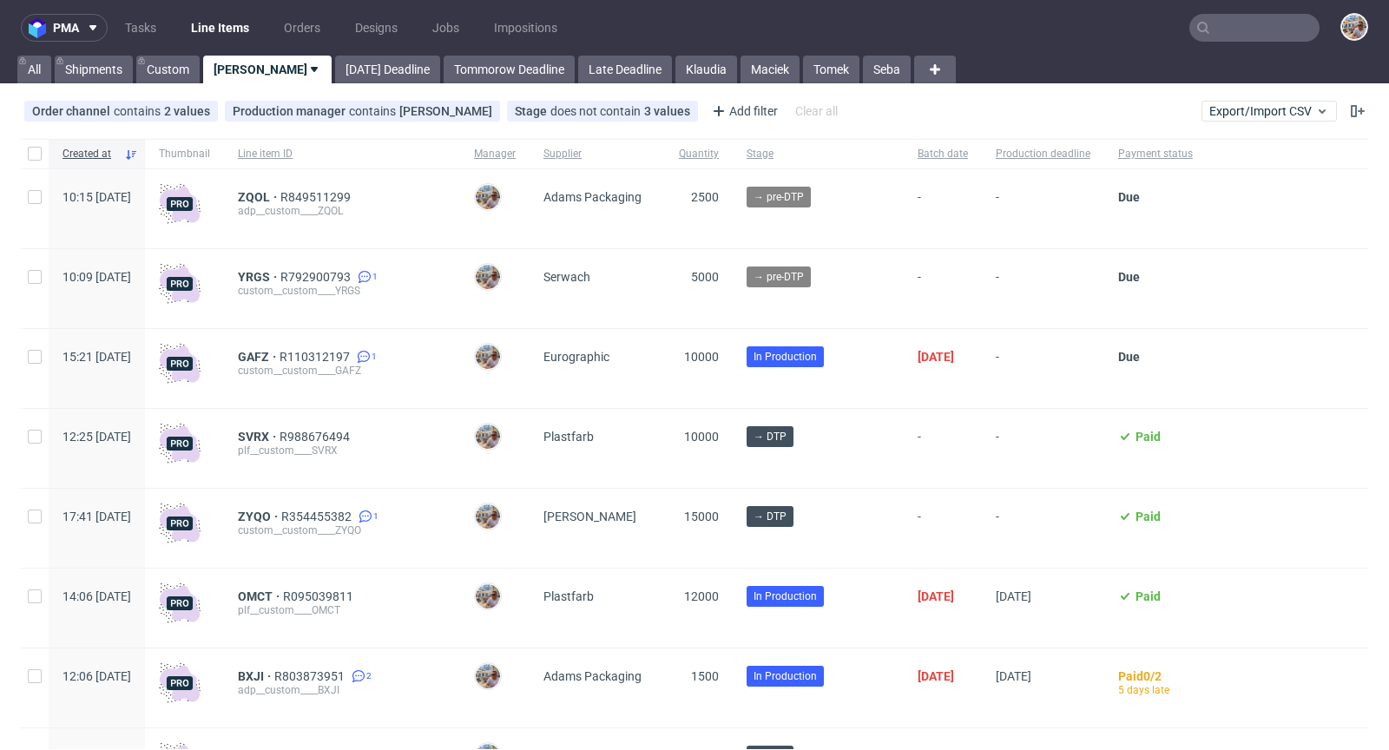
click at [1242, 28] on input "text" at bounding box center [1254, 28] width 130 height 28
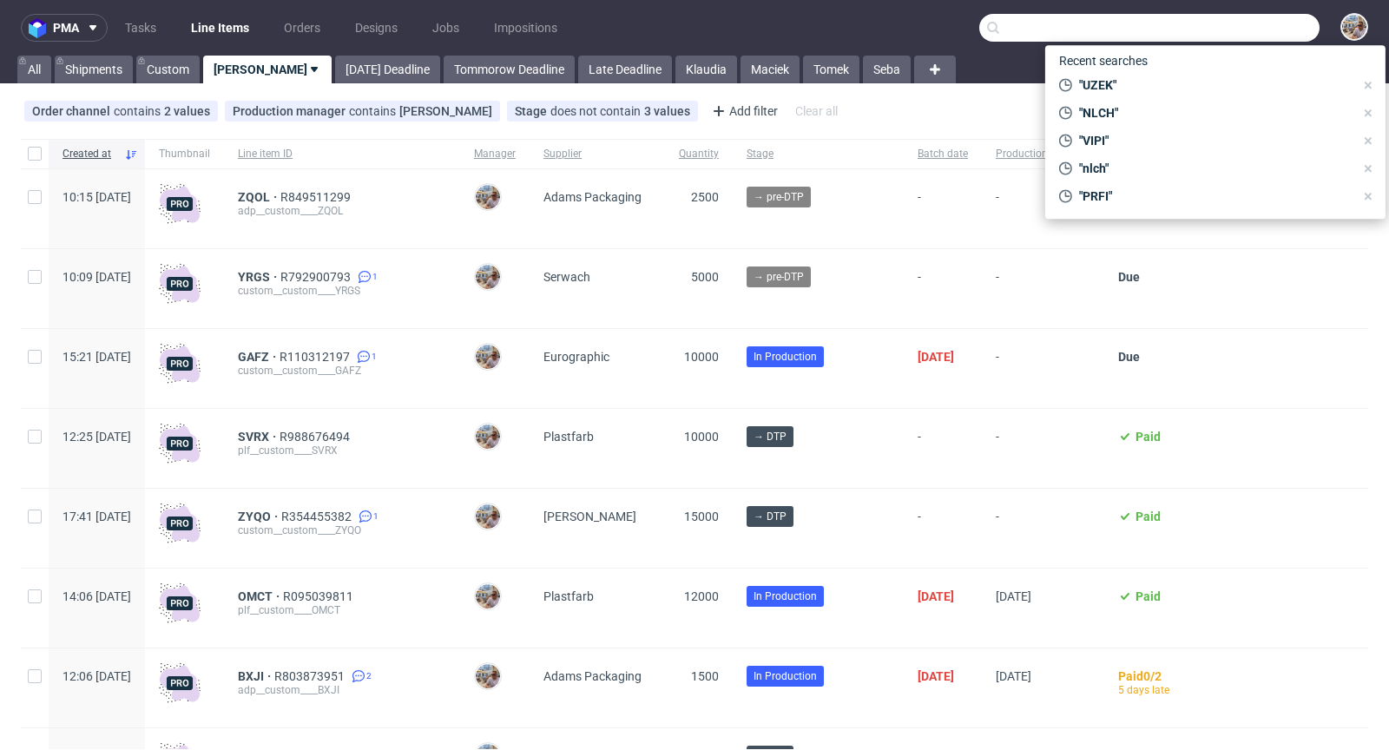
paste input "YPPI"
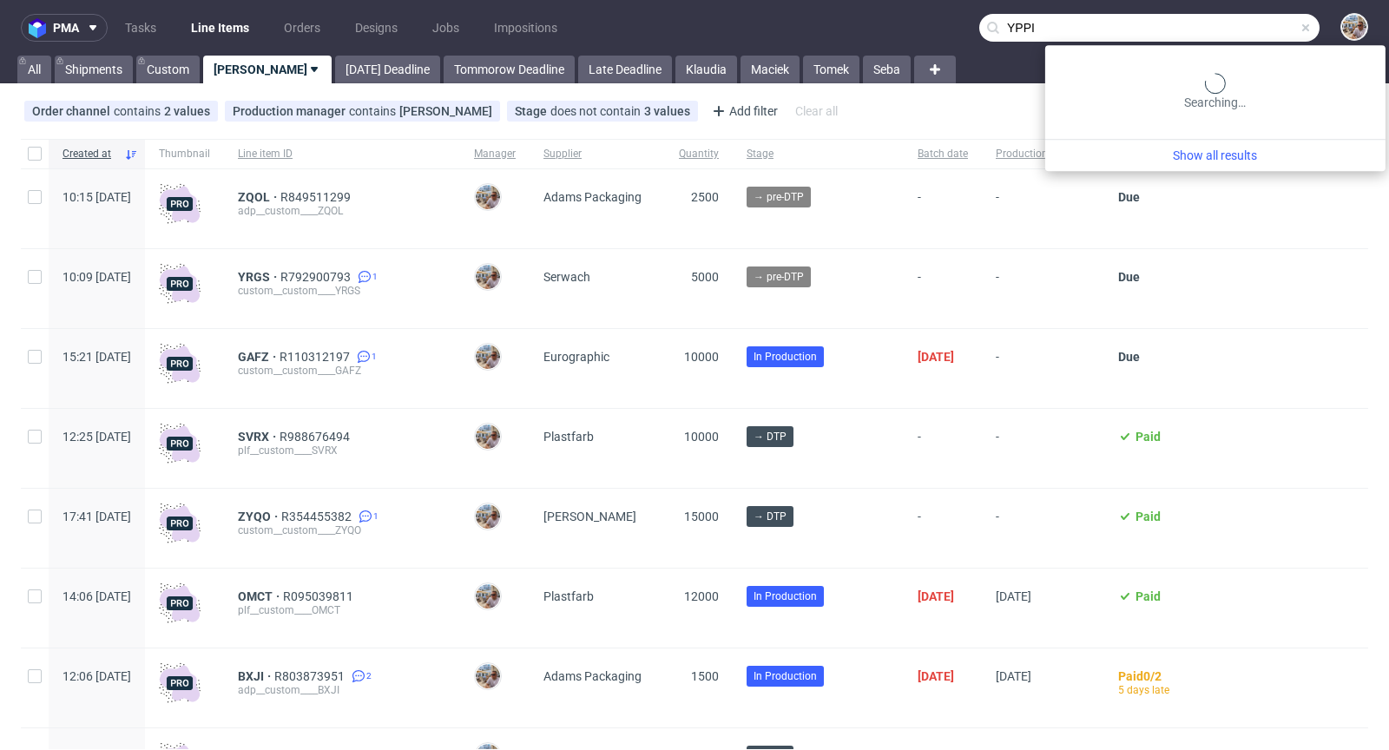
type input "YPPI"
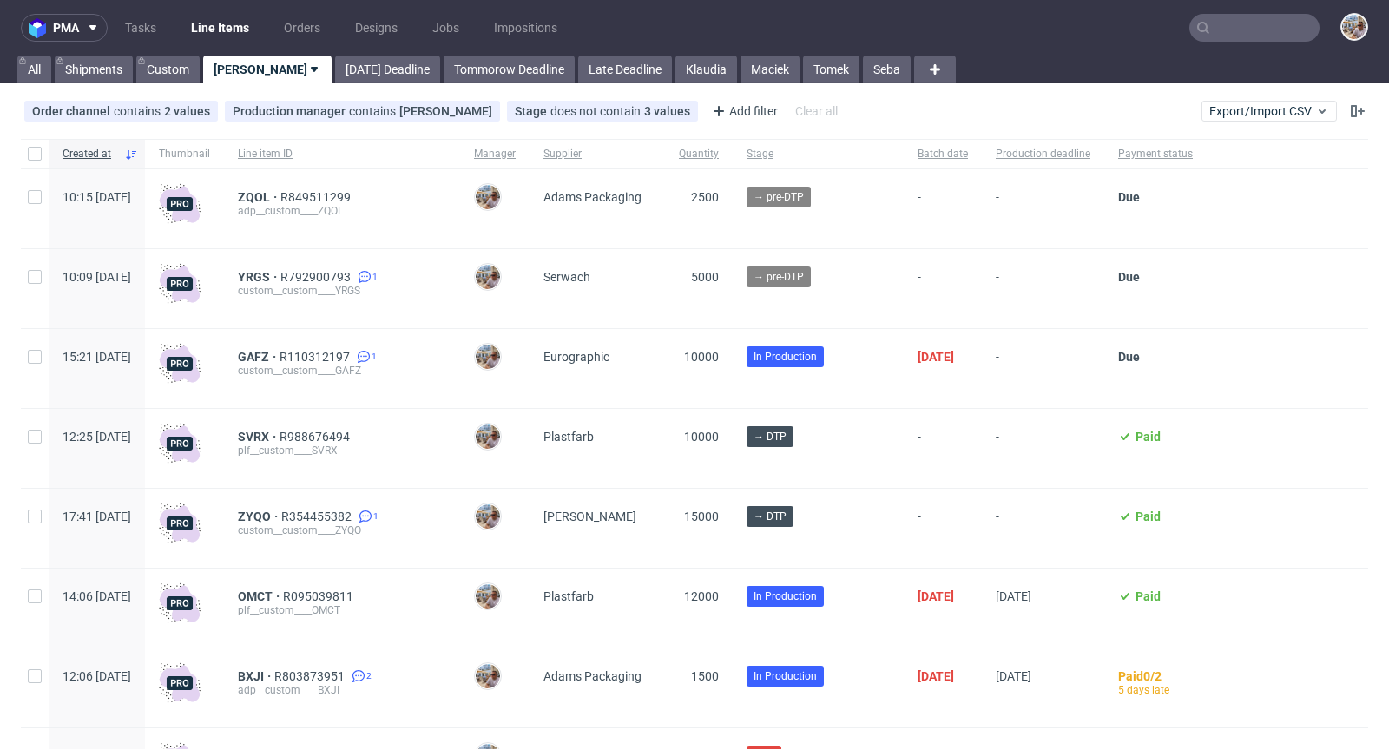
click at [1264, 33] on input "text" at bounding box center [1254, 28] width 130 height 28
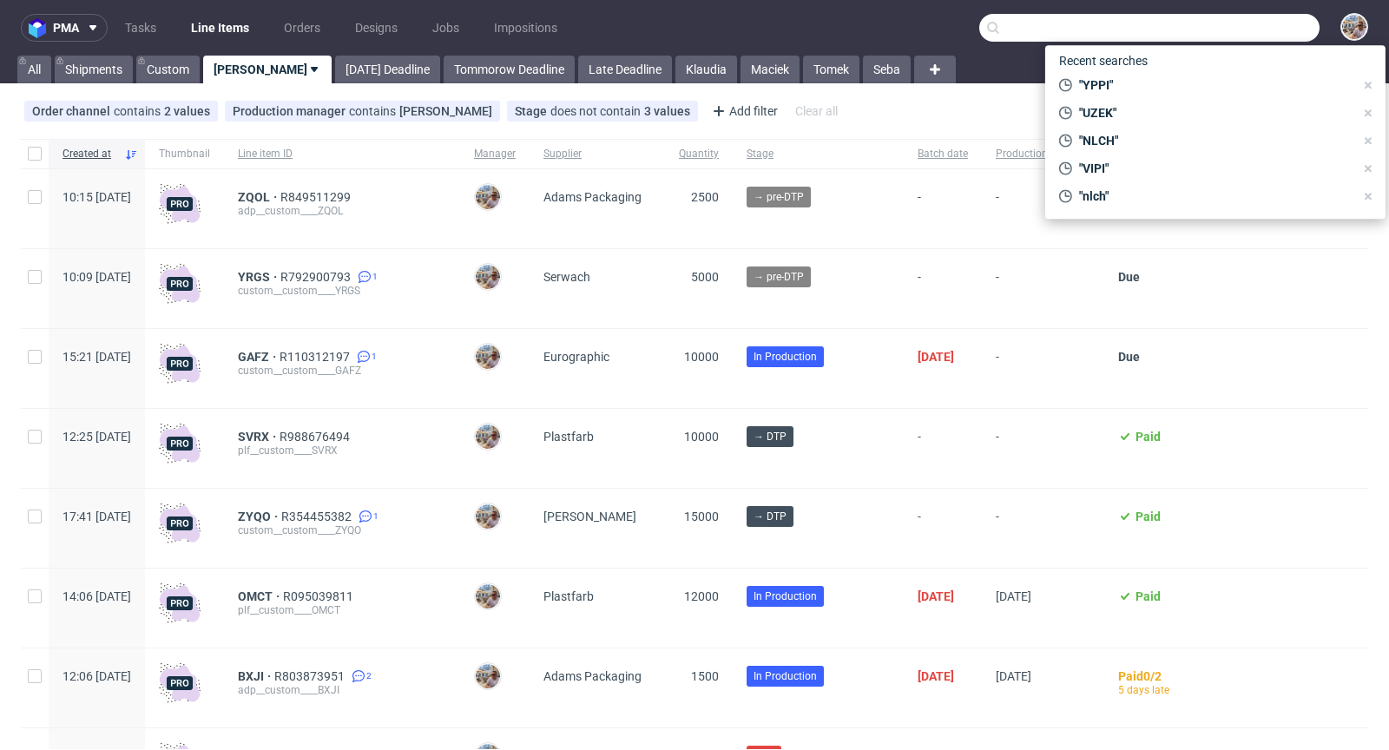
paste input "TPPN"
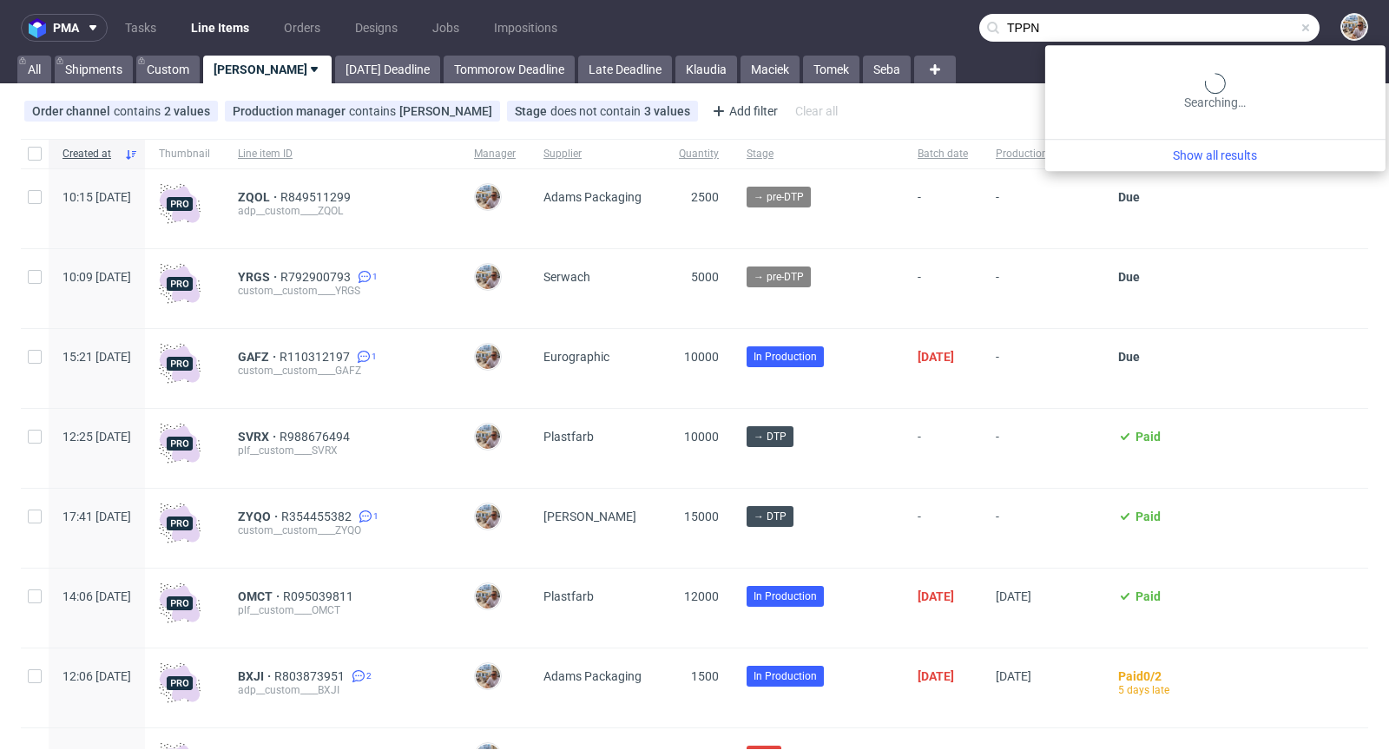
type input "TPPN"
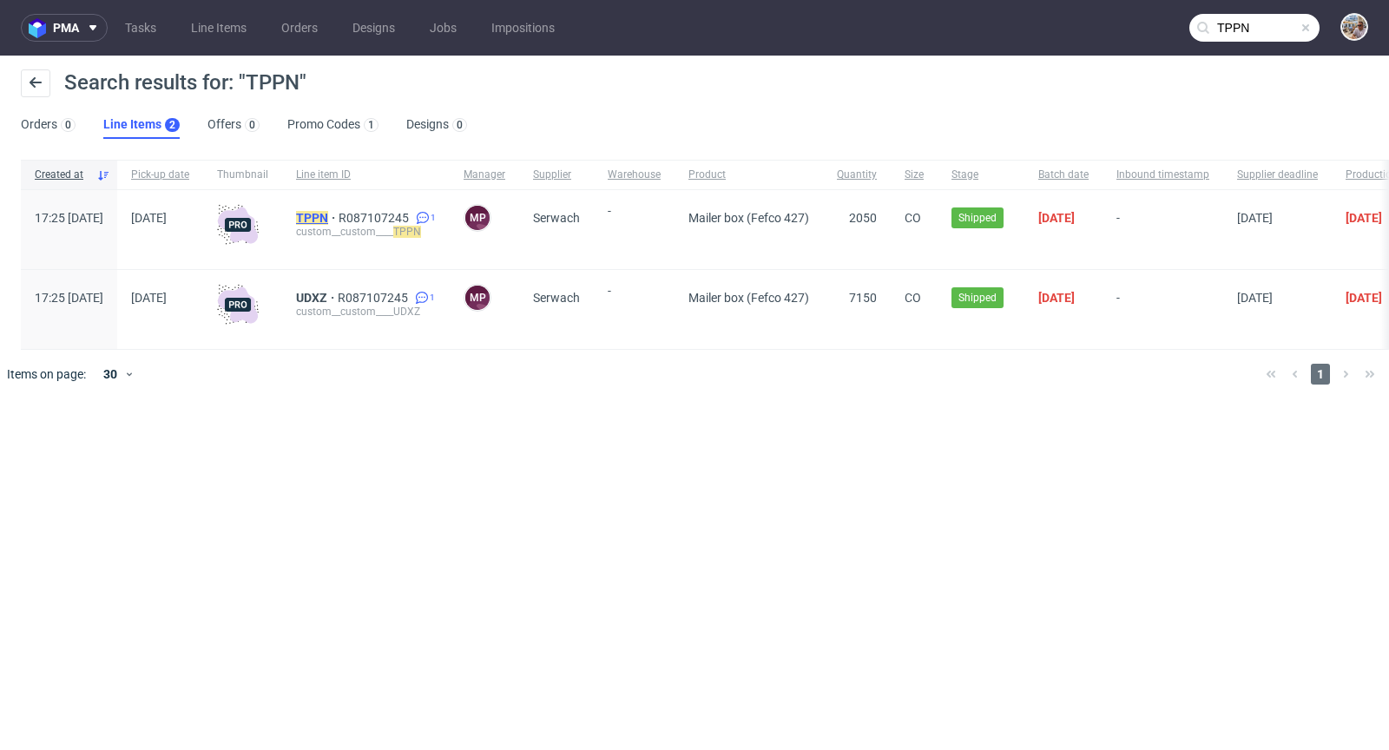
click at [328, 211] on mark "TPPN" at bounding box center [312, 218] width 32 height 14
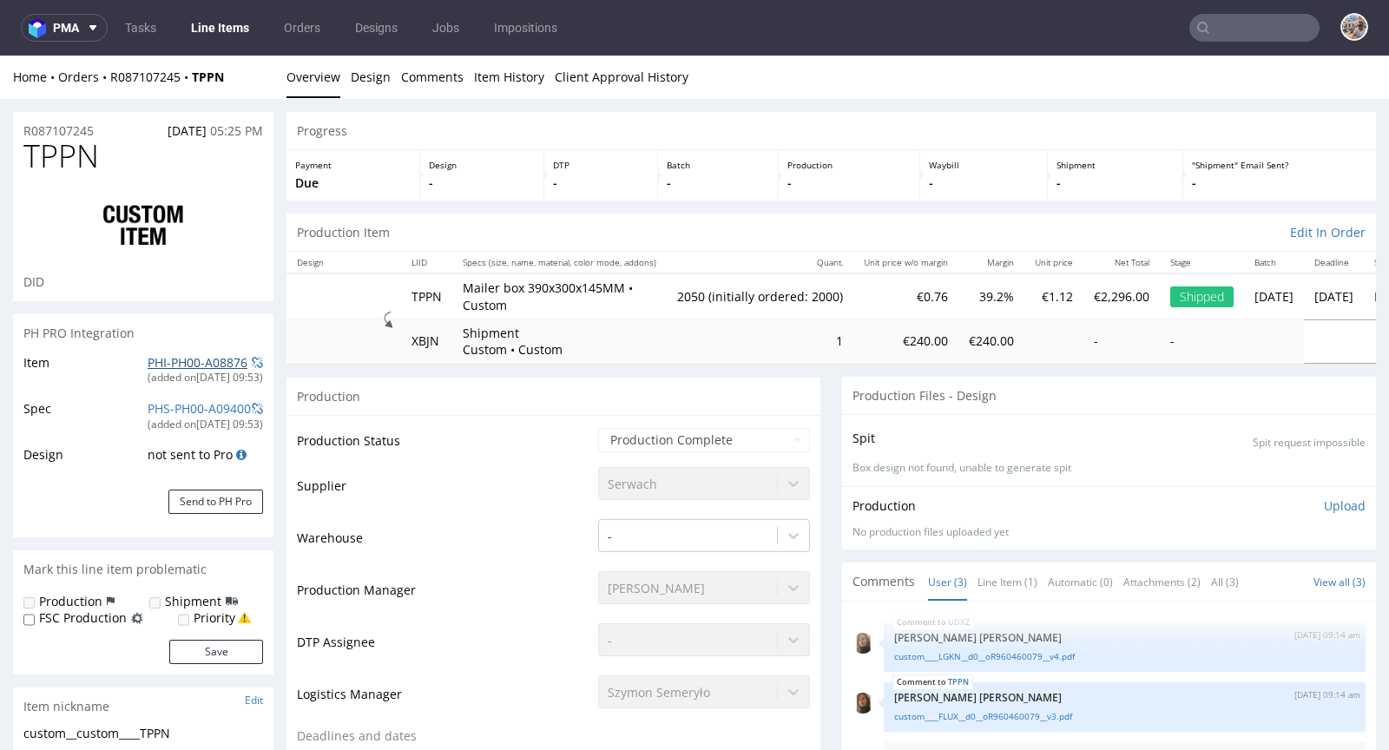
click at [174, 361] on link "PHI-PH00-A08876" at bounding box center [198, 362] width 100 height 16
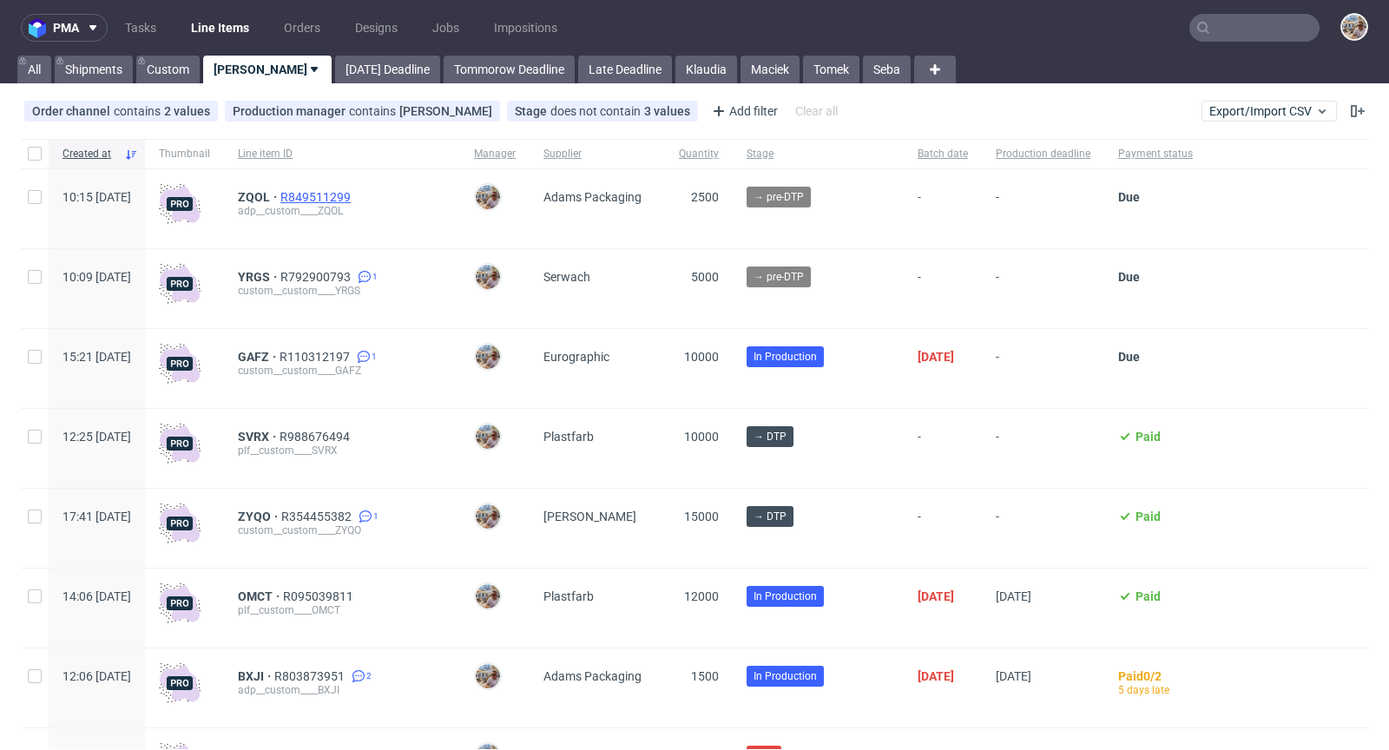
click at [354, 193] on span "R849511299" at bounding box center [317, 197] width 74 height 14
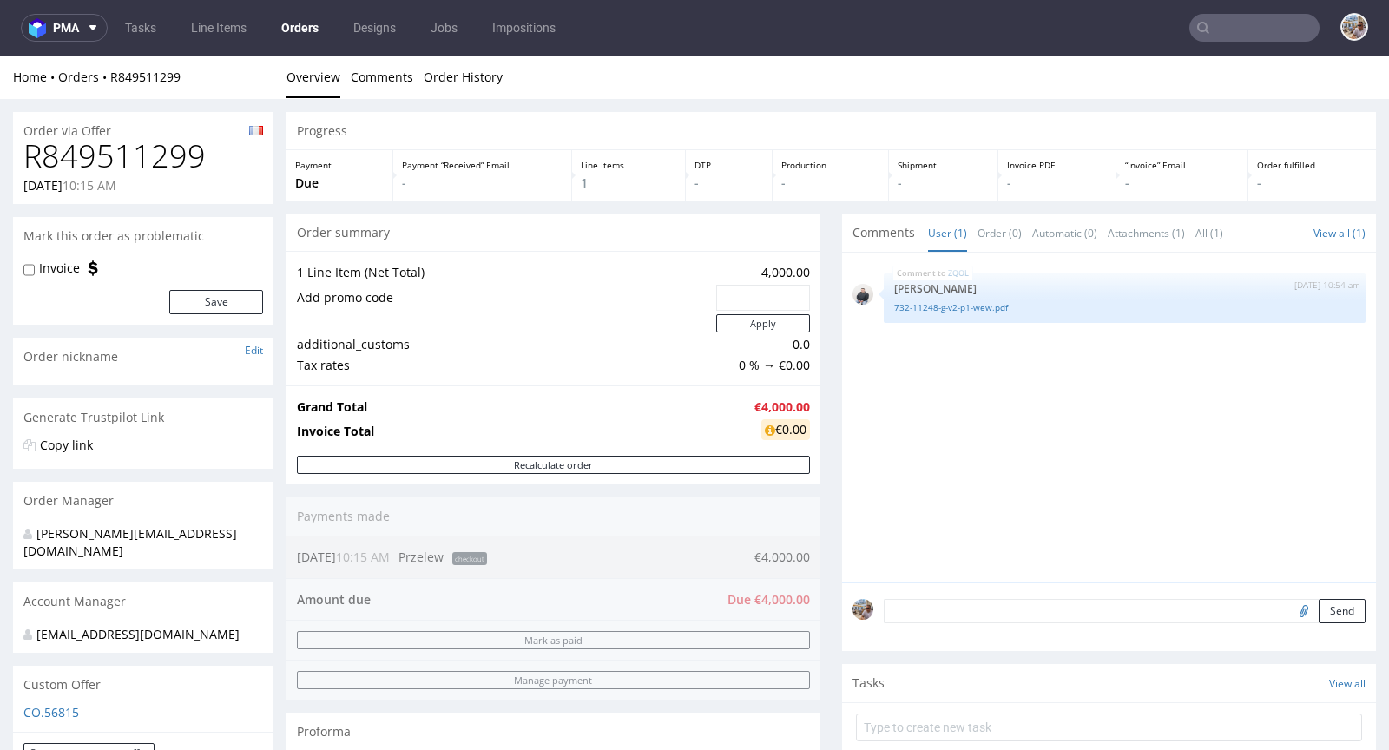
click at [1204, 21] on input "text" at bounding box center [1254, 28] width 130 height 28
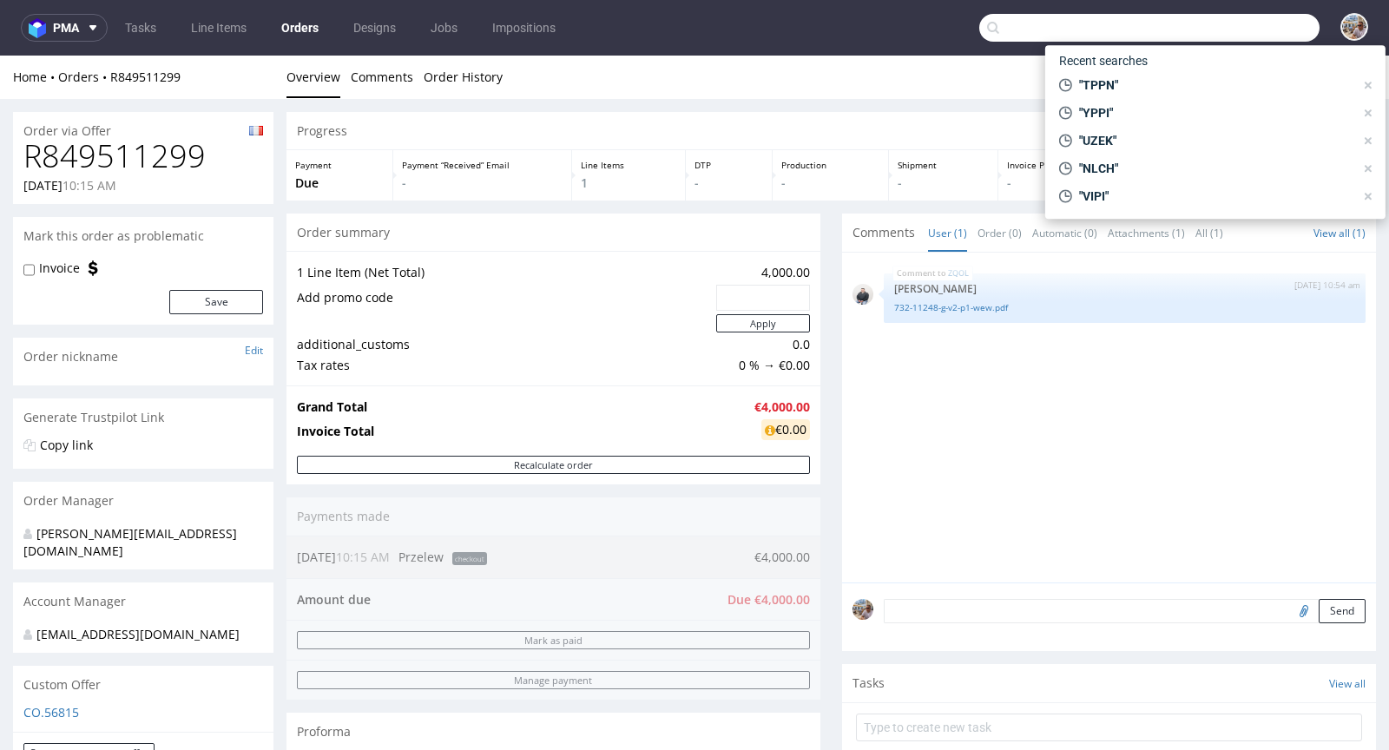
paste input "VNBG"
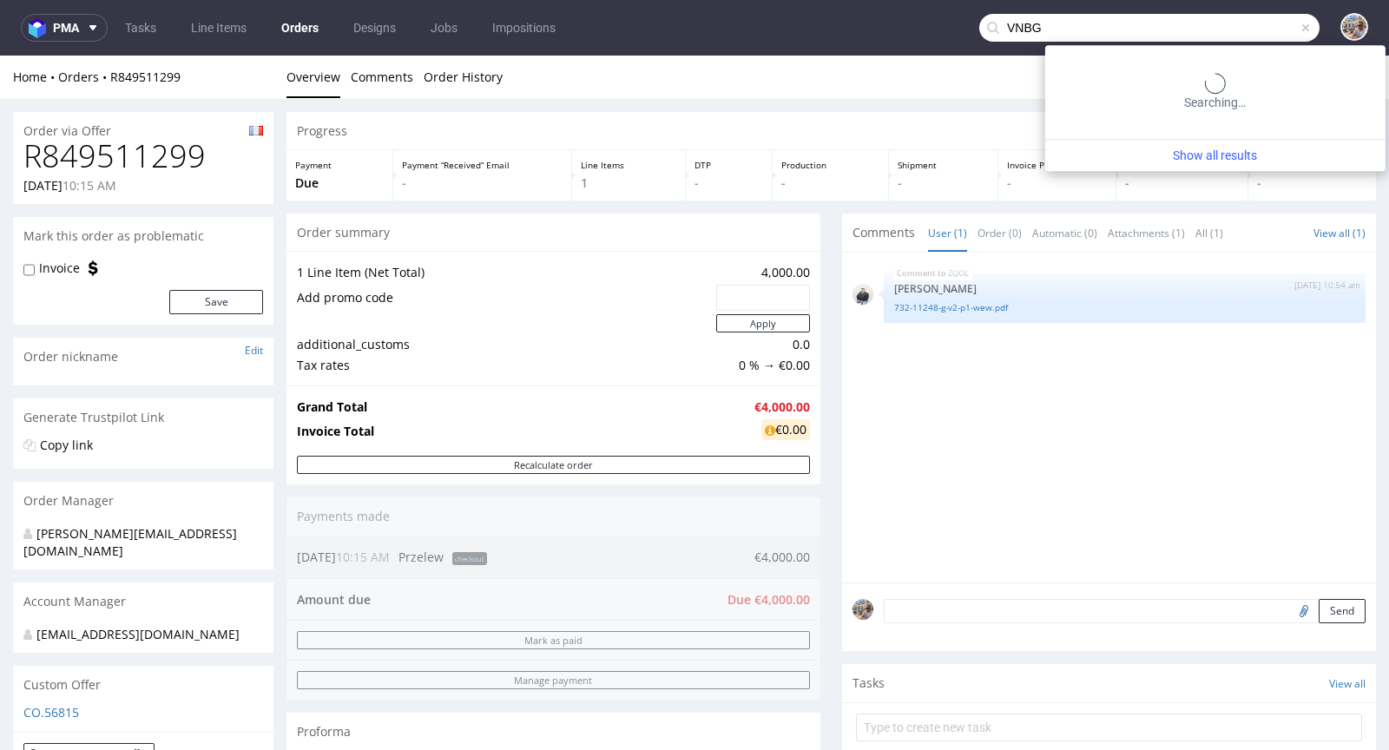
type input "VNBG"
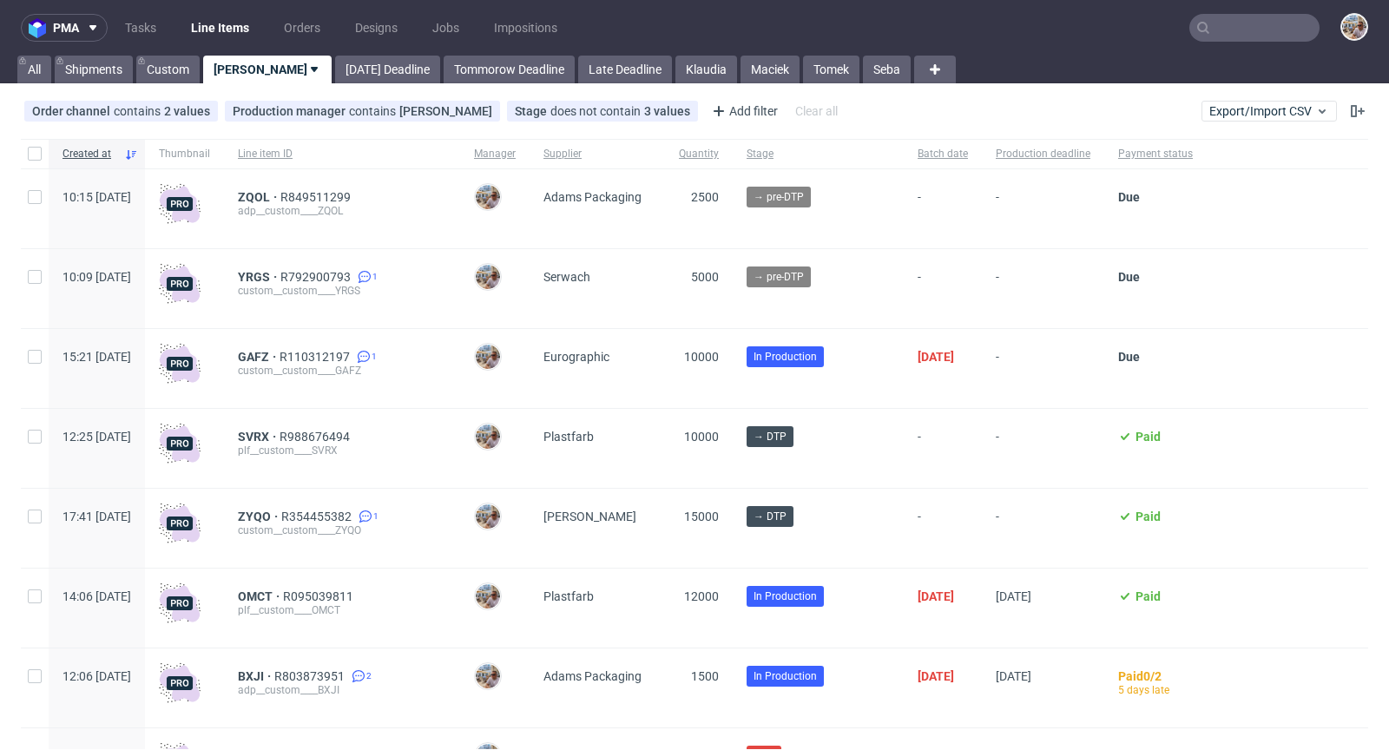
click at [1228, 46] on nav "pma Tasks Line Items Orders Designs Jobs Impositions" at bounding box center [694, 28] width 1389 height 56
click at [1230, 35] on input "text" at bounding box center [1254, 28] width 130 height 28
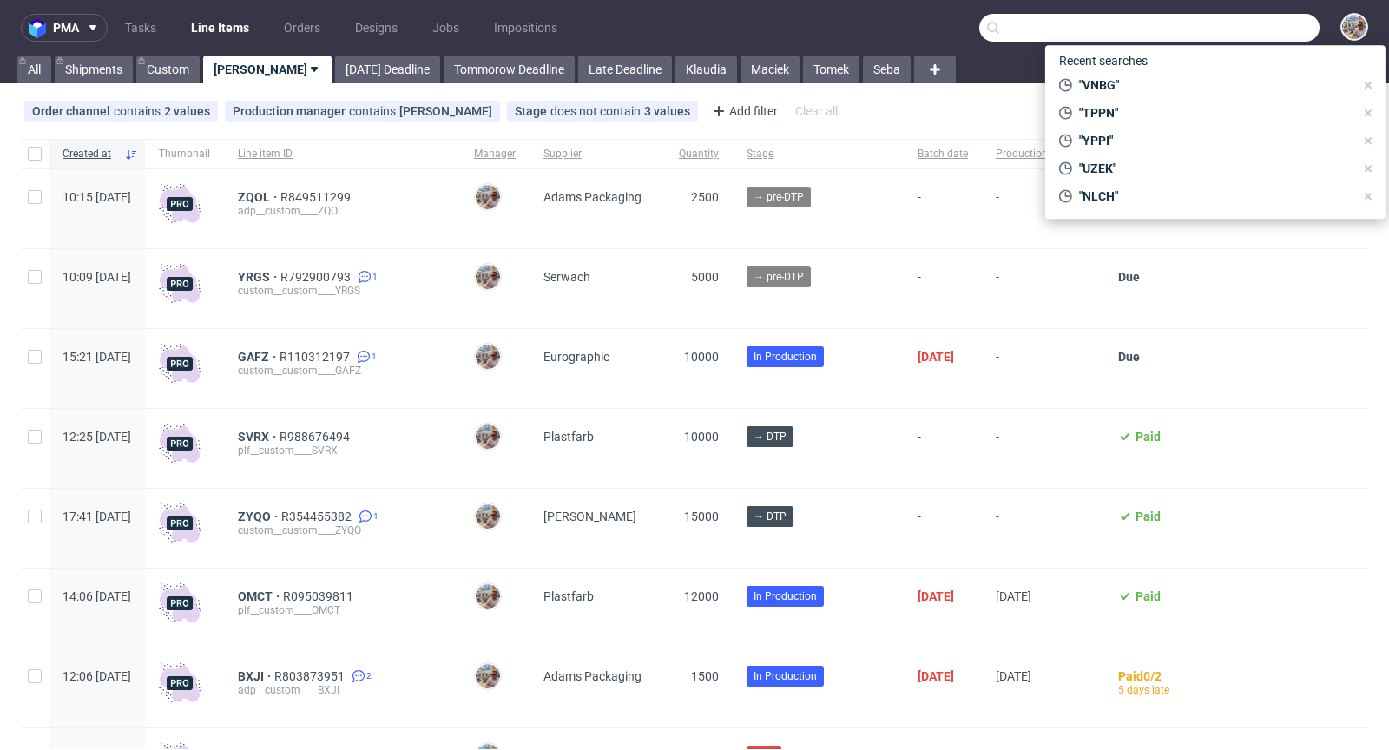
paste input "VNBG"
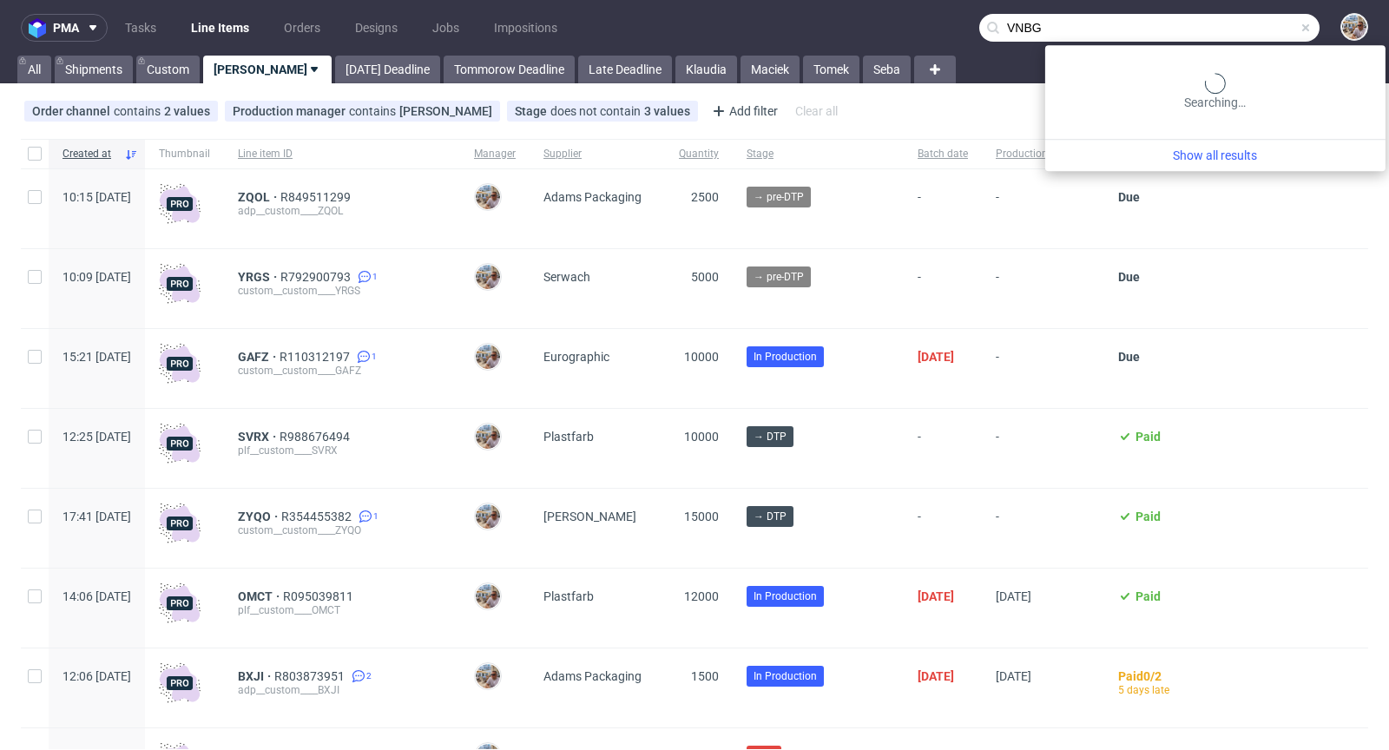
type input "VNBG"
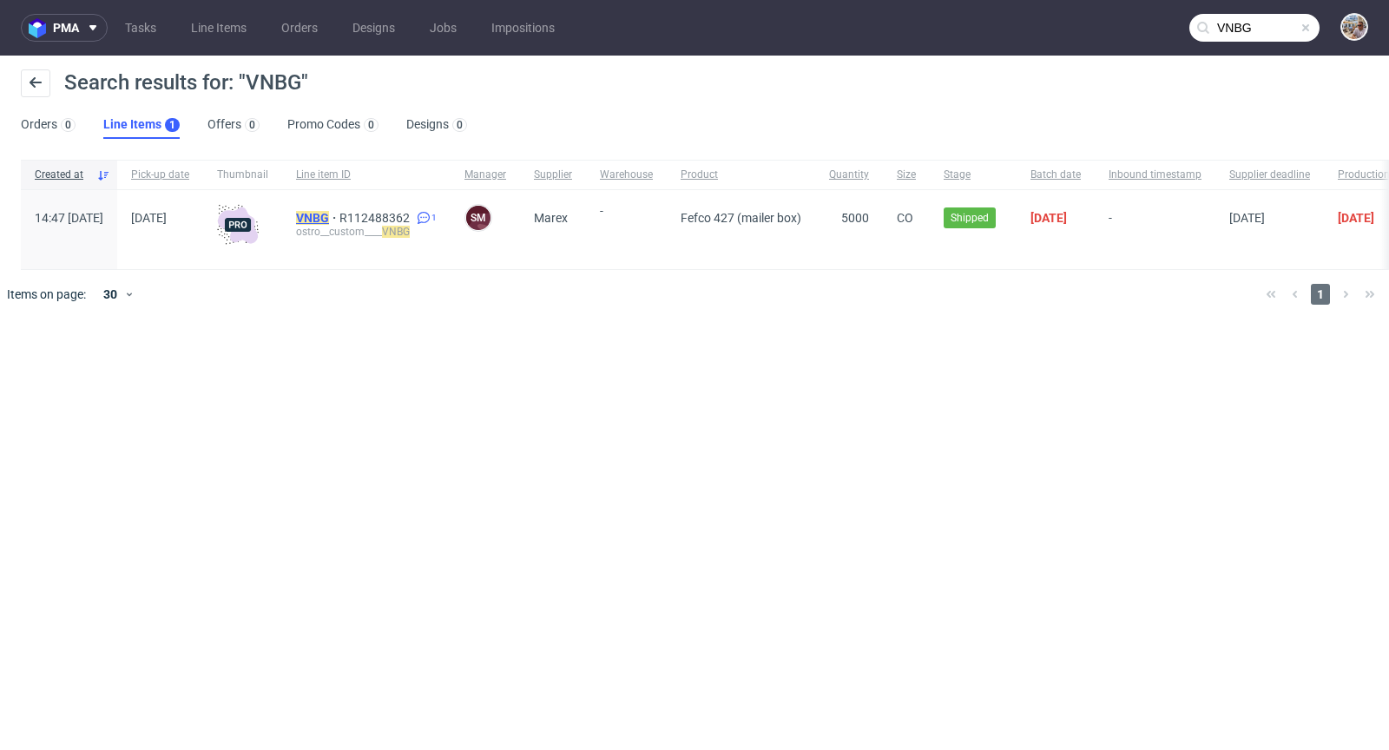
click at [329, 219] on mark "VNBG" at bounding box center [312, 218] width 33 height 14
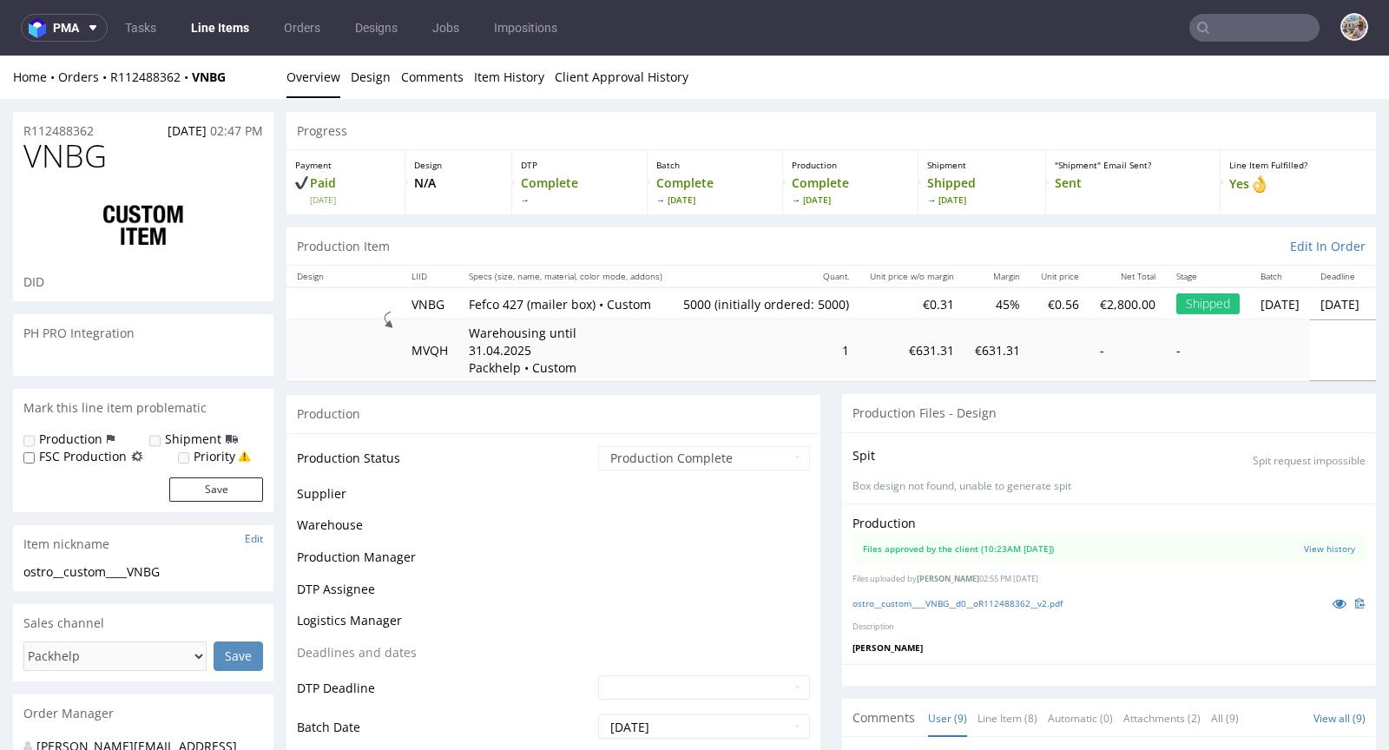
scroll to position [323, 0]
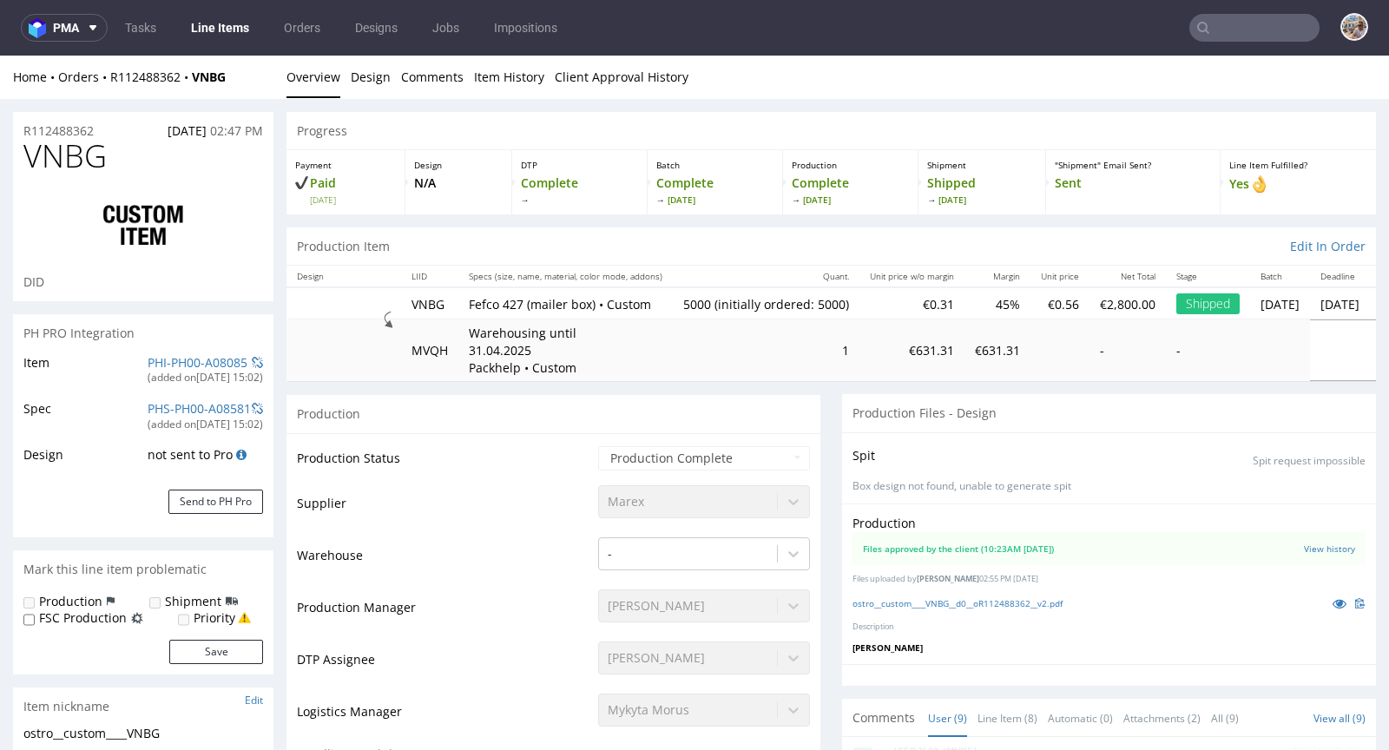
select select "in_progress"
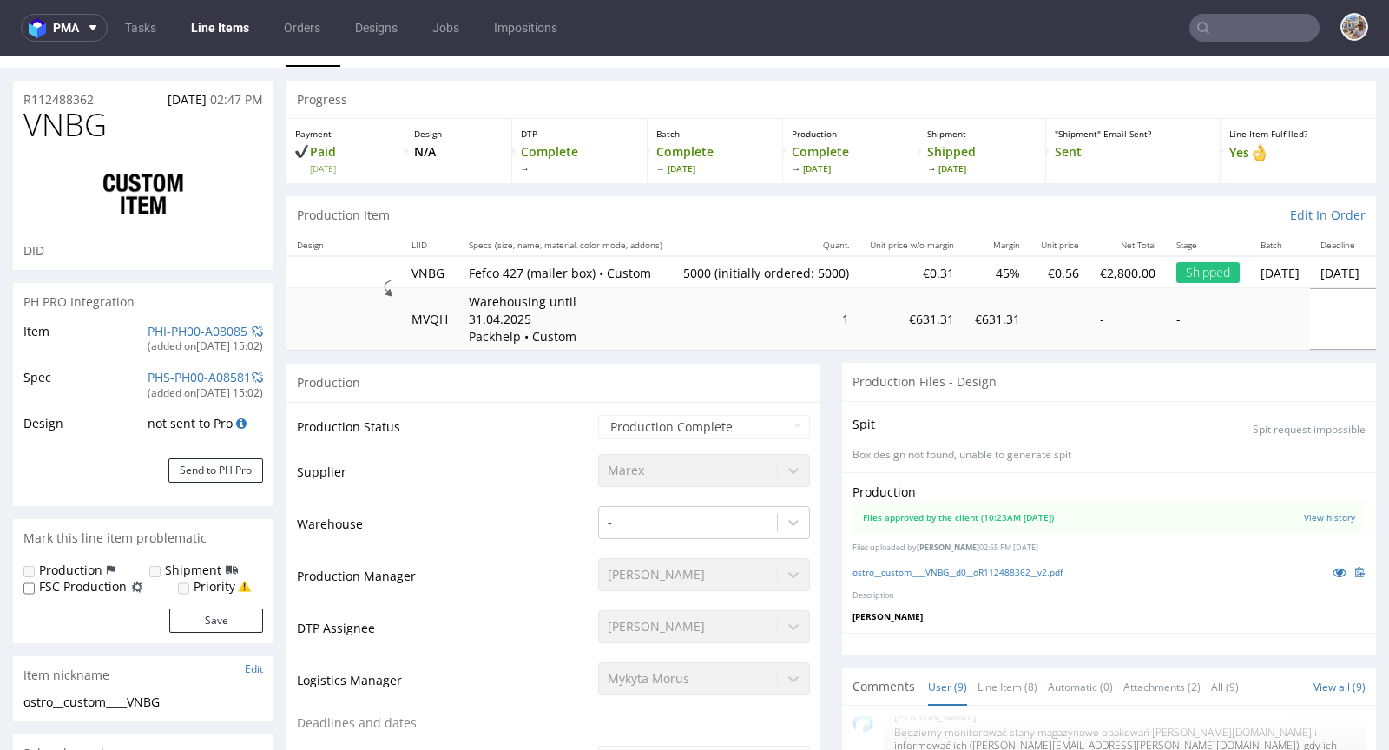
scroll to position [0, 0]
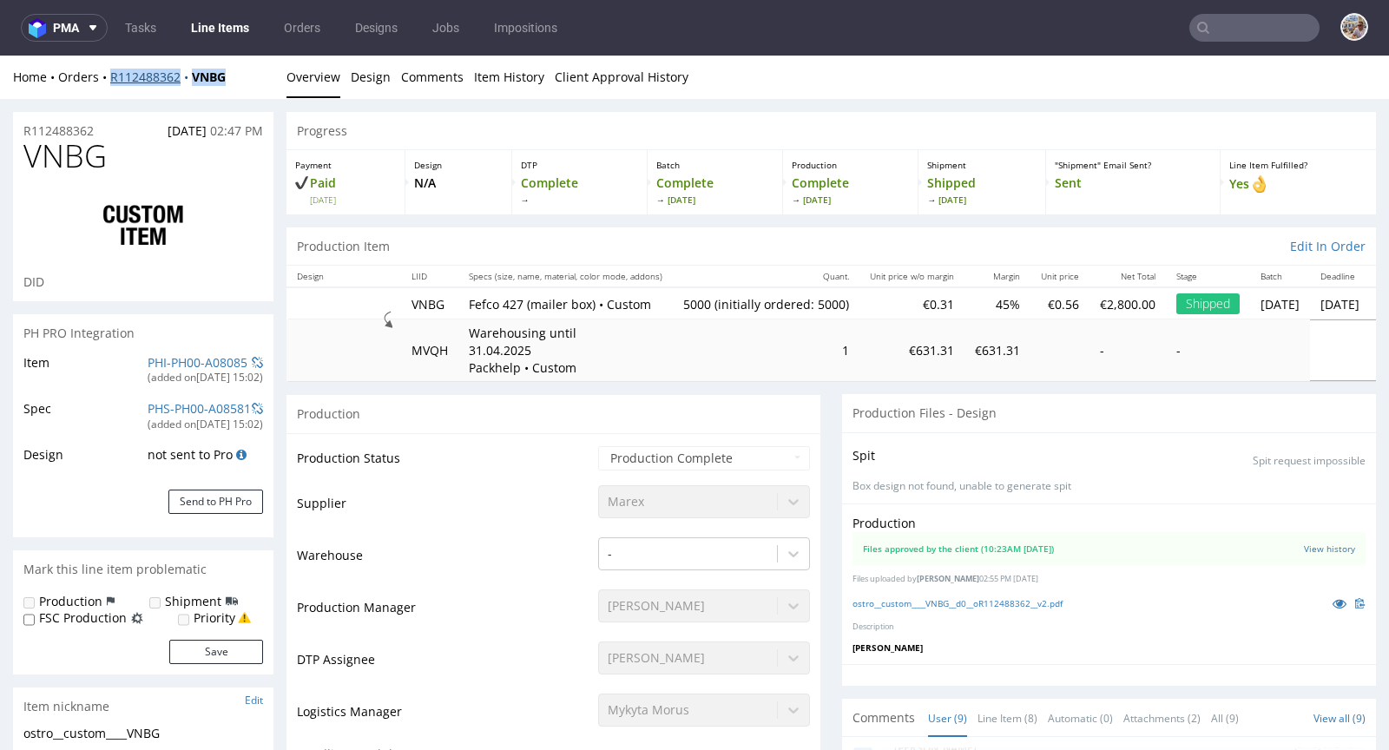
drag, startPoint x: 253, startPoint y: 78, endPoint x: 110, endPoint y: 76, distance: 143.2
click at [110, 76] on div "Home Orders R112488362 VNBG" at bounding box center [143, 77] width 260 height 17
copy div "R112488362 VNBG"
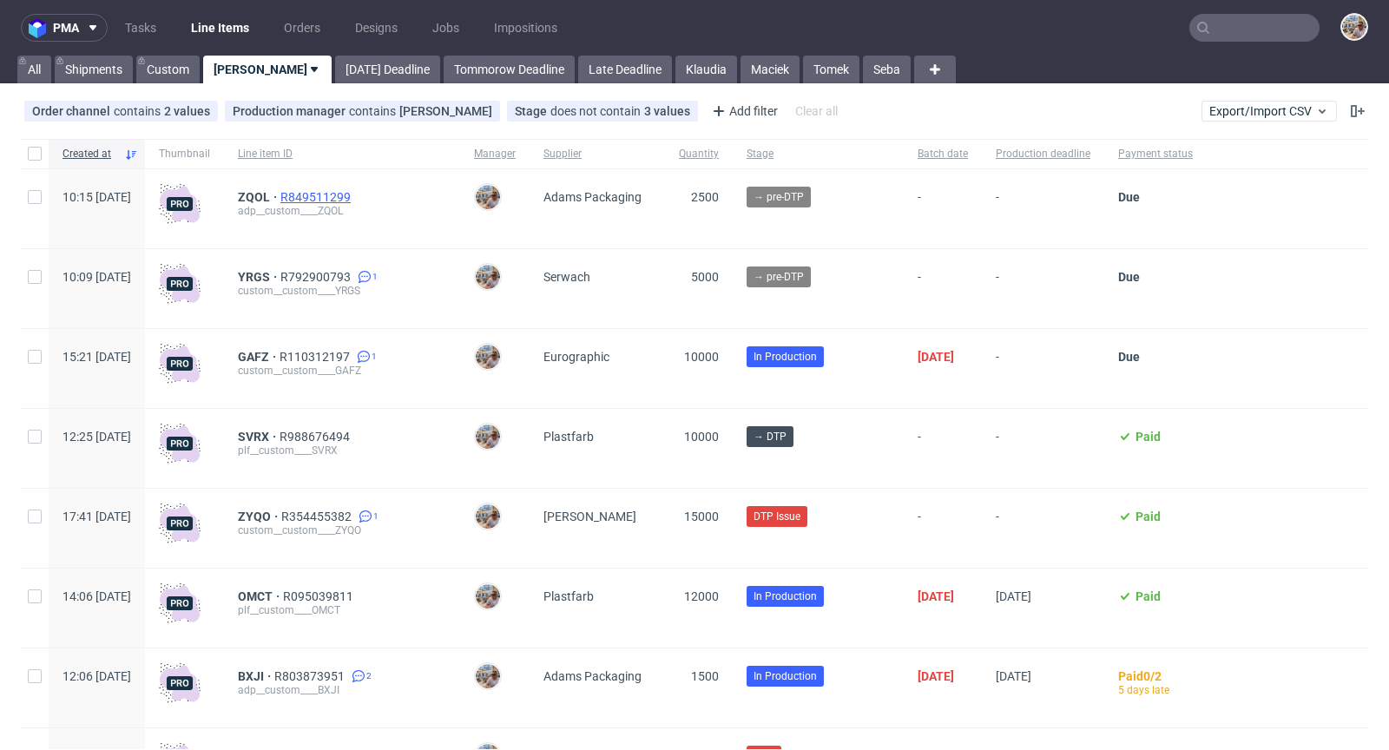
click at [354, 195] on span "R849511299" at bounding box center [317, 197] width 74 height 14
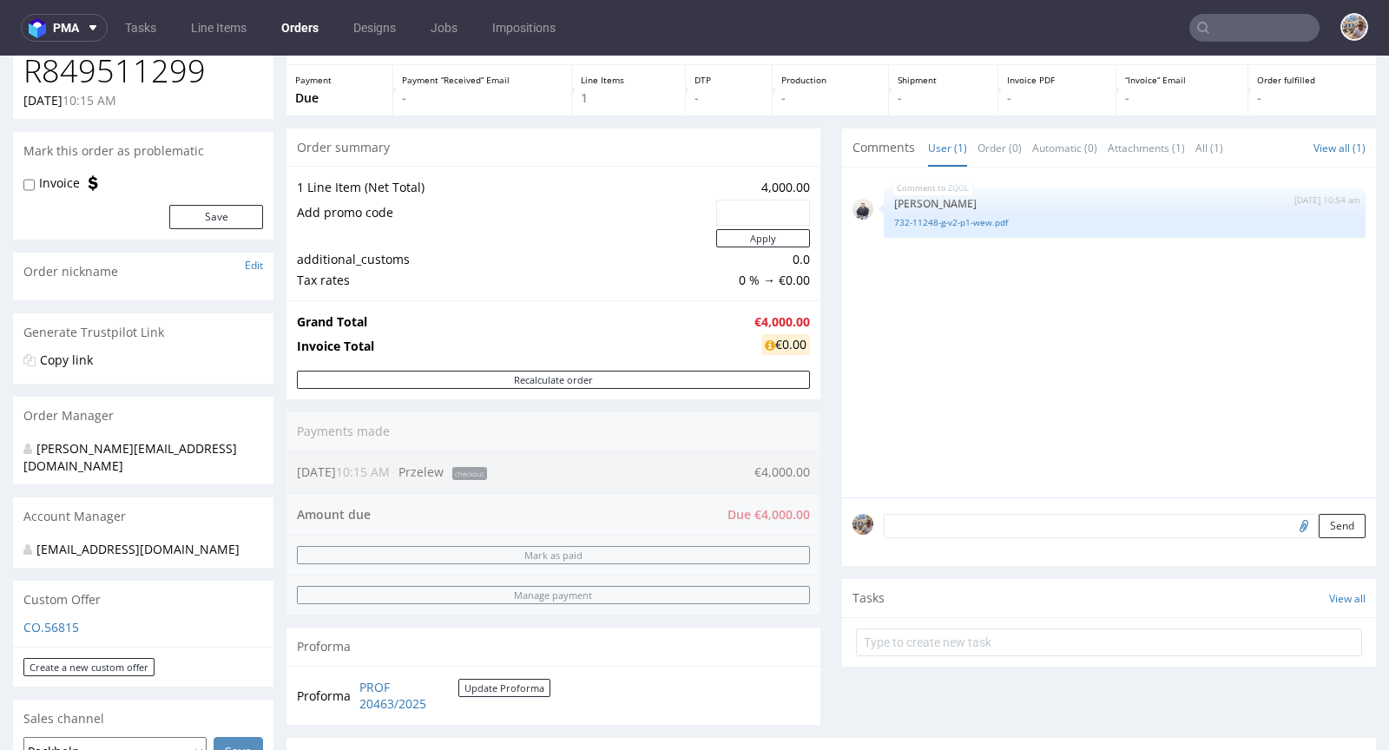
scroll to position [647, 0]
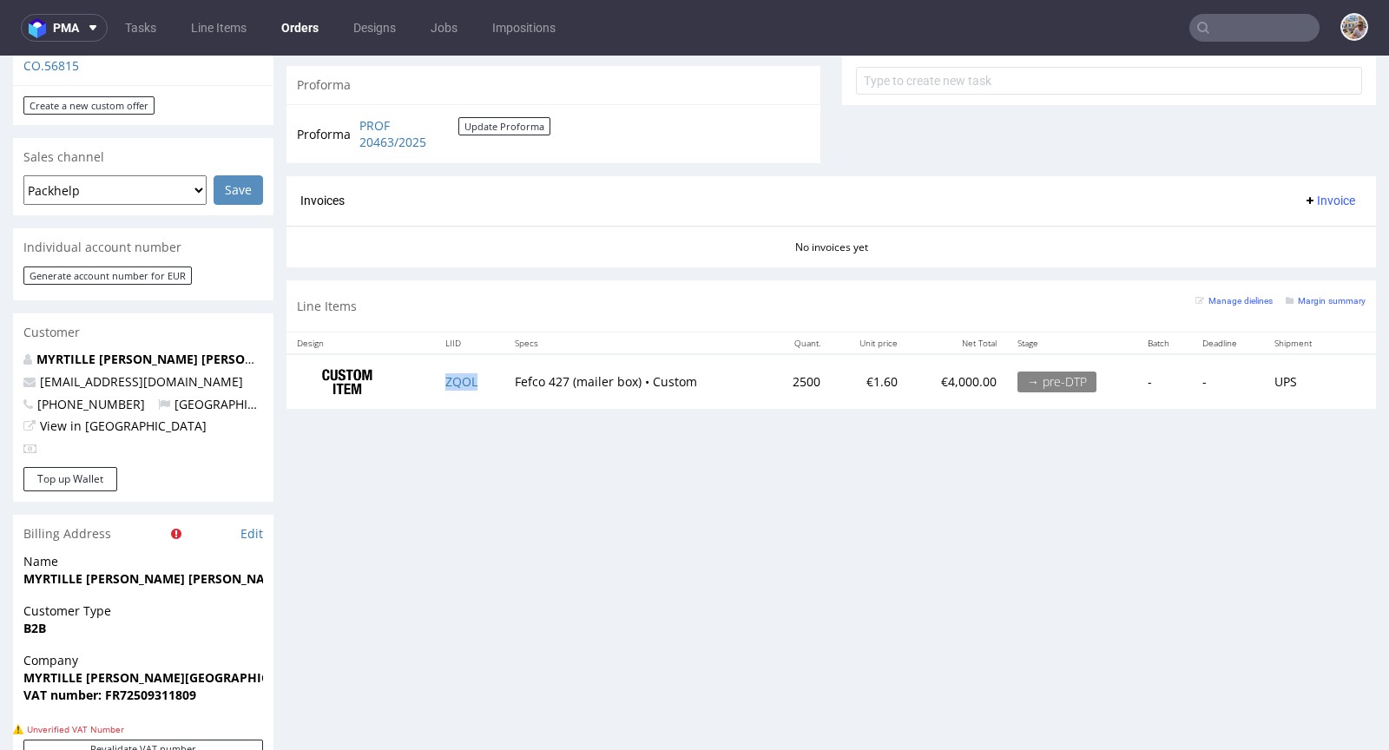
drag, startPoint x: 484, startPoint y: 380, endPoint x: 473, endPoint y: 383, distance: 11.6
click at [473, 383] on td "ZQOL" at bounding box center [469, 381] width 69 height 55
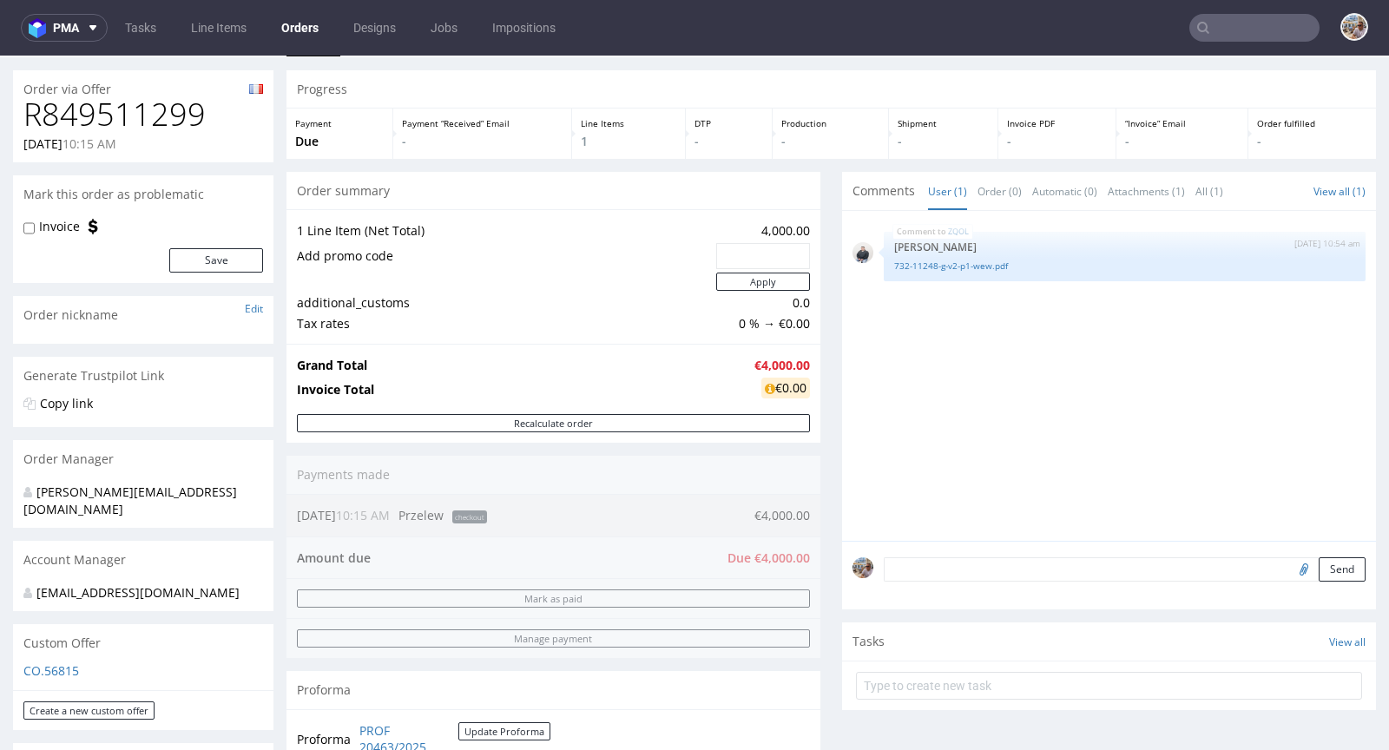
scroll to position [0, 0]
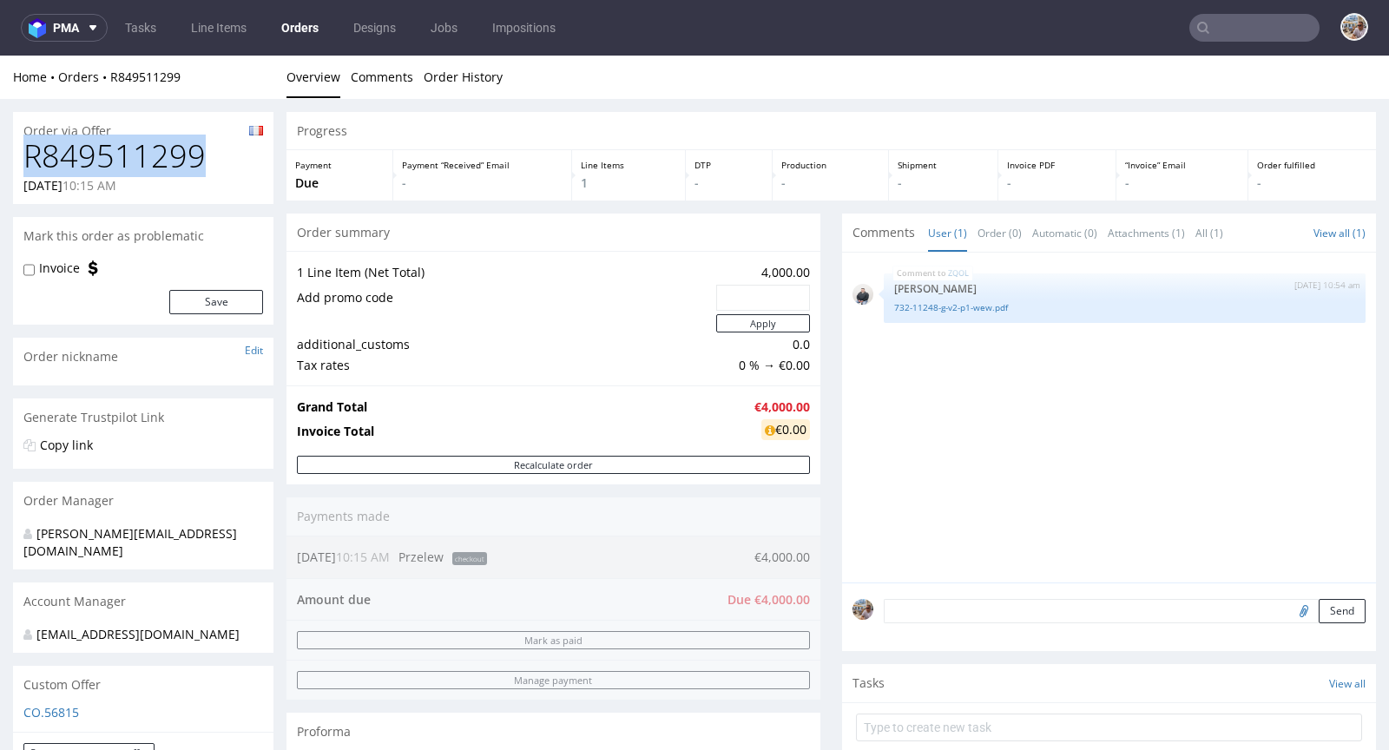
drag, startPoint x: 208, startPoint y: 167, endPoint x: 26, endPoint y: 167, distance: 182.2
click at [26, 167] on h1 "R849511299" at bounding box center [143, 156] width 240 height 35
copy h1 "R849511299"
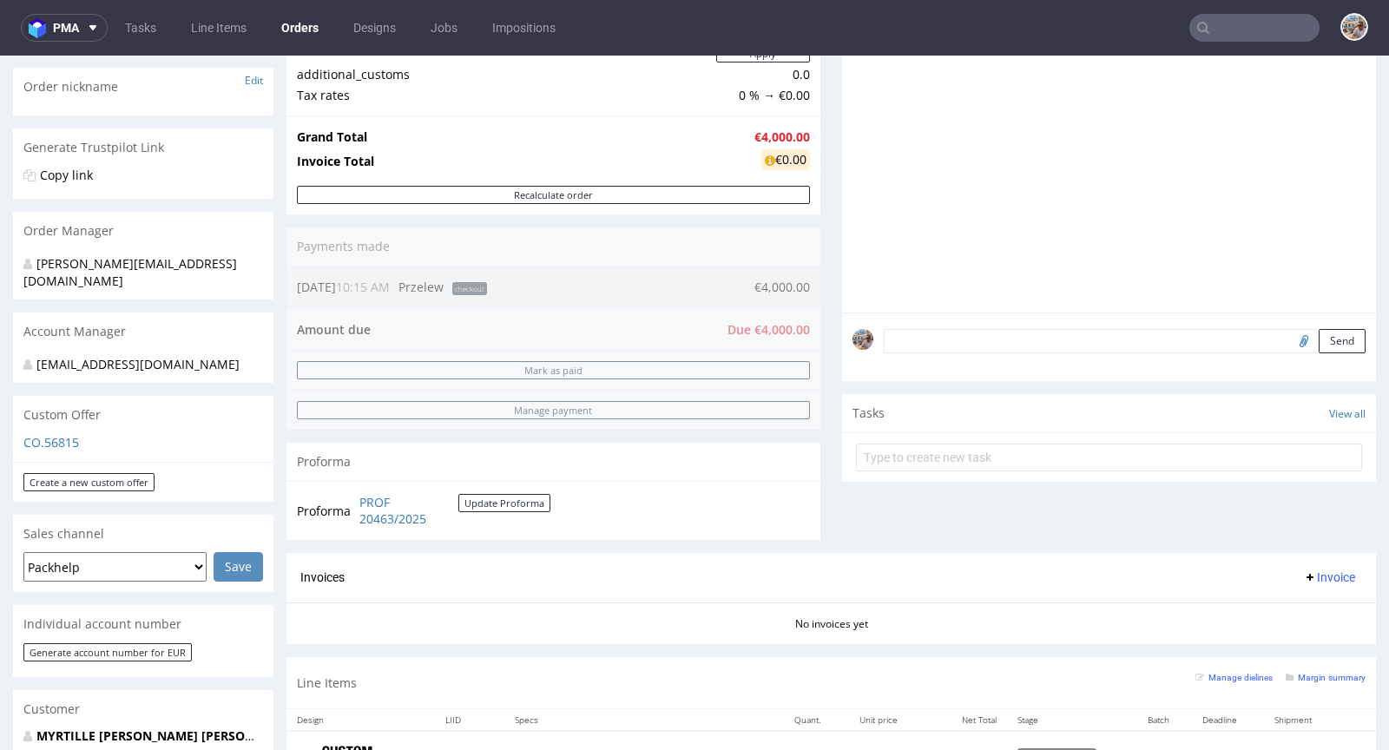
scroll to position [662, 0]
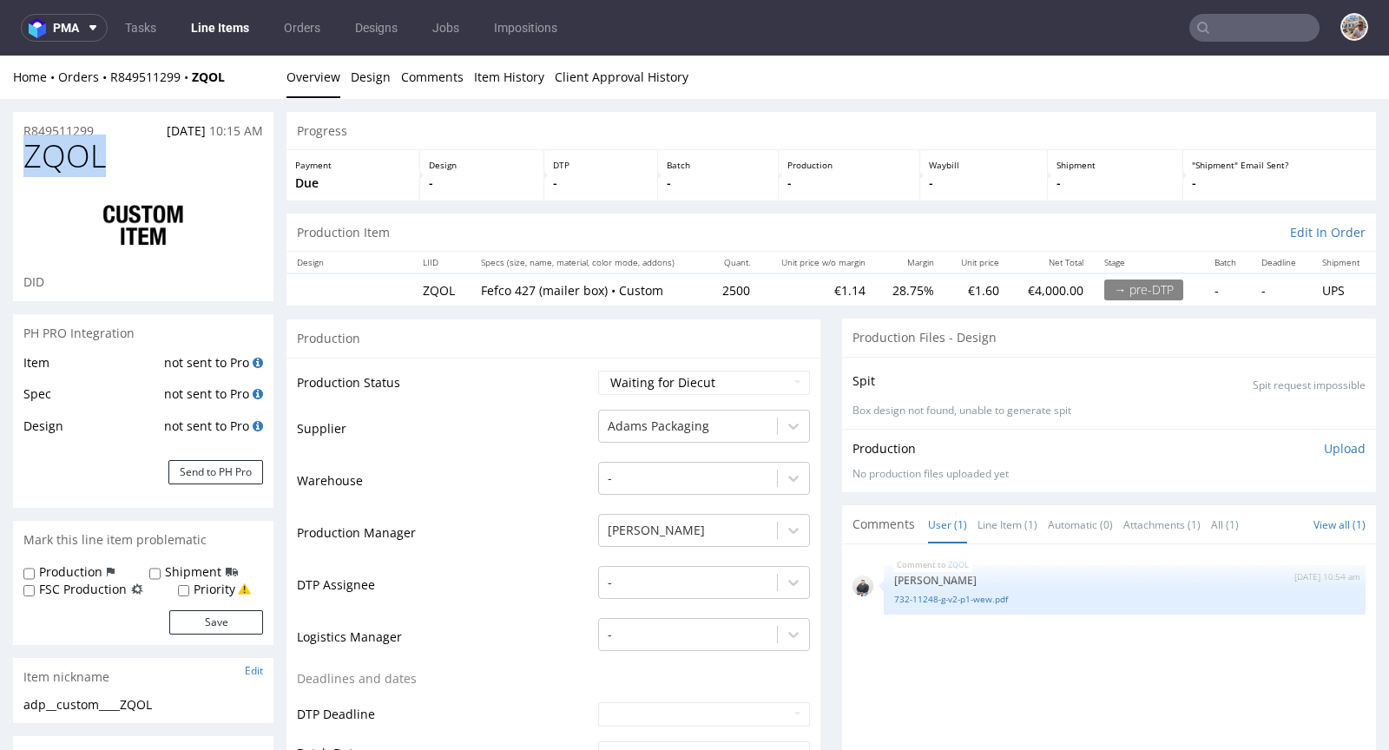
drag, startPoint x: 119, startPoint y: 161, endPoint x: 23, endPoint y: 163, distance: 96.3
click at [23, 163] on h1 "ZQOL" at bounding box center [143, 156] width 240 height 35
copy span "ZQOL"
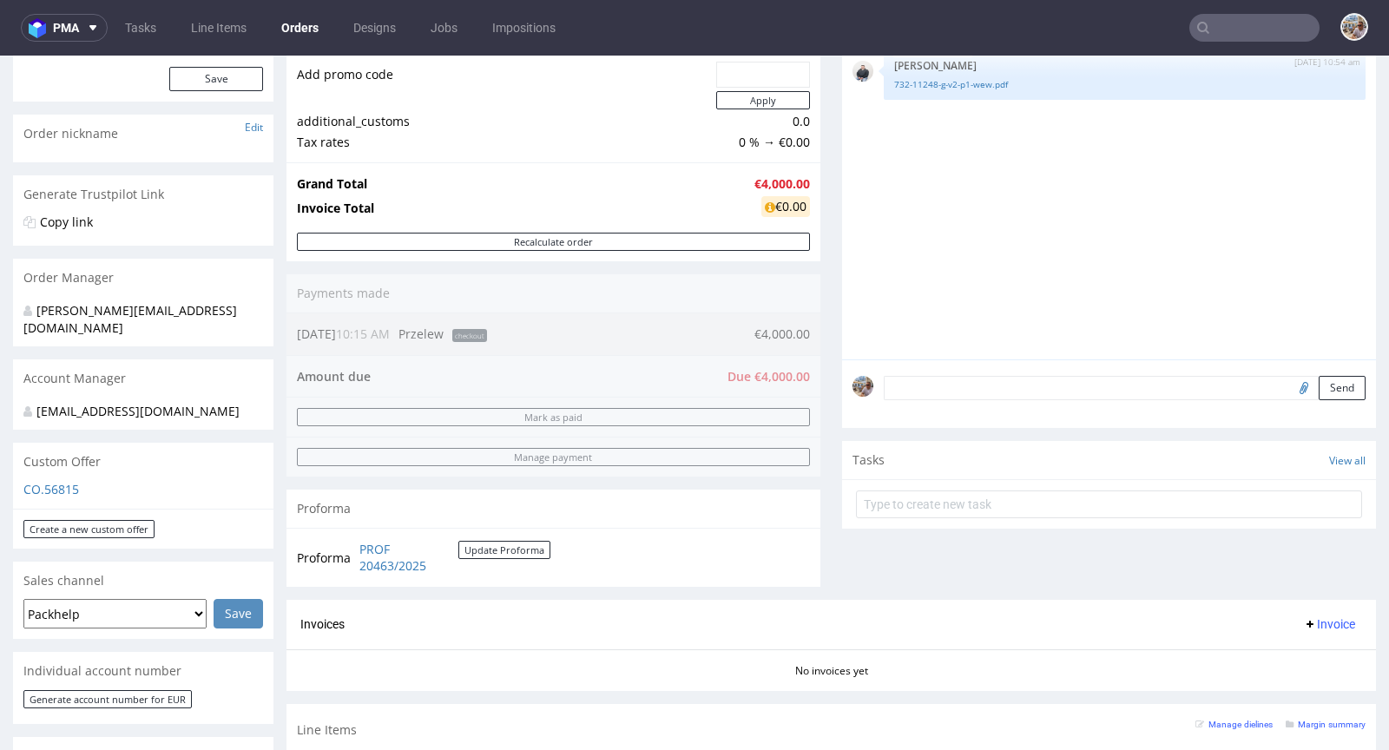
scroll to position [620, 0]
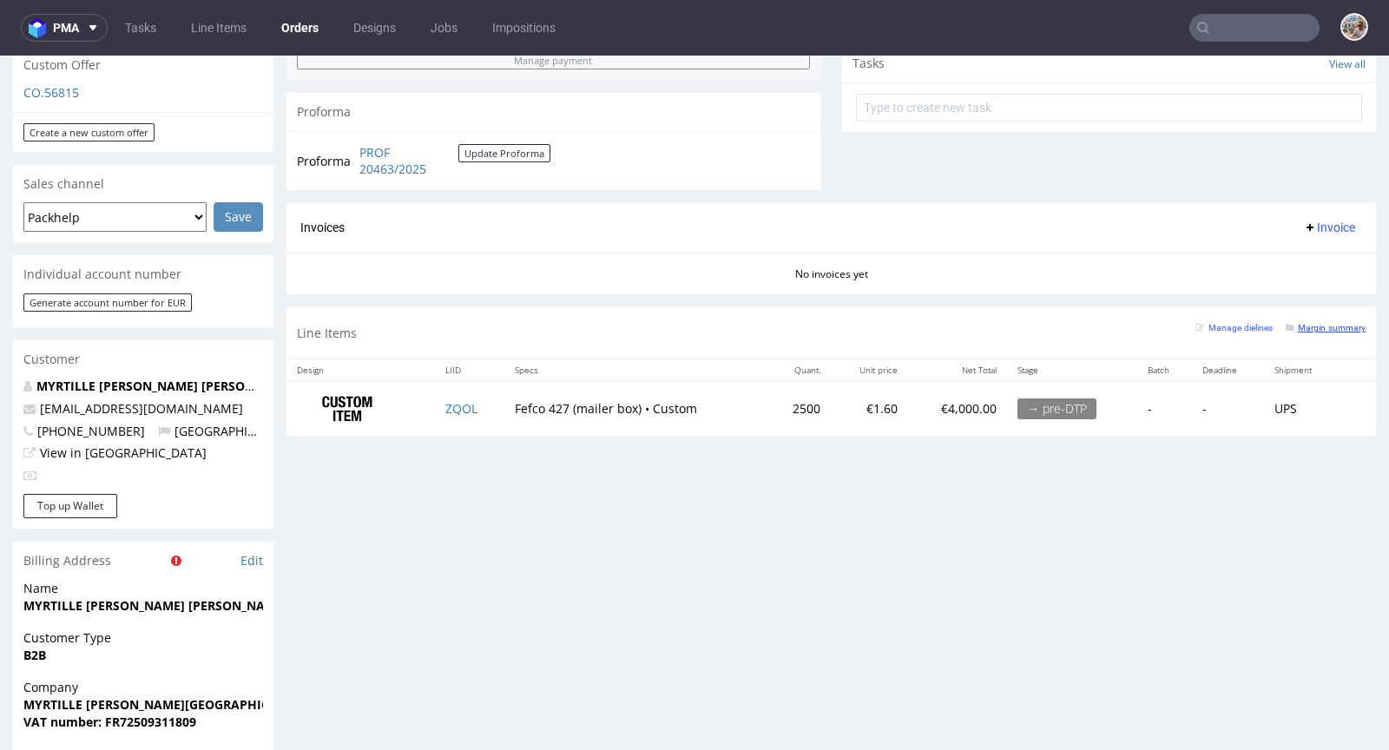
click at [1309, 324] on small "Margin summary" at bounding box center [1325, 328] width 80 height 10
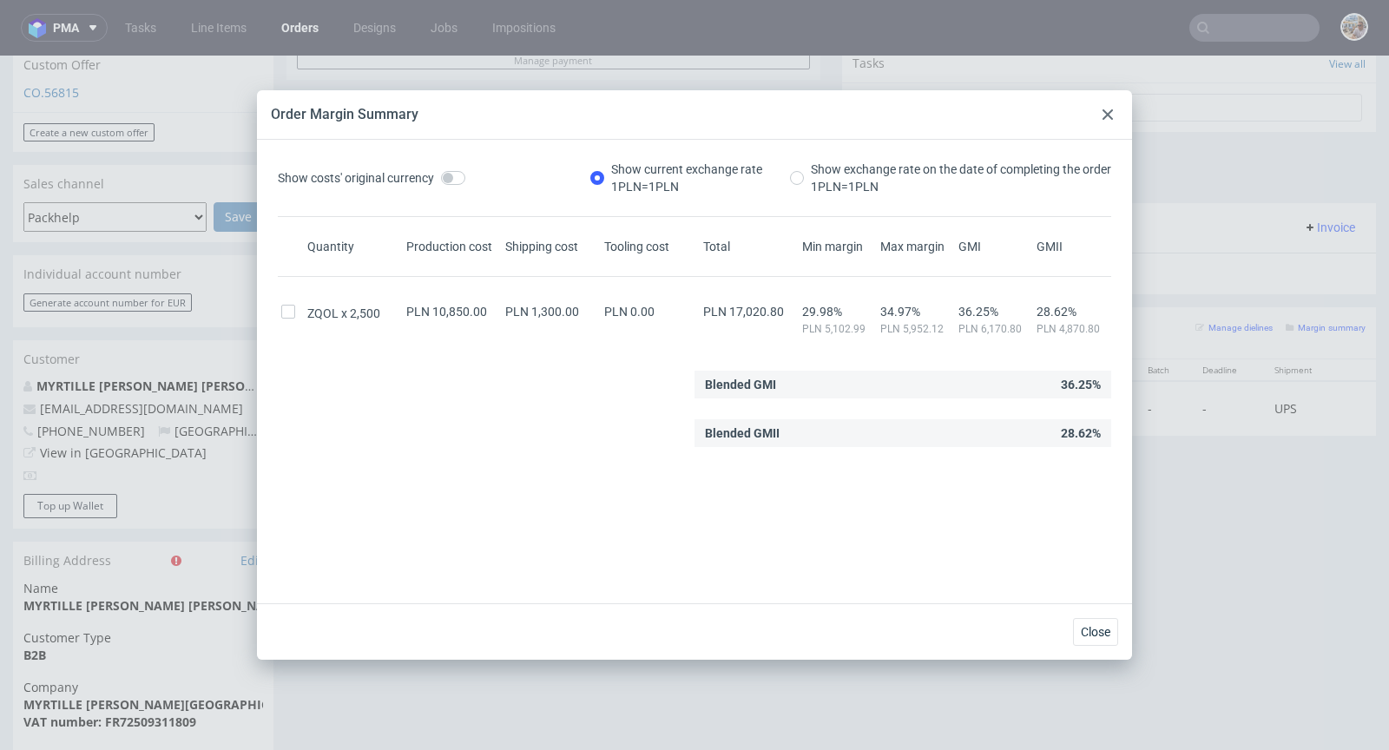
click at [1119, 116] on div "Order Margin Summary" at bounding box center [694, 114] width 875 height 49
drag, startPoint x: 1109, startPoint y: 116, endPoint x: 879, endPoint y: 210, distance: 248.3
click at [1109, 116] on use at bounding box center [1107, 114] width 10 height 10
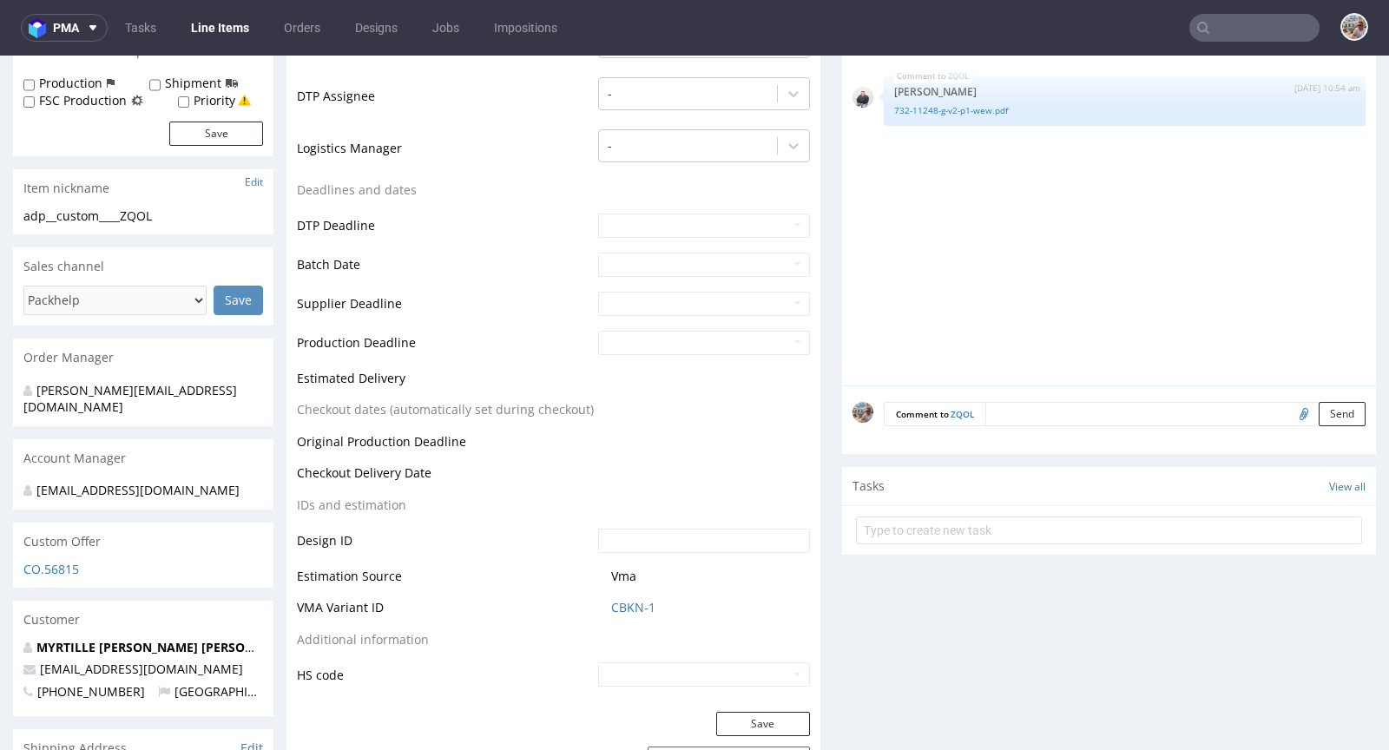
scroll to position [489, 0]
drag, startPoint x: 666, startPoint y: 600, endPoint x: 606, endPoint y: 606, distance: 60.2
click at [611, 606] on span "CBKN-1" at bounding box center [710, 607] width 199 height 17
copy link "CBKN-1"
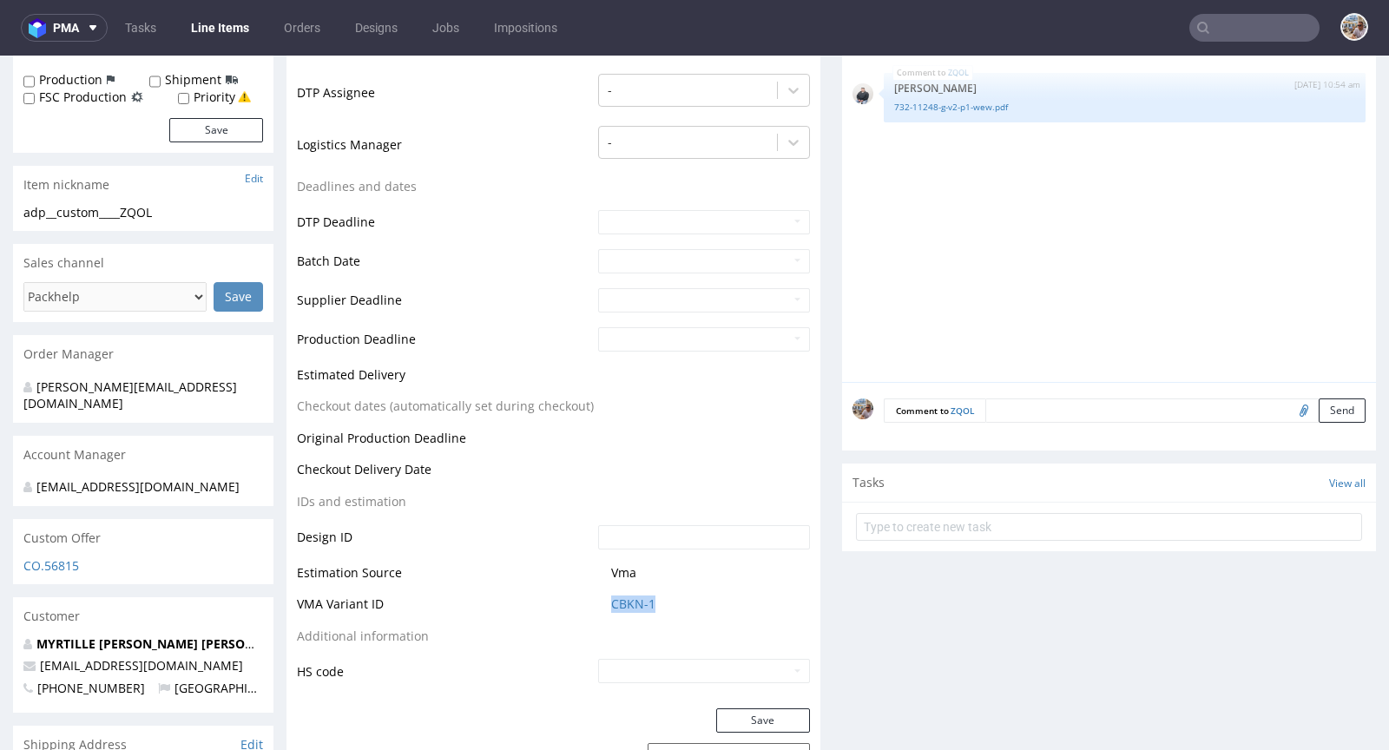
scroll to position [493, 0]
click at [630, 598] on link "CBKN-1" at bounding box center [633, 602] width 44 height 17
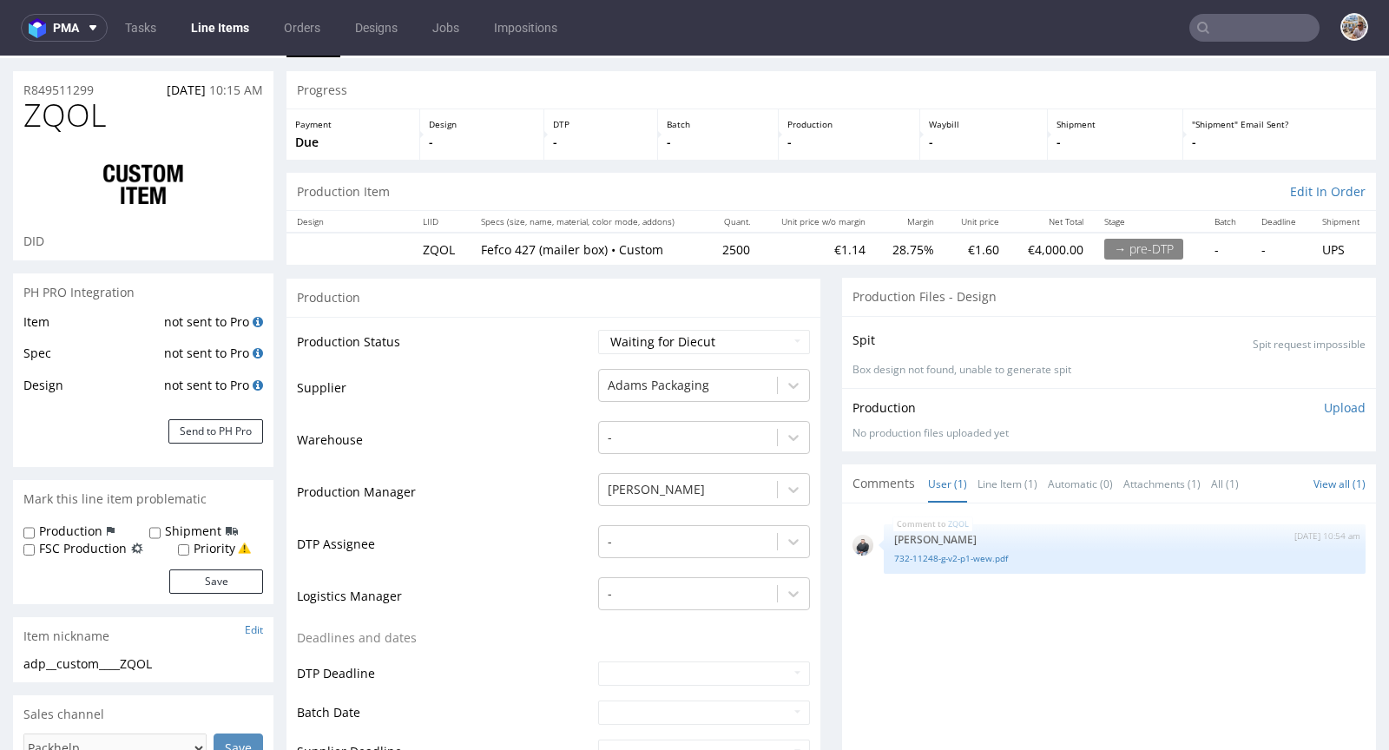
scroll to position [41, 0]
click at [727, 333] on select "Waiting for Artwork Waiting for Diecut Waiting for Mockup Waiting for DTP Waiti…" at bounding box center [704, 342] width 212 height 24
select select "pre_dtp_waiting_for_artwork"
click at [598, 330] on select "Waiting for Artwork Waiting for Diecut Waiting for Mockup Waiting for DTP Waiti…" at bounding box center [704, 342] width 212 height 24
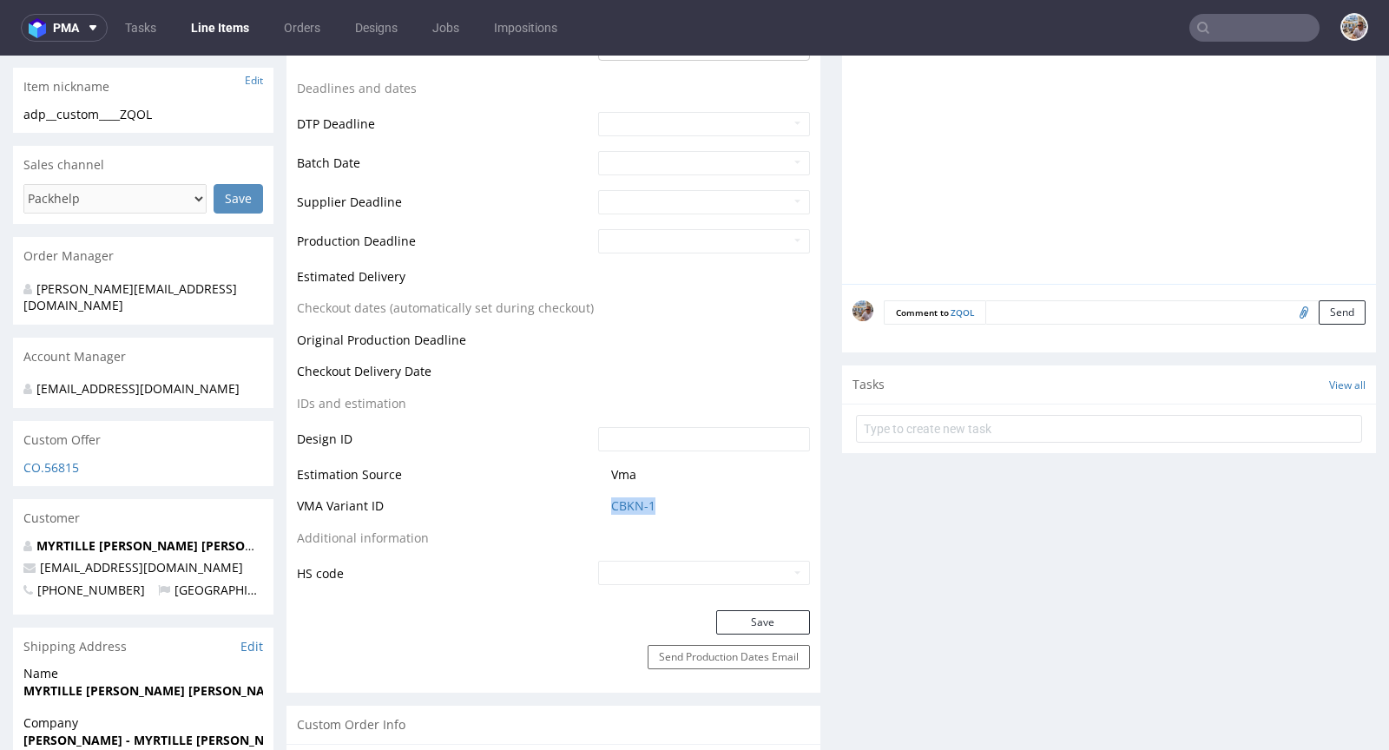
scroll to position [591, 0]
click at [748, 632] on div "Save" at bounding box center [553, 626] width 534 height 35
click at [745, 621] on button "Save" at bounding box center [763, 621] width 94 height 24
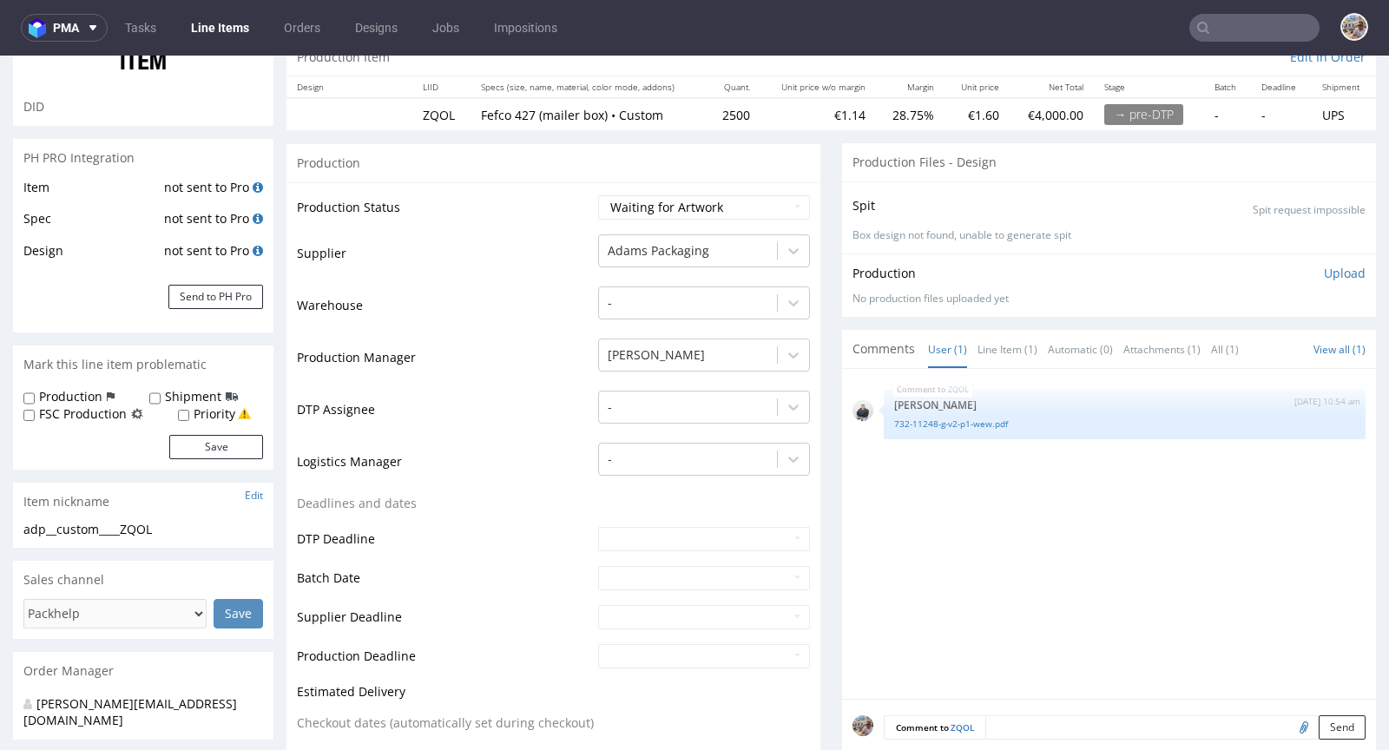
scroll to position [434, 0]
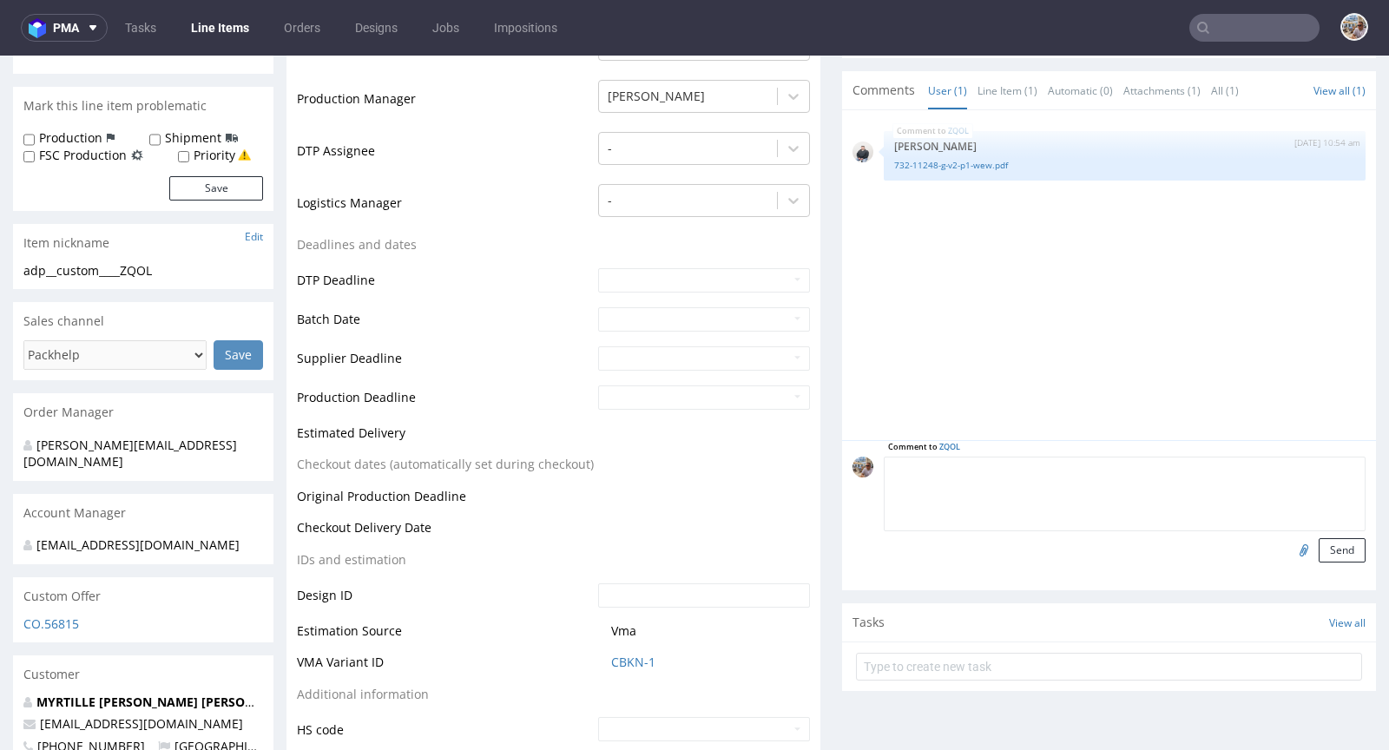
click at [1005, 472] on textarea at bounding box center [1124, 493] width 482 height 75
type textarea "Waiting for payment status"
click at [1318, 543] on button "Send" at bounding box center [1341, 550] width 47 height 24
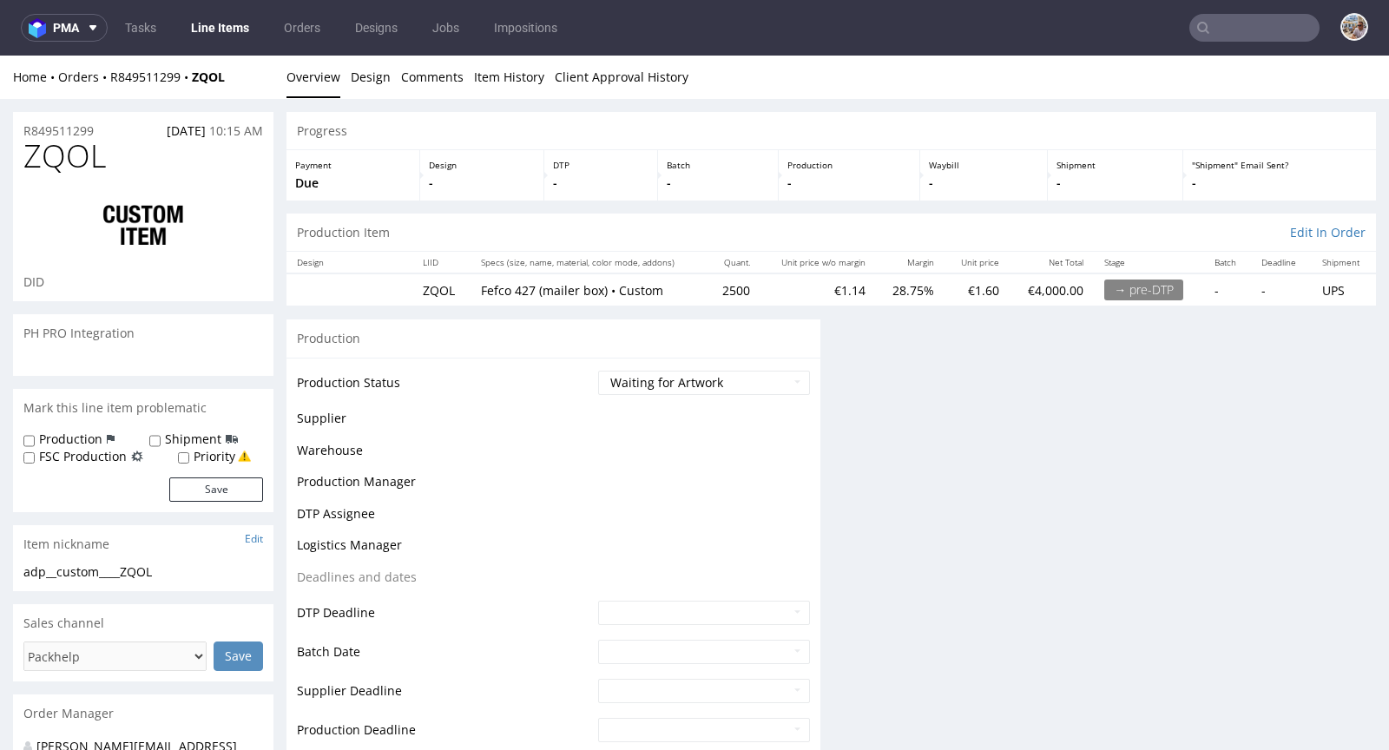
scroll to position [0, 0]
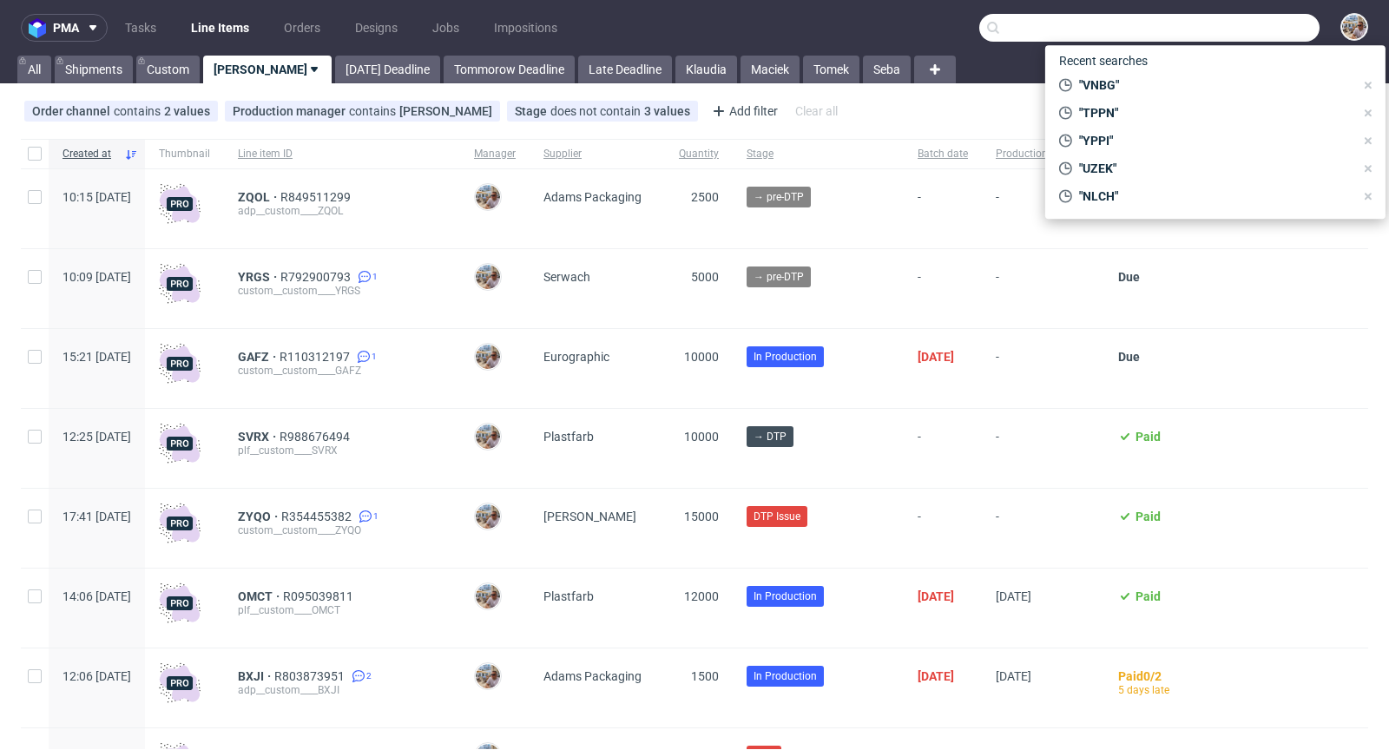
click at [1231, 27] on input "text" at bounding box center [1149, 28] width 340 height 28
paste input "XLNQ"
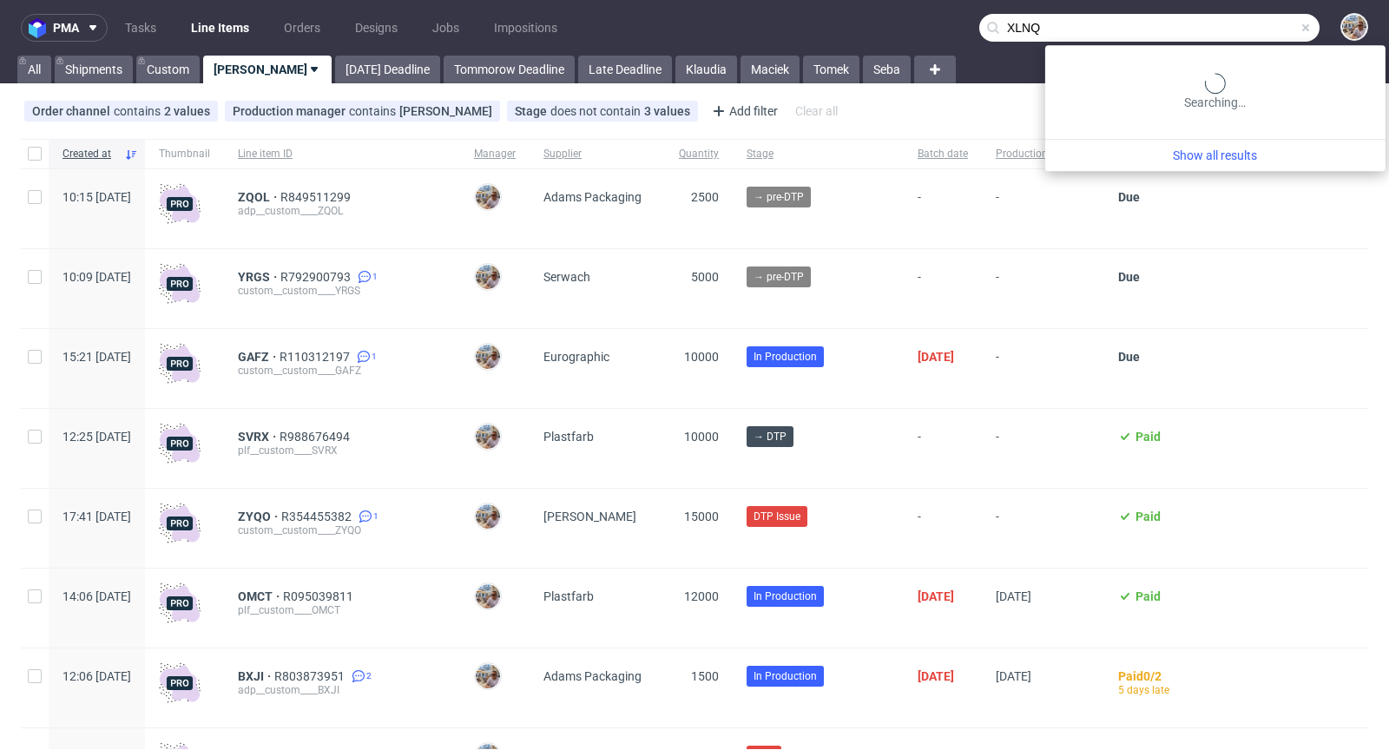
type input "XLNQ"
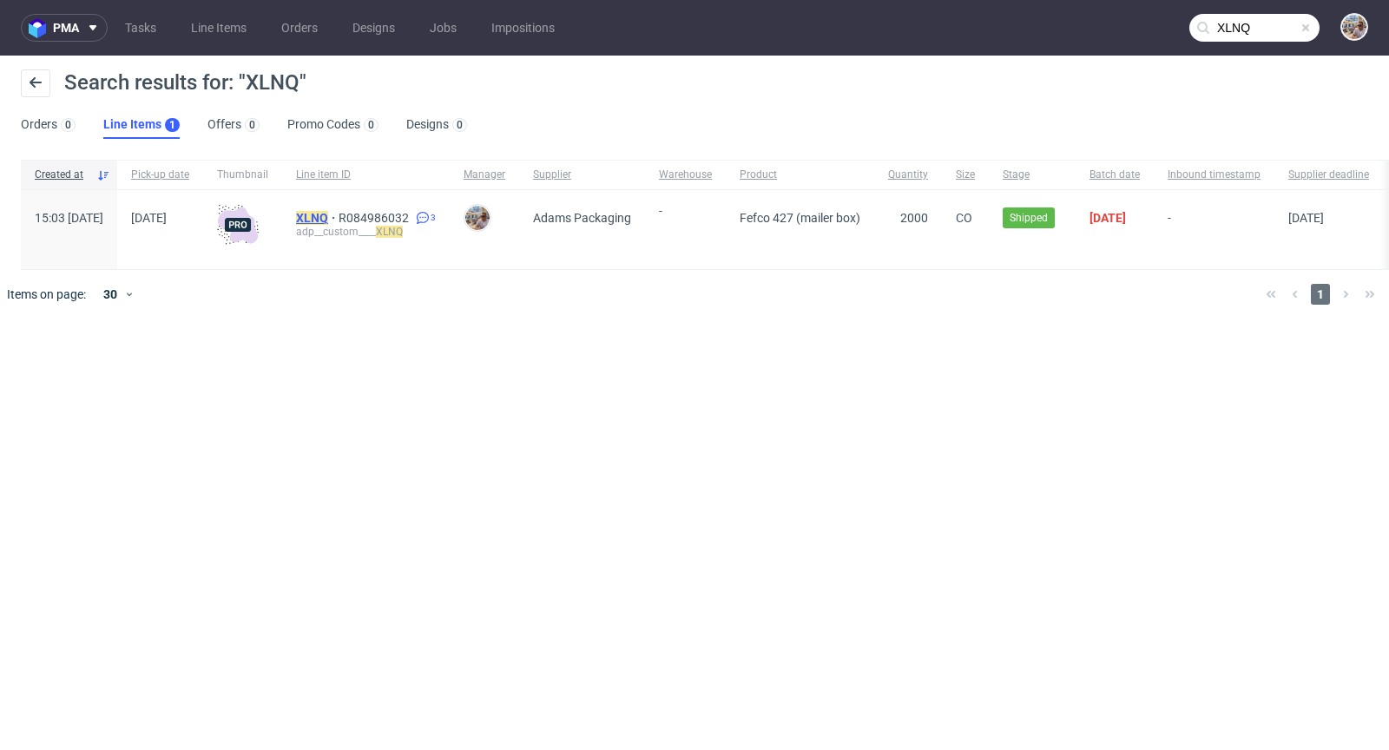
click at [328, 218] on mark "XLNQ" at bounding box center [312, 218] width 32 height 14
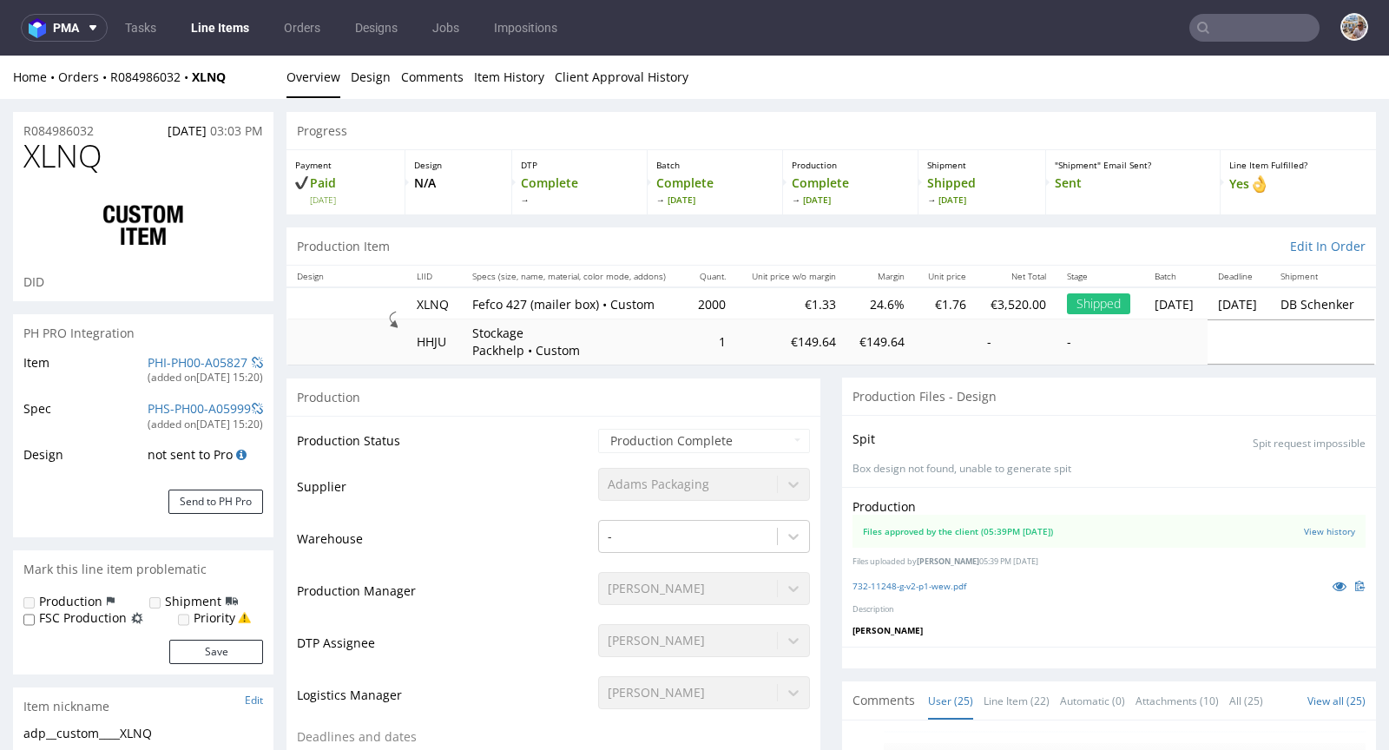
scroll to position [1860, 0]
select select "in_progress"
click at [935, 588] on link "732-11248-g-v2-p1-wew.pdf" at bounding box center [909, 586] width 114 height 12
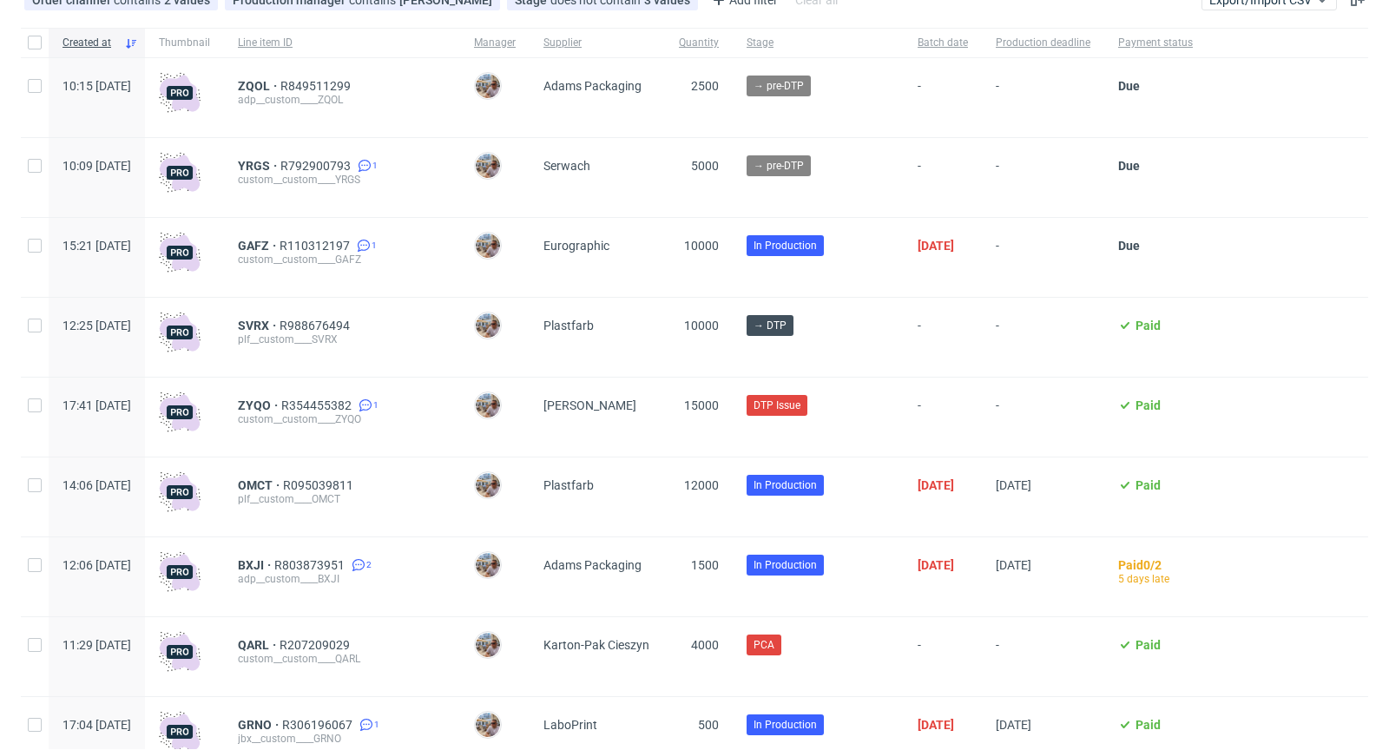
scroll to position [14, 0]
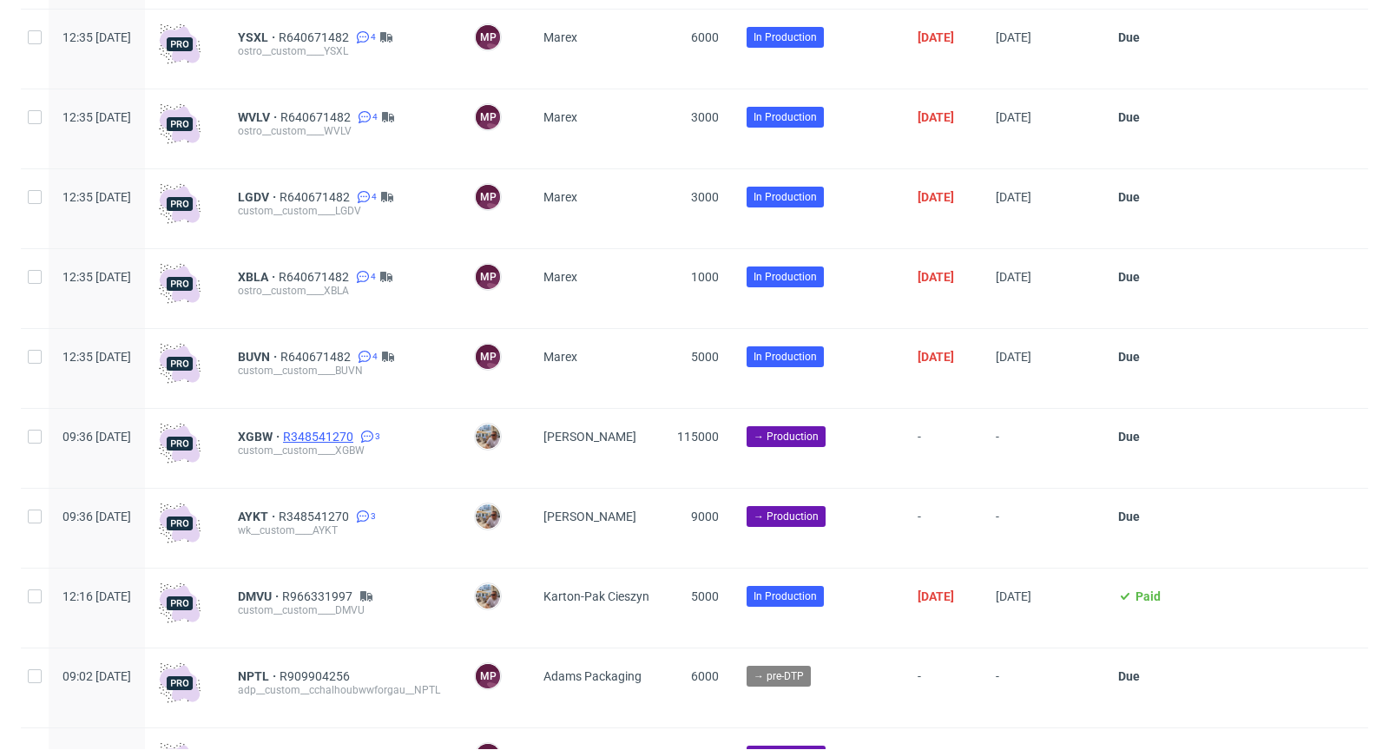
click at [357, 443] on span "R348541270" at bounding box center [320, 437] width 74 height 14
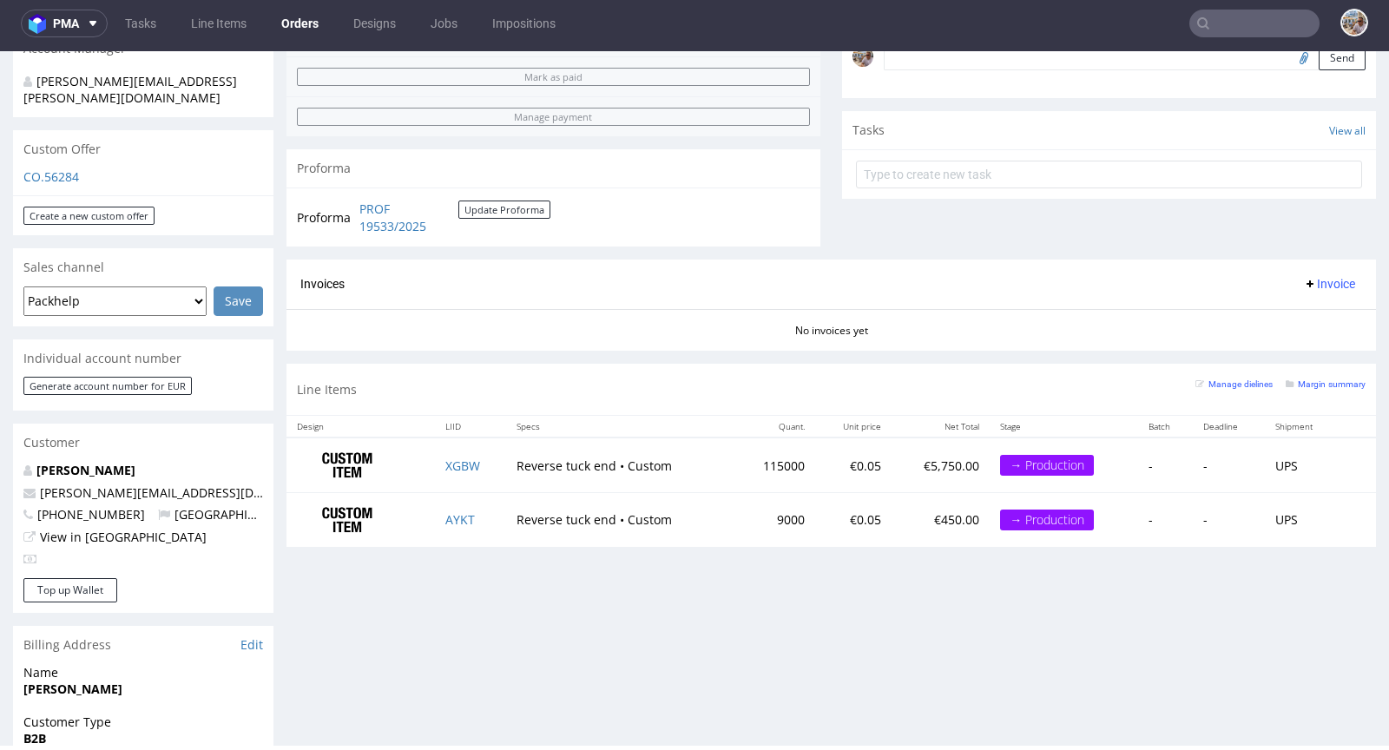
scroll to position [346, 0]
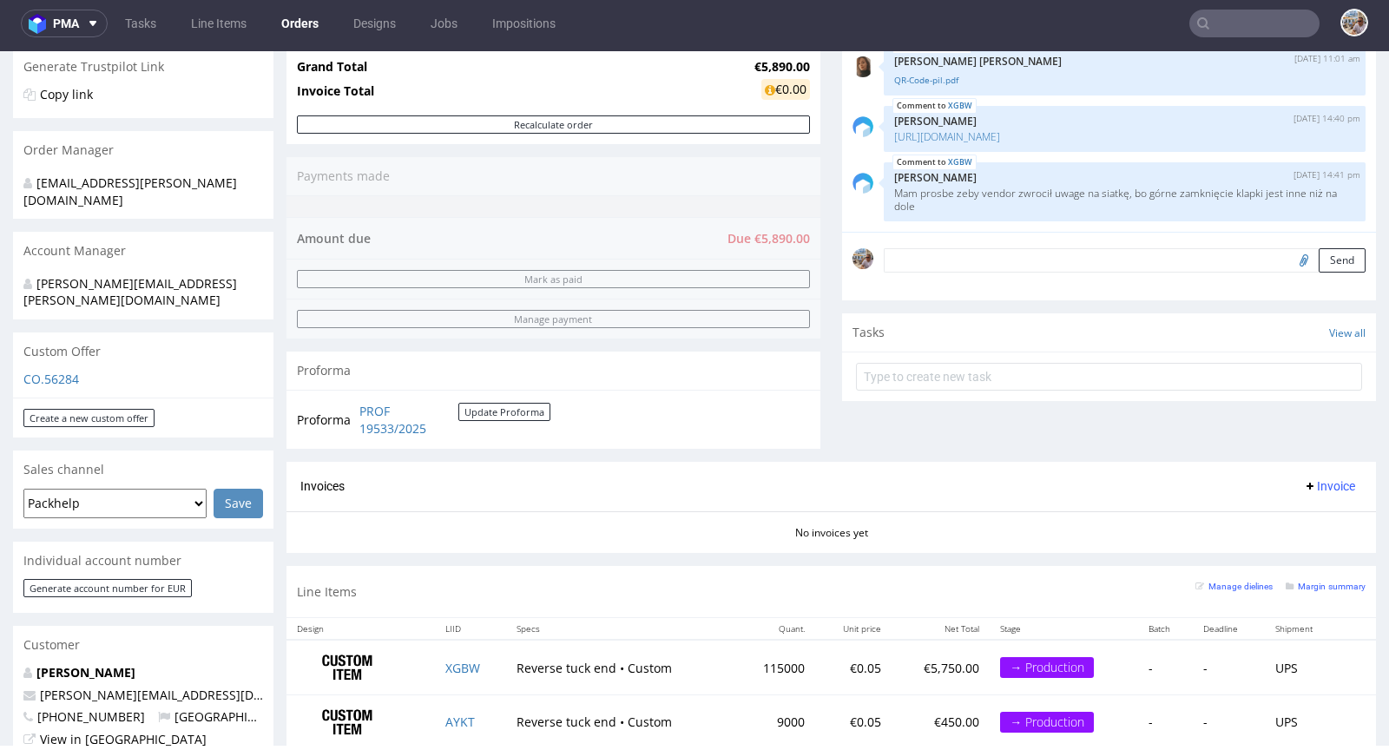
click at [932, 250] on textarea at bounding box center [1124, 260] width 482 height 24
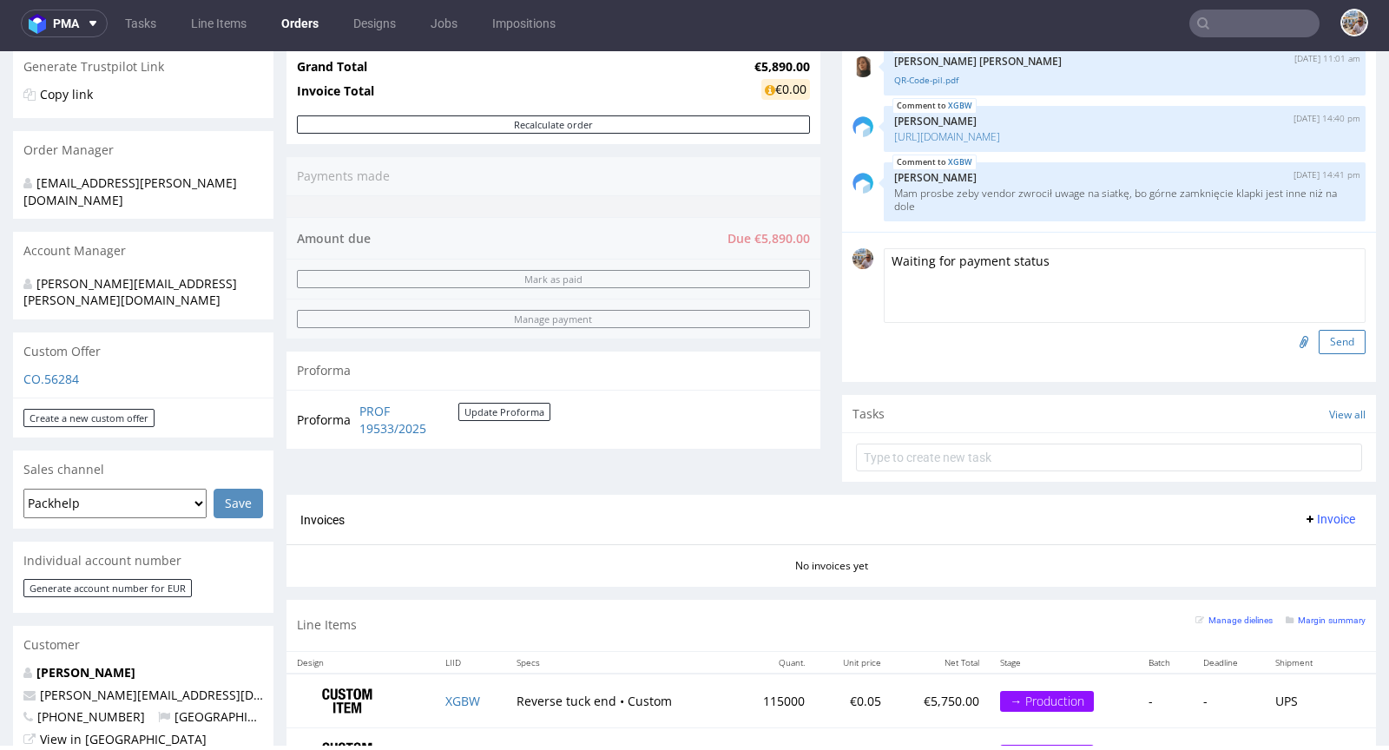
type textarea "Waiting for payment status"
click at [1318, 346] on button "Send" at bounding box center [1341, 342] width 47 height 24
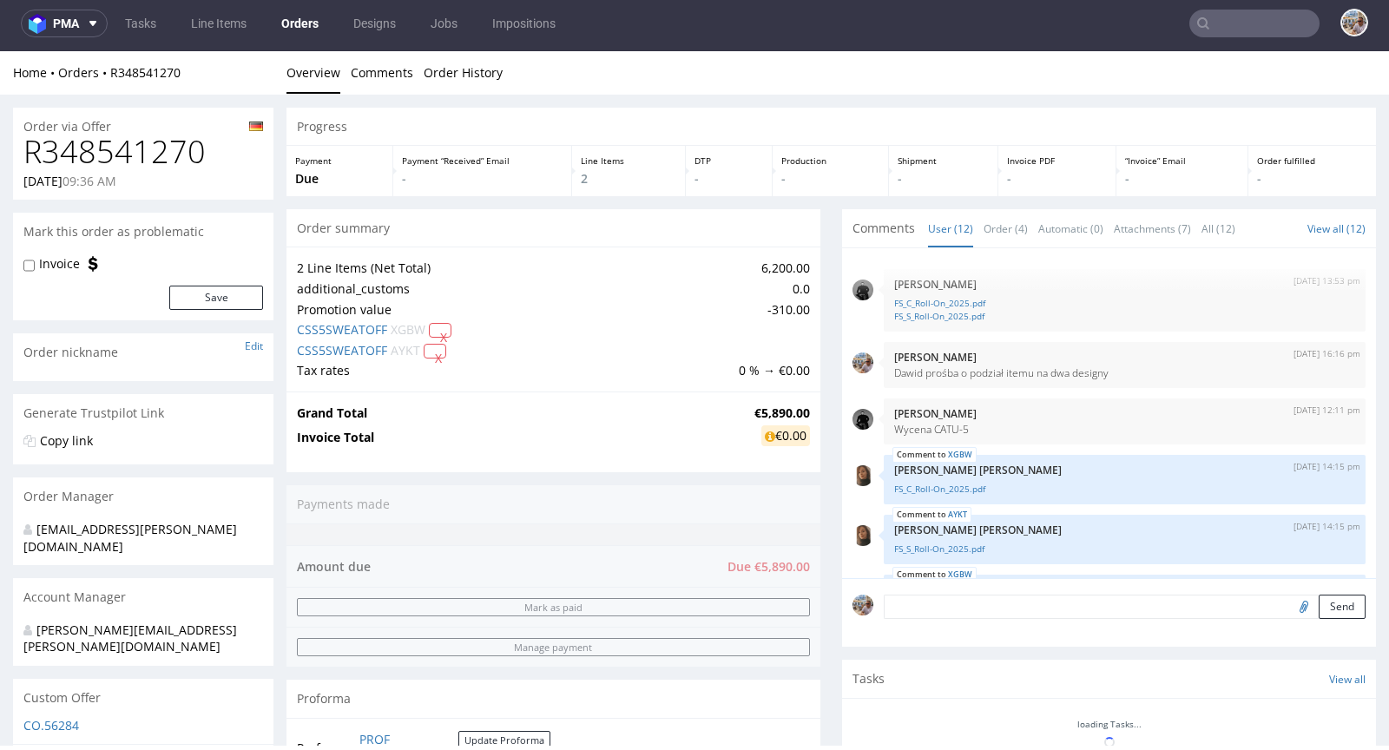
scroll to position [521, 0]
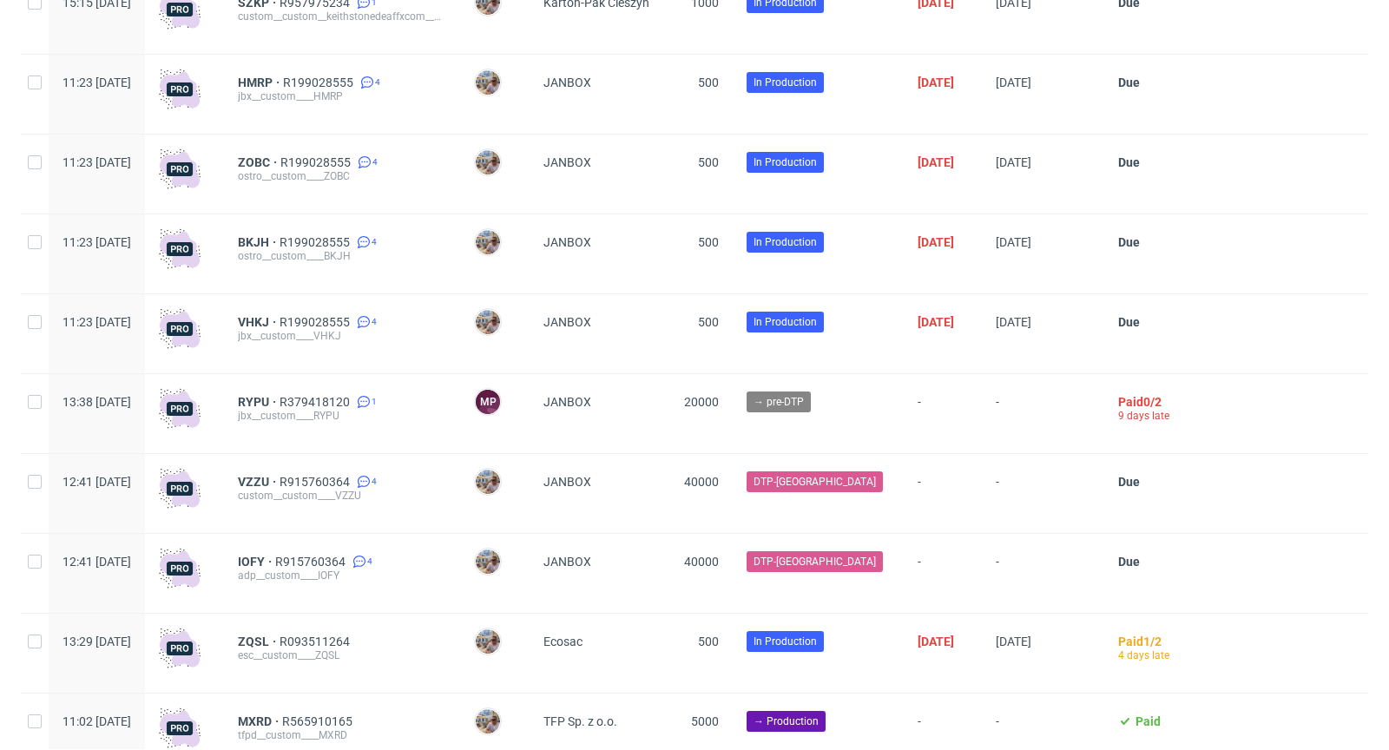
scroll to position [4521, 0]
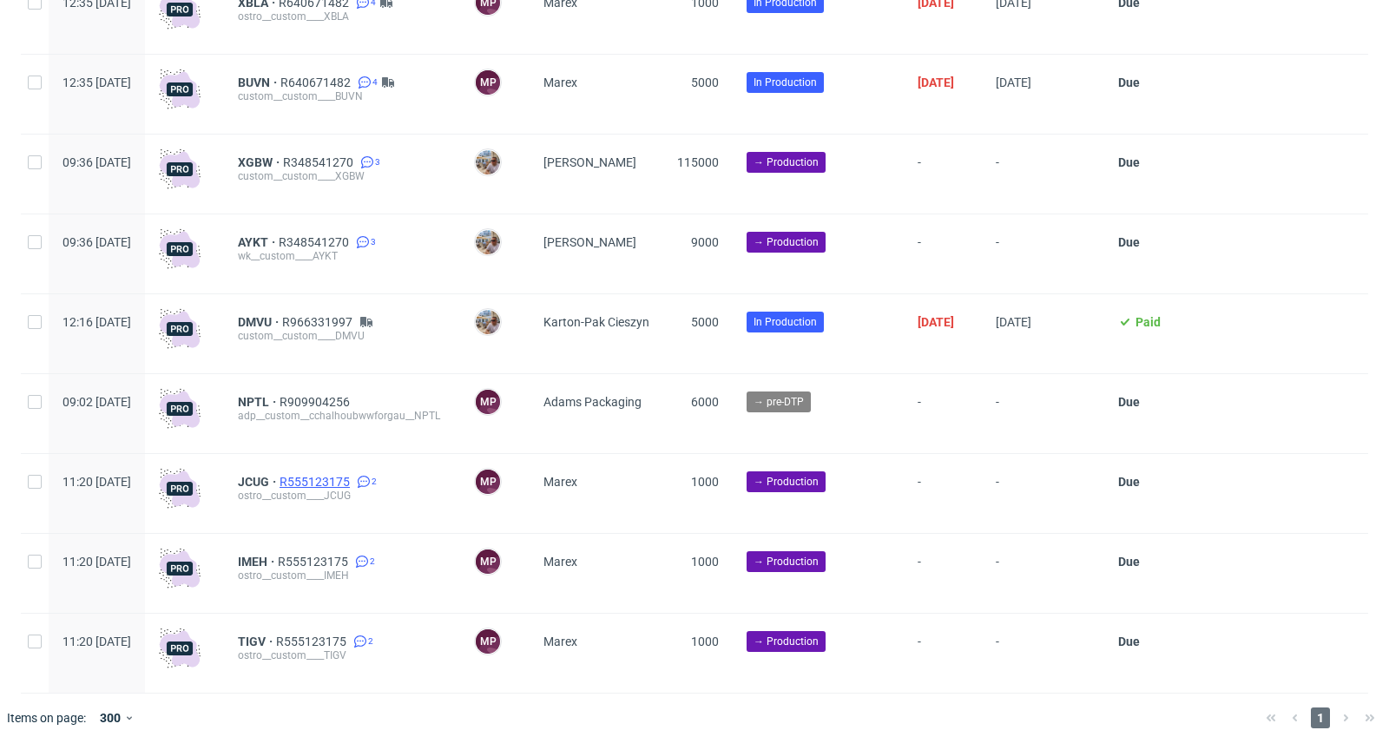
click at [353, 476] on span "R555123175" at bounding box center [316, 482] width 74 height 14
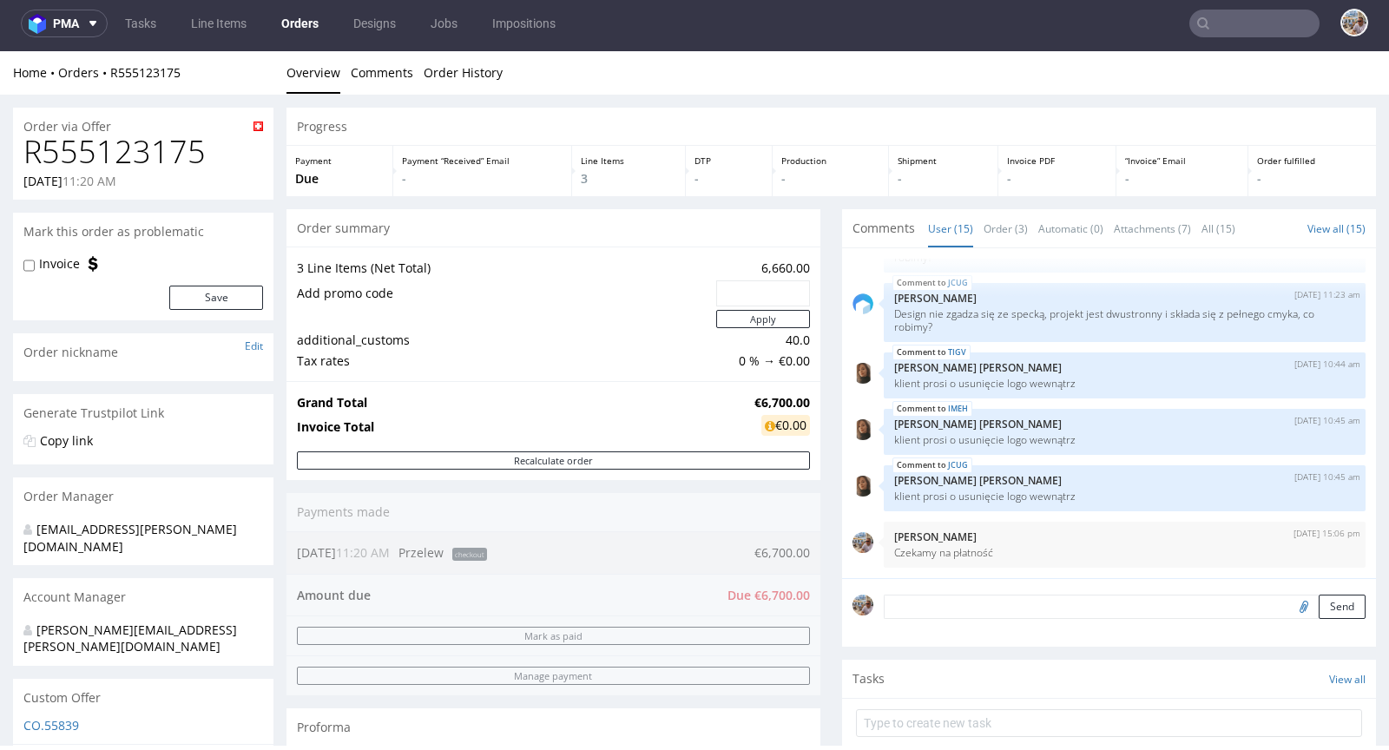
scroll to position [754, 0]
